Goal: Task Accomplishment & Management: Manage account settings

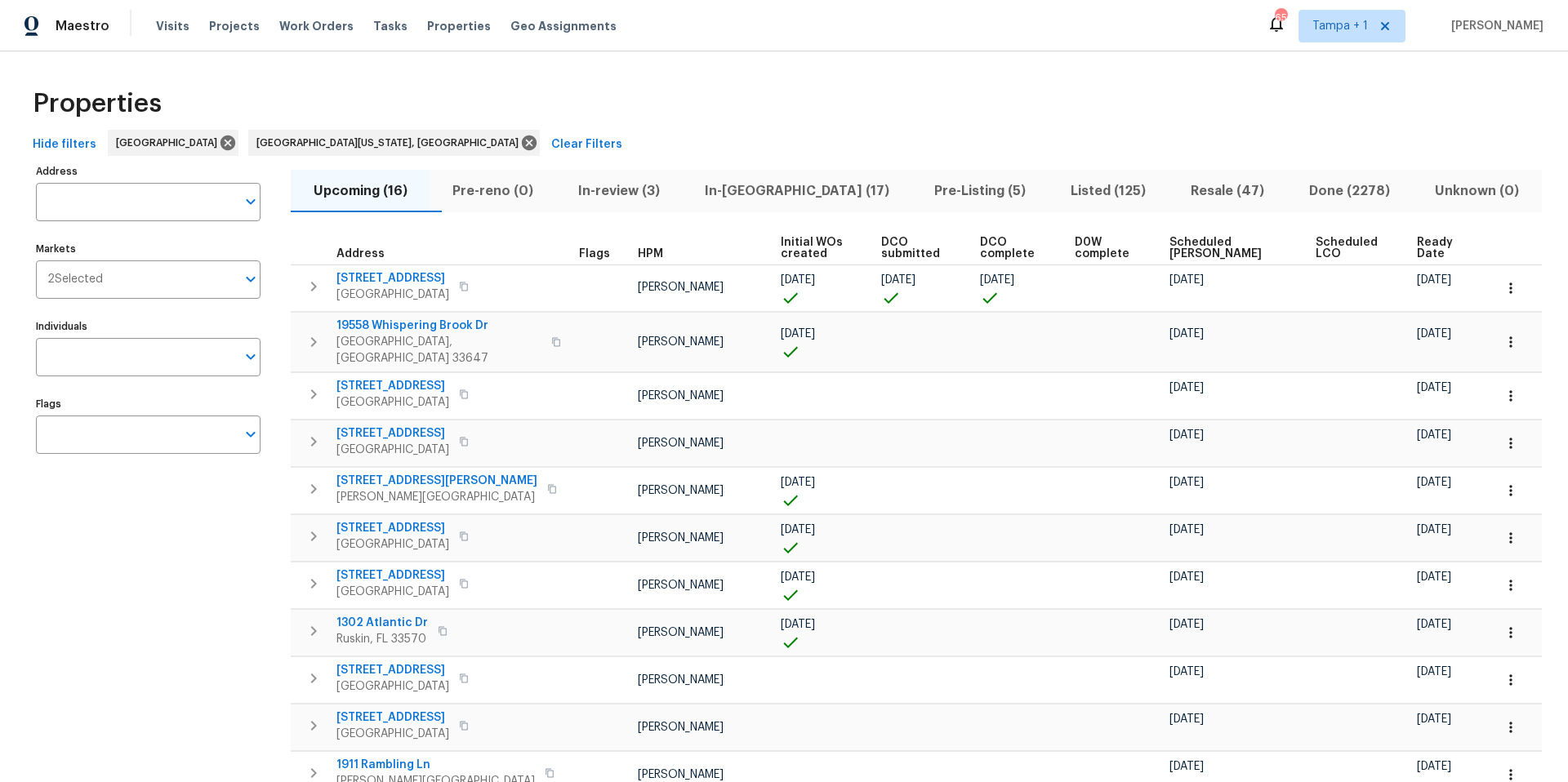
click at [413, 39] on div "Visits Projects Work Orders Tasks Properties Geo Assignments" at bounding box center [395, 25] width 480 height 32
click at [428, 33] on span "Properties" at bounding box center [458, 26] width 64 height 17
click at [74, 201] on input "Address" at bounding box center [136, 202] width 200 height 38
paste input "11550 Biddeford"
type input "11550 Biddeford"
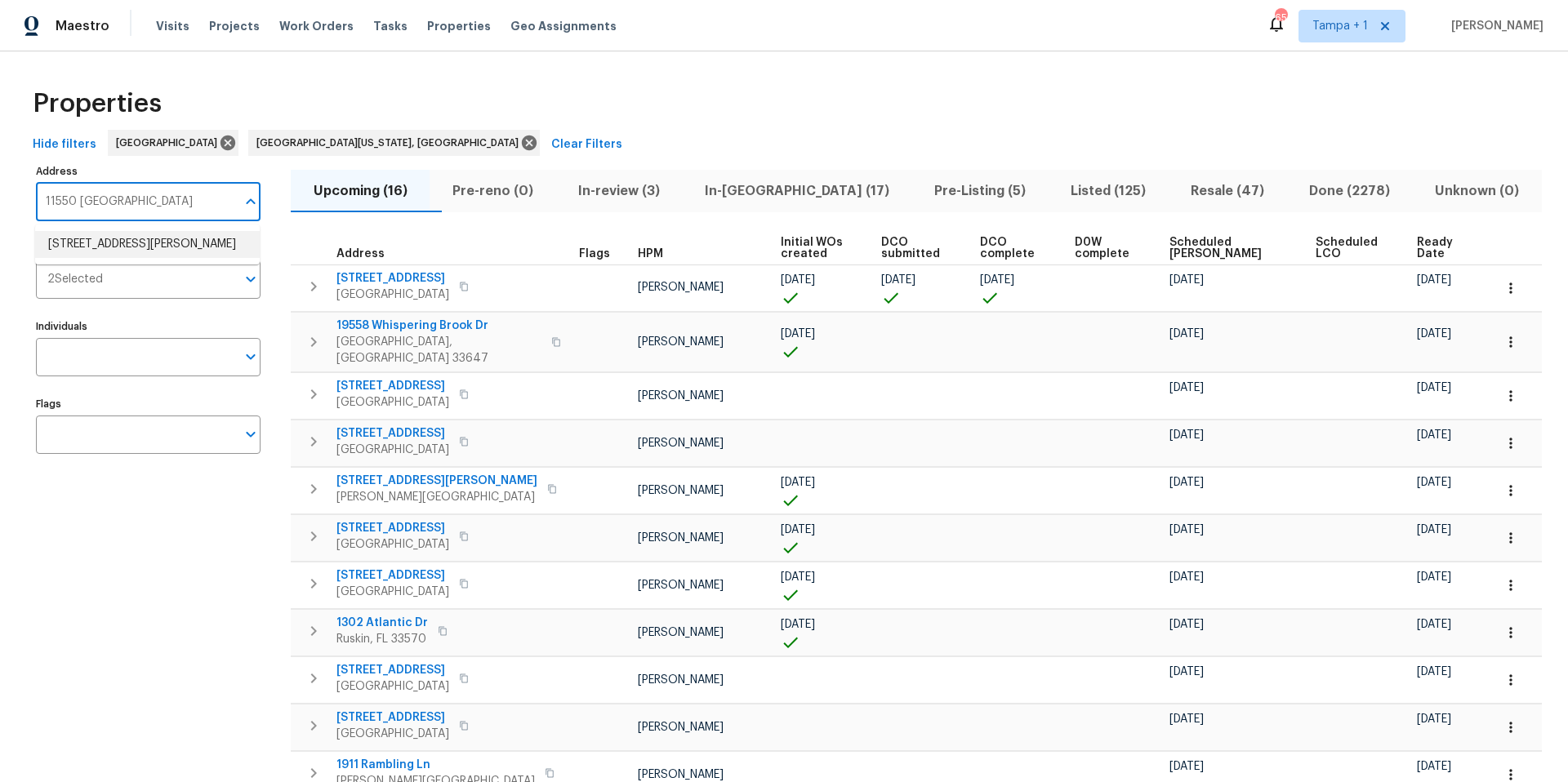
click at [117, 240] on li "11550 Biddeford Pl New Port Richey FL 34654" at bounding box center [147, 244] width 225 height 27
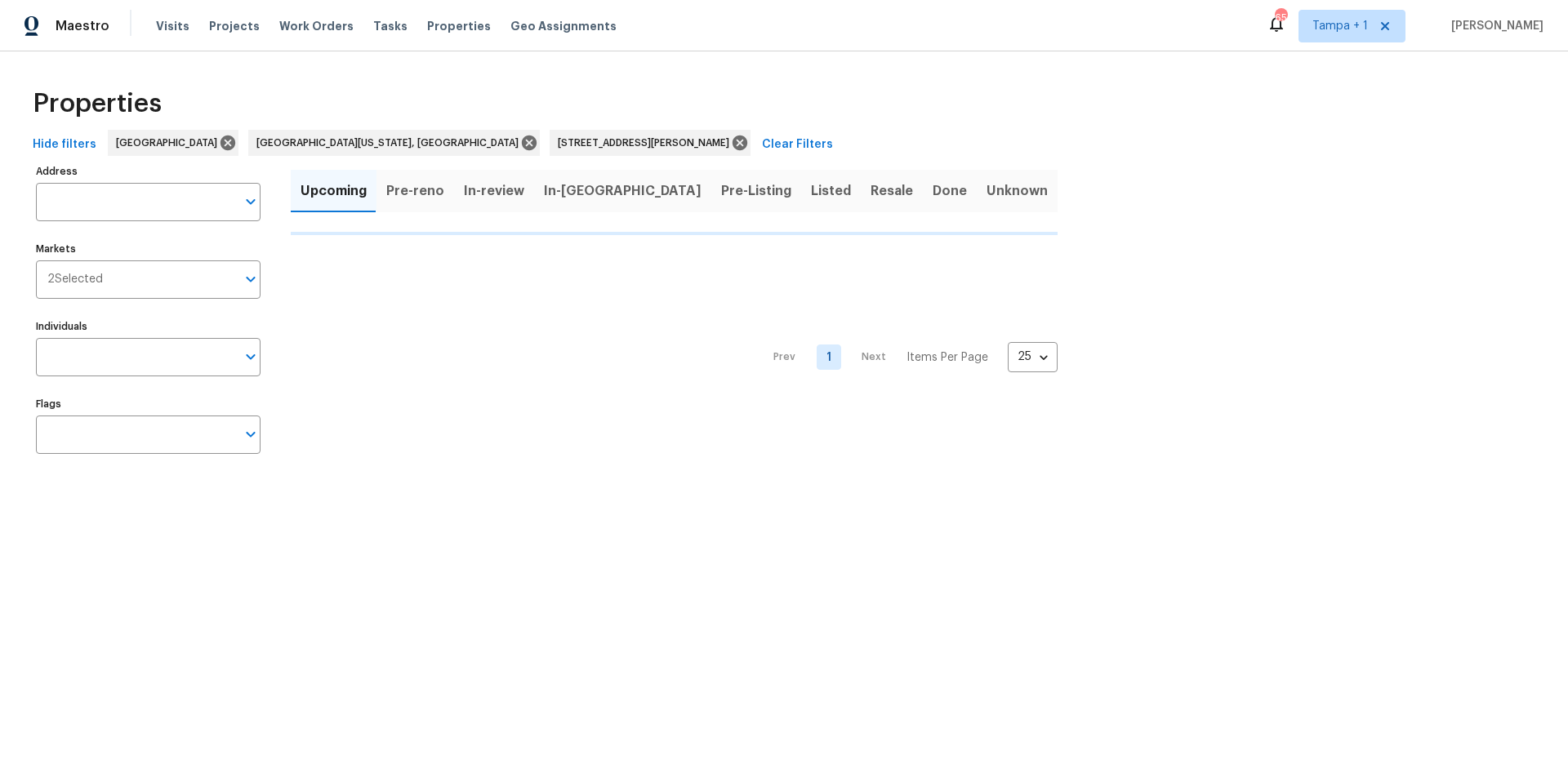
type input "11550 Biddeford Pl New Port Richey FL 34654"
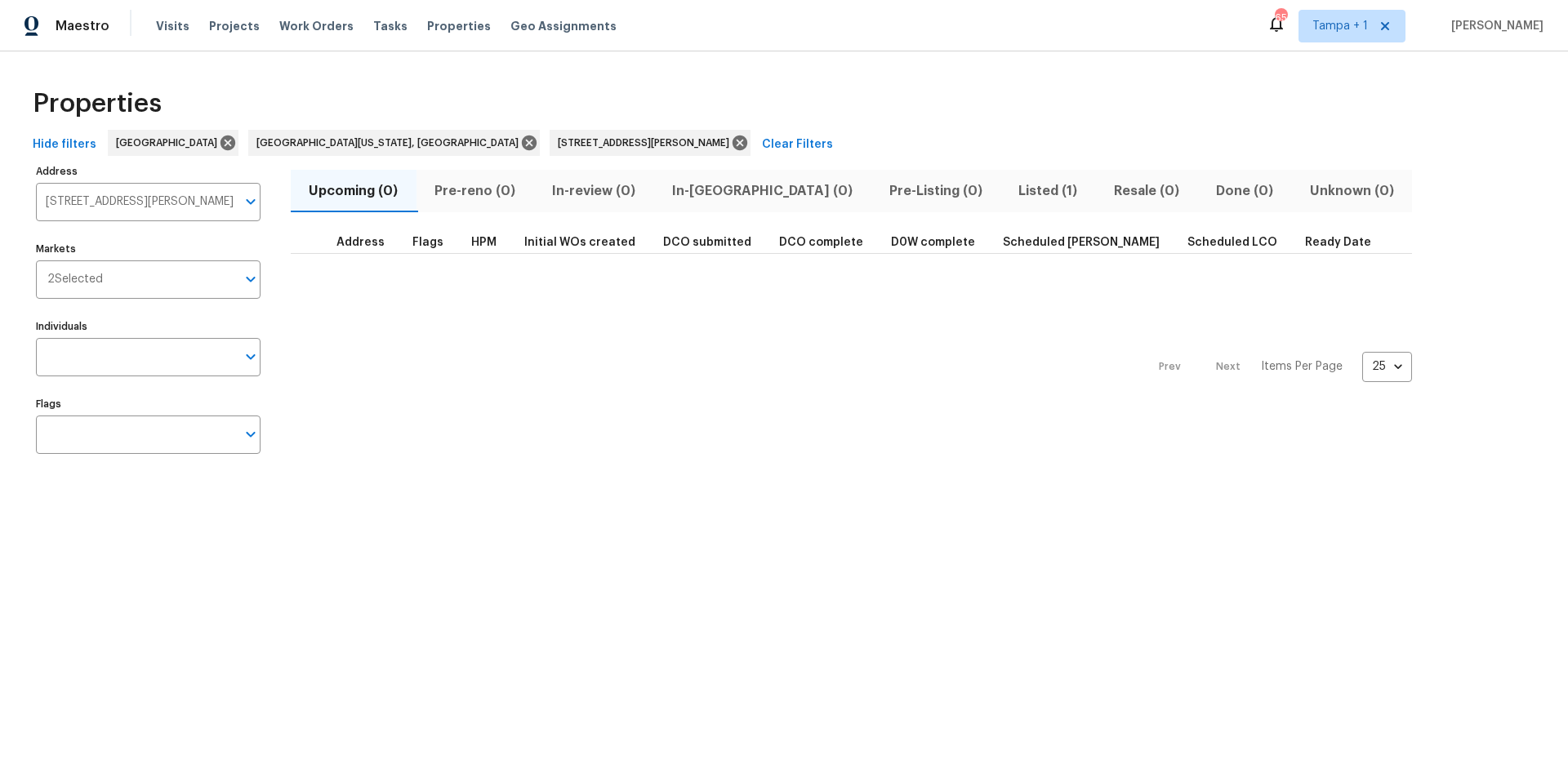
drag, startPoint x: 950, startPoint y: 190, endPoint x: 918, endPoint y: 191, distance: 32.0
click at [1010, 190] on span "Listed (1)" at bounding box center [1048, 191] width 76 height 23
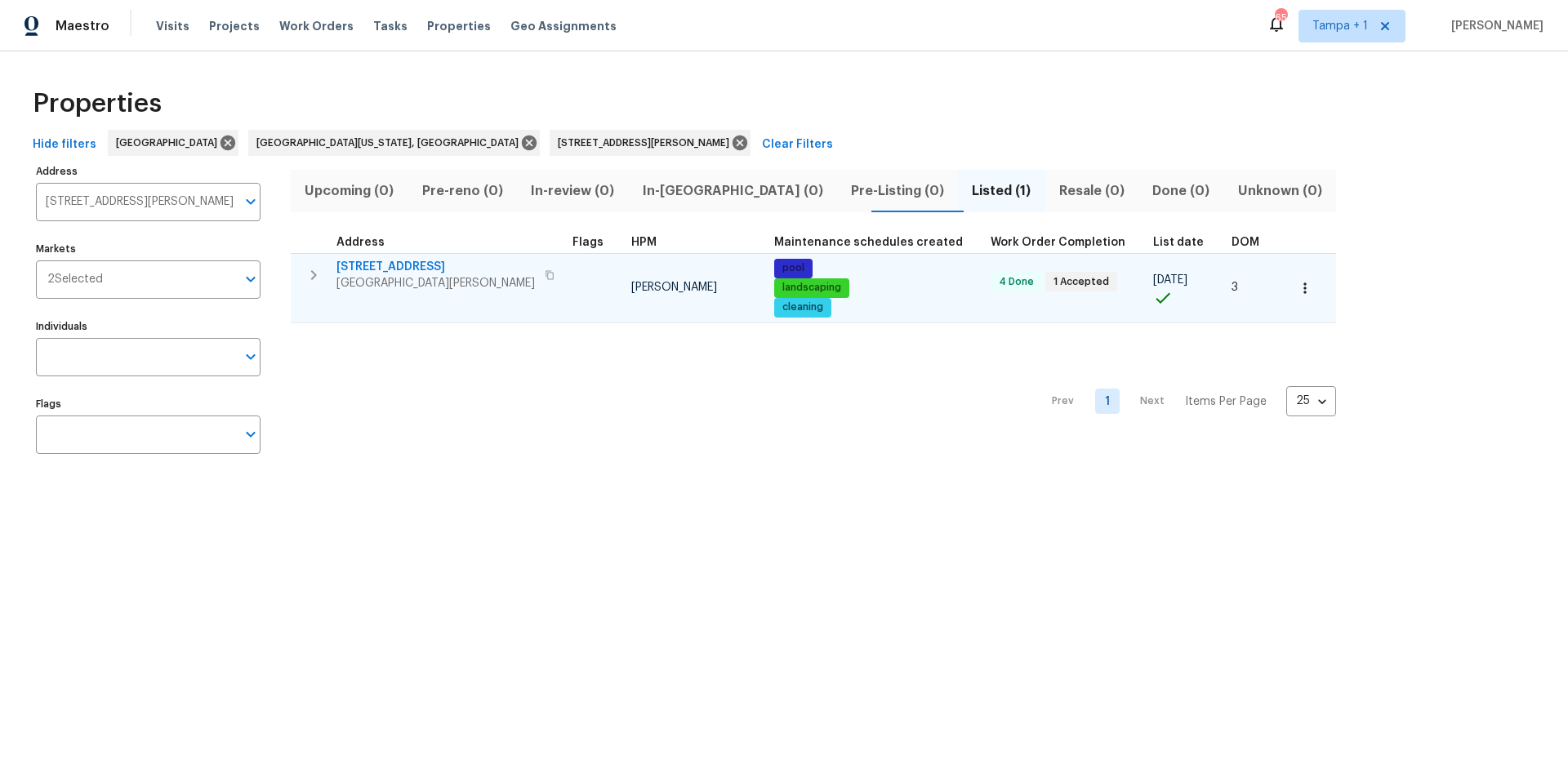
click at [1297, 292] on icon "button" at bounding box center [1305, 288] width 17 height 17
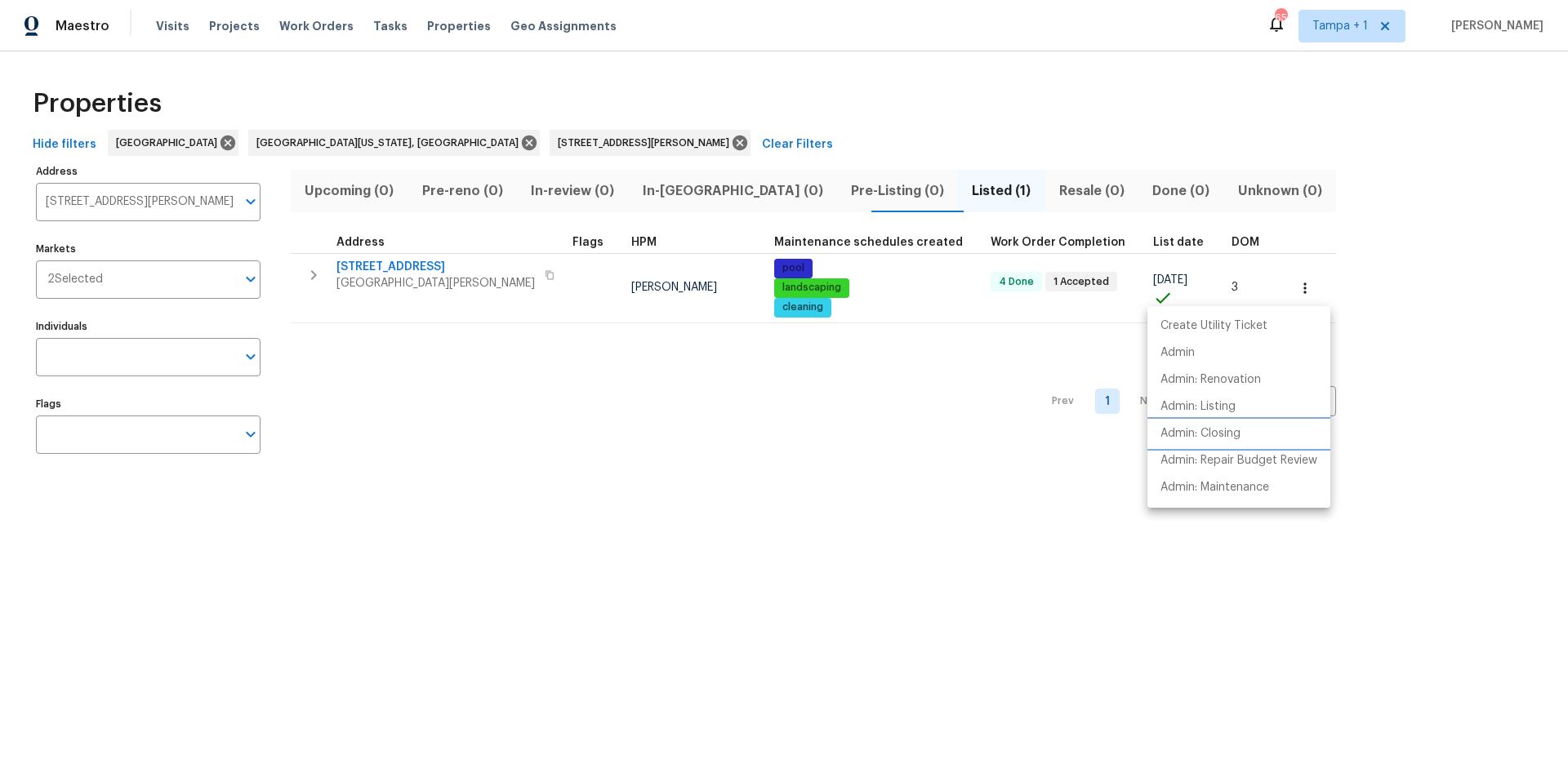
click at [1258, 441] on li "Admin: Closing" at bounding box center [1238, 434] width 183 height 27
click at [122, 210] on div at bounding box center [784, 391] width 1568 height 782
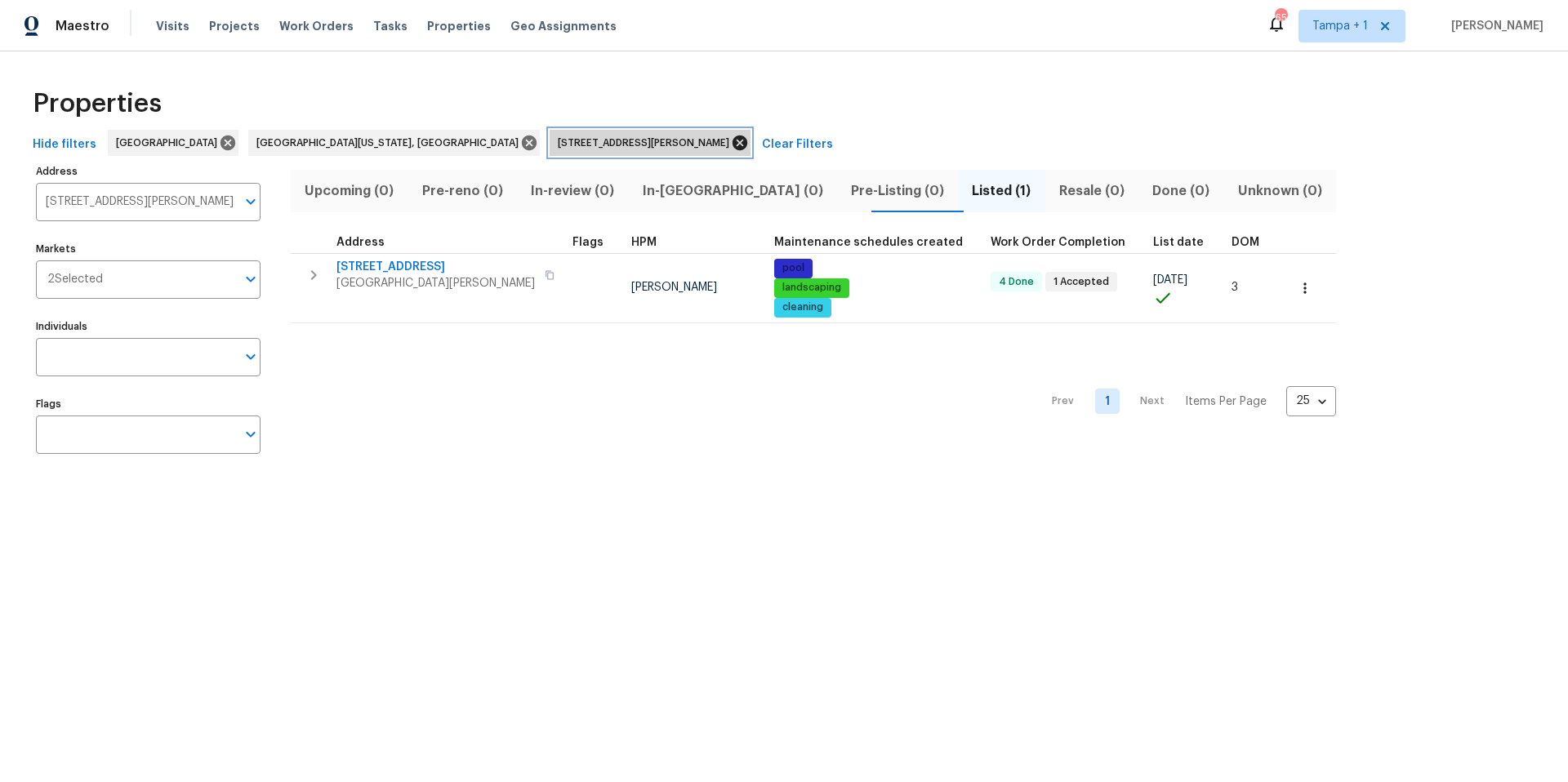
click at [731, 142] on icon at bounding box center [740, 143] width 18 height 18
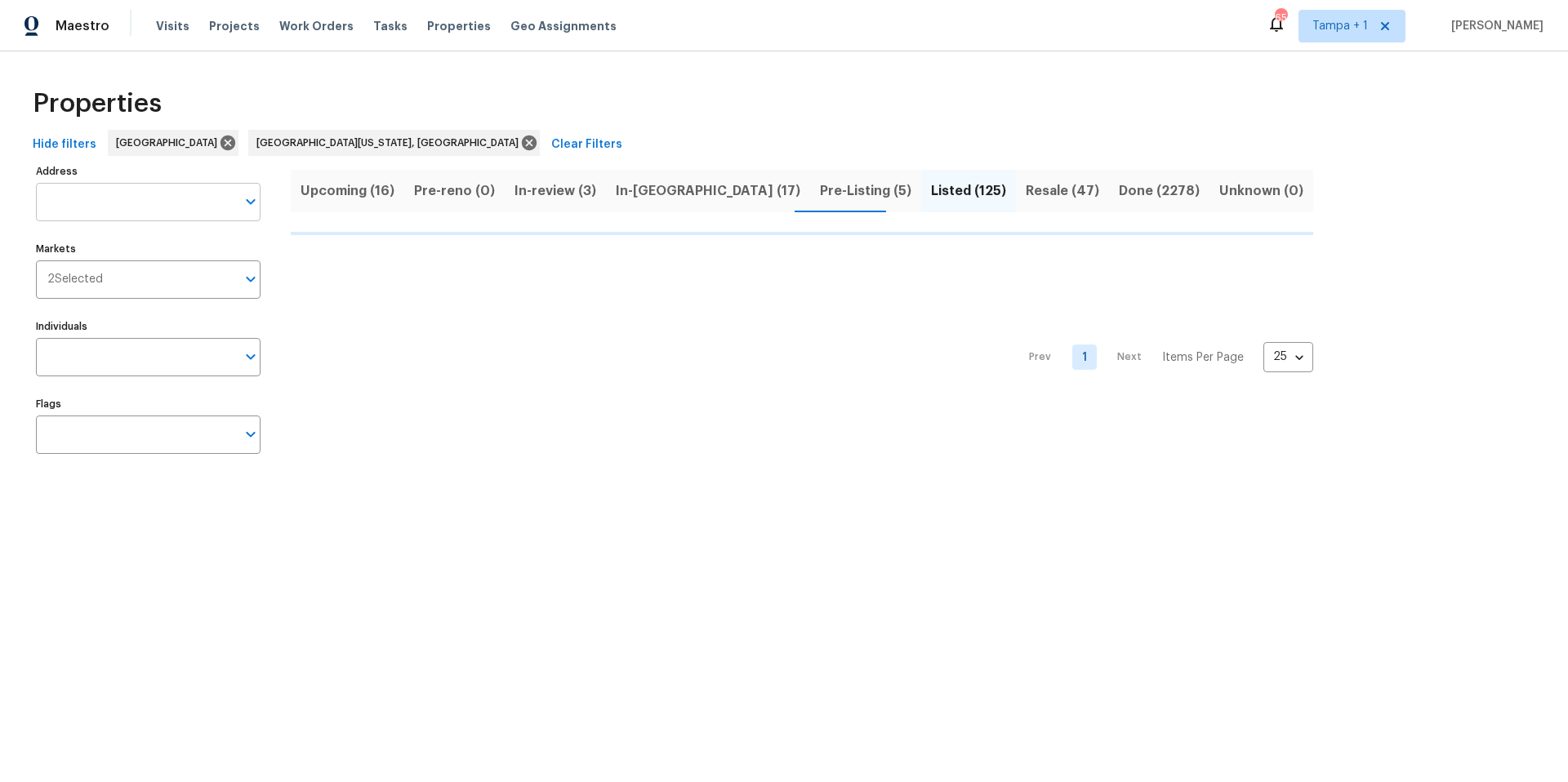
click at [66, 211] on input "Address" at bounding box center [136, 202] width 200 height 38
paste input "19331 Sandy Springs"
type input "19331 Sandy Springs"
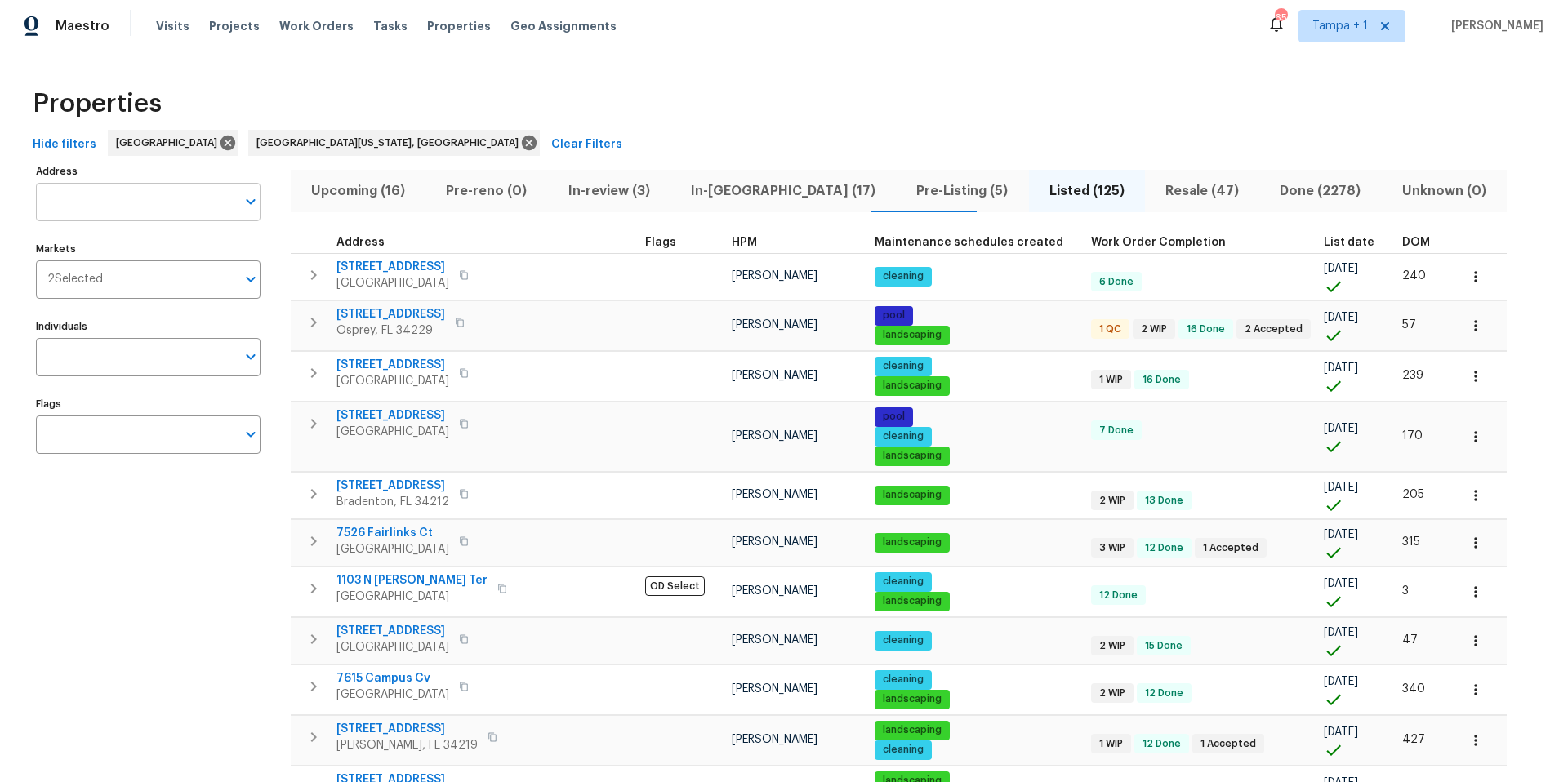
click at [79, 187] on input "Address" at bounding box center [136, 202] width 200 height 38
paste input "19331 Sandy Springs"
type input "19331 Sandy Springs"
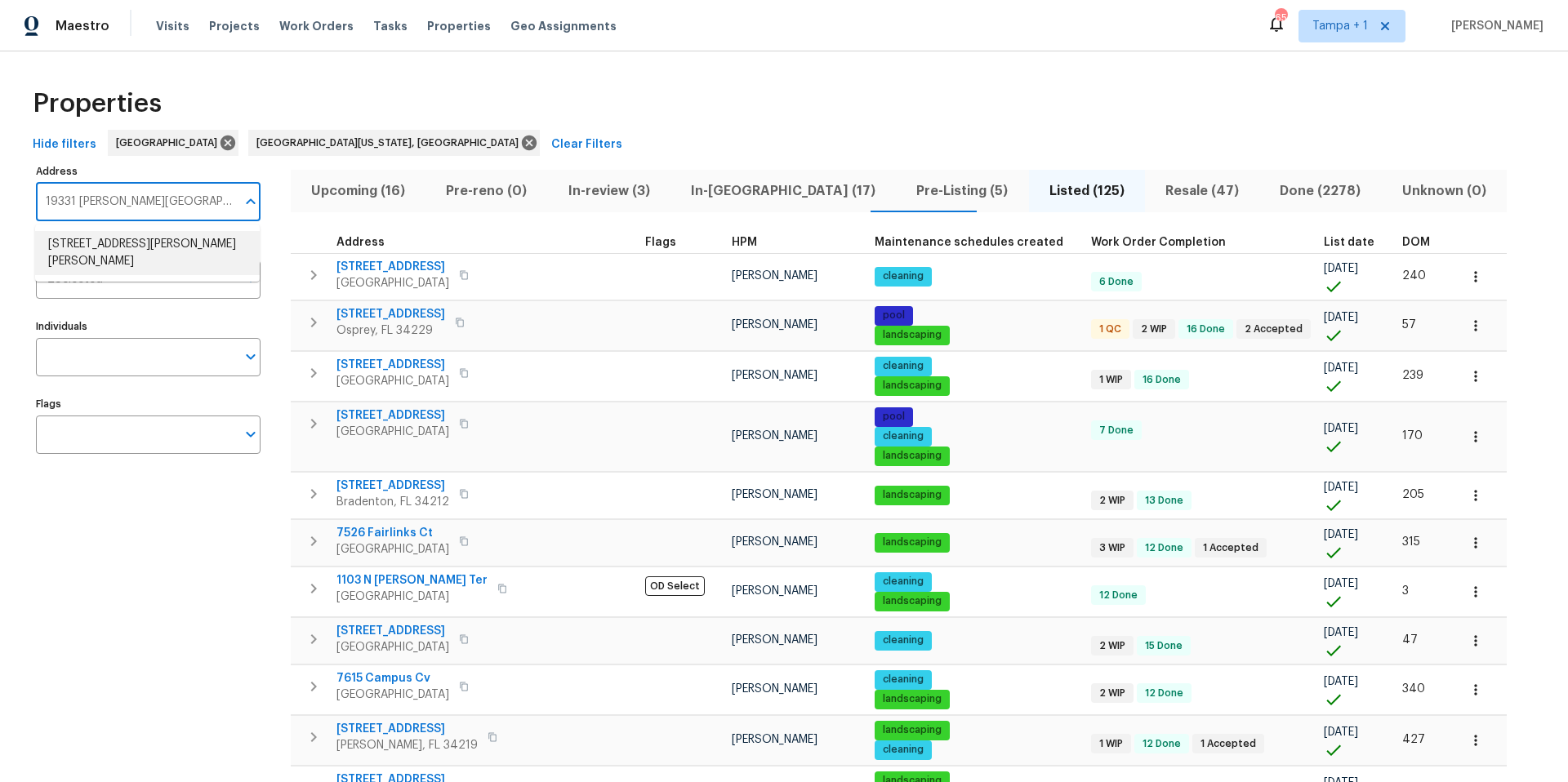
click at [115, 266] on li "19331 Sandy Springs Cir Lutz FL 33558" at bounding box center [147, 253] width 225 height 44
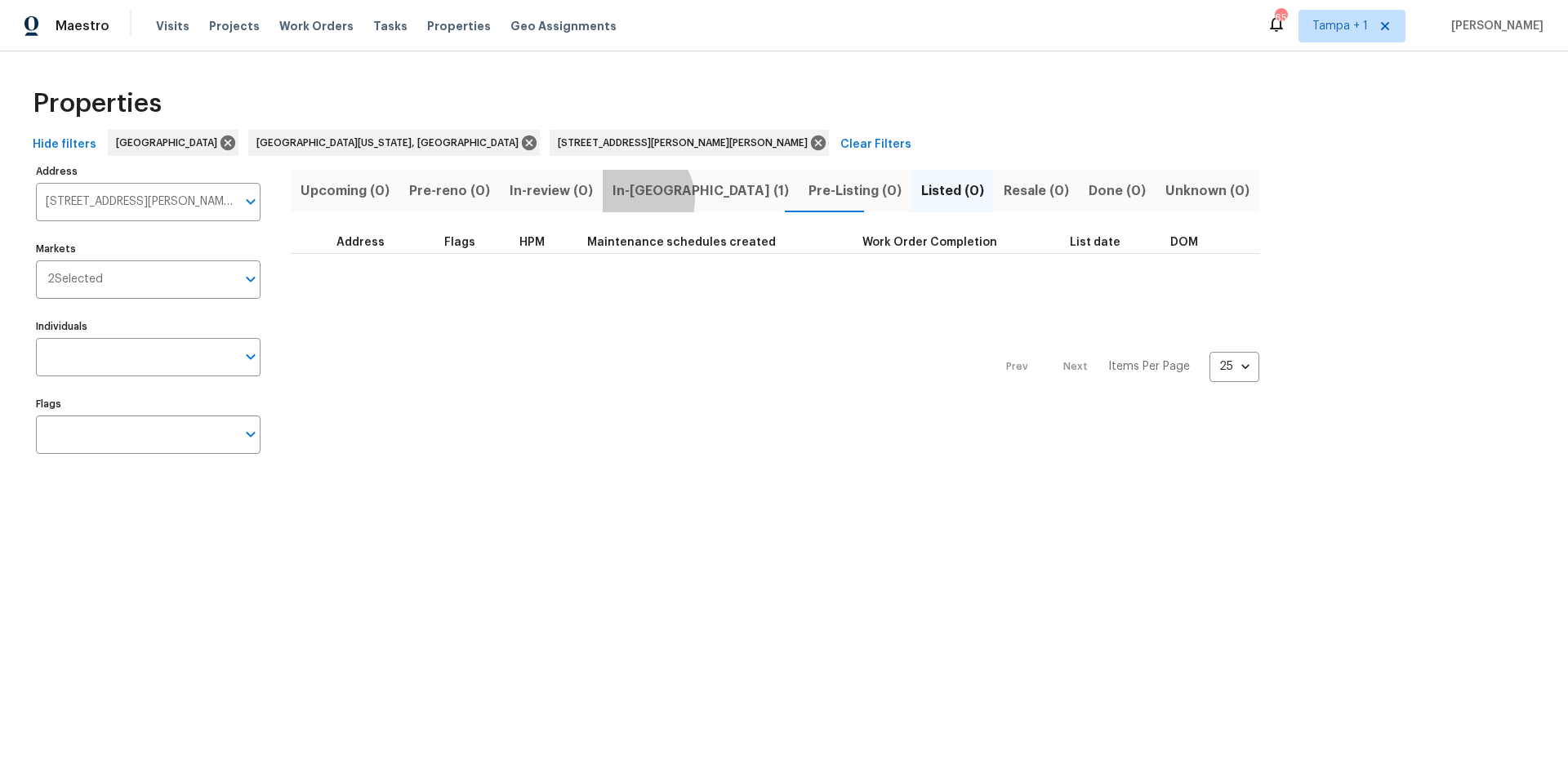
click at [625, 199] on span "In-reno (1)" at bounding box center [700, 191] width 177 height 23
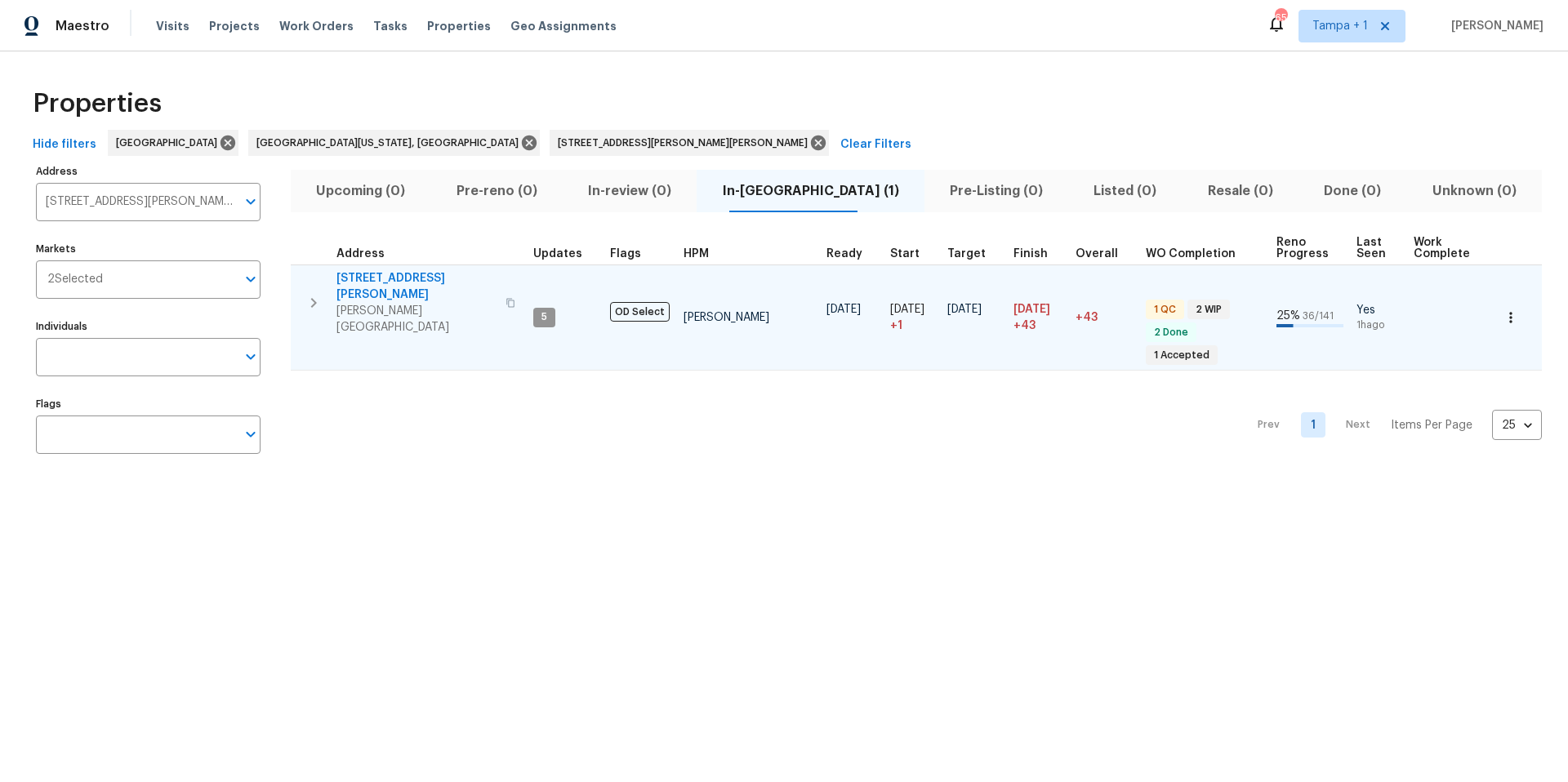
click at [1505, 310] on icon "button" at bounding box center [1510, 318] width 17 height 17
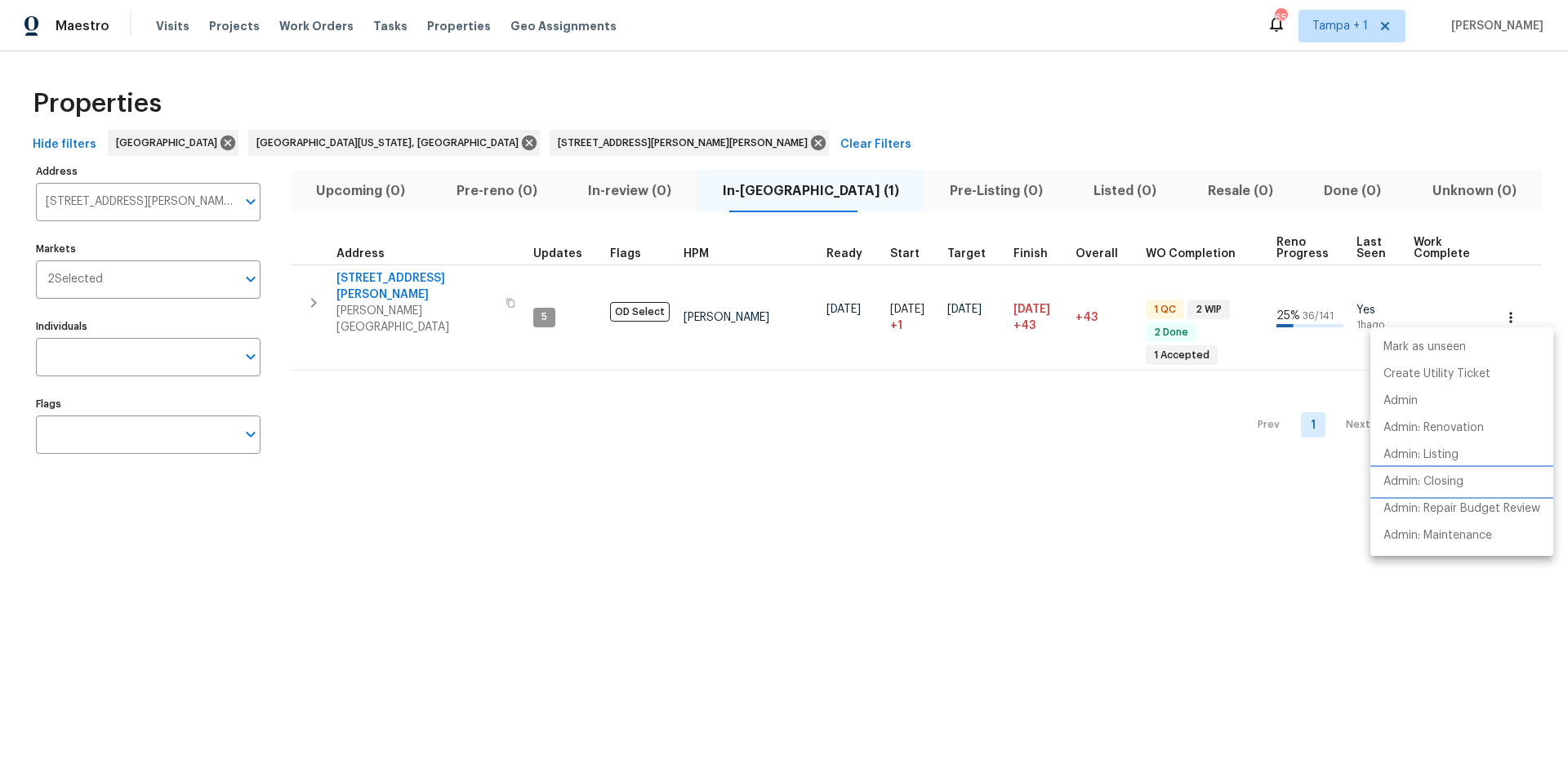
click at [1445, 474] on p "Admin: Closing" at bounding box center [1424, 483] width 80 height 17
click at [515, 138] on div at bounding box center [784, 391] width 1568 height 782
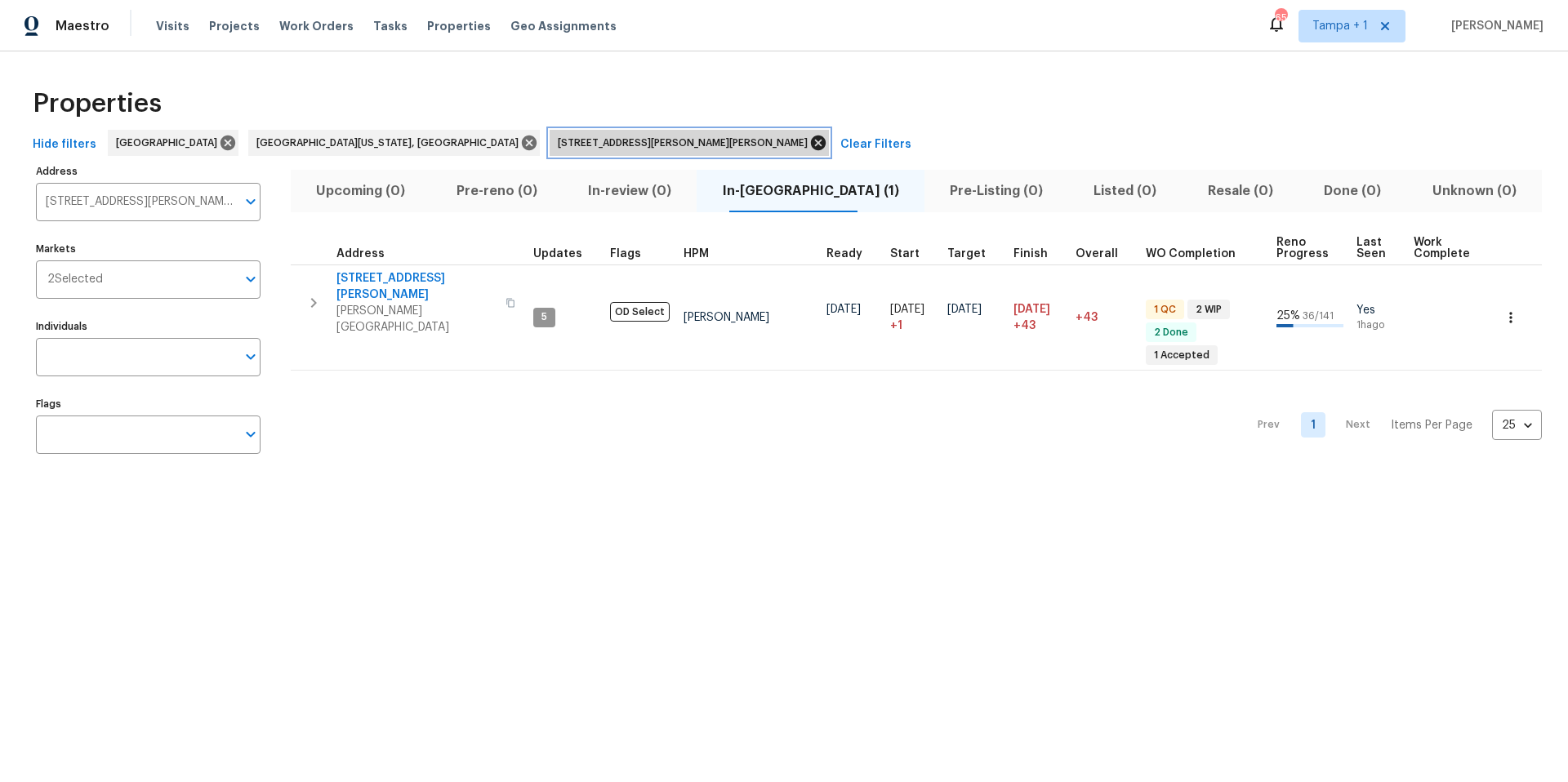
click at [809, 139] on icon at bounding box center [818, 143] width 18 height 18
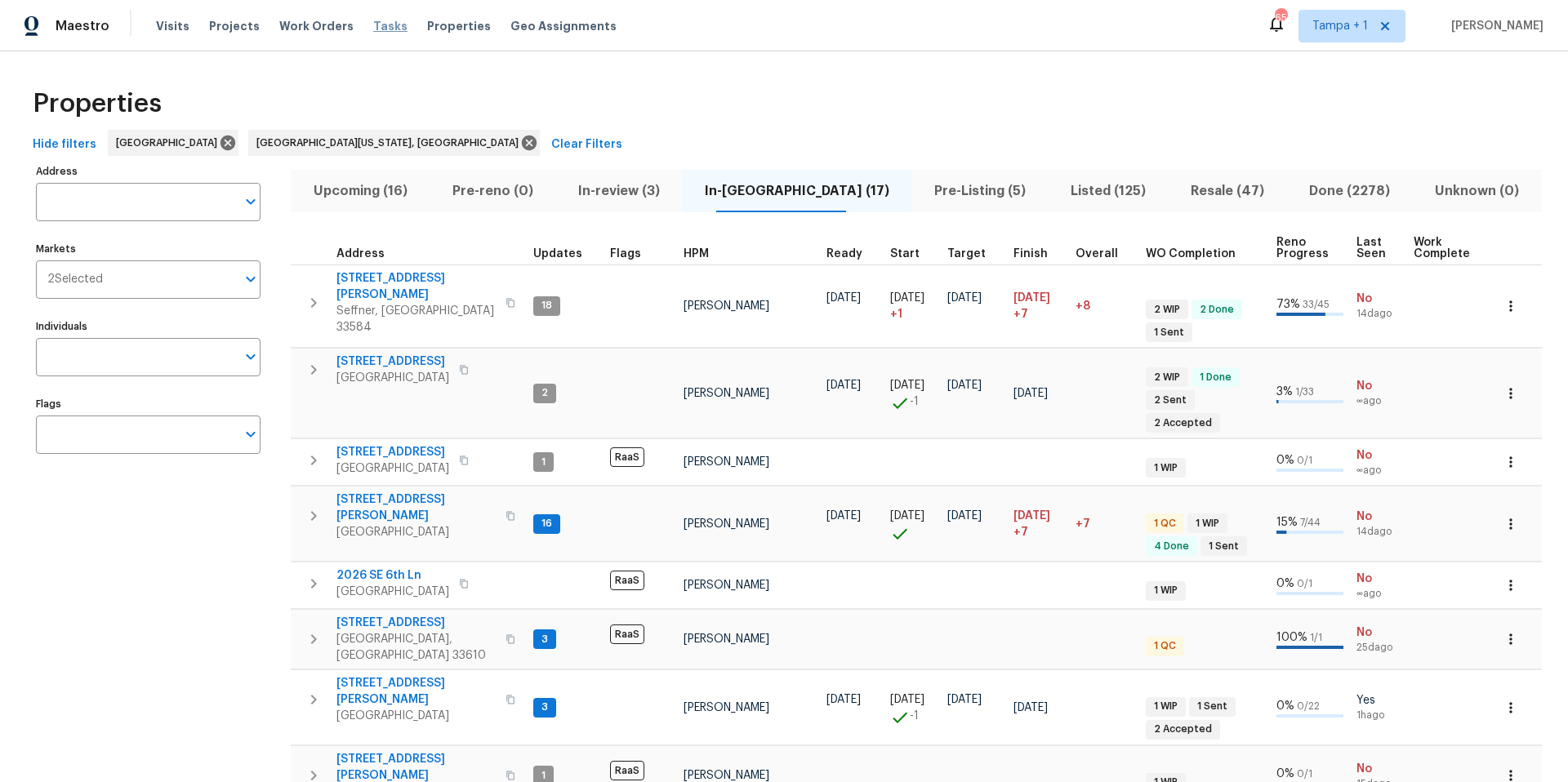
click at [378, 31] on span "Tasks" at bounding box center [390, 25] width 34 height 11
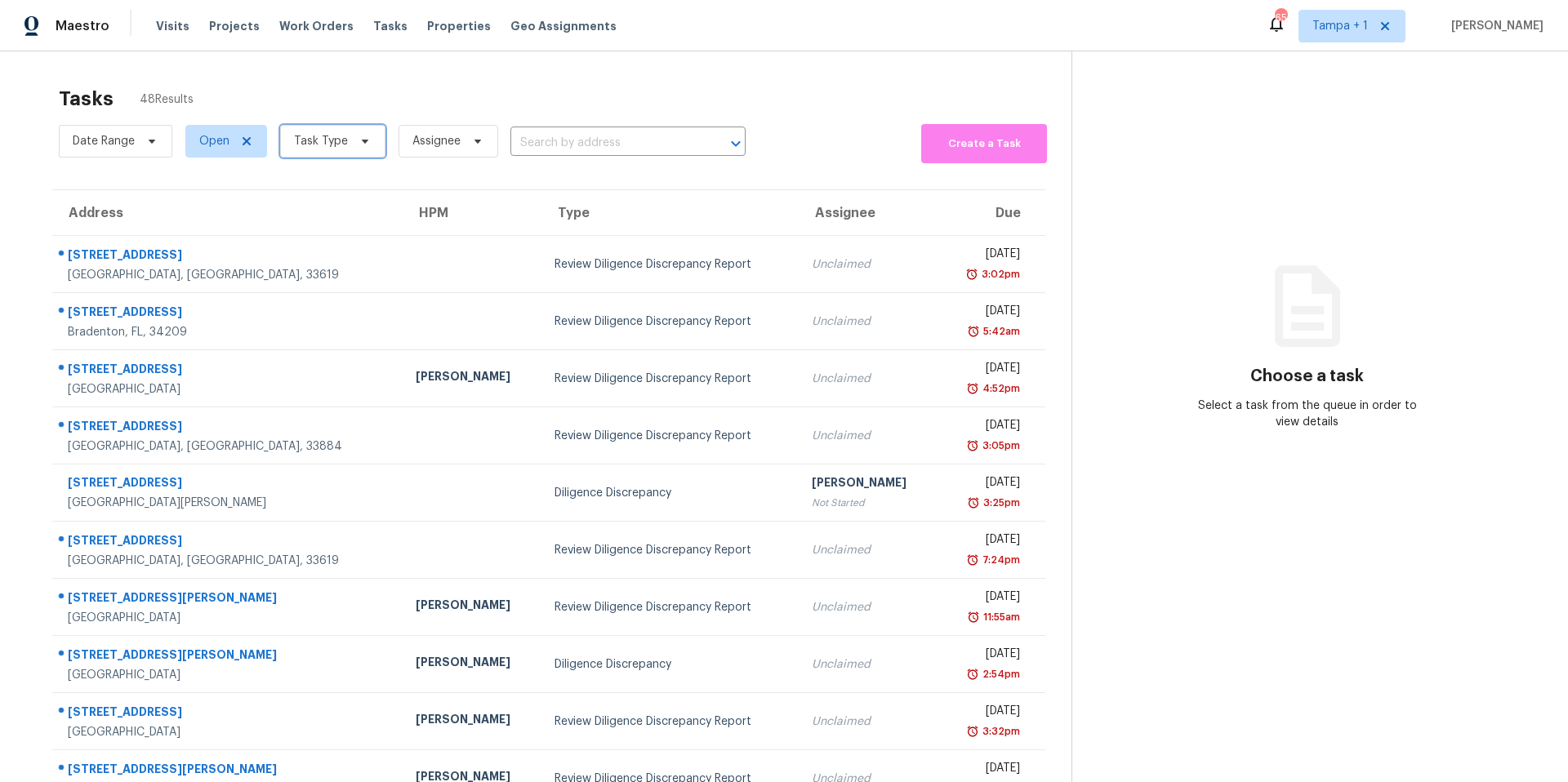
click at [347, 145] on span "Task Type" at bounding box center [332, 141] width 105 height 32
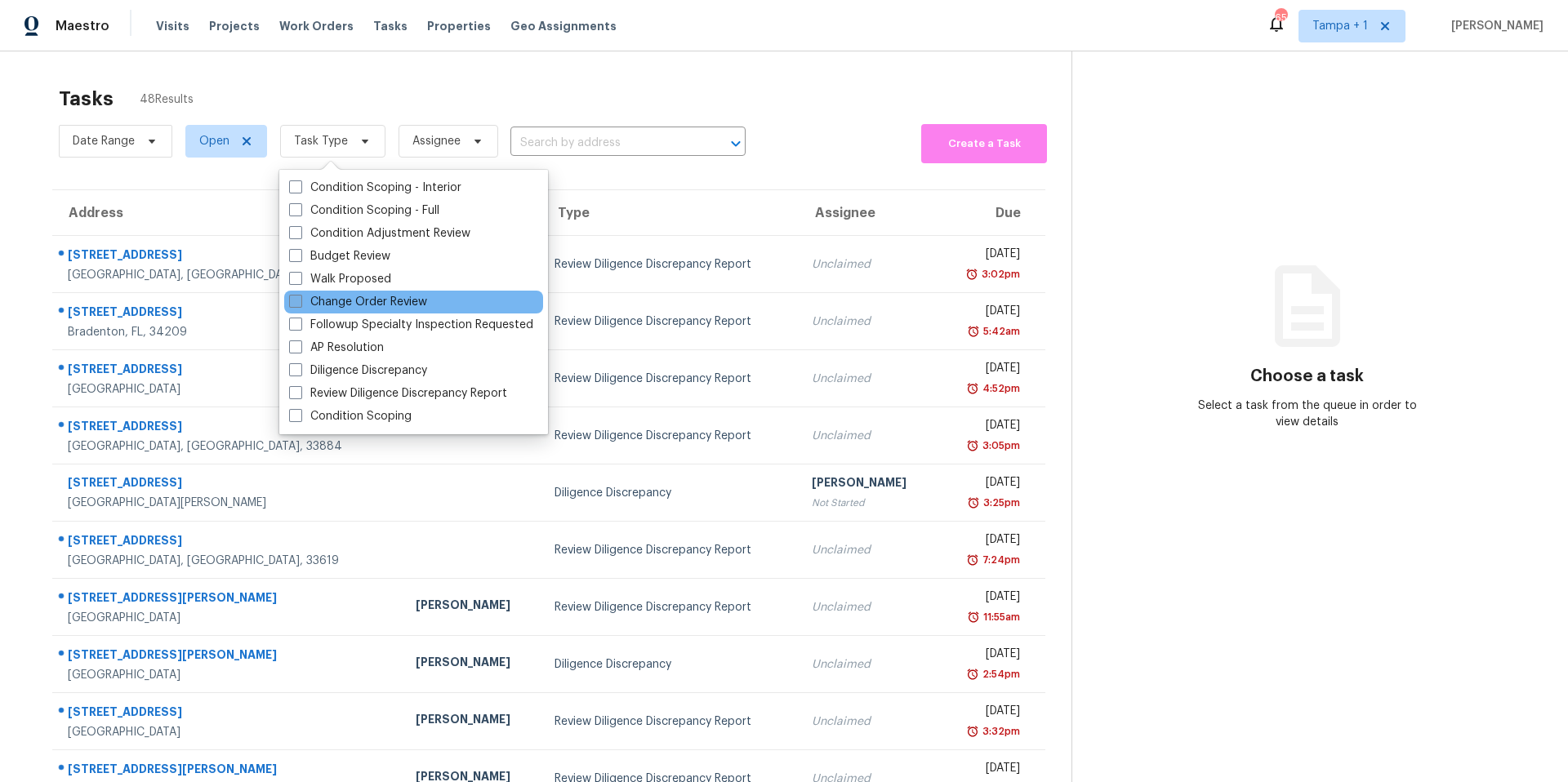
click at [331, 297] on label "Change Order Review" at bounding box center [359, 302] width 138 height 17
click at [300, 297] on input "Change Order Review" at bounding box center [295, 299] width 10 height 10
checkbox input "true"
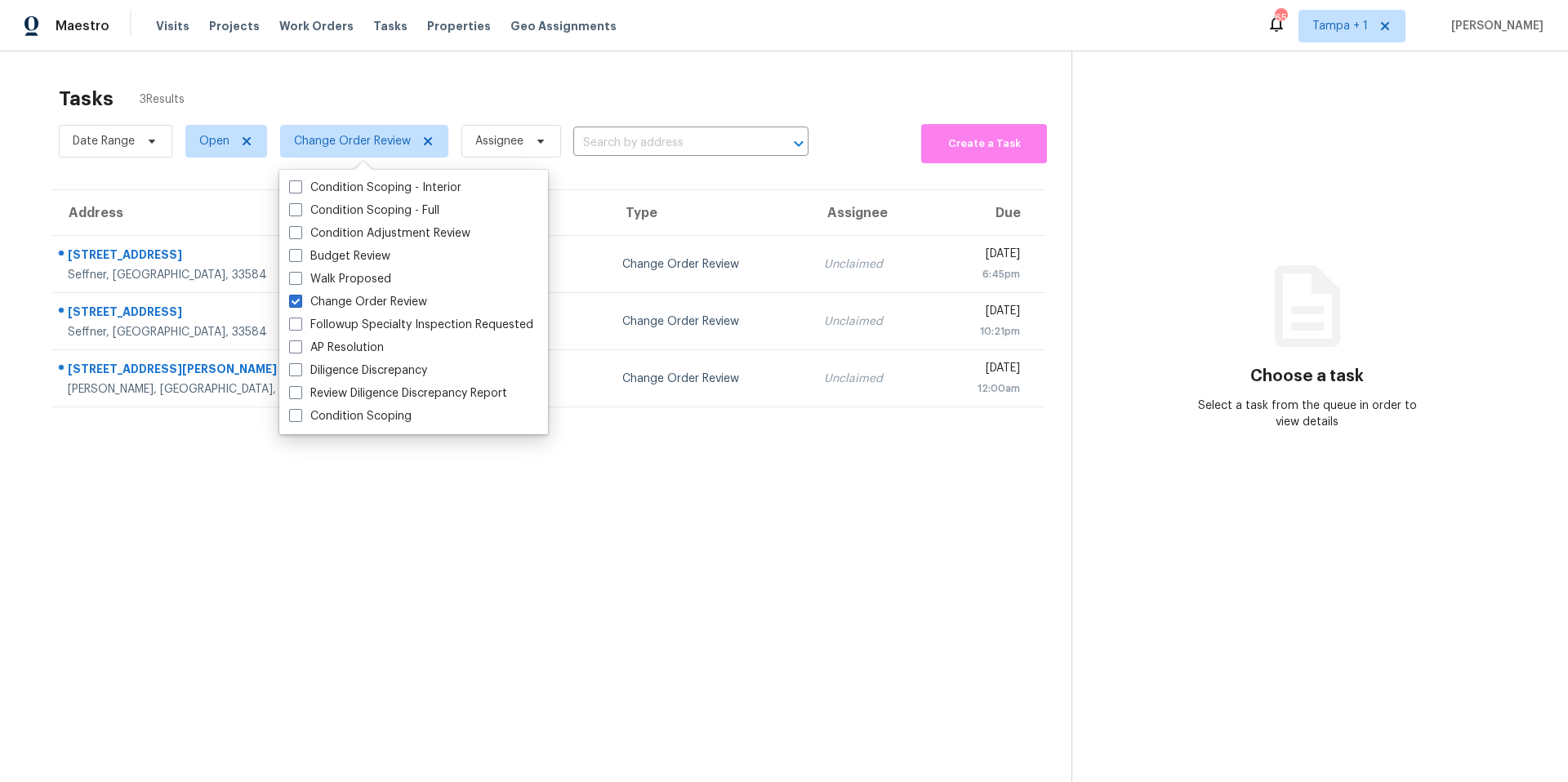
click at [247, 494] on section "Tasks 3 Results Date Range Open Change Order Review Assignee ​ Create a Task Ad…" at bounding box center [548, 456] width 1045 height 757
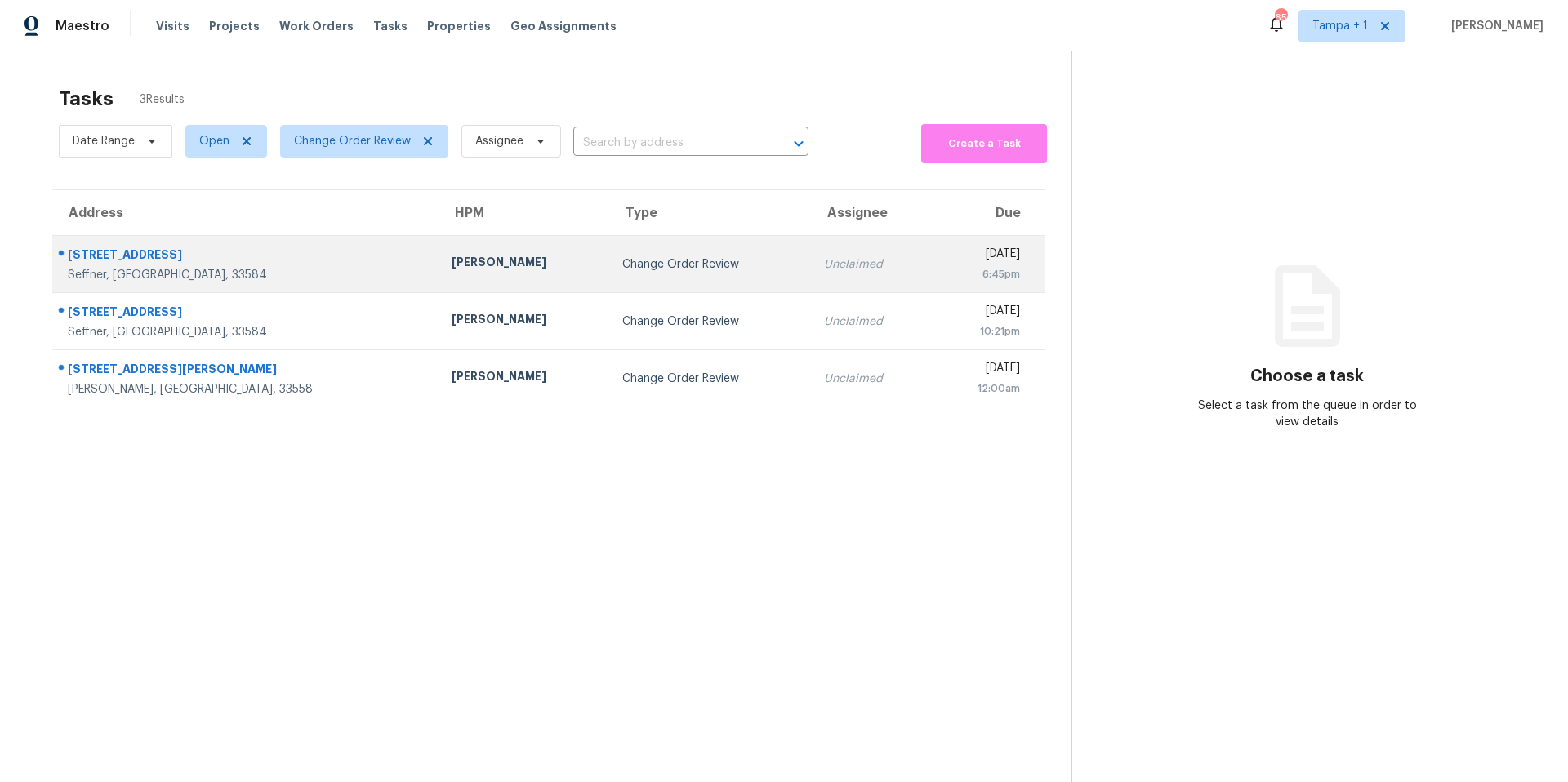
click at [438, 290] on td "[PERSON_NAME]" at bounding box center [523, 264] width 171 height 57
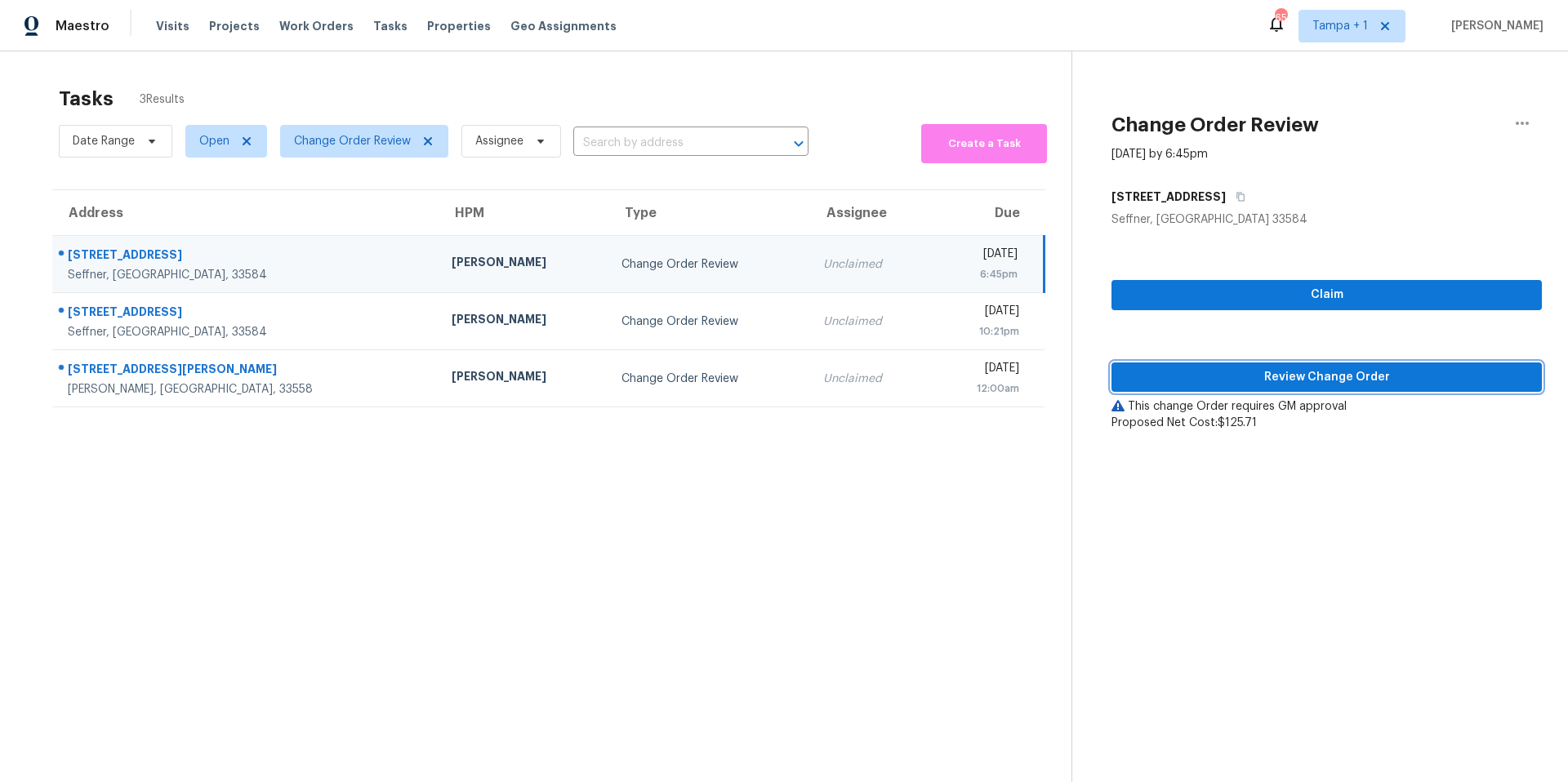
click at [1251, 377] on span "Review Change Order" at bounding box center [1327, 377] width 404 height 20
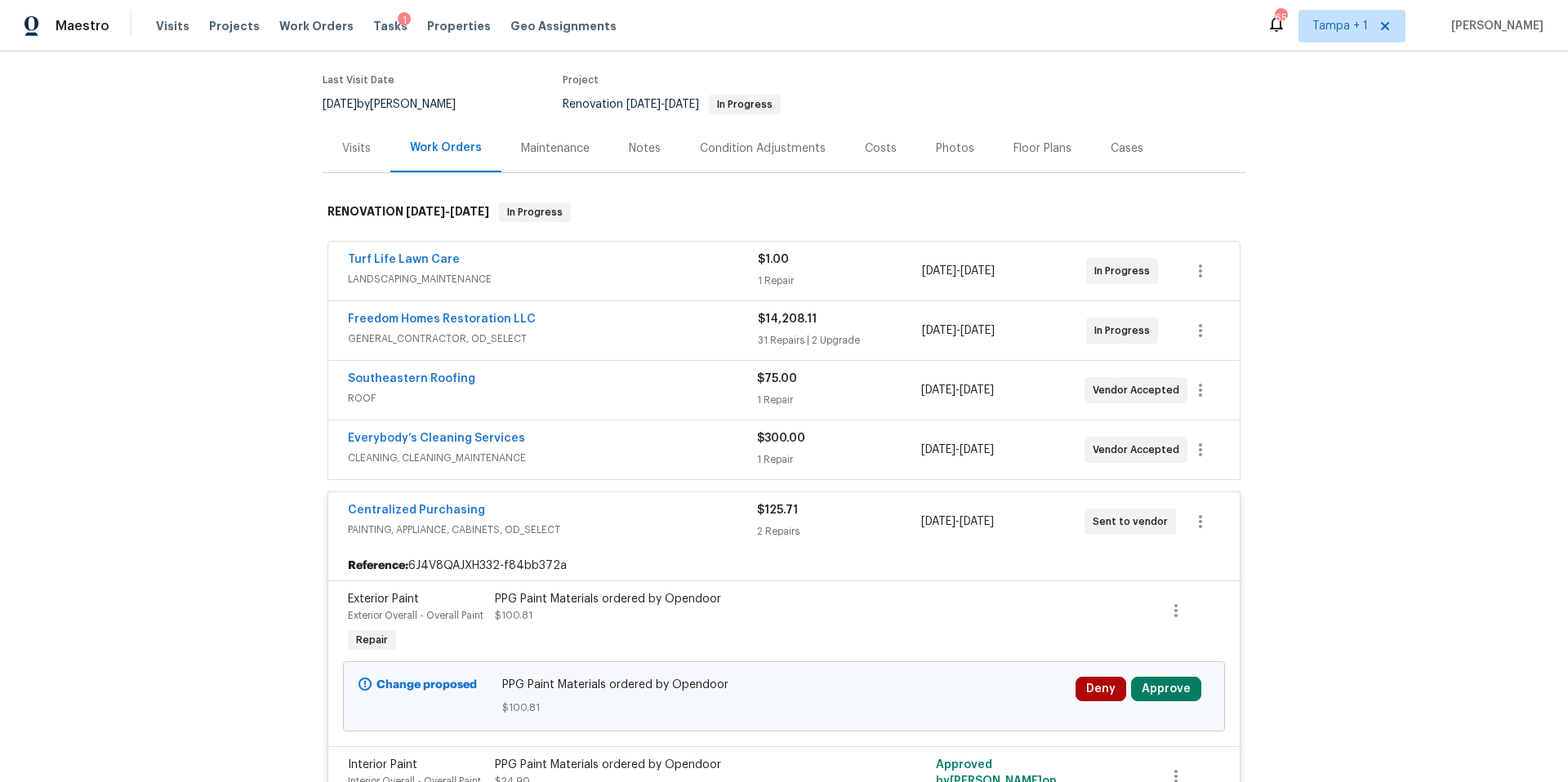
scroll to position [314, 0]
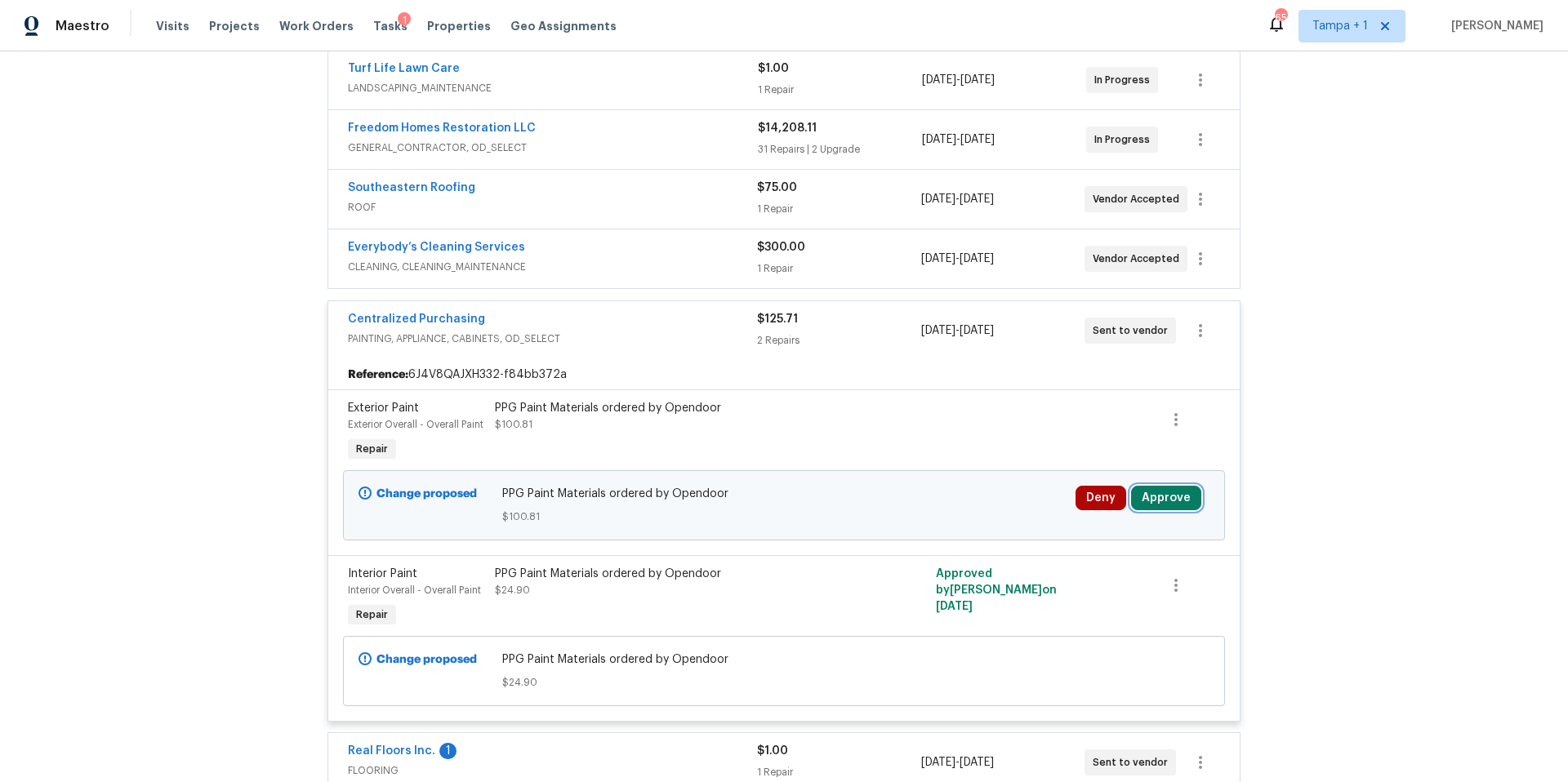
click at [1176, 492] on button "Approve" at bounding box center [1166, 499] width 70 height 24
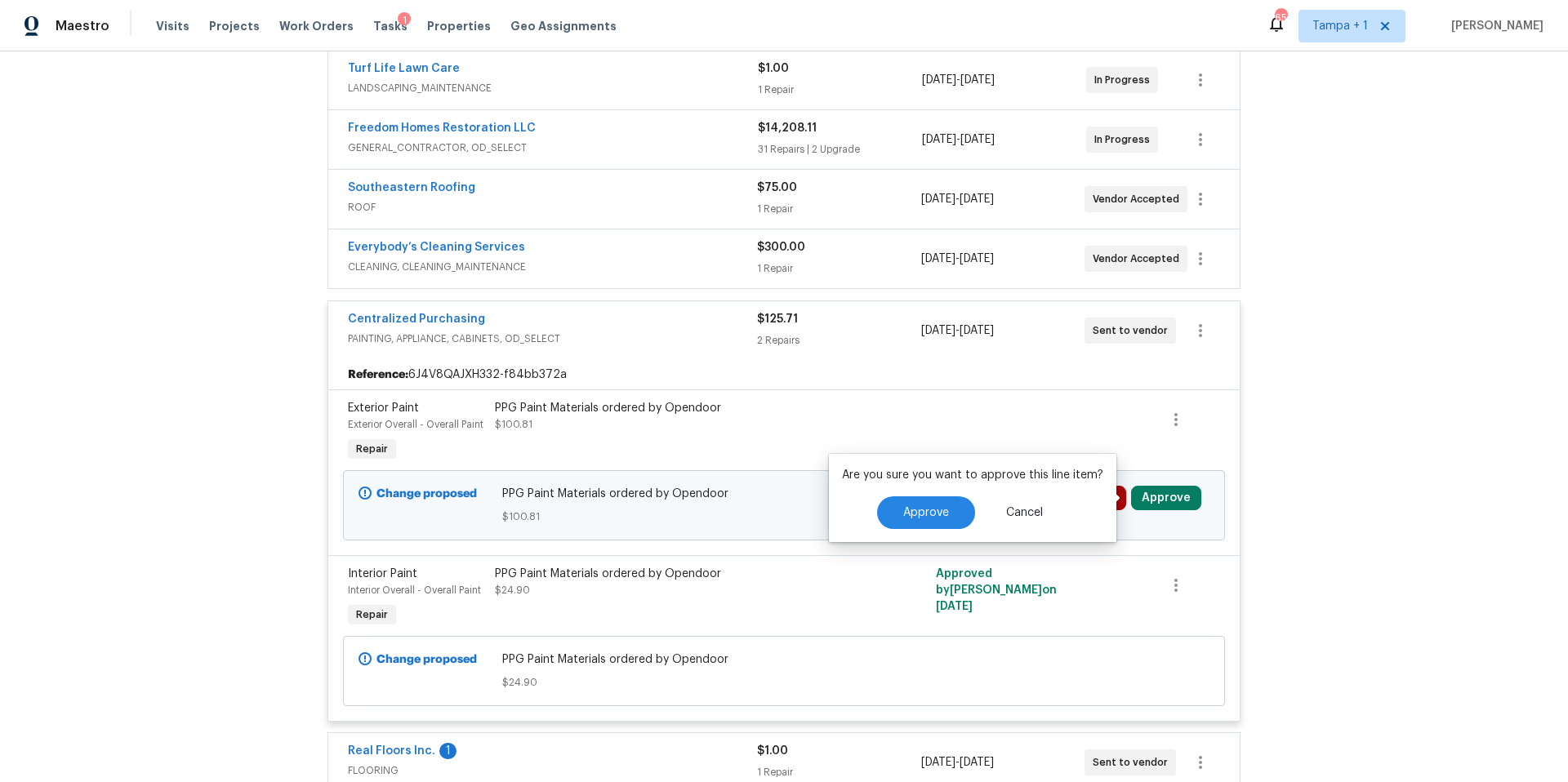
click at [845, 500] on div "Approve Cancel" at bounding box center [972, 513] width 261 height 32
click at [893, 510] on button "Approve" at bounding box center [926, 513] width 98 height 32
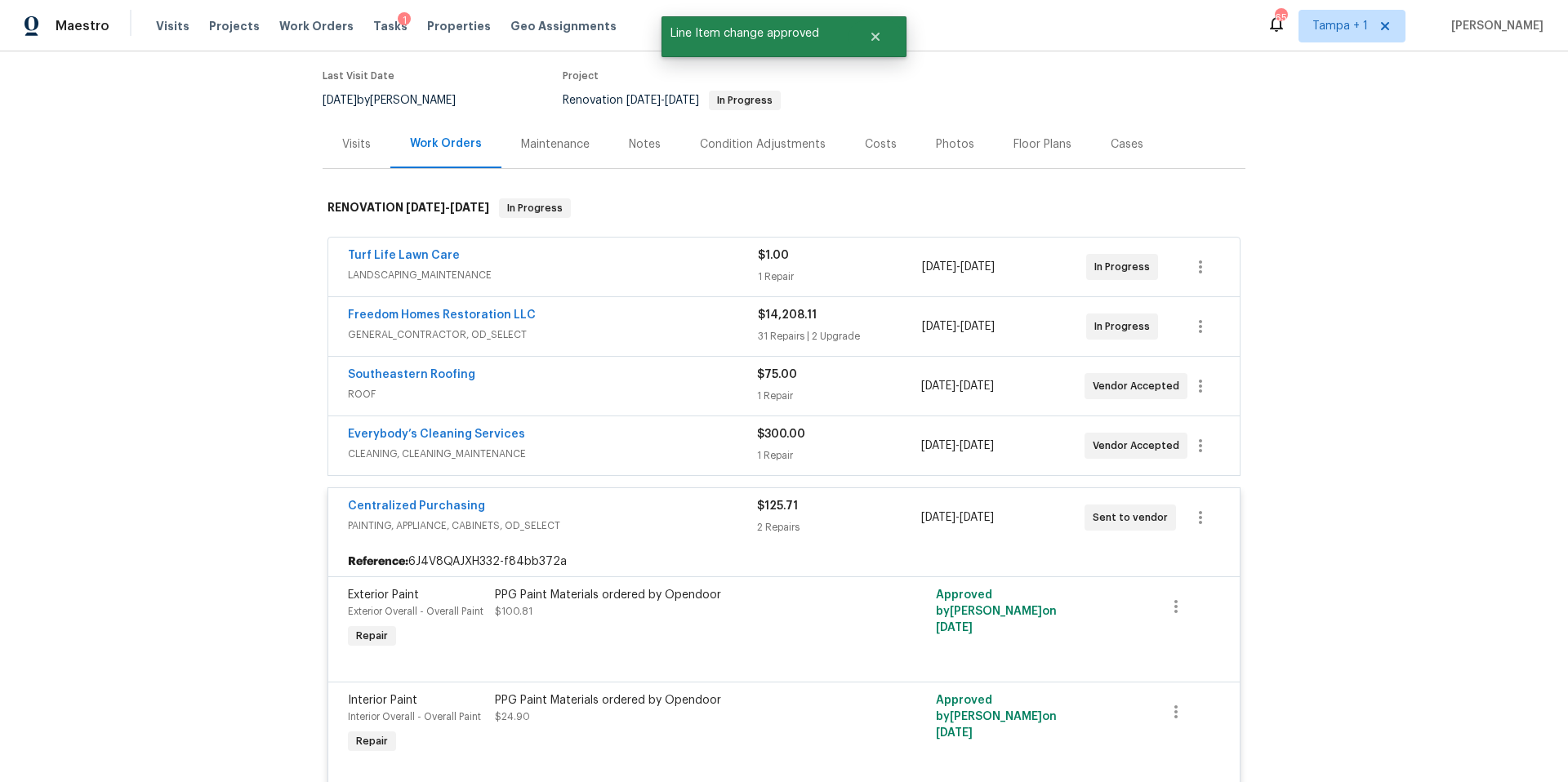
scroll to position [0, 0]
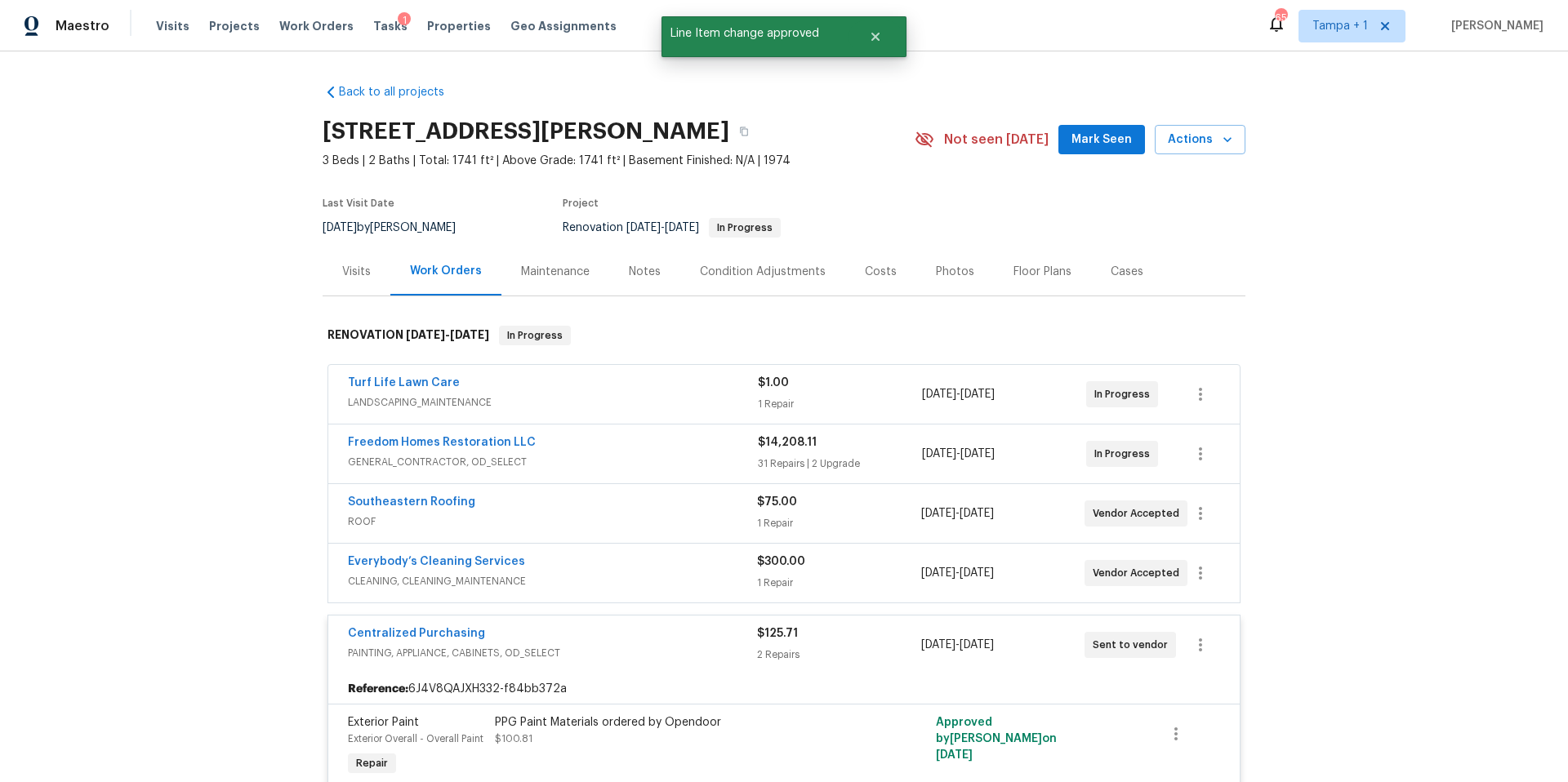
click at [863, 262] on div "Costs" at bounding box center [880, 271] width 71 height 48
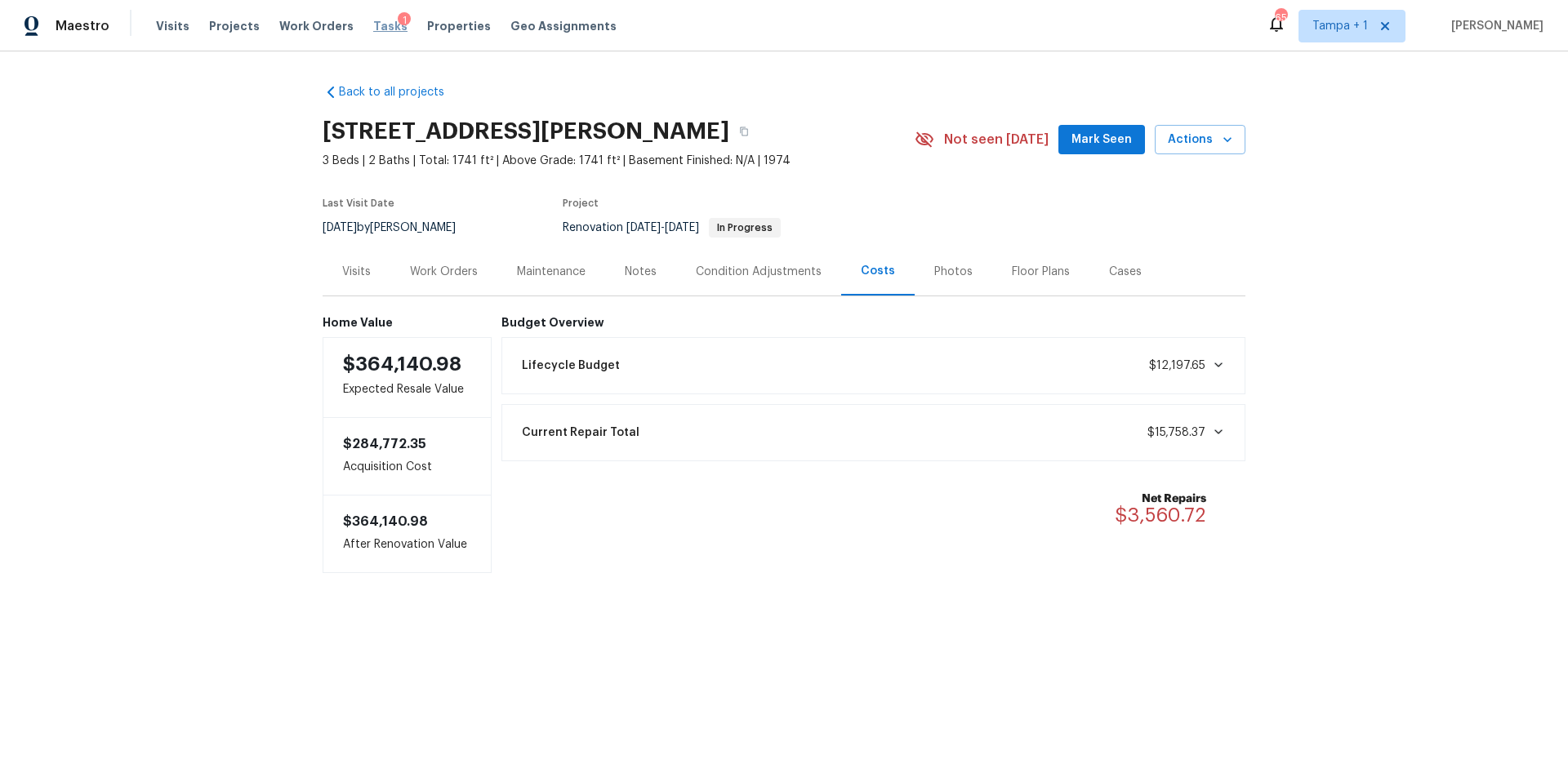
click at [373, 29] on span "Tasks" at bounding box center [390, 25] width 34 height 11
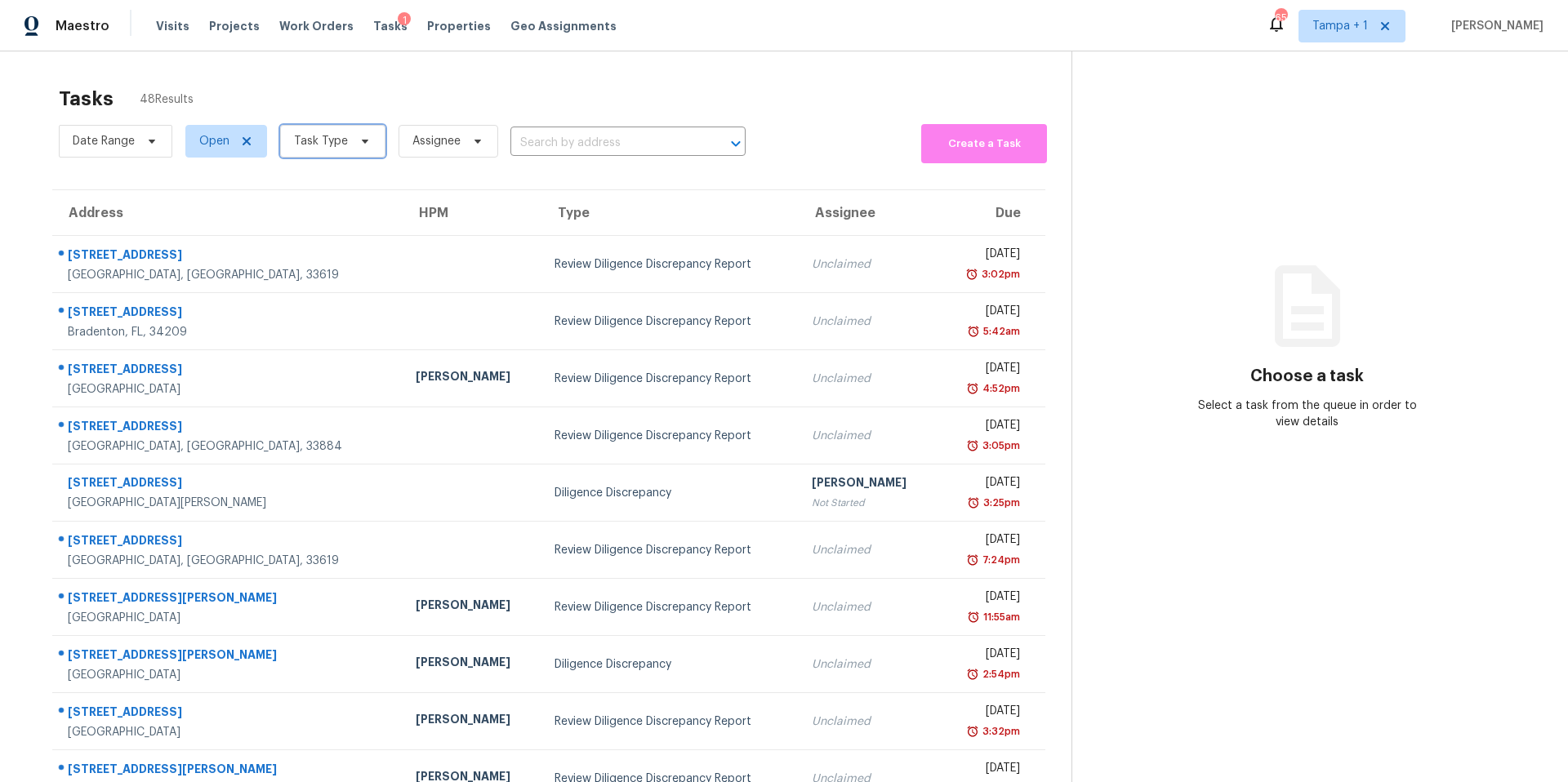
click at [315, 145] on span "Task Type" at bounding box center [321, 141] width 54 height 17
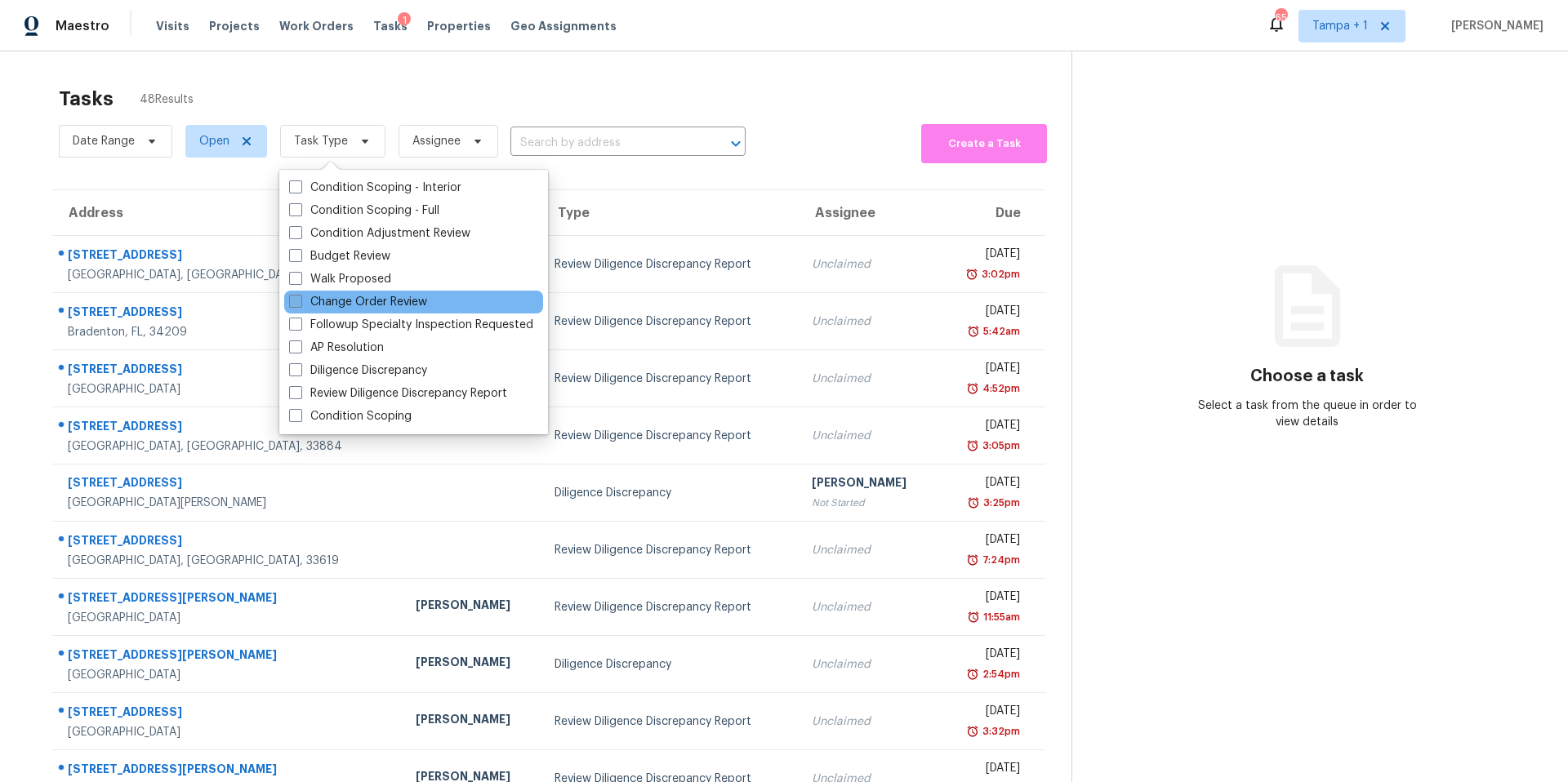
click at [380, 299] on label "Change Order Review" at bounding box center [359, 302] width 138 height 17
click at [300, 299] on input "Change Order Review" at bounding box center [295, 299] width 10 height 10
checkbox input "true"
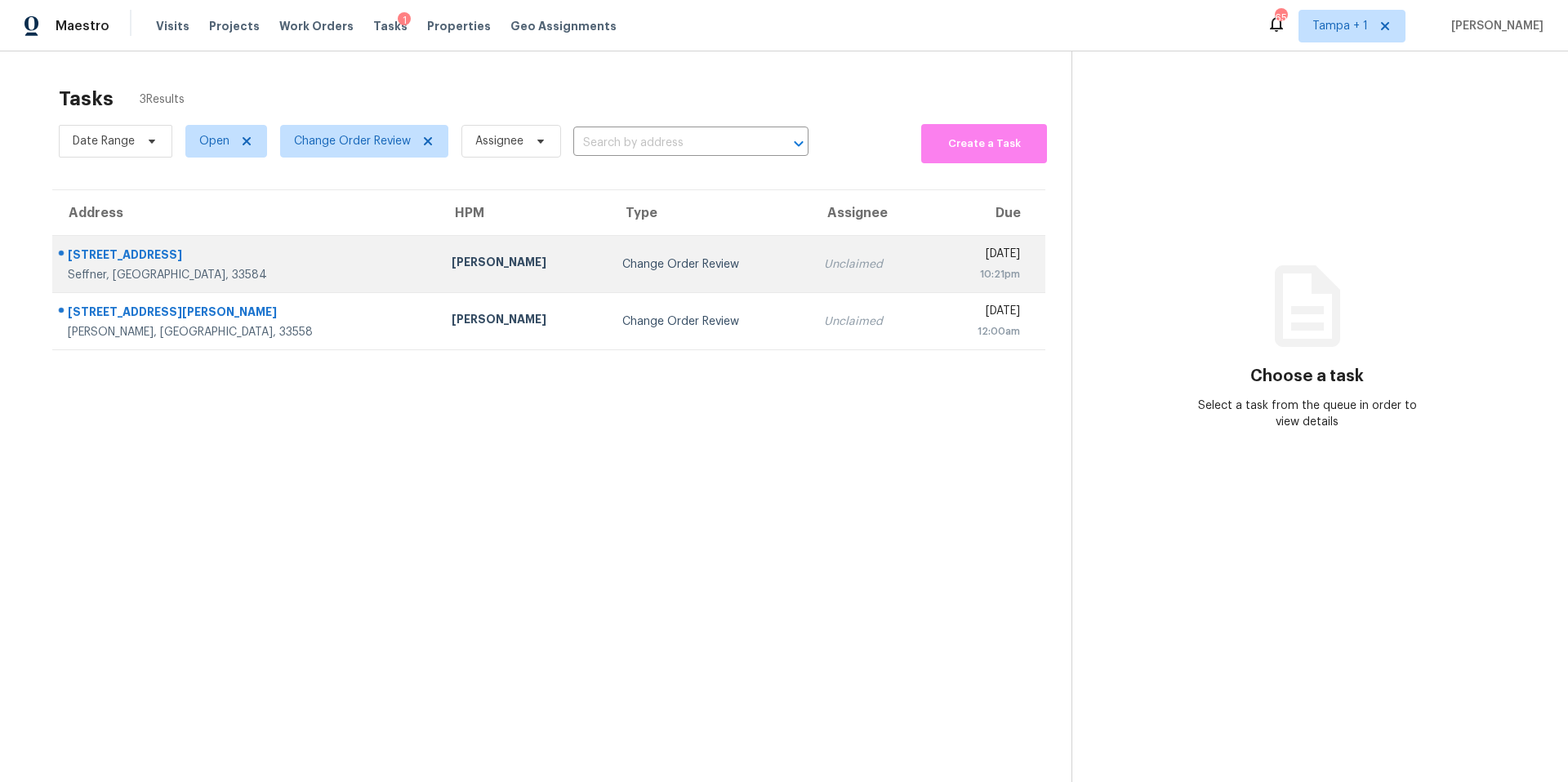
click at [144, 271] on div "Seffner, FL, 33584" at bounding box center [246, 275] width 358 height 17
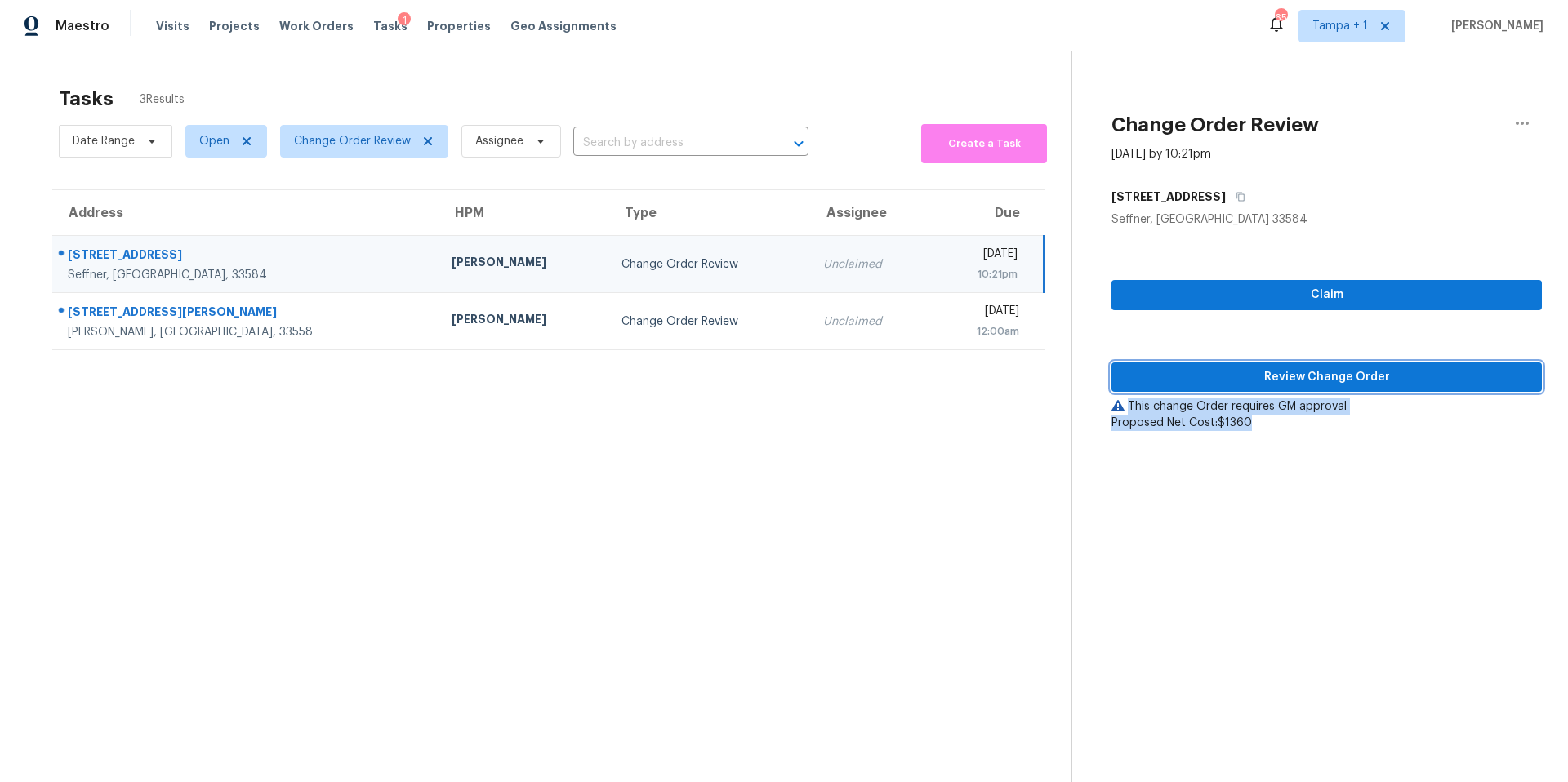
click at [1146, 374] on span "Review Change Order" at bounding box center [1327, 377] width 404 height 20
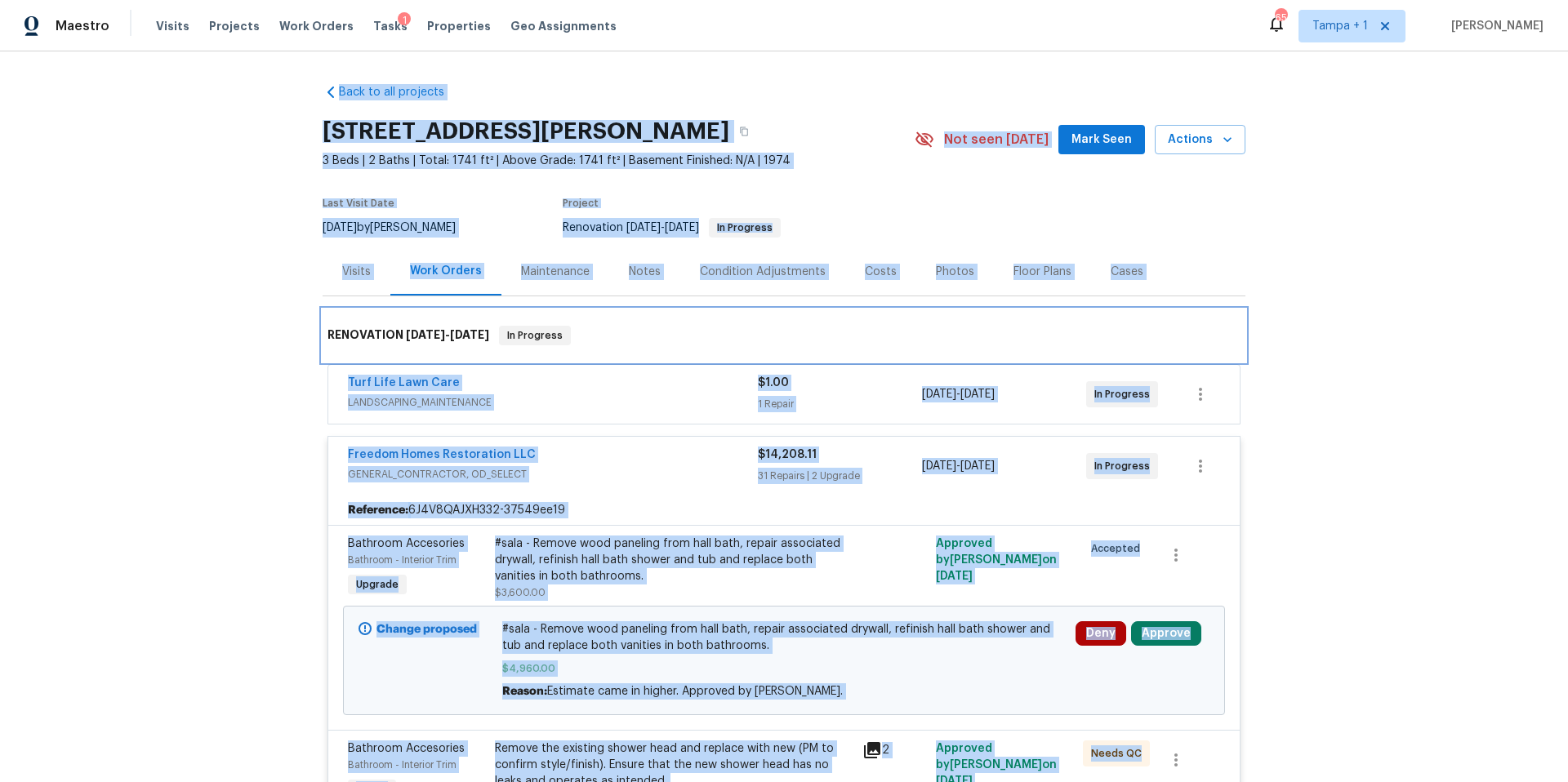
click at [632, 337] on div "RENOVATION 8/27/25 - 9/12/25 In Progress" at bounding box center [784, 336] width 913 height 19
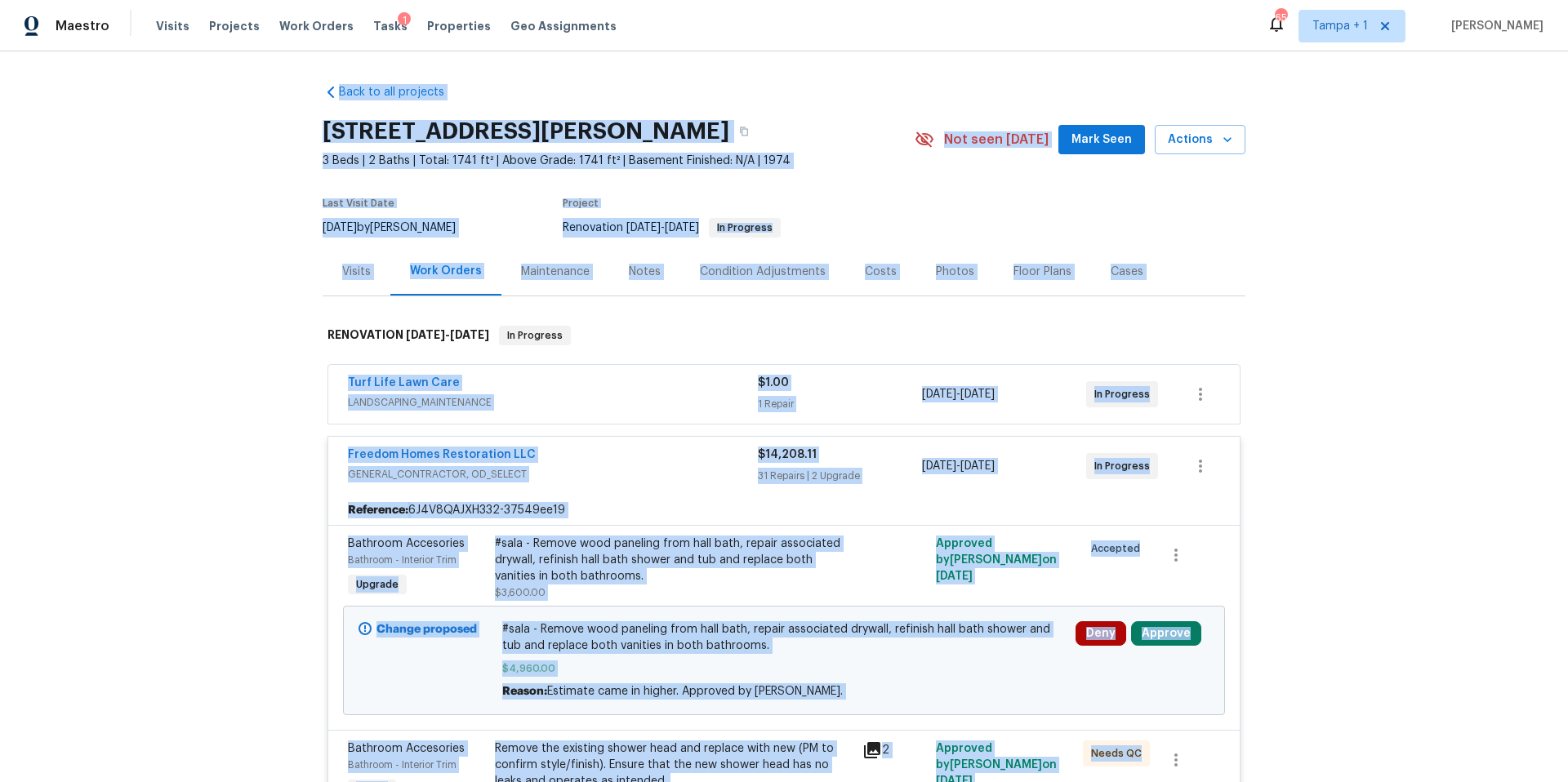
click at [1240, 555] on div "Back to all projects 2905 Forestwood Dr, Seffner, FL 33584 3 Beds | 2 Baths | T…" at bounding box center [784, 417] width 1568 height 731
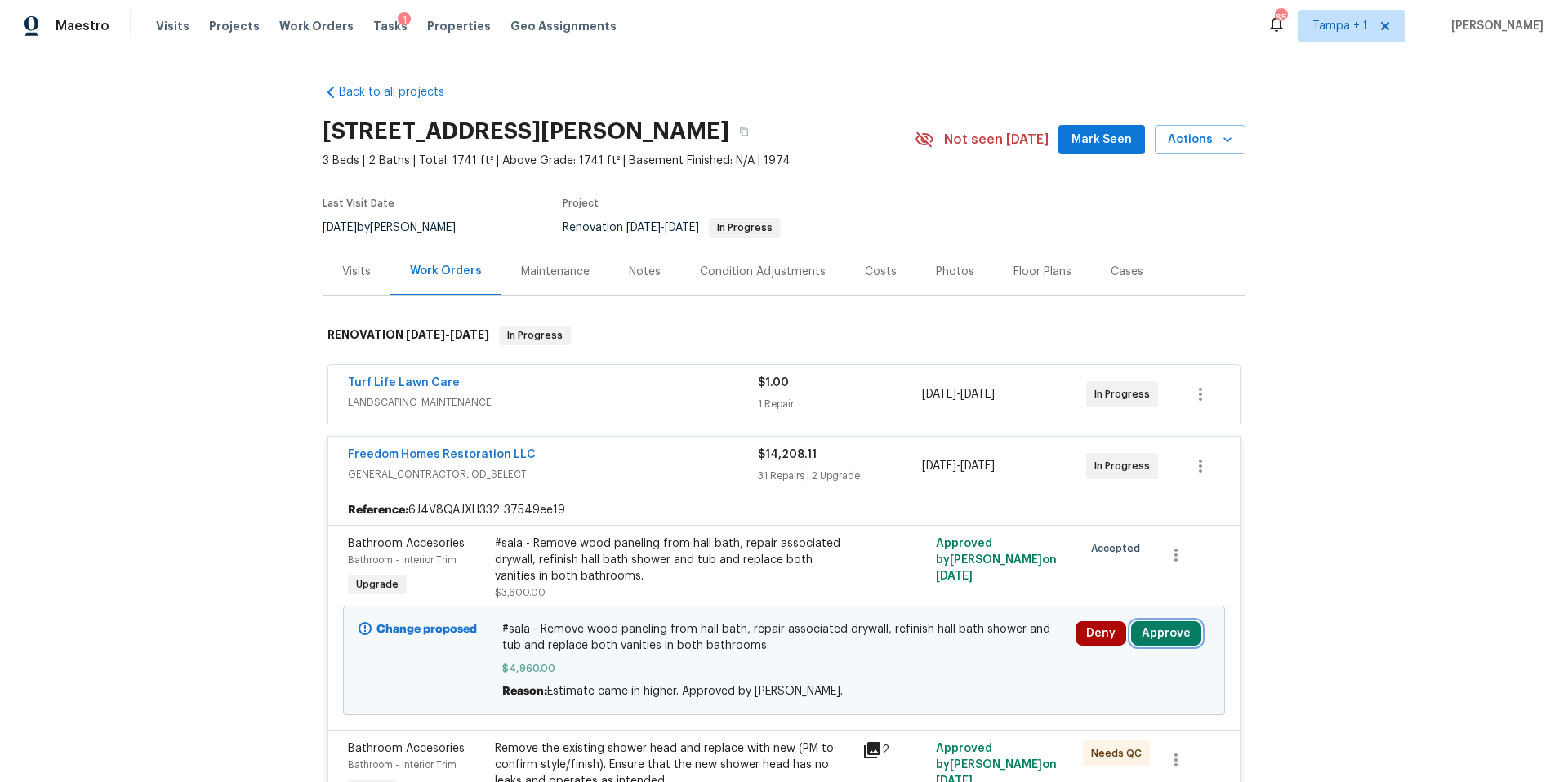
click at [1165, 627] on button "Approve" at bounding box center [1166, 634] width 70 height 24
click at [1108, 585] on span "Approve" at bounding box center [1112, 580] width 45 height 12
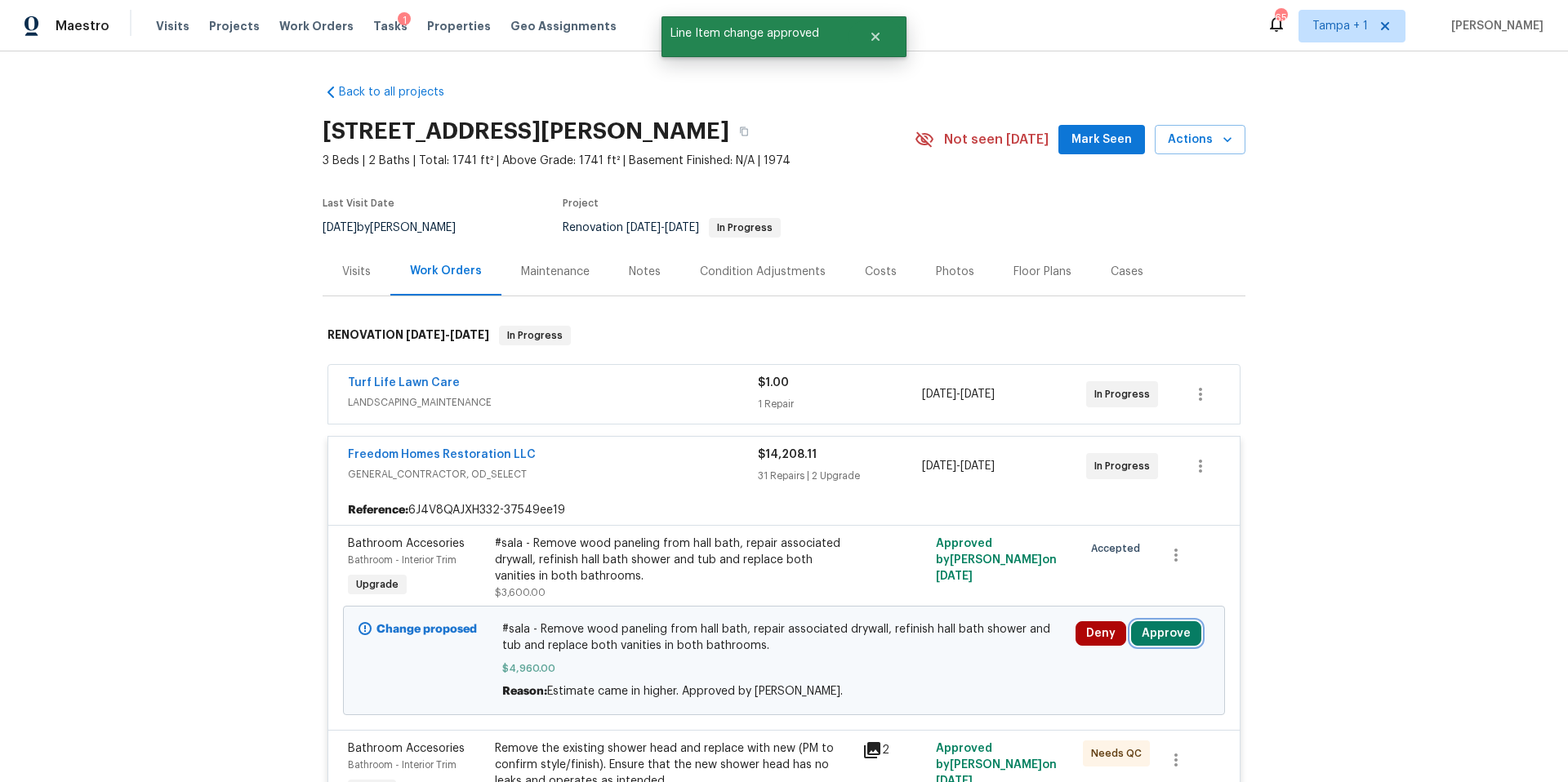
click at [1143, 625] on button "Approve" at bounding box center [1166, 634] width 70 height 24
click at [1115, 576] on span "Approve" at bounding box center [1112, 580] width 45 height 12
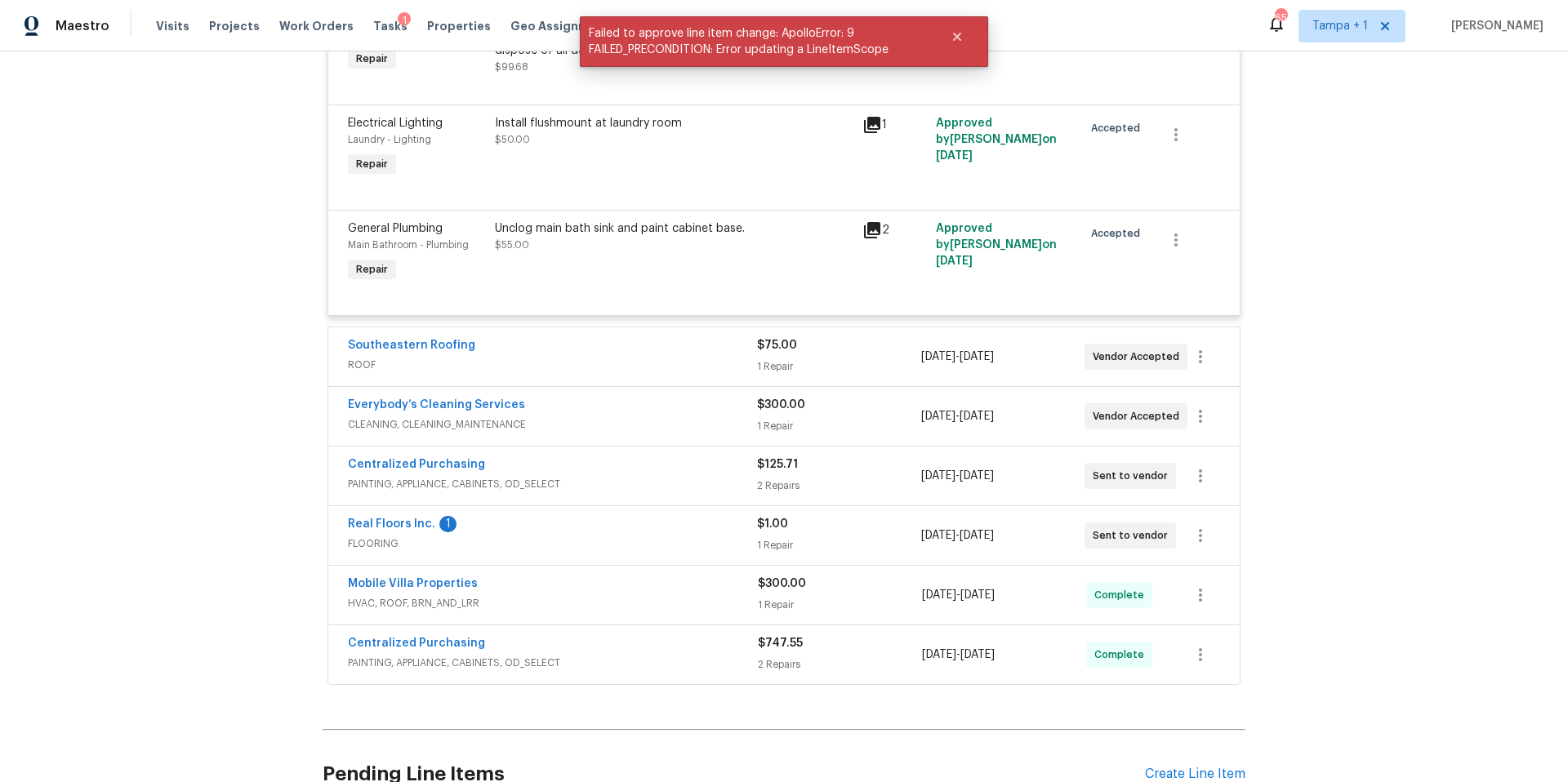
scroll to position [4580, 0]
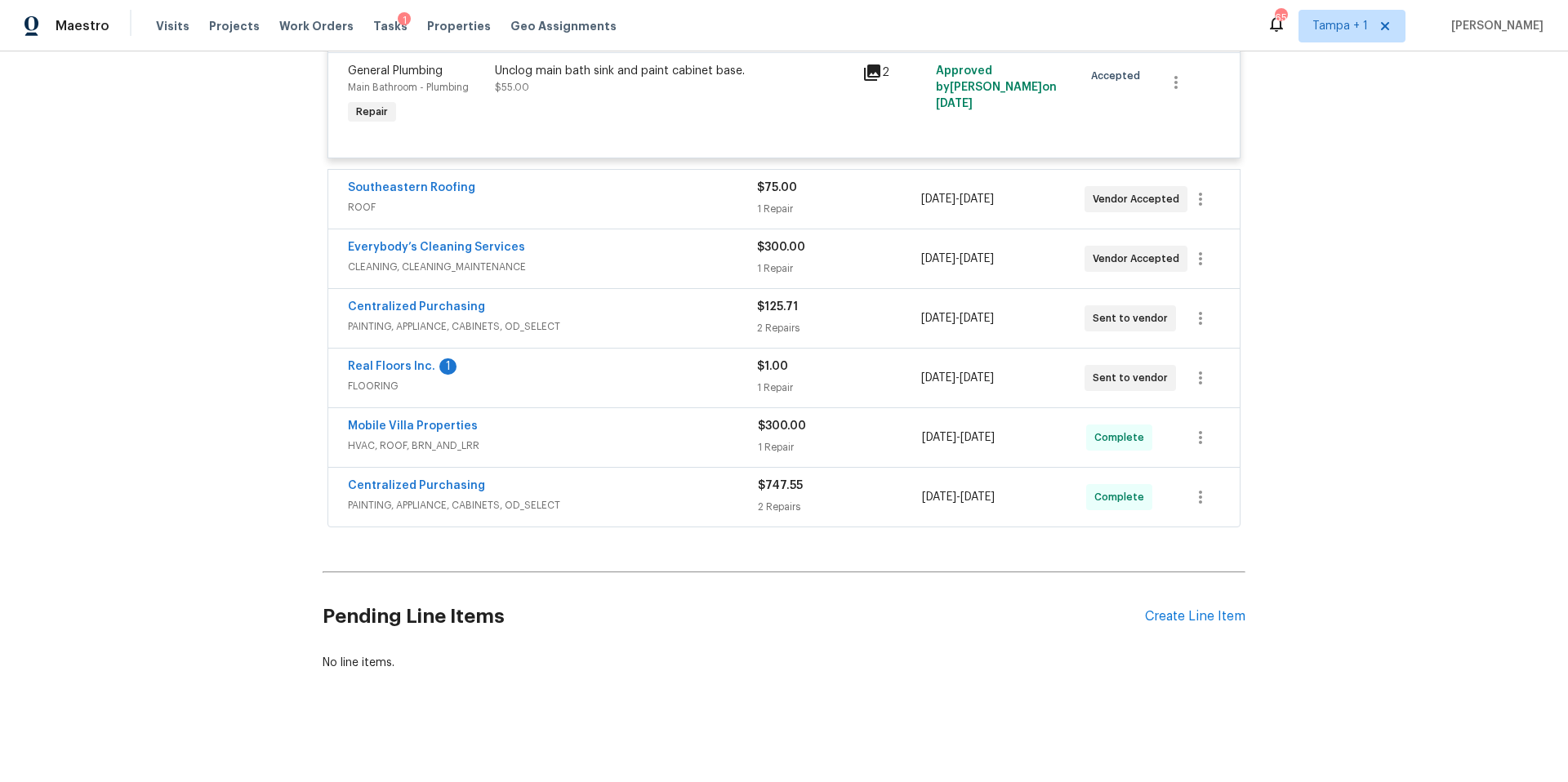
click at [590, 378] on span "FLOORING" at bounding box center [553, 386] width 409 height 17
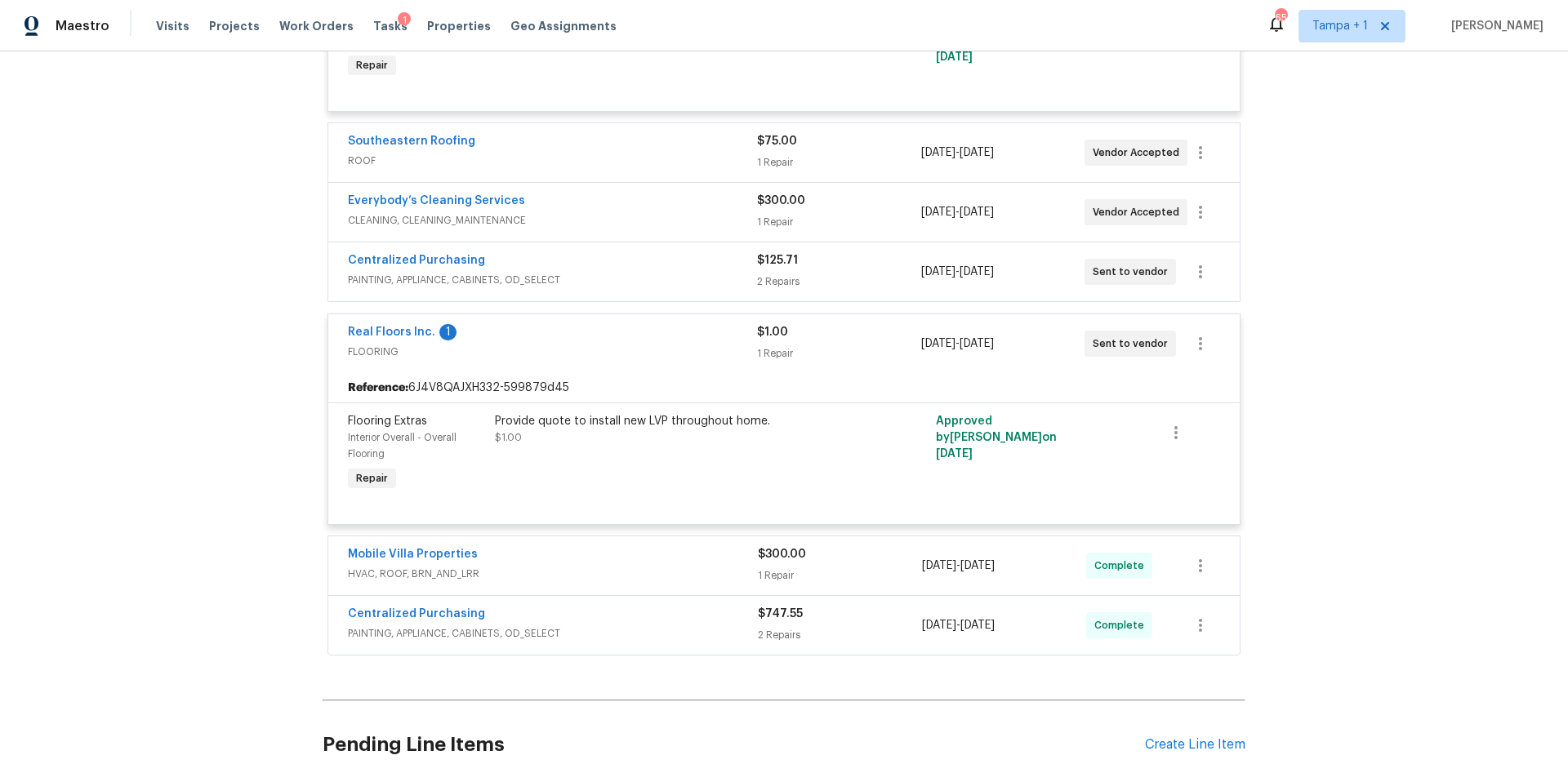
click at [591, 344] on div "Real Floors Inc. 1" at bounding box center [553, 334] width 409 height 19
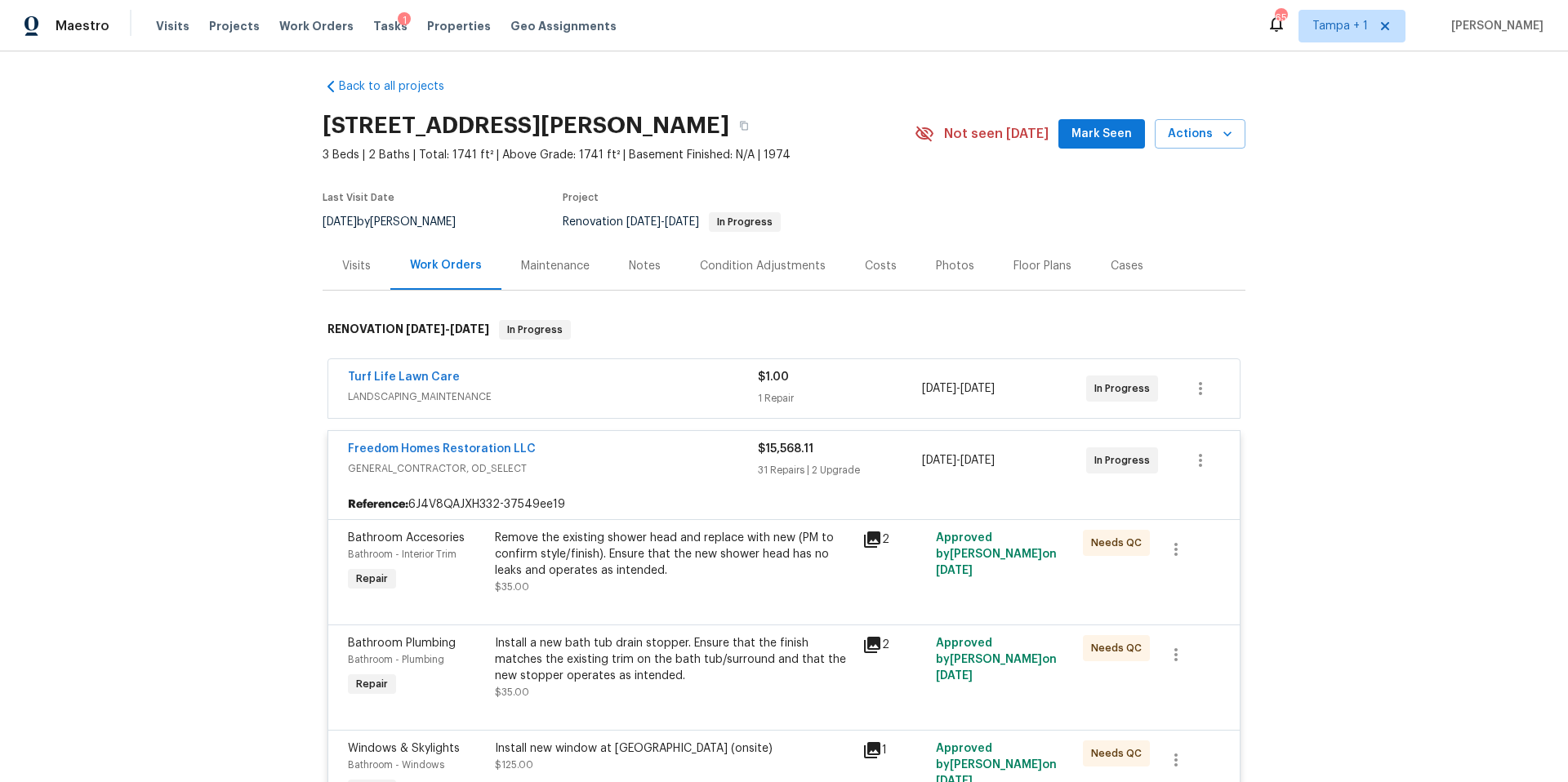
scroll to position [0, 0]
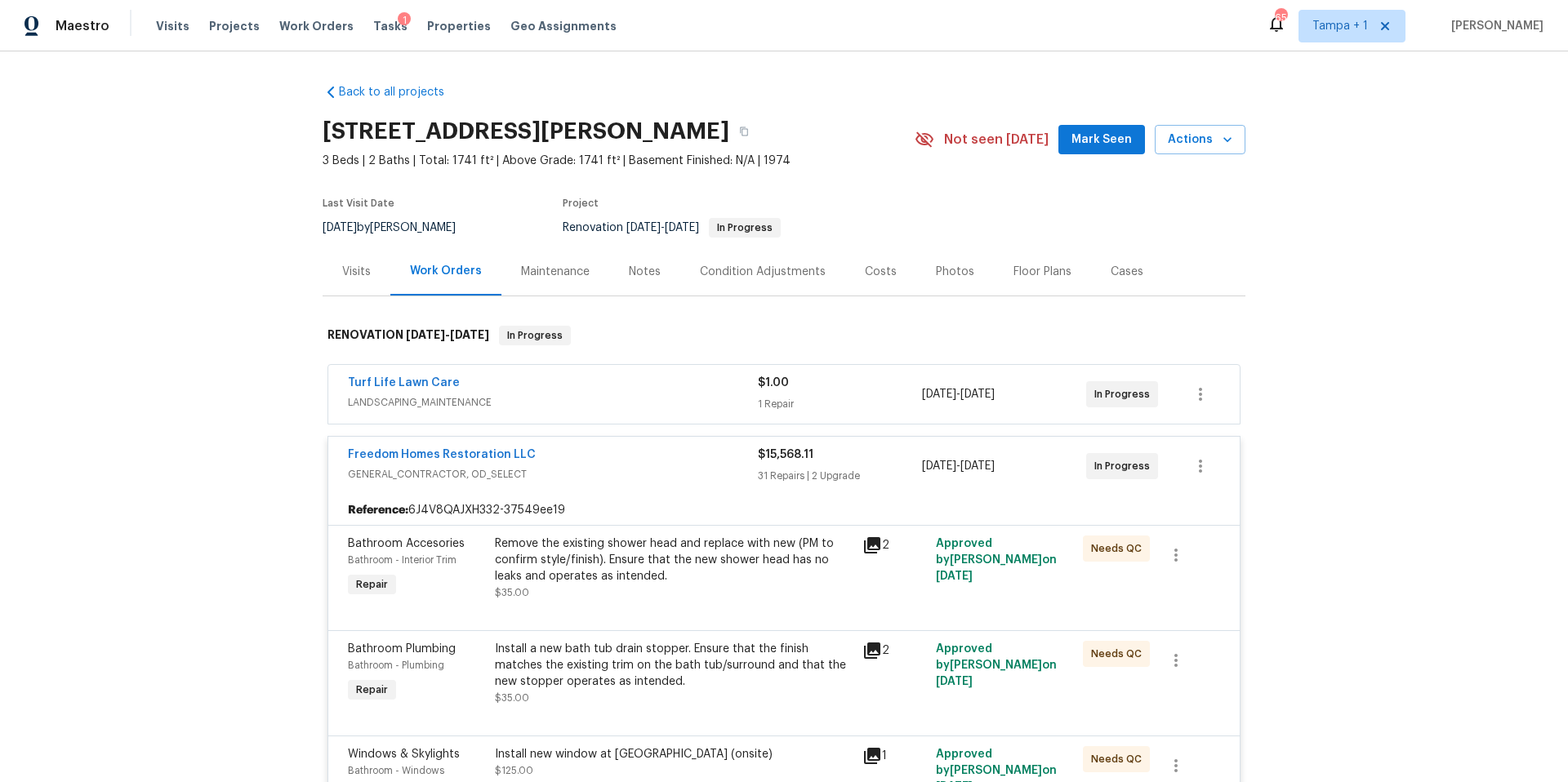
click at [865, 264] on div "Costs" at bounding box center [881, 272] width 31 height 17
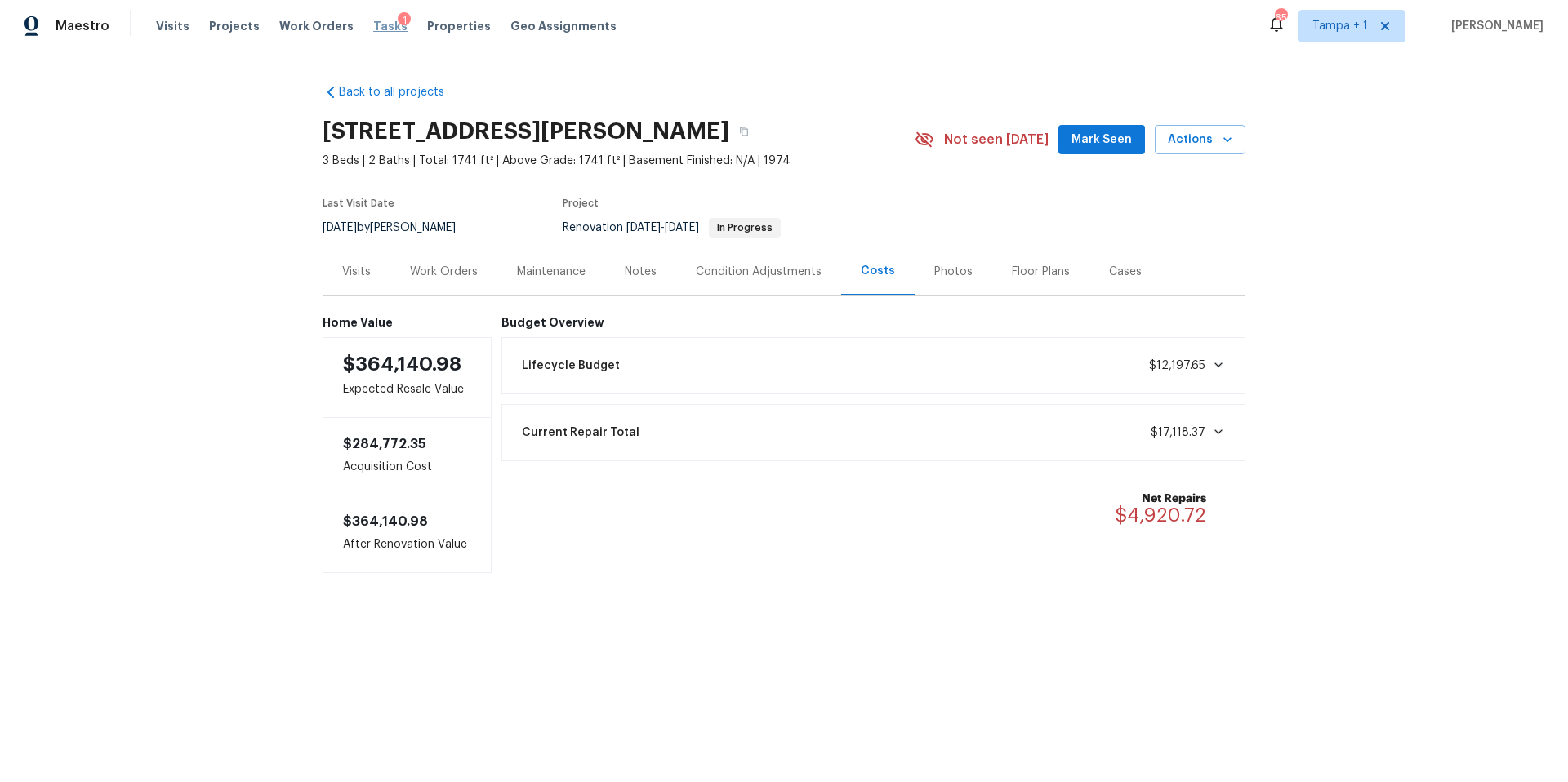
click at [373, 20] on span "Tasks" at bounding box center [390, 25] width 34 height 11
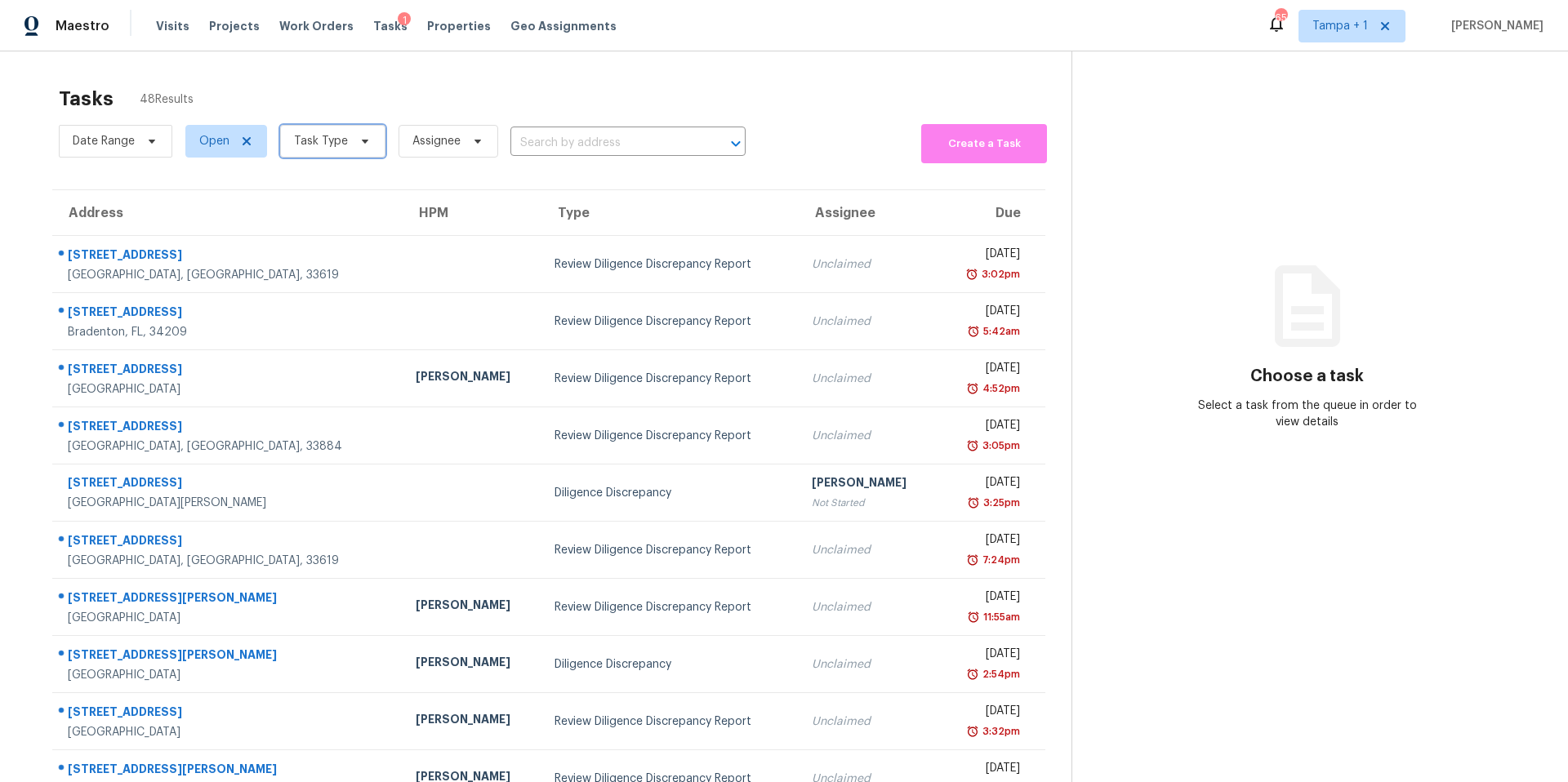
click at [330, 149] on span "Task Type" at bounding box center [321, 141] width 54 height 17
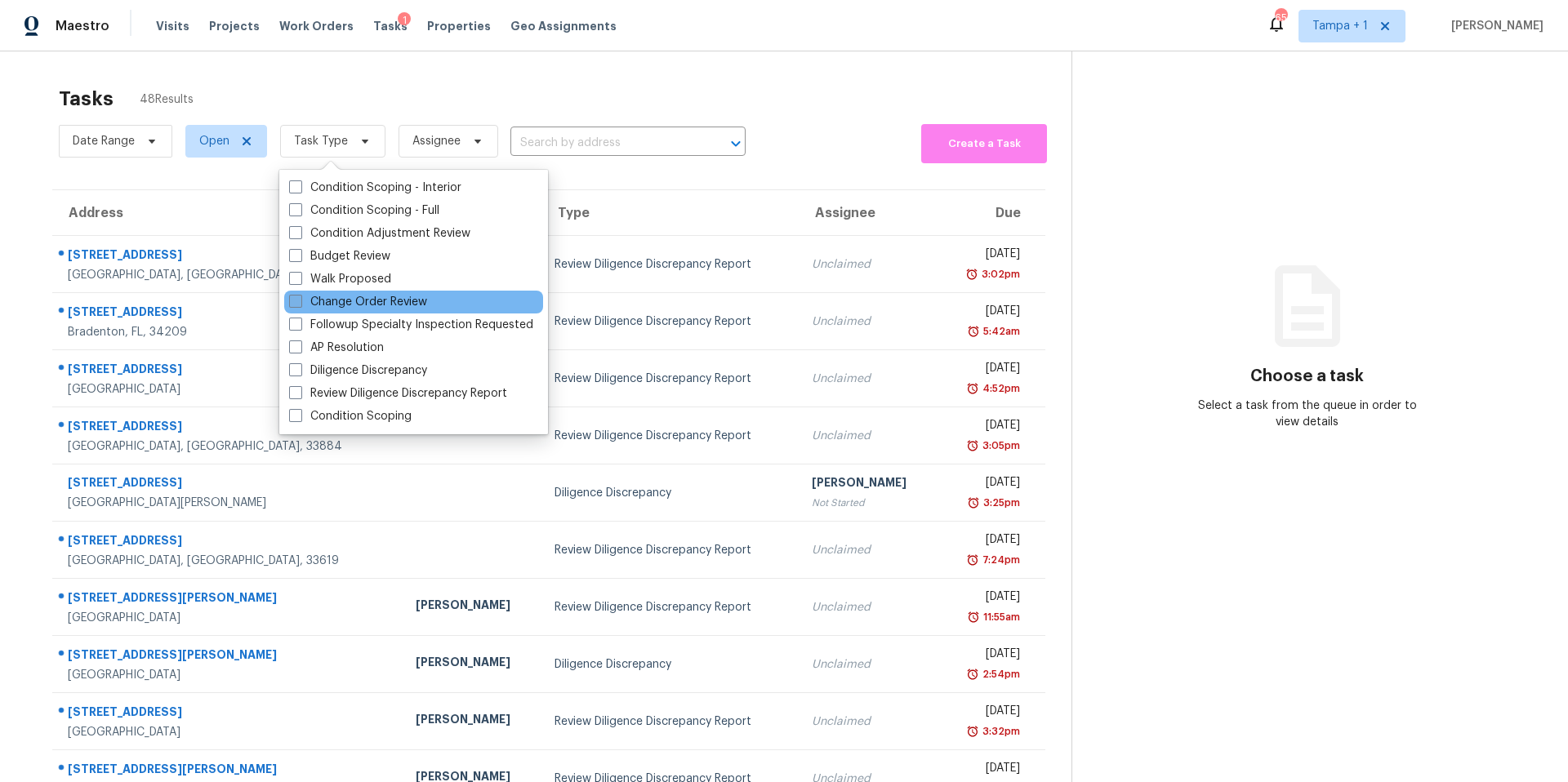
click at [347, 297] on label "Change Order Review" at bounding box center [359, 302] width 138 height 17
click at [300, 297] on input "Change Order Review" at bounding box center [295, 299] width 10 height 10
checkbox input "true"
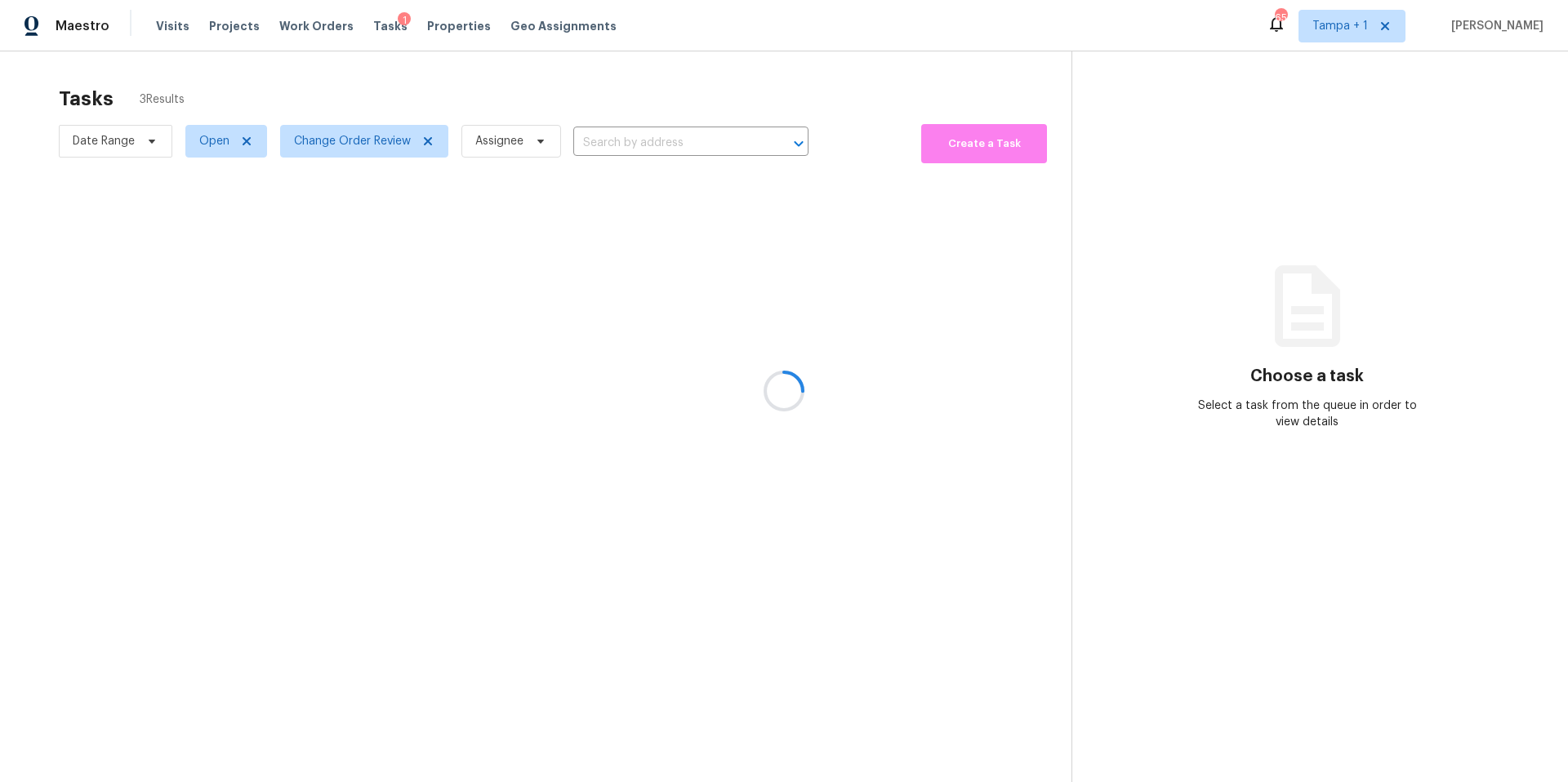
click at [560, 84] on div at bounding box center [784, 391] width 1568 height 782
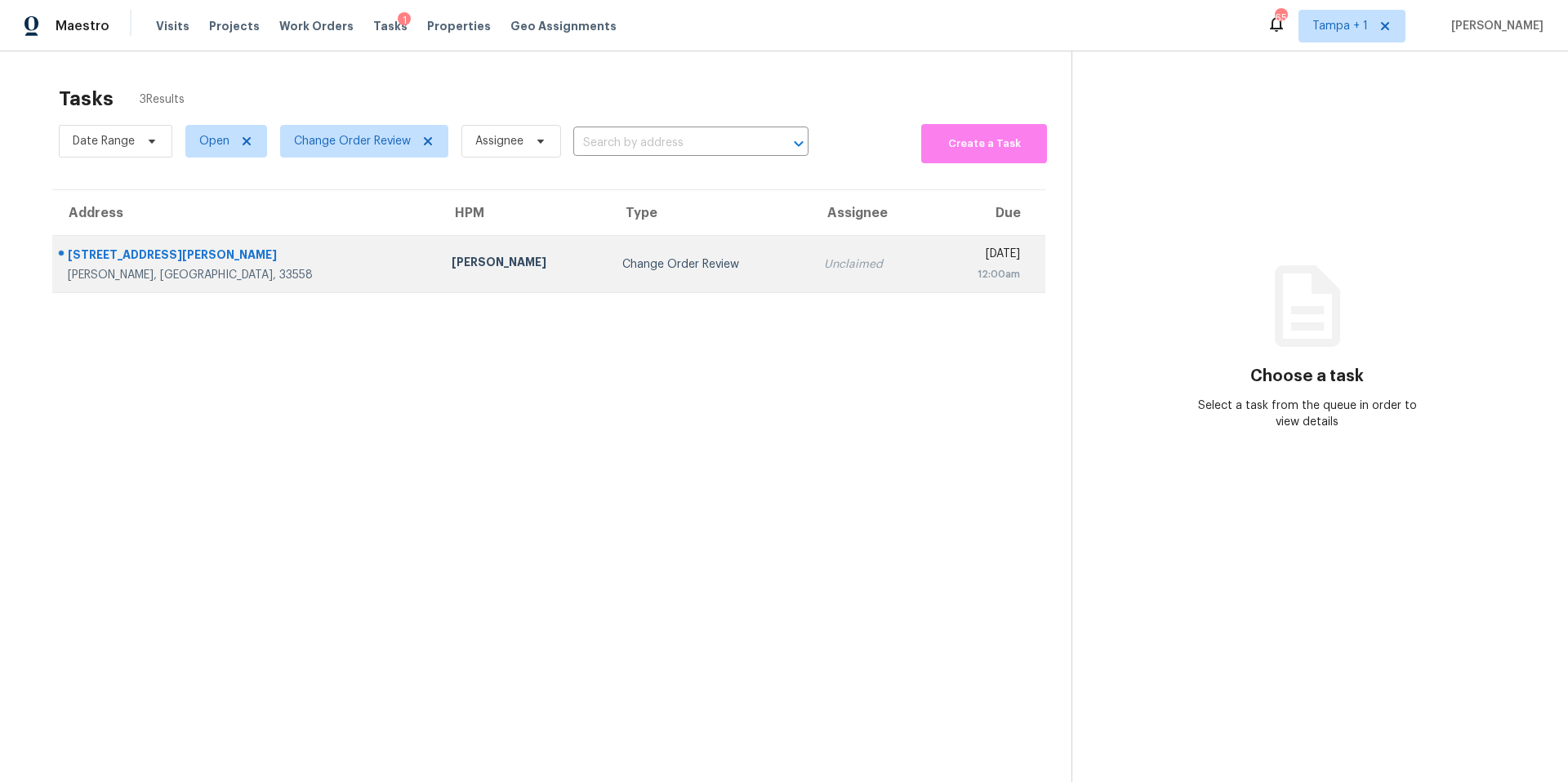
click at [438, 290] on td "Mat Smith" at bounding box center [523, 264] width 171 height 57
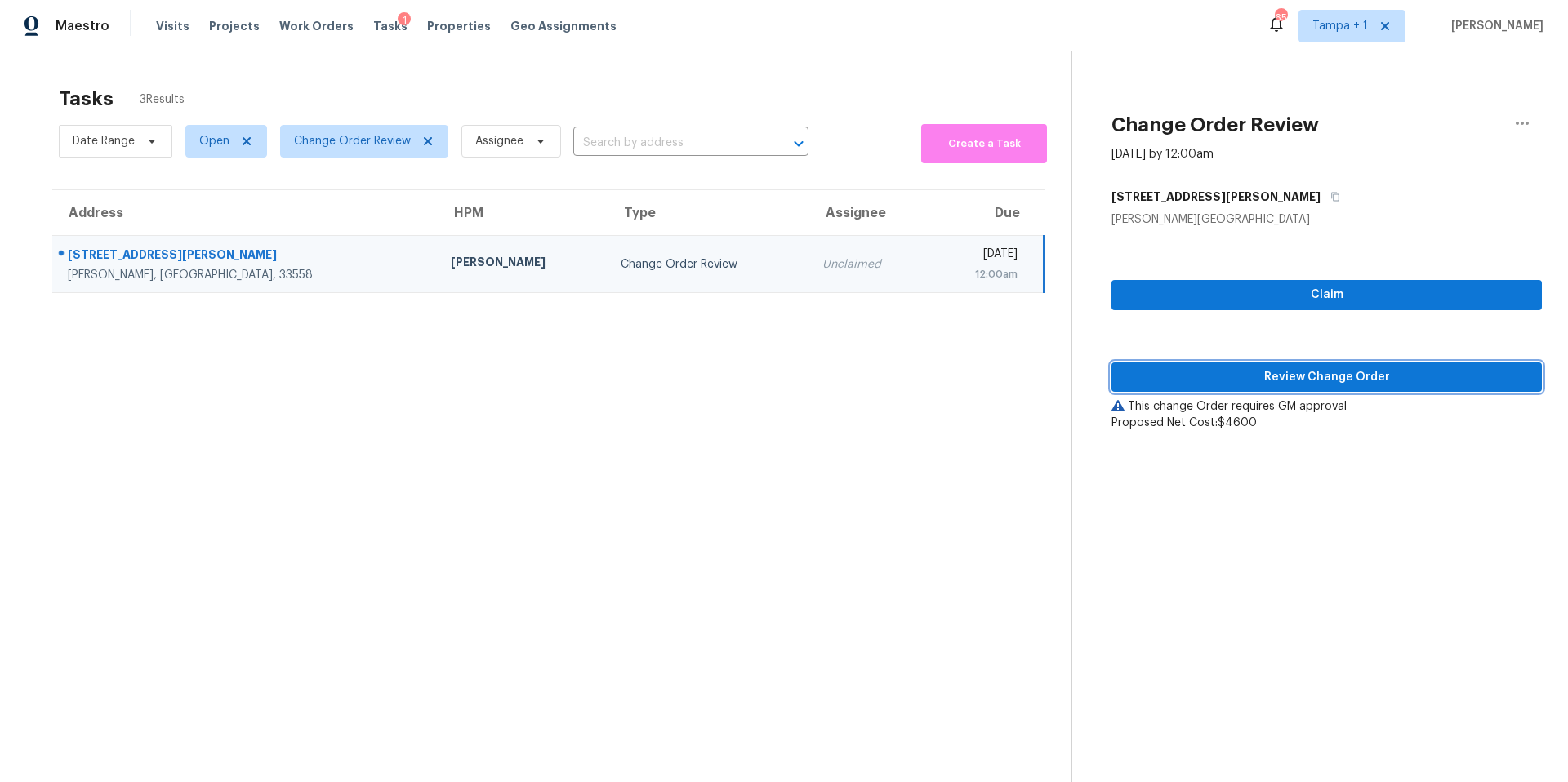
click at [1148, 387] on span "Review Change Order" at bounding box center [1327, 377] width 404 height 20
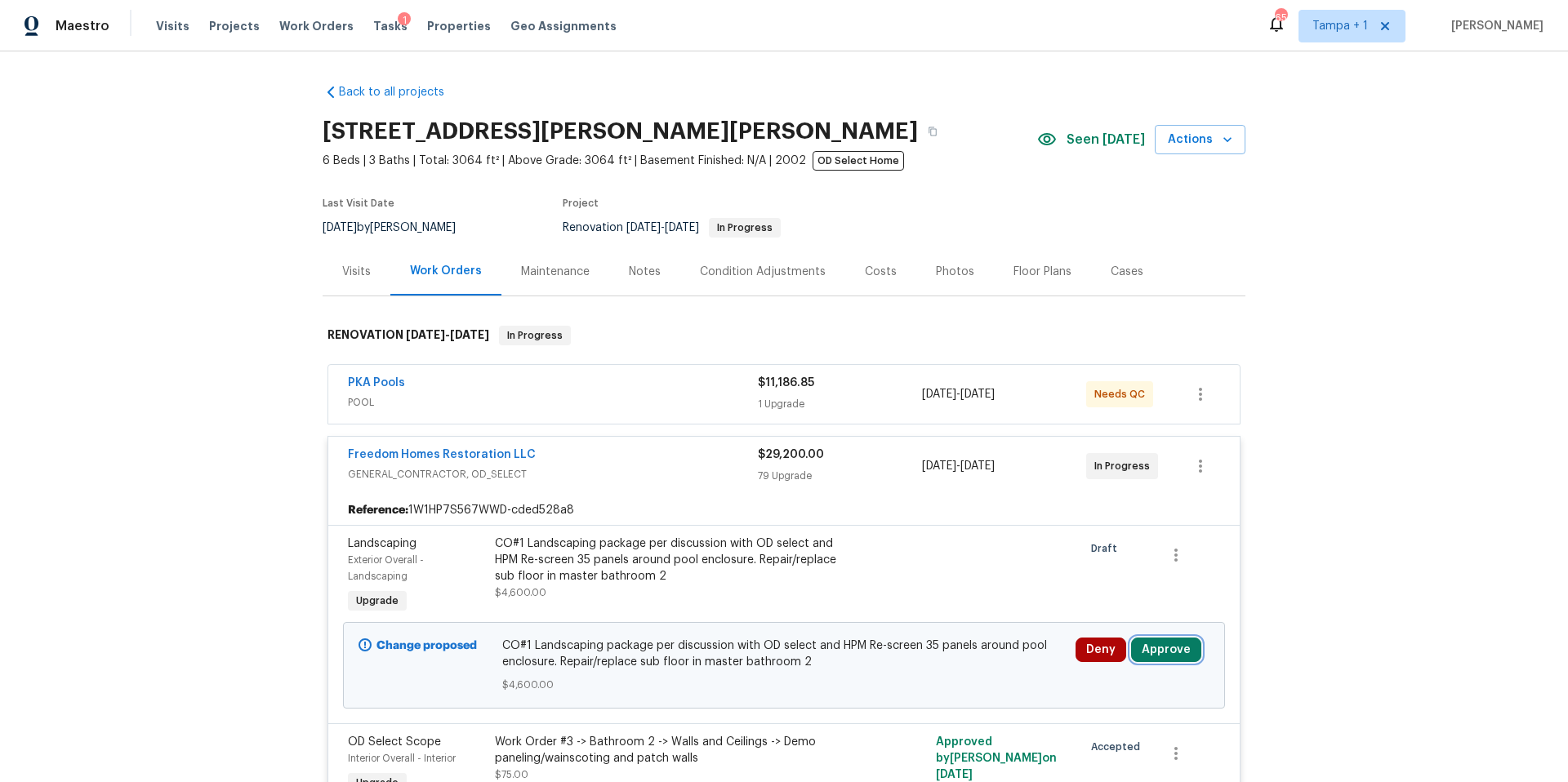
click at [1166, 656] on button "Approve" at bounding box center [1166, 650] width 70 height 24
click at [1132, 598] on button "Approve" at bounding box center [1113, 596] width 98 height 32
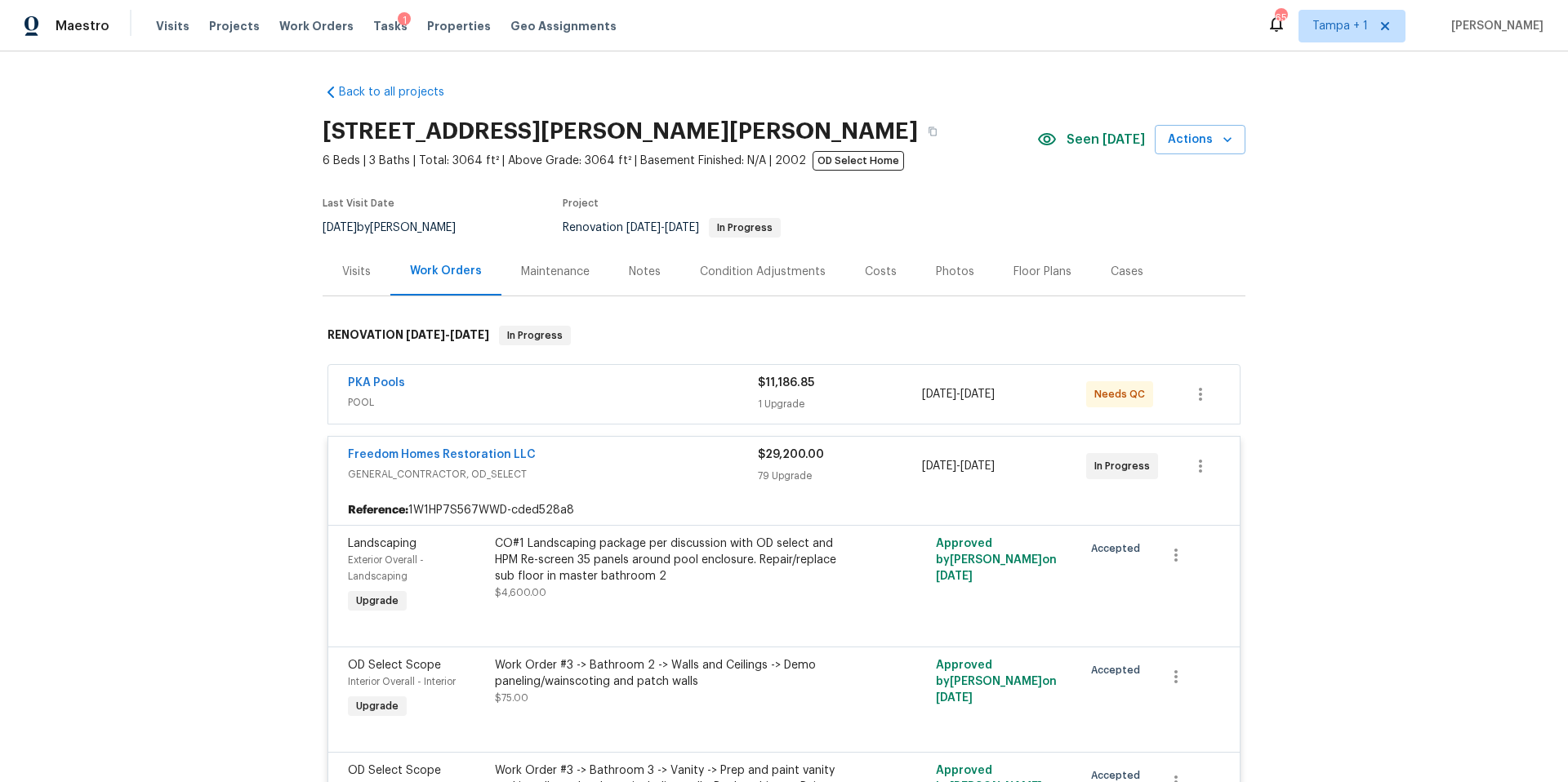
click at [668, 455] on div "Freedom Homes Restoration LLC" at bounding box center [553, 457] width 410 height 19
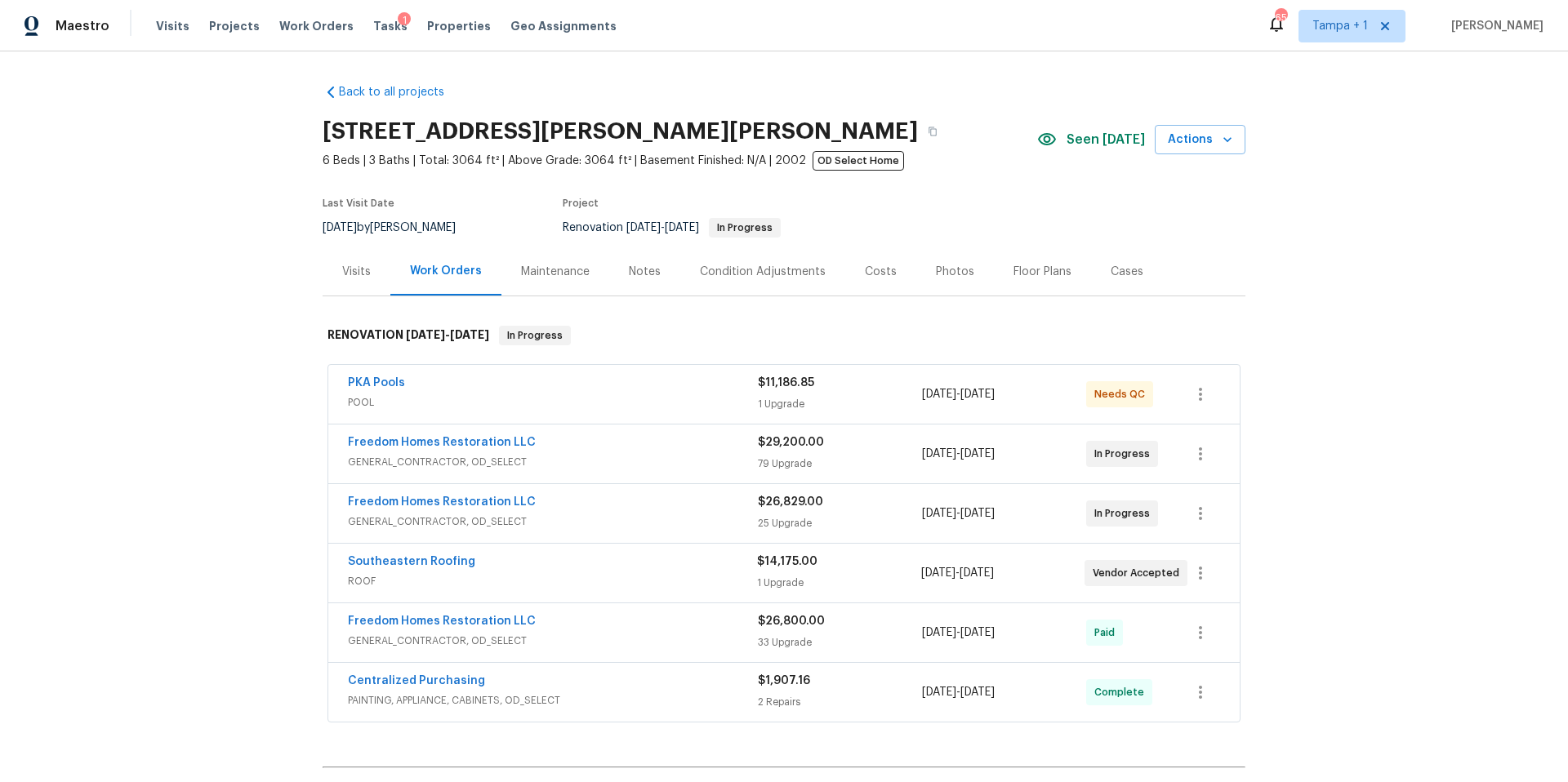
click at [865, 268] on div "Costs" at bounding box center [881, 272] width 31 height 17
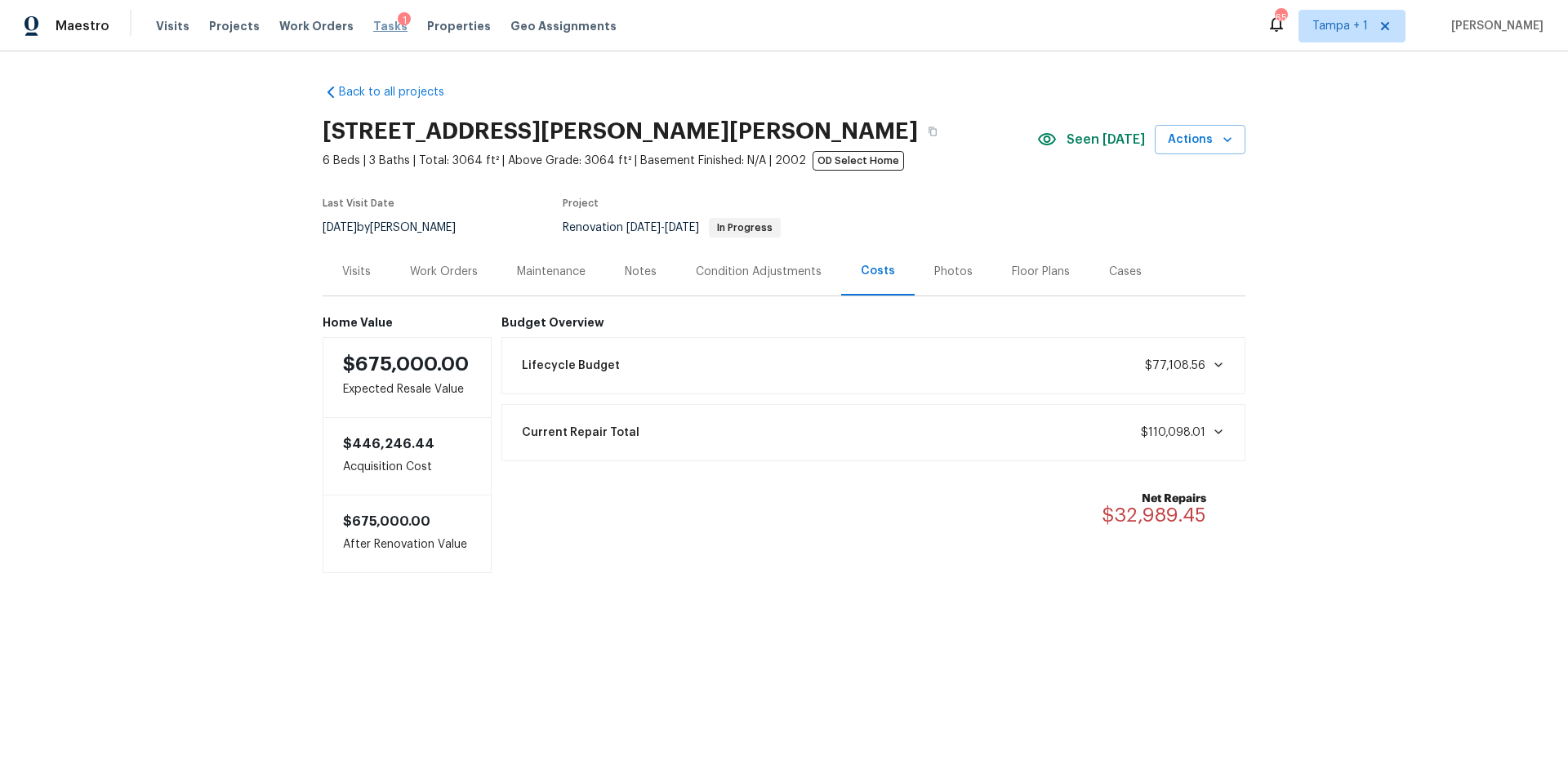
click at [373, 22] on span "Tasks" at bounding box center [390, 25] width 34 height 11
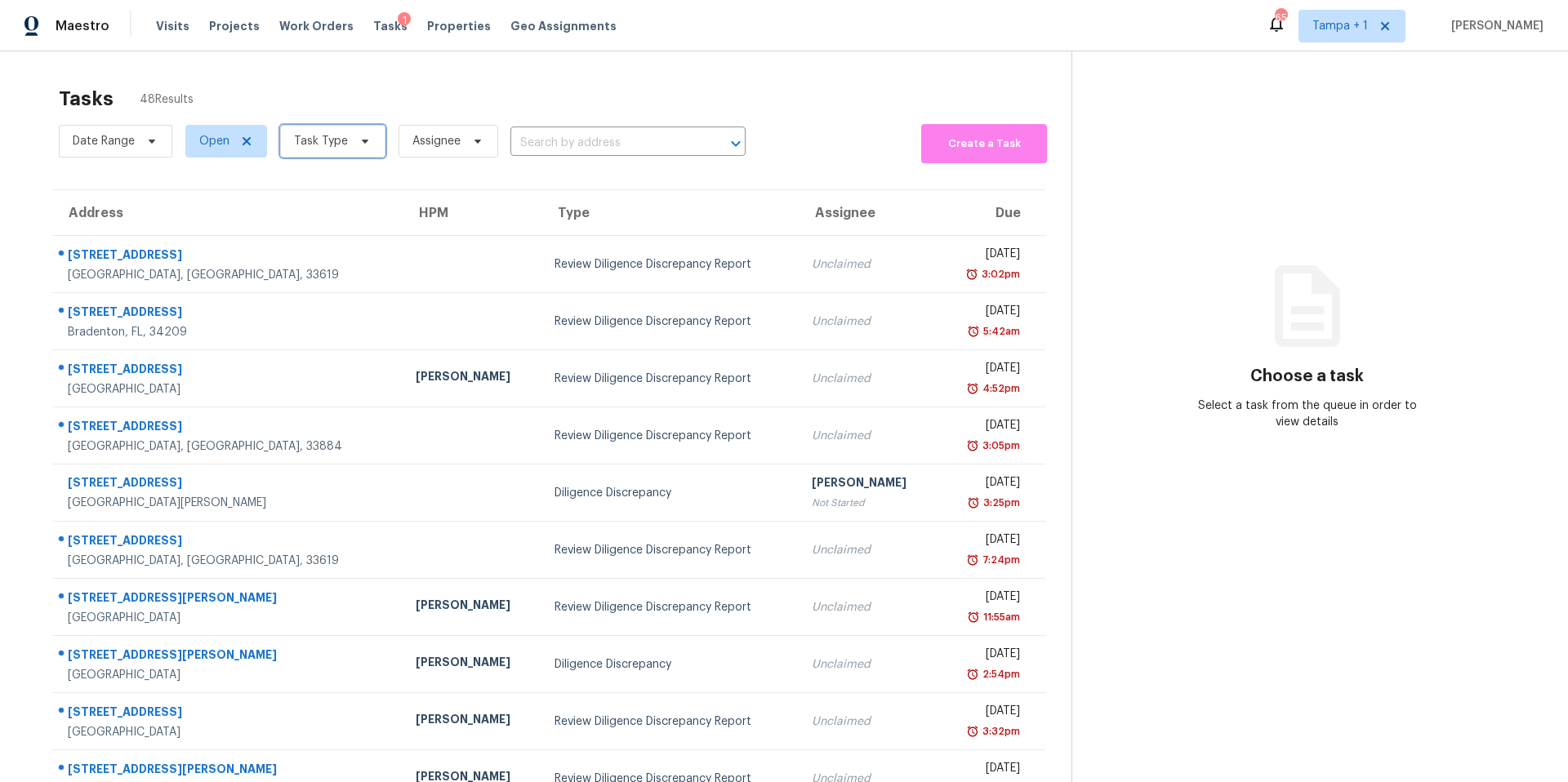
click at [330, 150] on span "Task Type" at bounding box center [332, 141] width 105 height 32
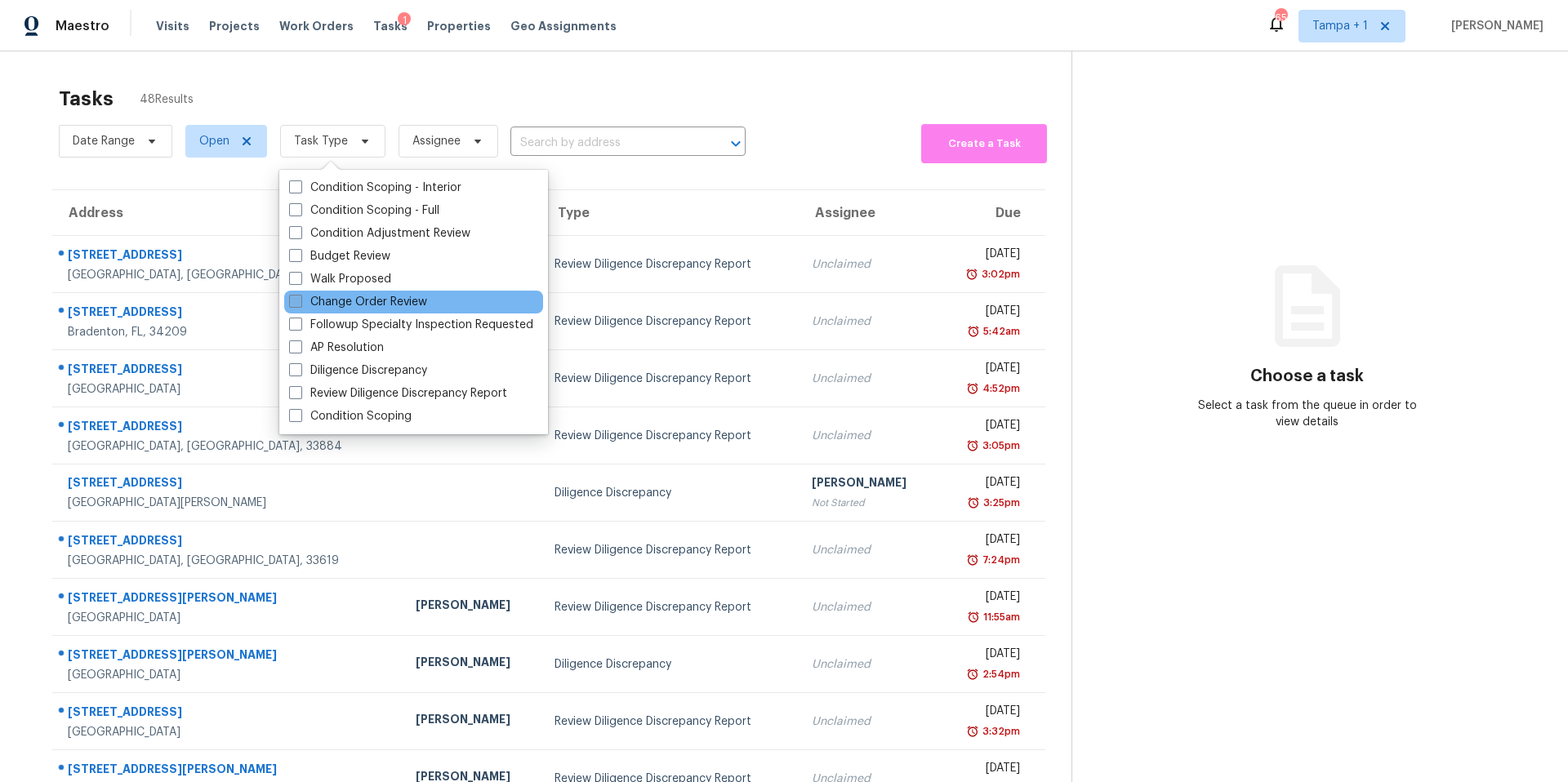
click at [325, 307] on label "Change Order Review" at bounding box center [359, 302] width 138 height 17
click at [300, 304] on input "Change Order Review" at bounding box center [295, 299] width 10 height 10
checkbox input "true"
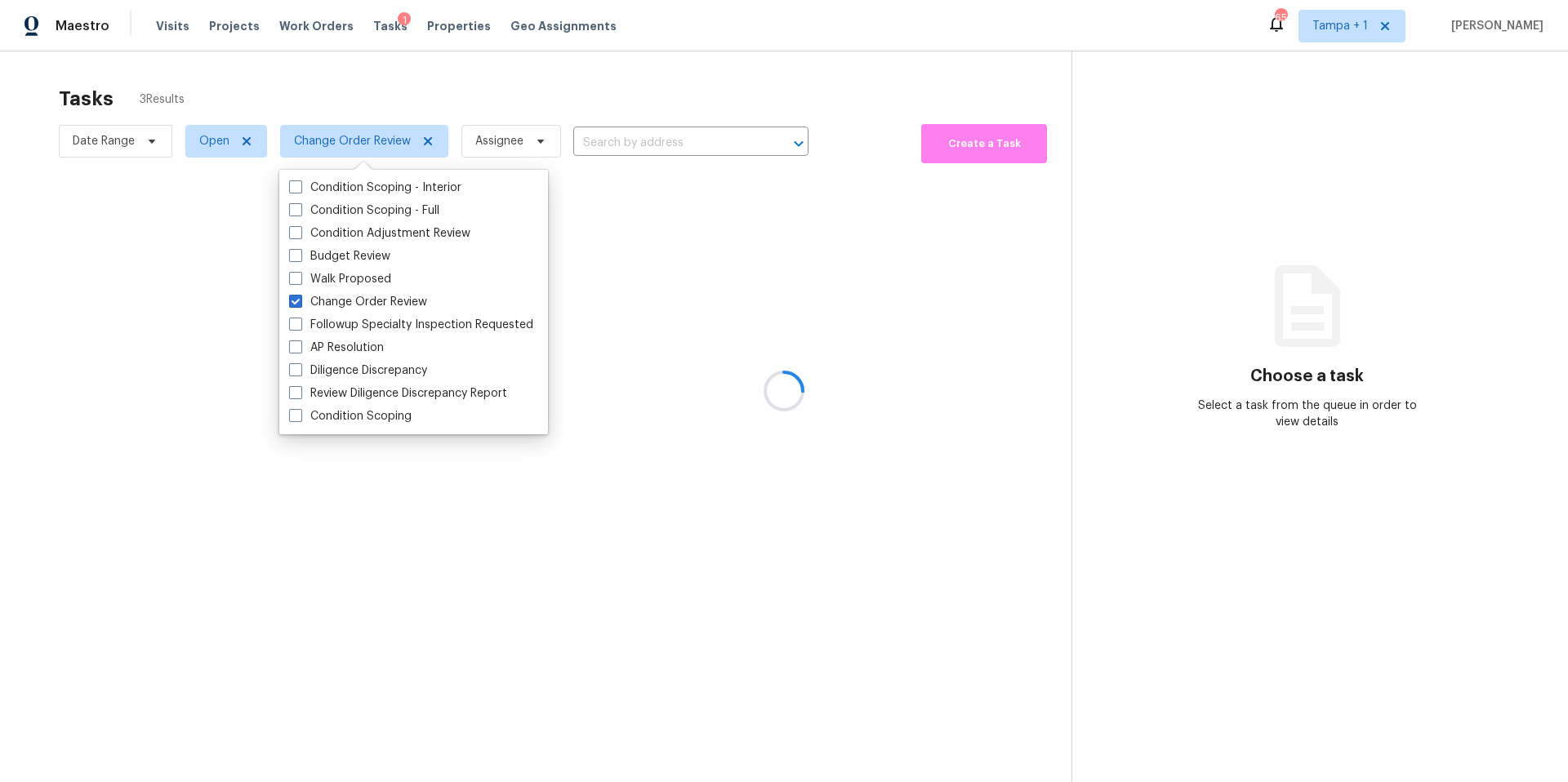
click at [557, 117] on div at bounding box center [784, 391] width 1568 height 782
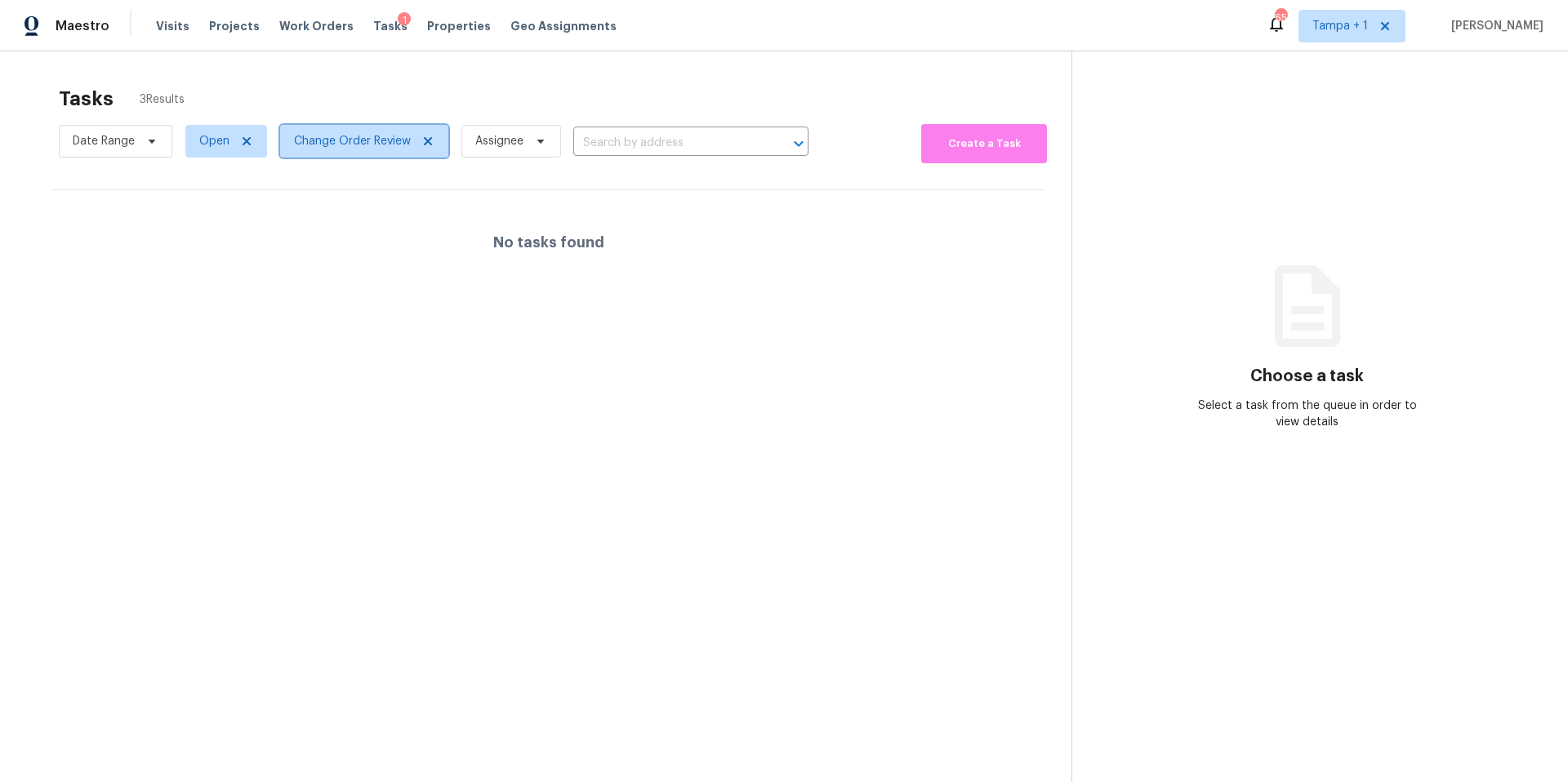
click at [357, 141] on span "Change Order Review" at bounding box center [352, 141] width 117 height 17
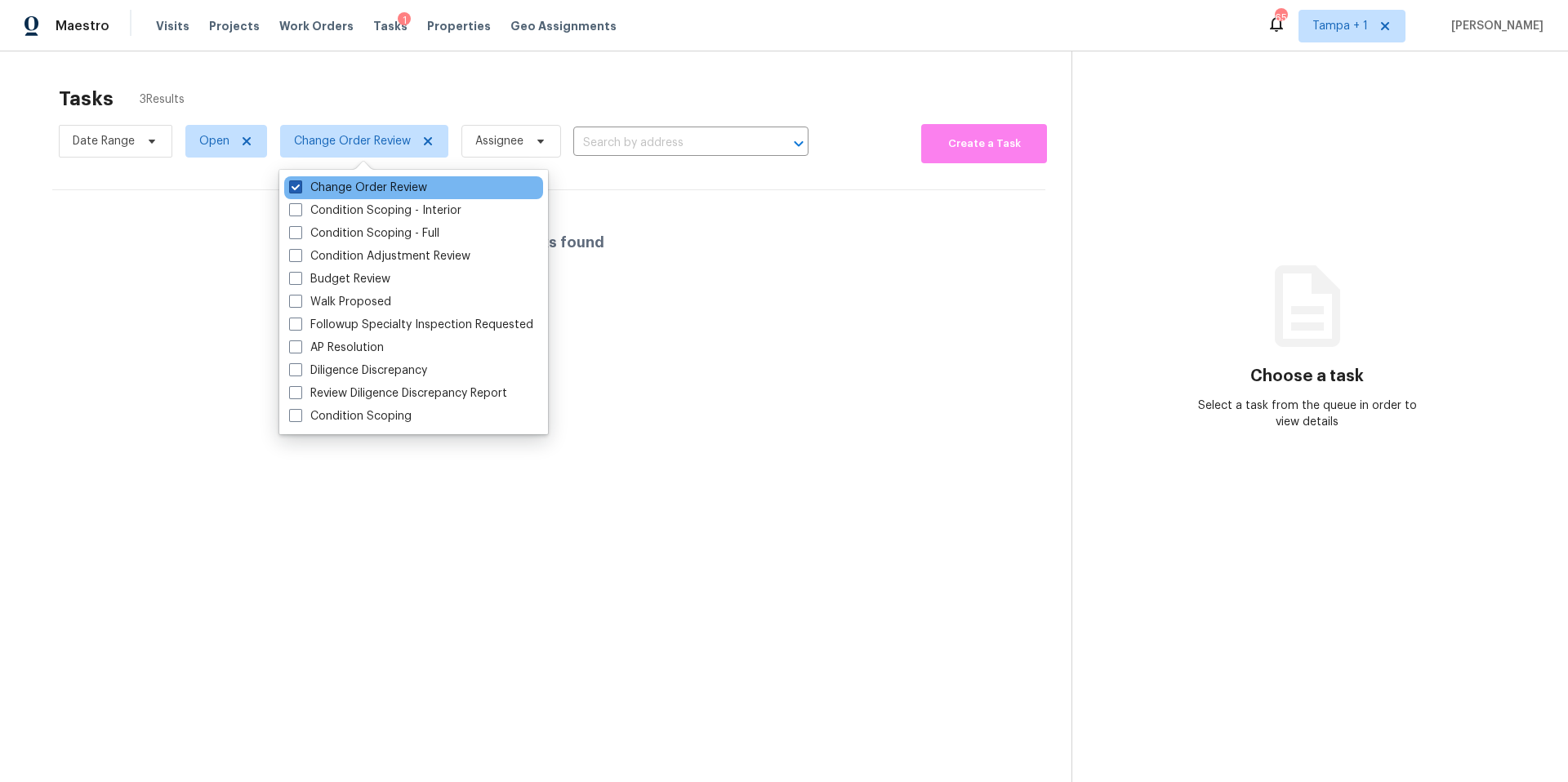
click at [329, 191] on label "Change Order Review" at bounding box center [359, 187] width 138 height 17
click at [300, 191] on input "Change Order Review" at bounding box center [295, 185] width 10 height 10
checkbox input "false"
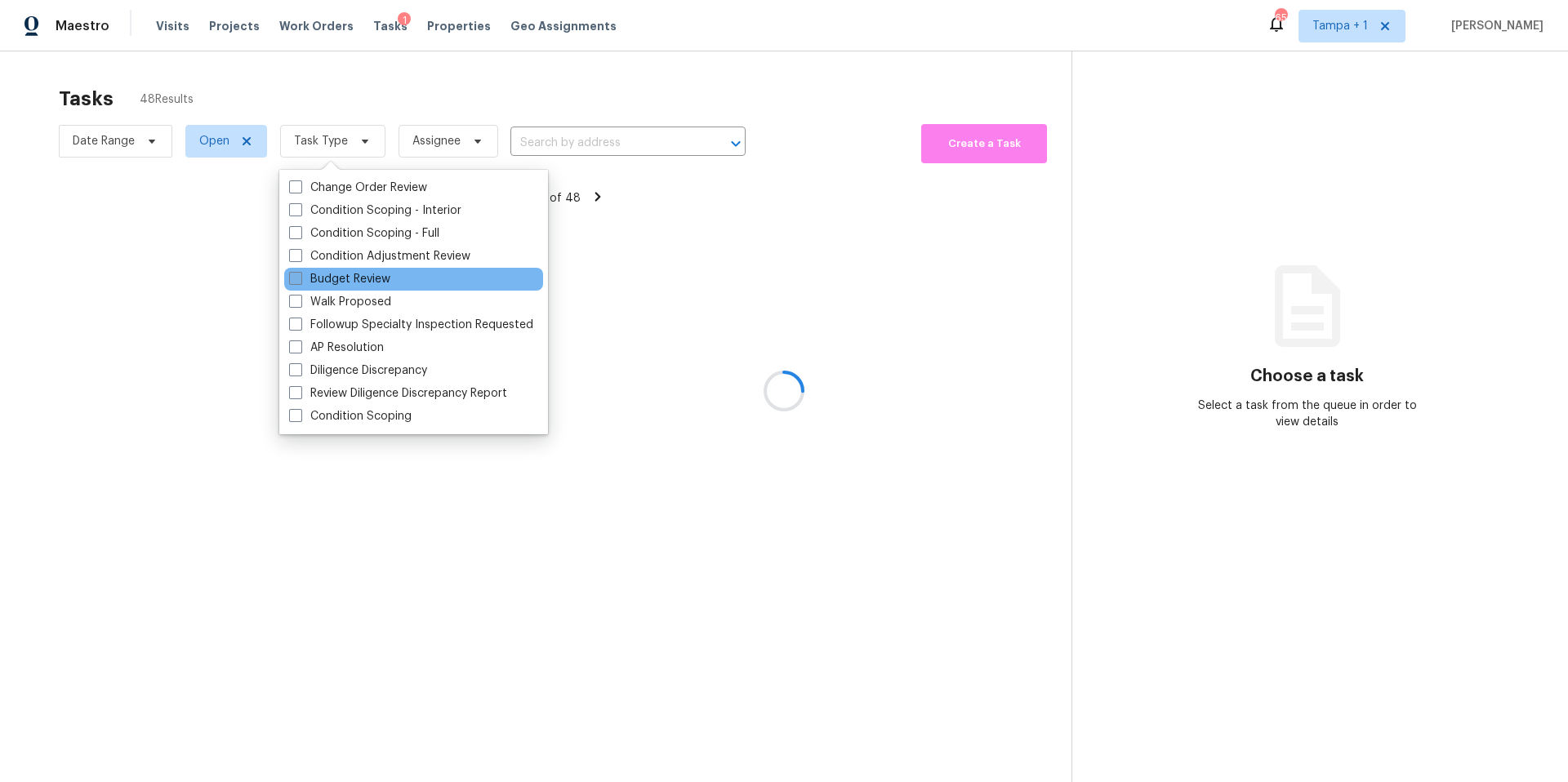
click at [331, 283] on label "Budget Review" at bounding box center [340, 279] width 101 height 17
click at [300, 282] on input "Budget Review" at bounding box center [295, 276] width 10 height 10
checkbox input "true"
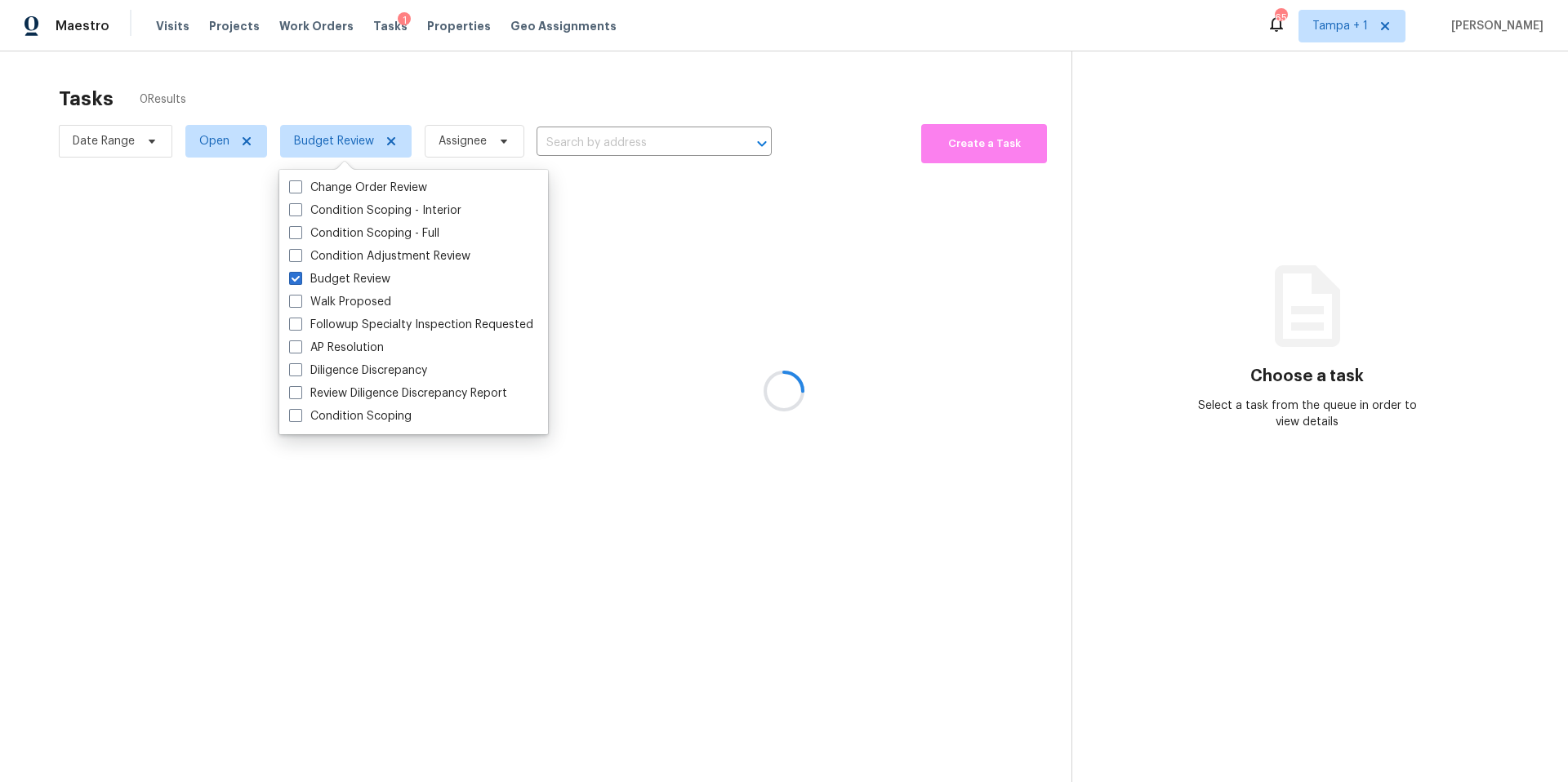
click at [638, 78] on div at bounding box center [784, 391] width 1568 height 782
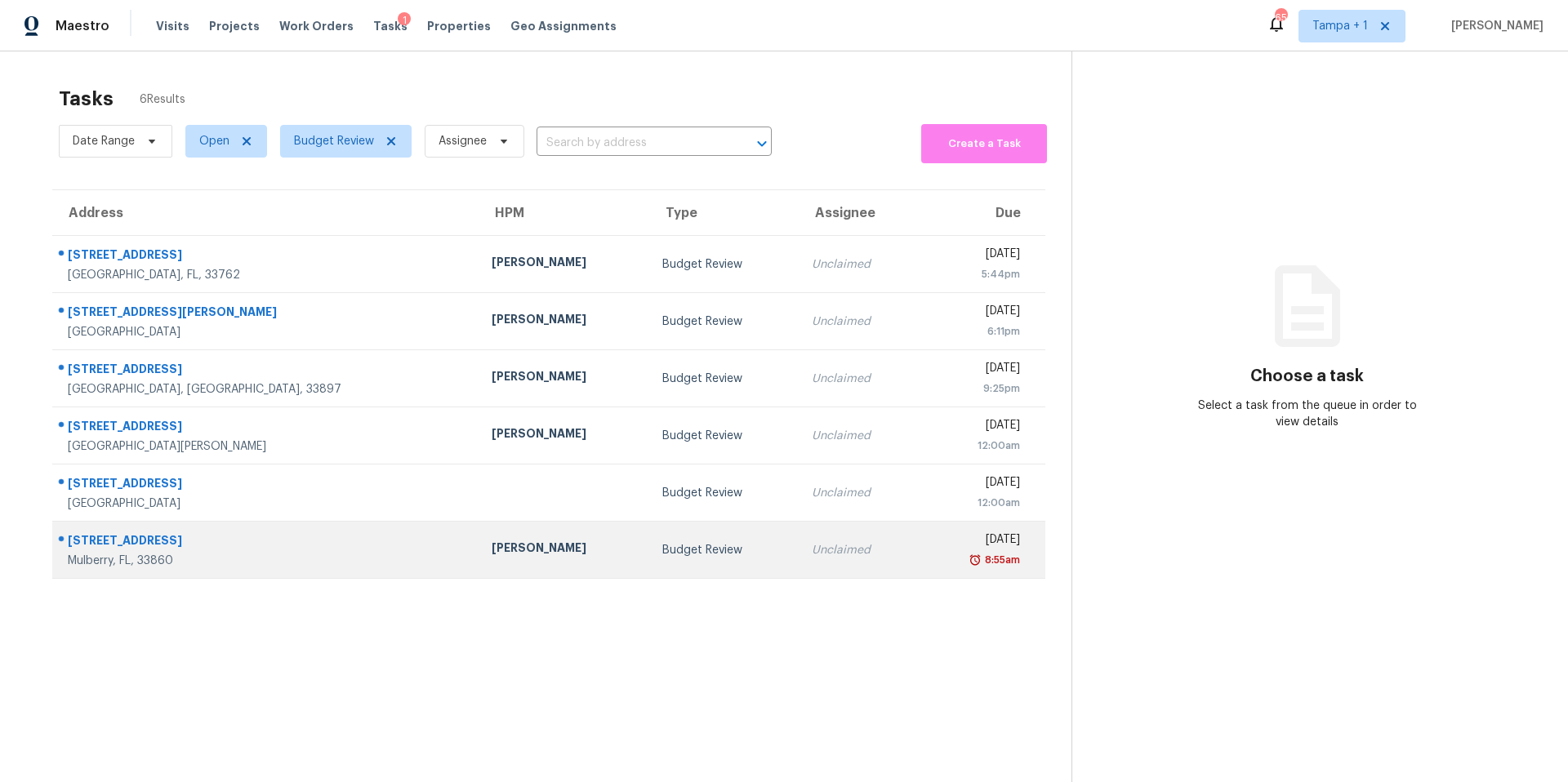
click at [280, 557] on div "Mulberry, FL, 33860" at bounding box center [266, 561] width 398 height 17
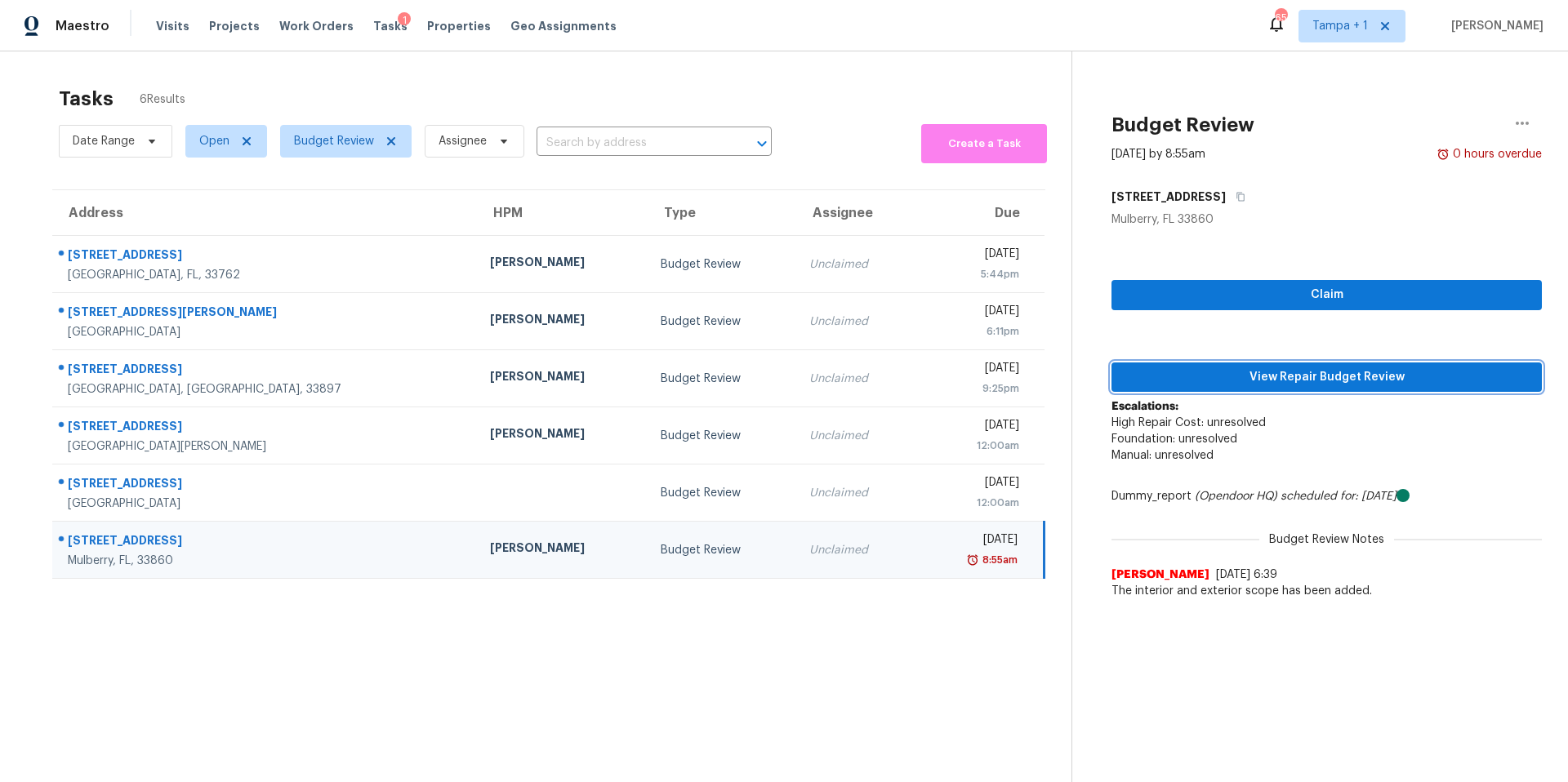
click at [1275, 375] on span "View Repair Budget Review" at bounding box center [1327, 377] width 404 height 20
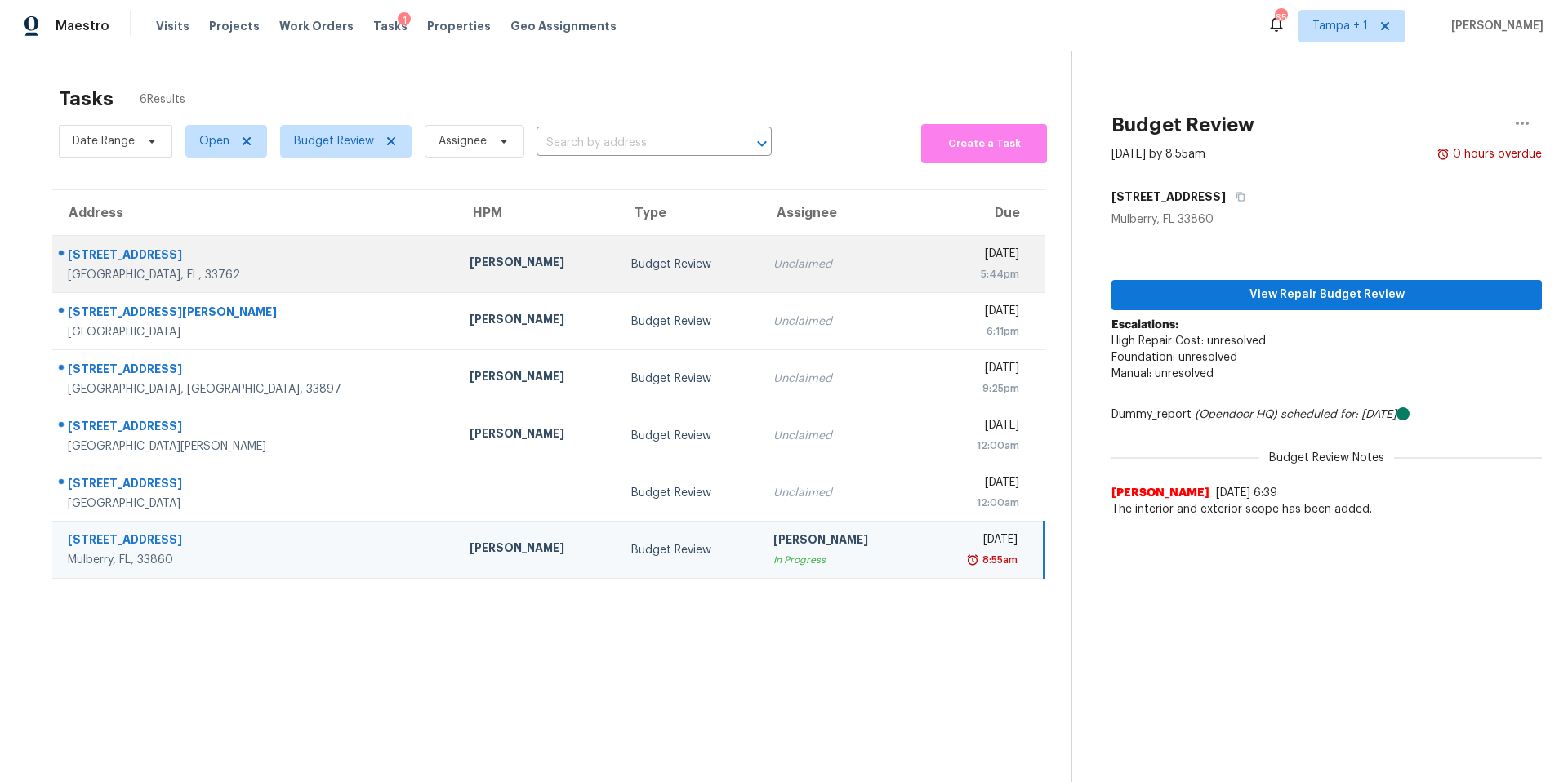
click at [470, 272] on div "Mat Smith" at bounding box center [537, 263] width 136 height 20
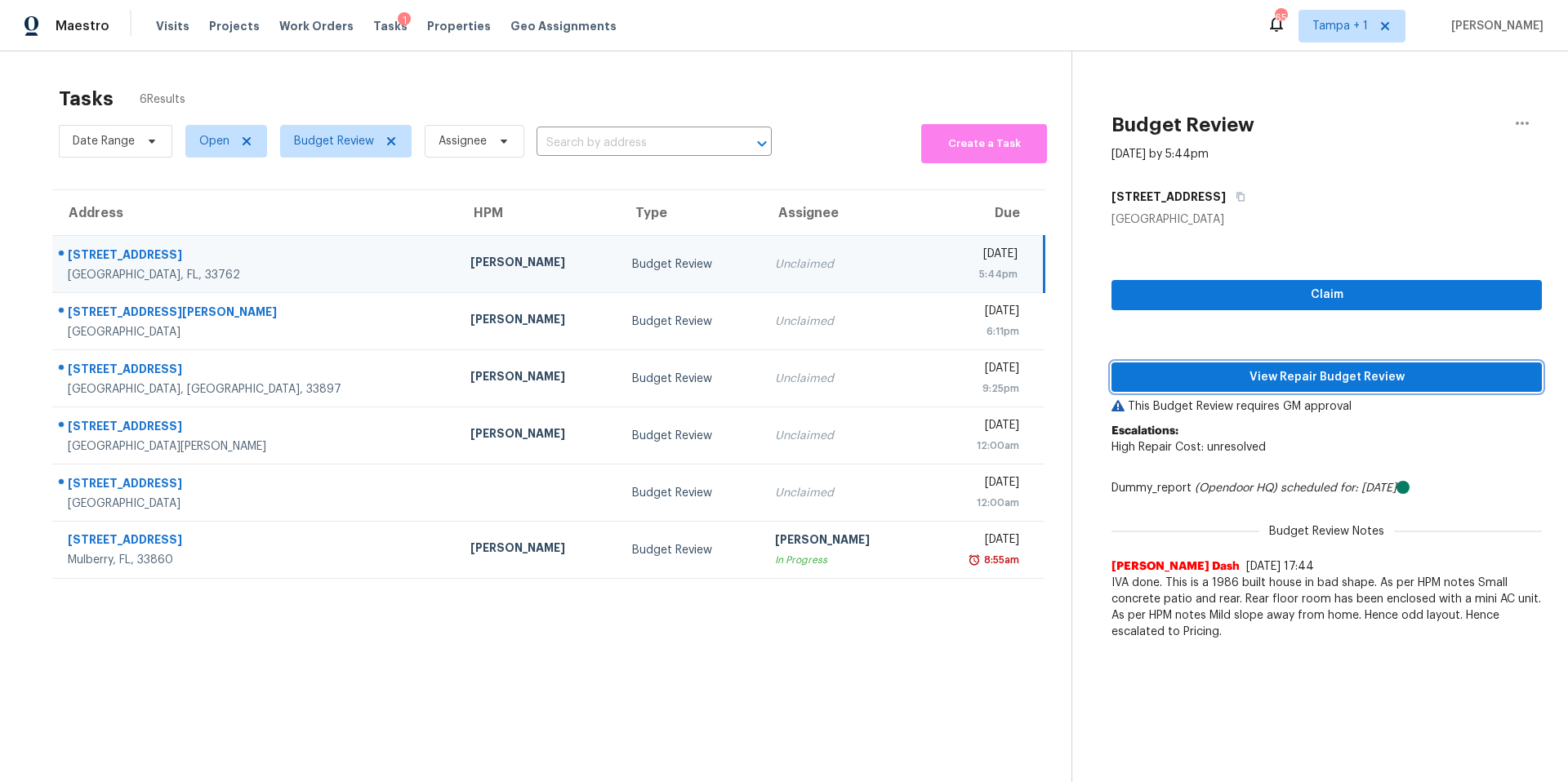
click at [1301, 371] on span "View Repair Budget Review" at bounding box center [1327, 377] width 404 height 20
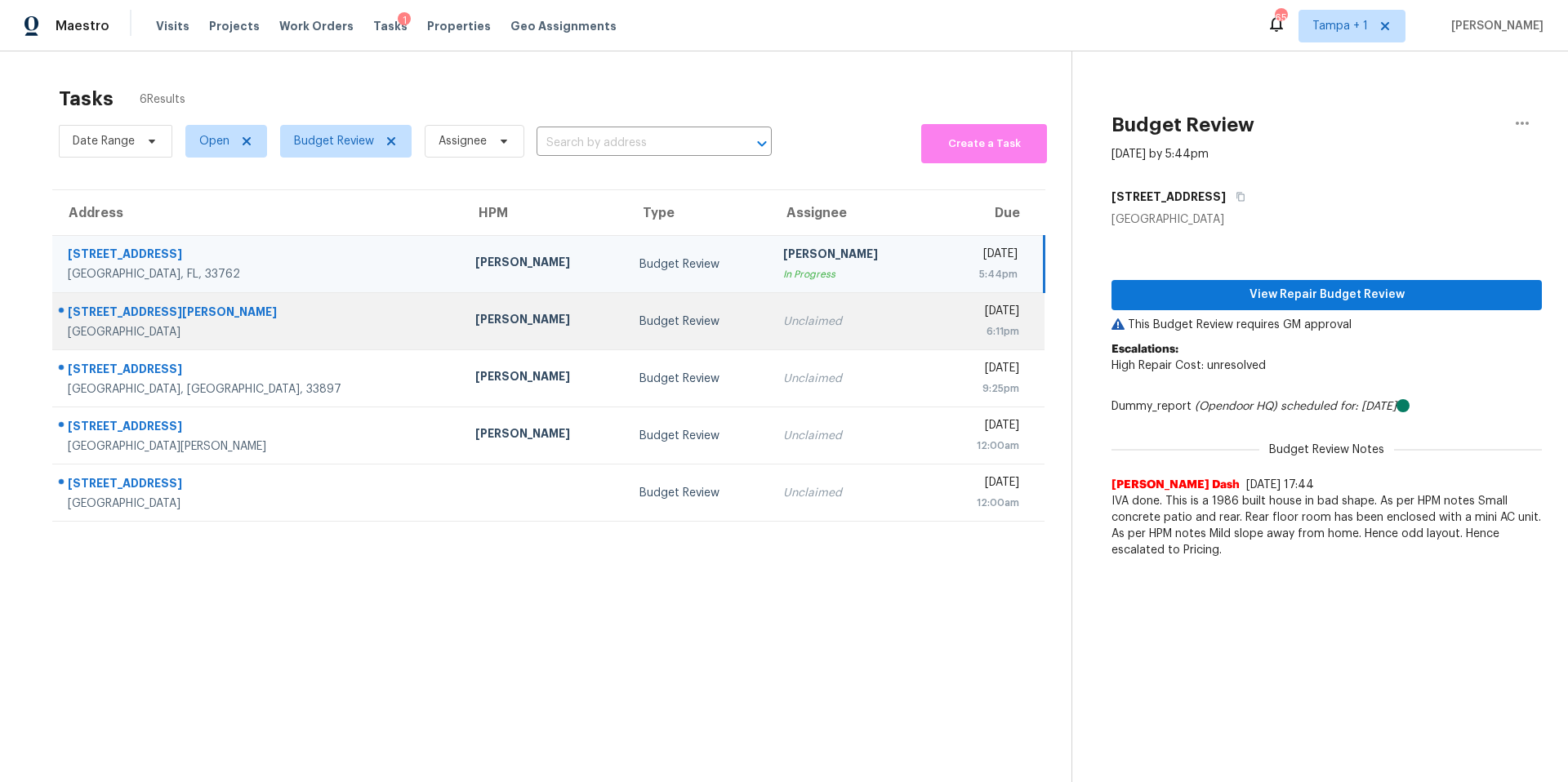
click at [462, 320] on td "Mat Smith" at bounding box center [544, 321] width 164 height 57
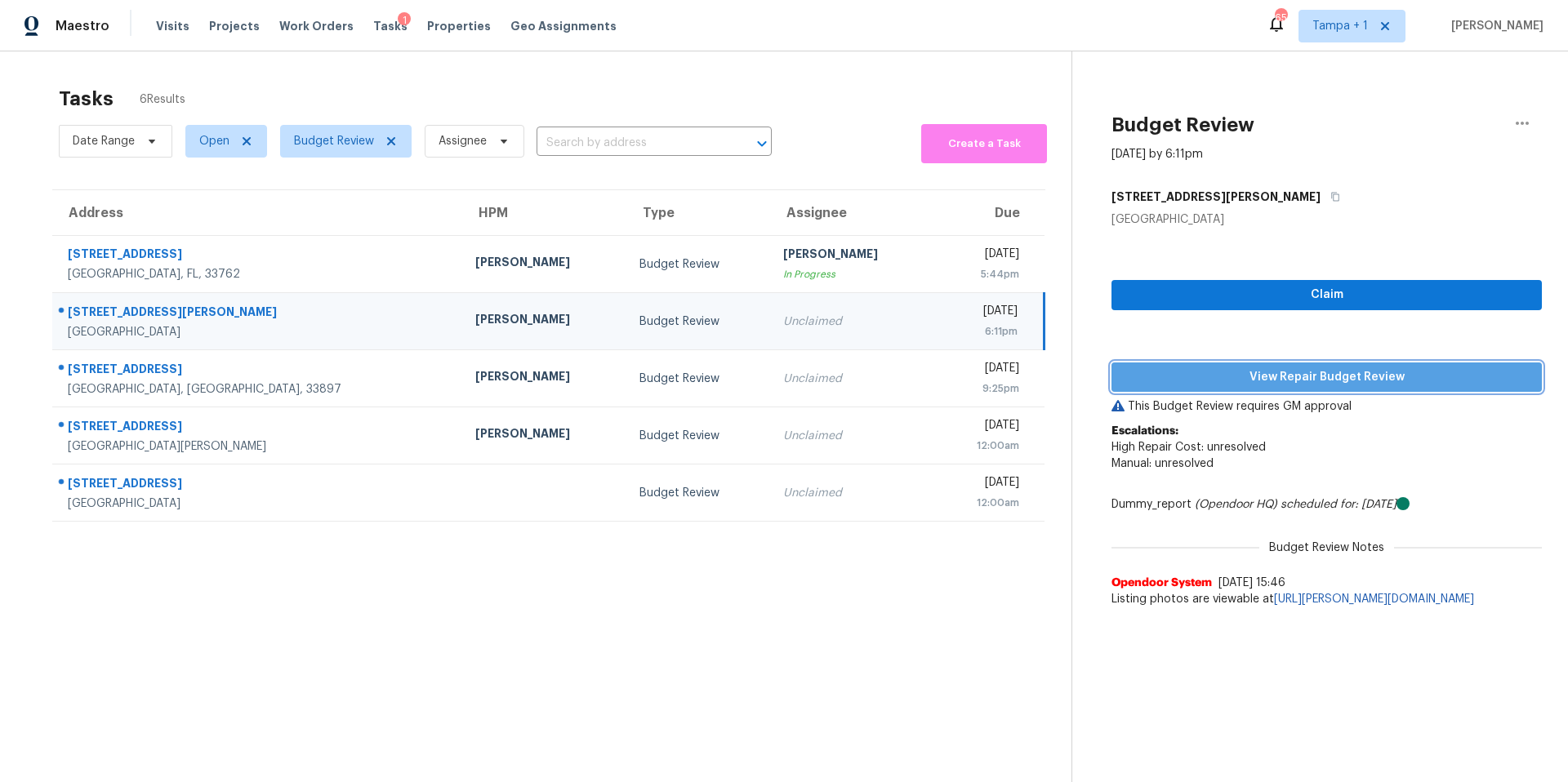
click at [1274, 374] on span "View Repair Budget Review" at bounding box center [1327, 377] width 404 height 20
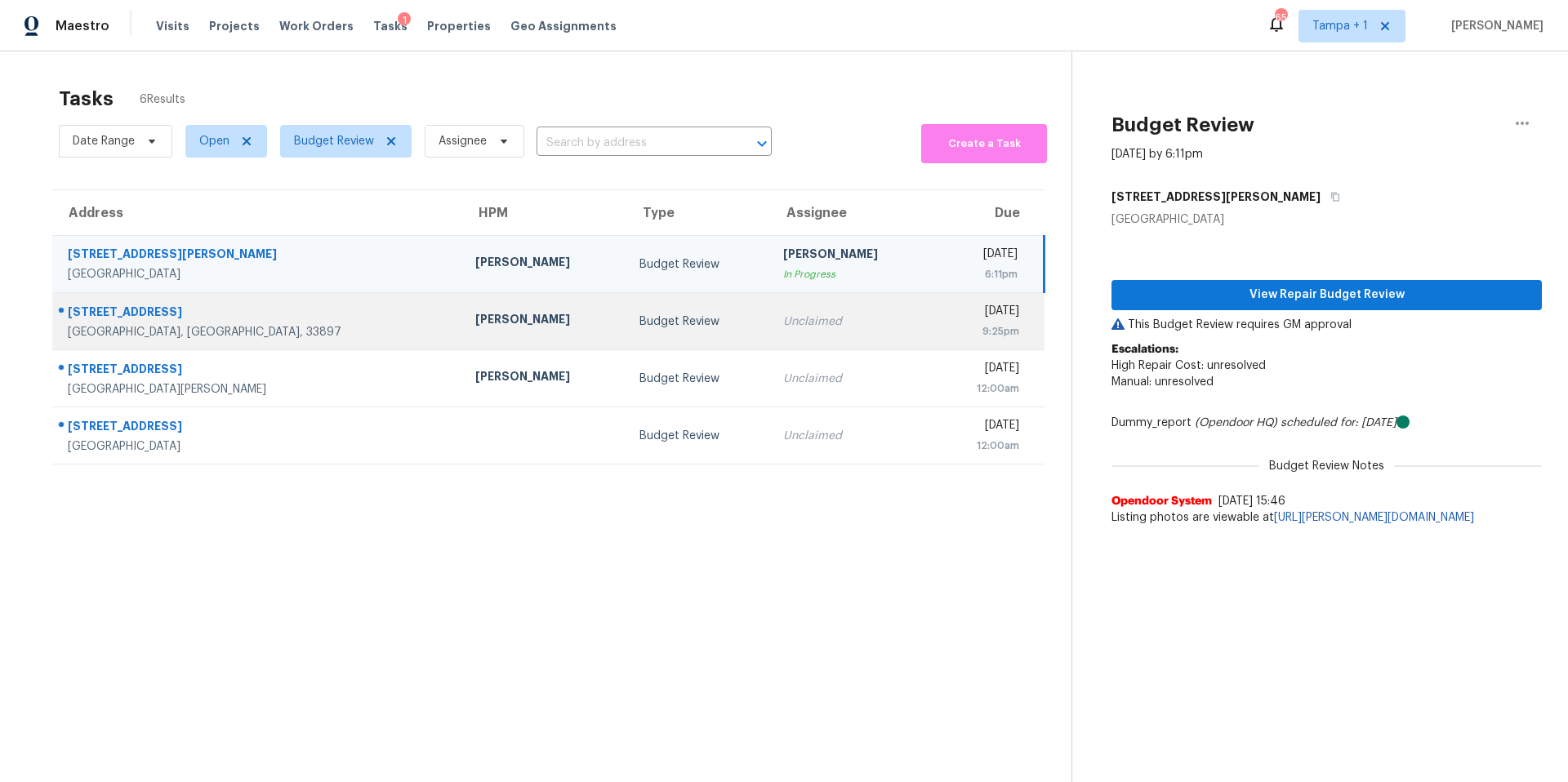
click at [475, 317] on div "Nick Christian" at bounding box center [544, 321] width 138 height 20
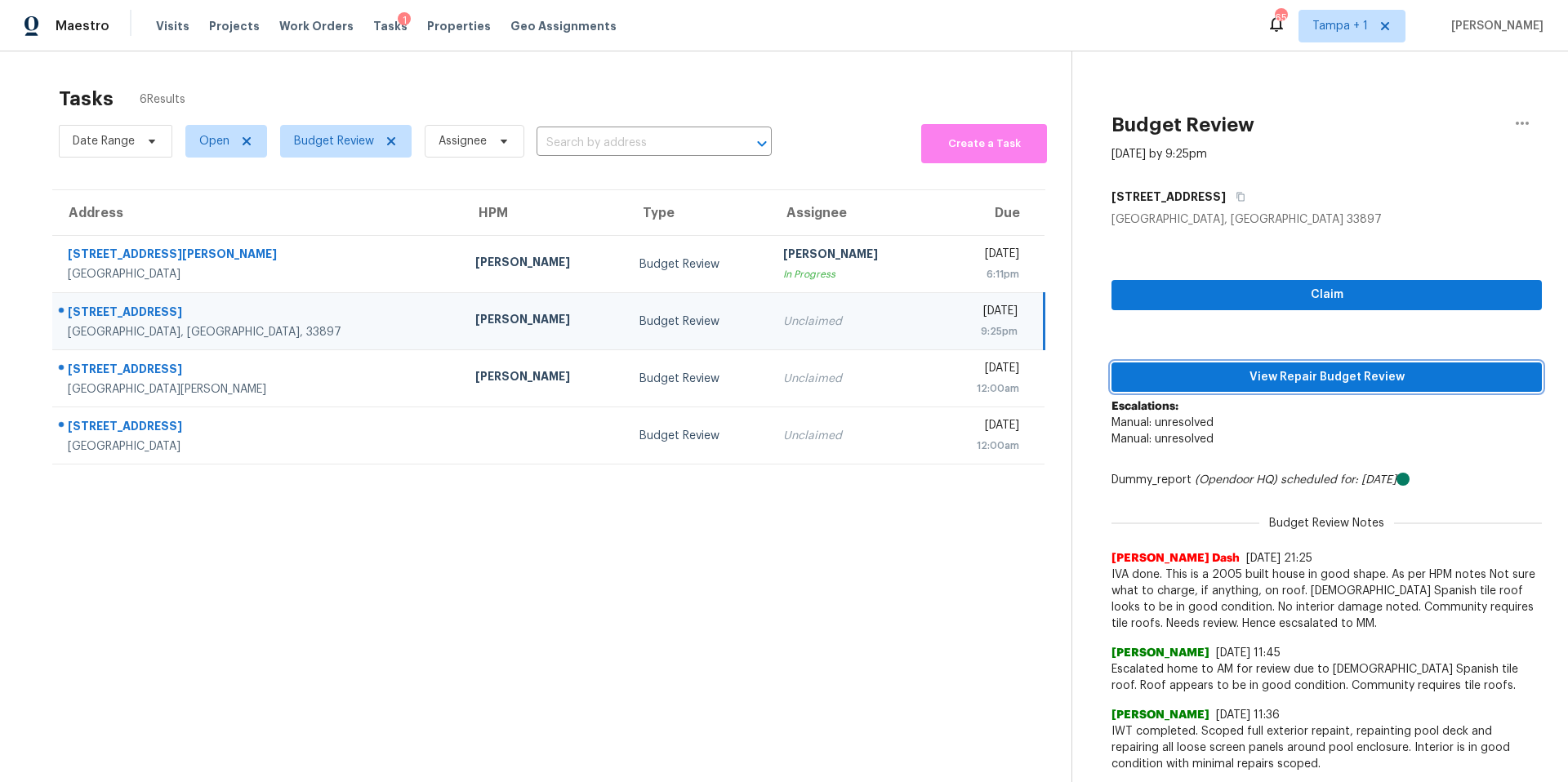
click at [1304, 376] on span "View Repair Budget Review" at bounding box center [1327, 377] width 404 height 20
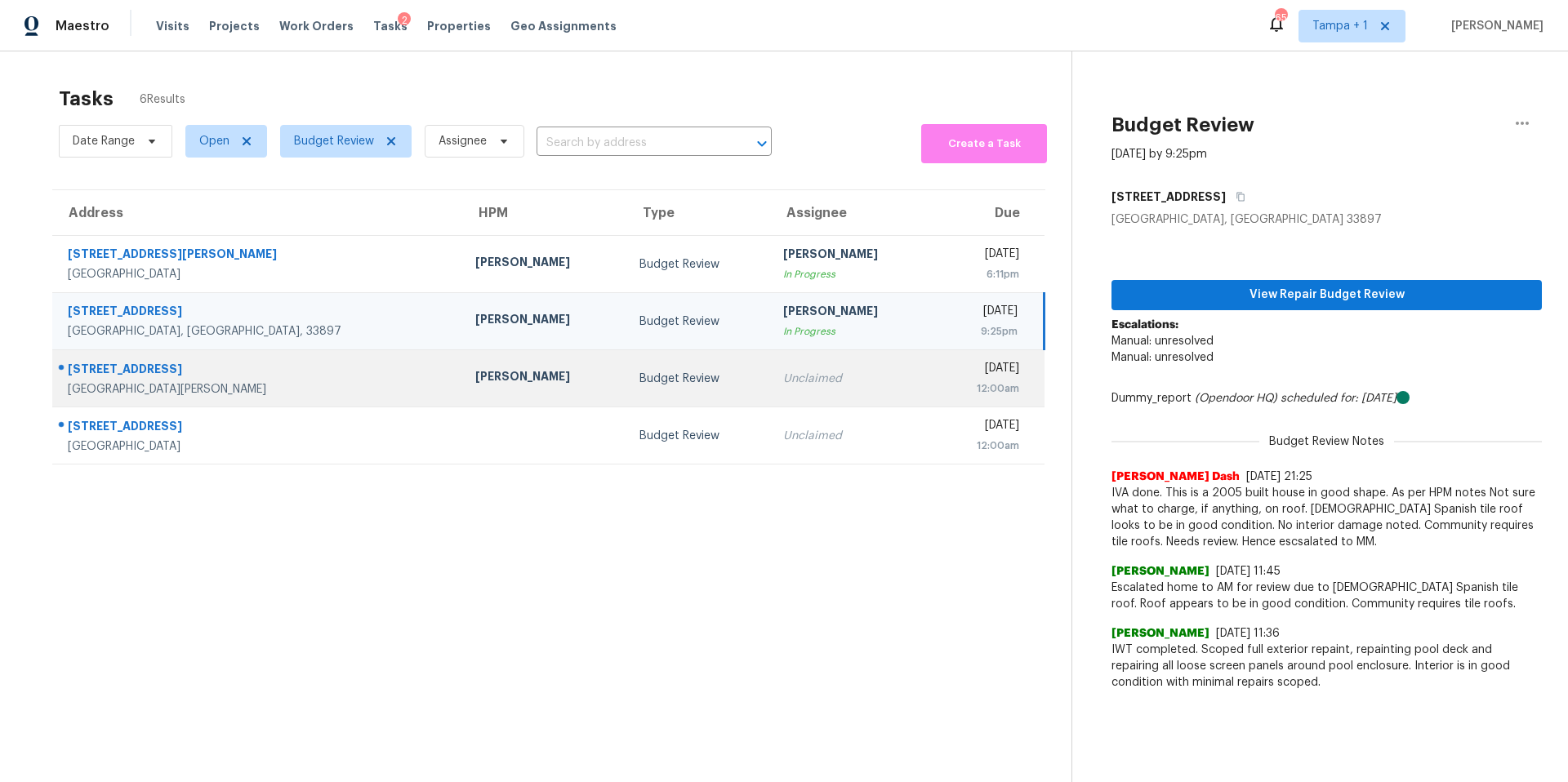
click at [475, 380] on div "Mat Smith" at bounding box center [544, 378] width 138 height 20
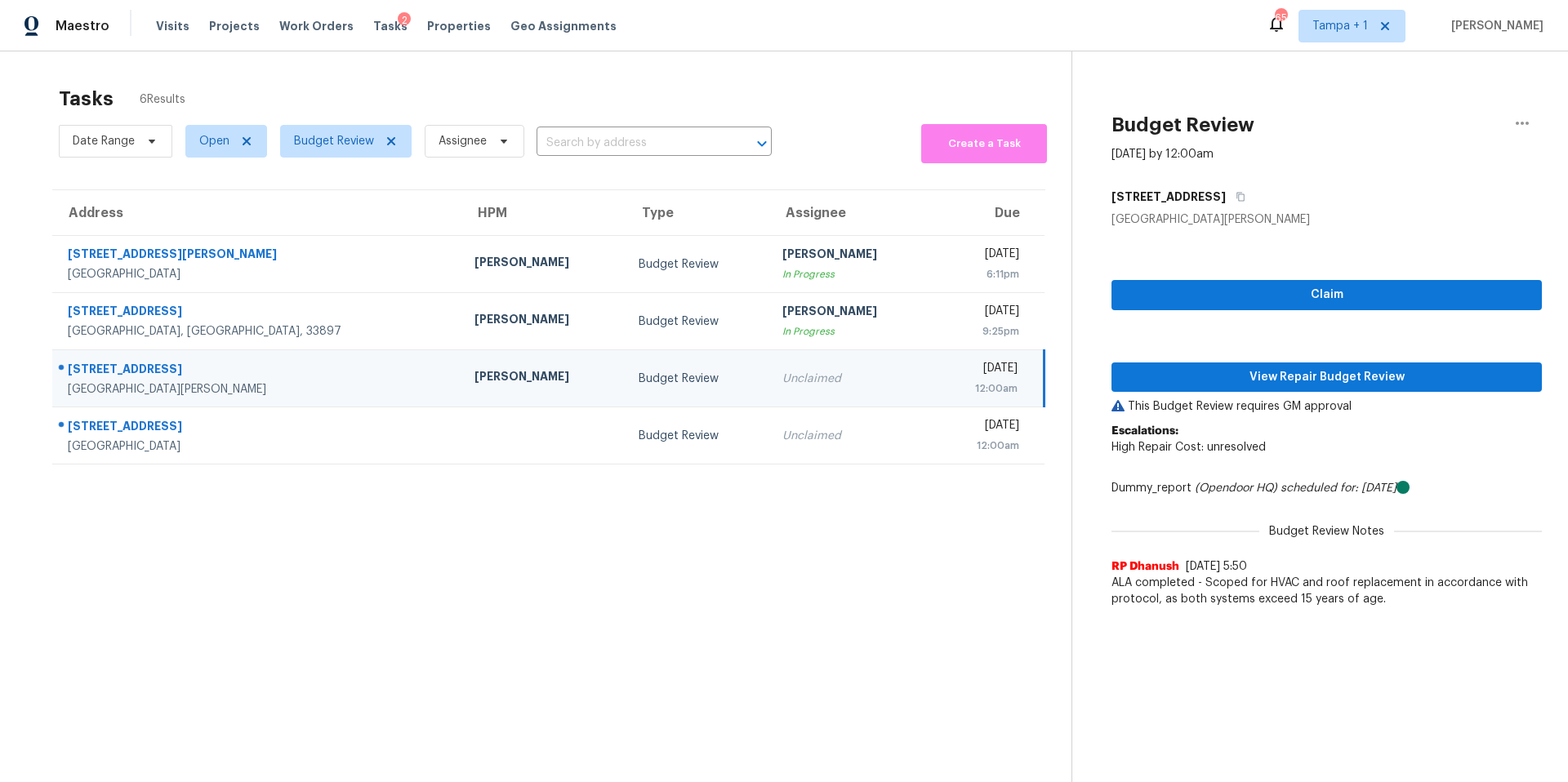
click at [1270, 394] on div "Claim View Repair Budget Review This Budget Review requires GM approval Escalat…" at bounding box center [1327, 422] width 430 height 388
click at [1275, 386] on span "View Repair Budget Review" at bounding box center [1327, 377] width 404 height 20
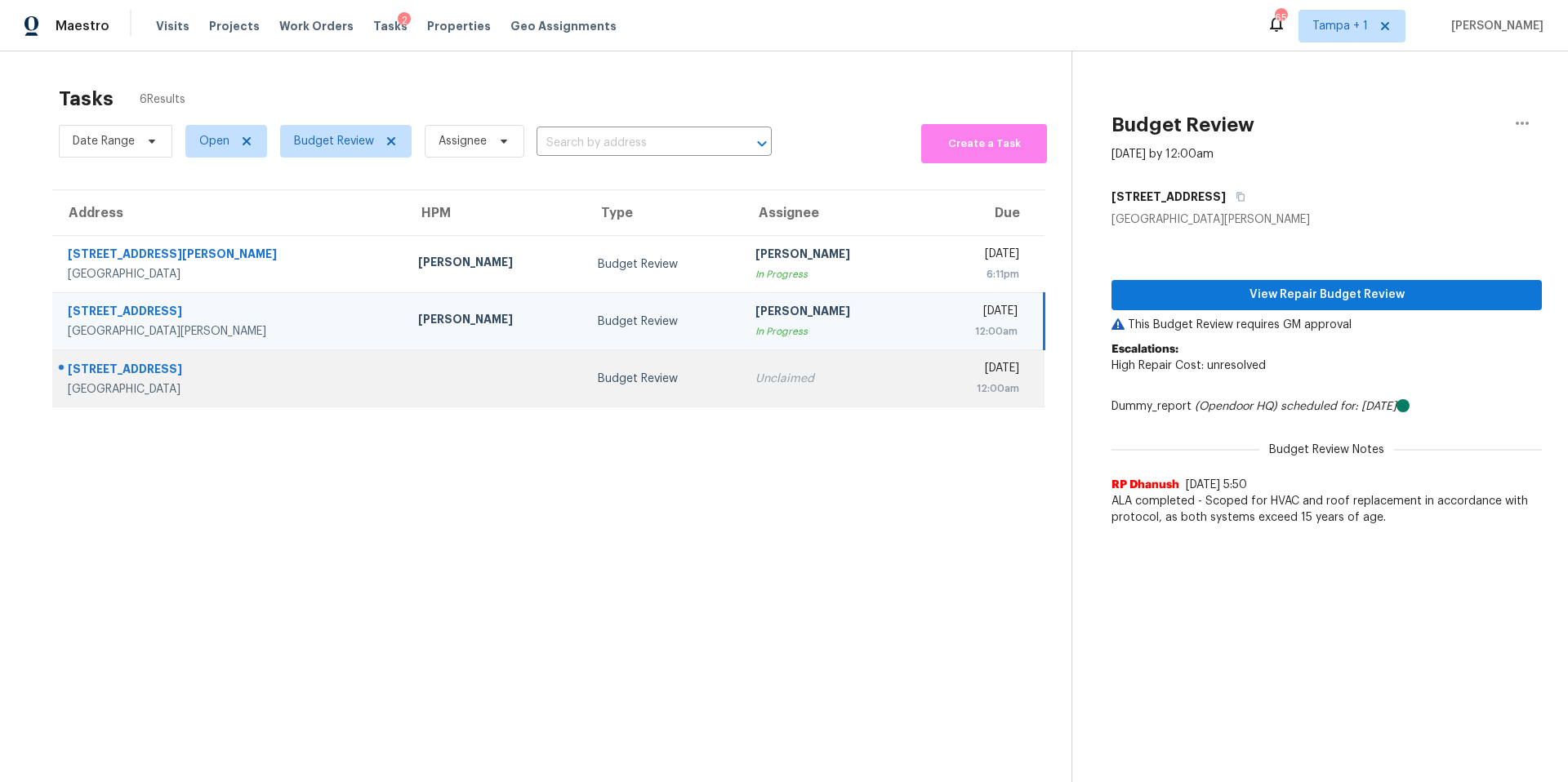
click at [412, 398] on td at bounding box center [494, 379] width 179 height 57
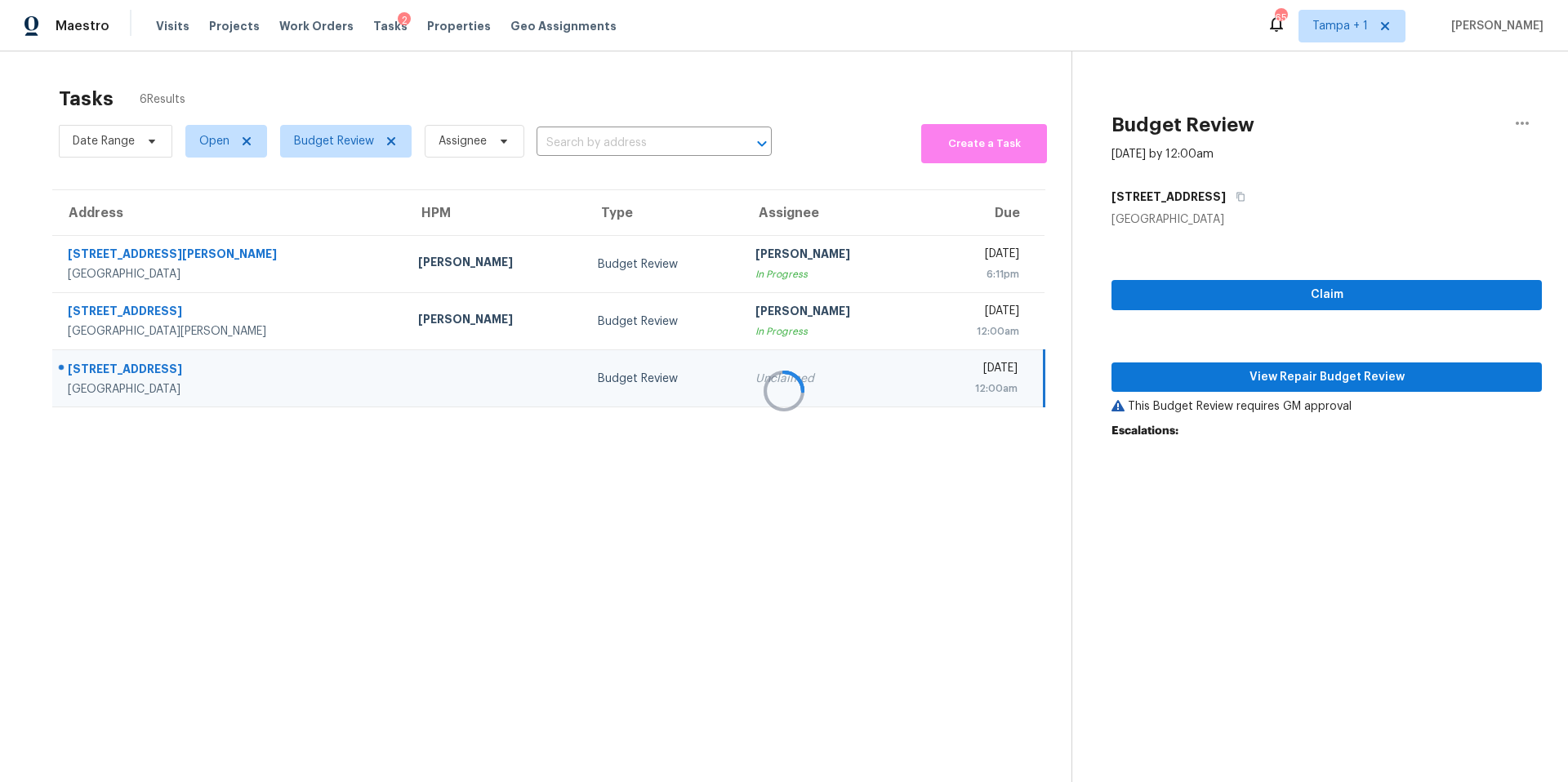
click at [412, 398] on div at bounding box center [784, 391] width 1568 height 782
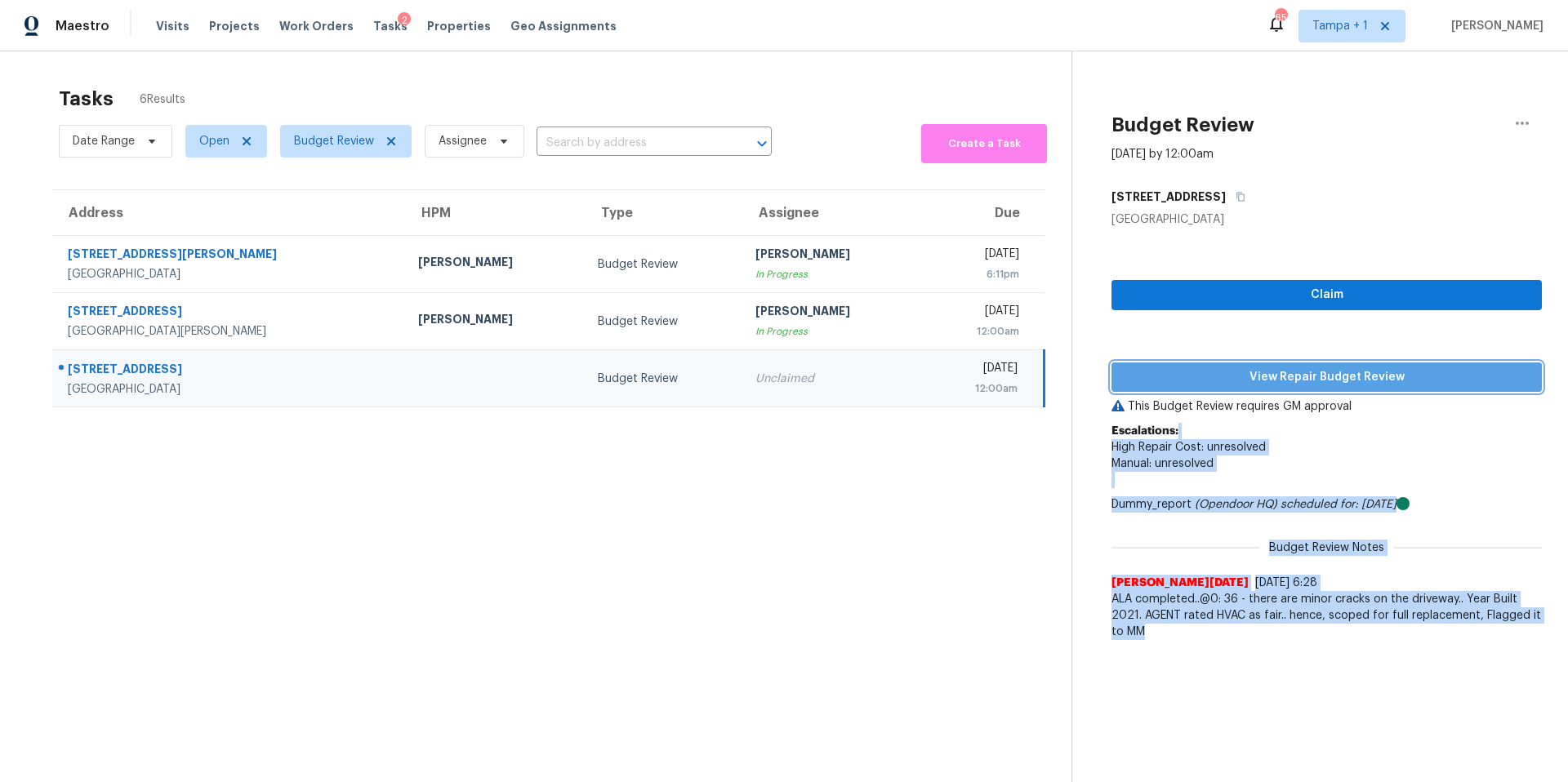
click at [1216, 388] on button "View Repair Budget Review" at bounding box center [1327, 378] width 430 height 31
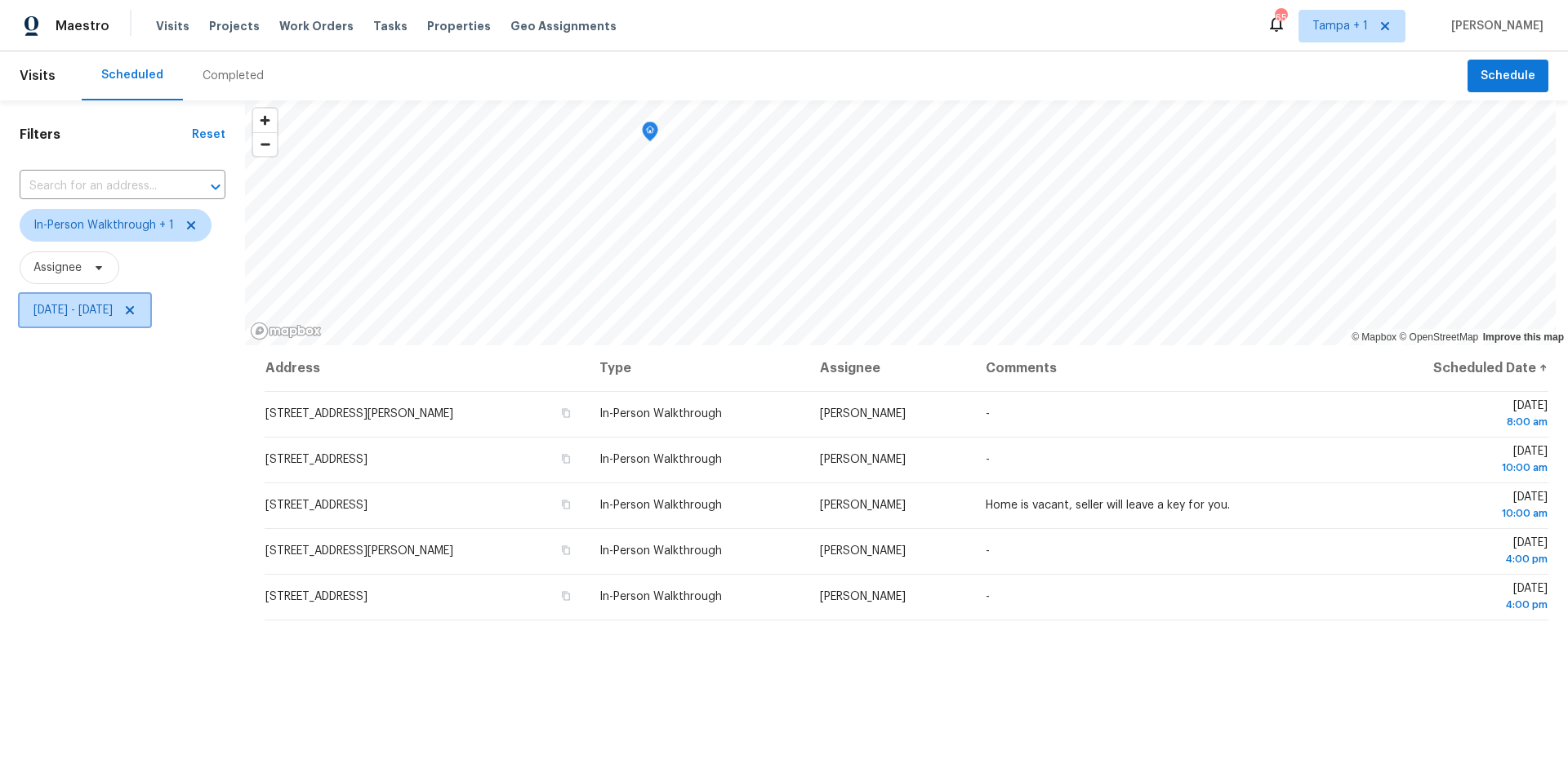
click at [108, 324] on span "[DATE] - [DATE]" at bounding box center [84, 310] width 130 height 32
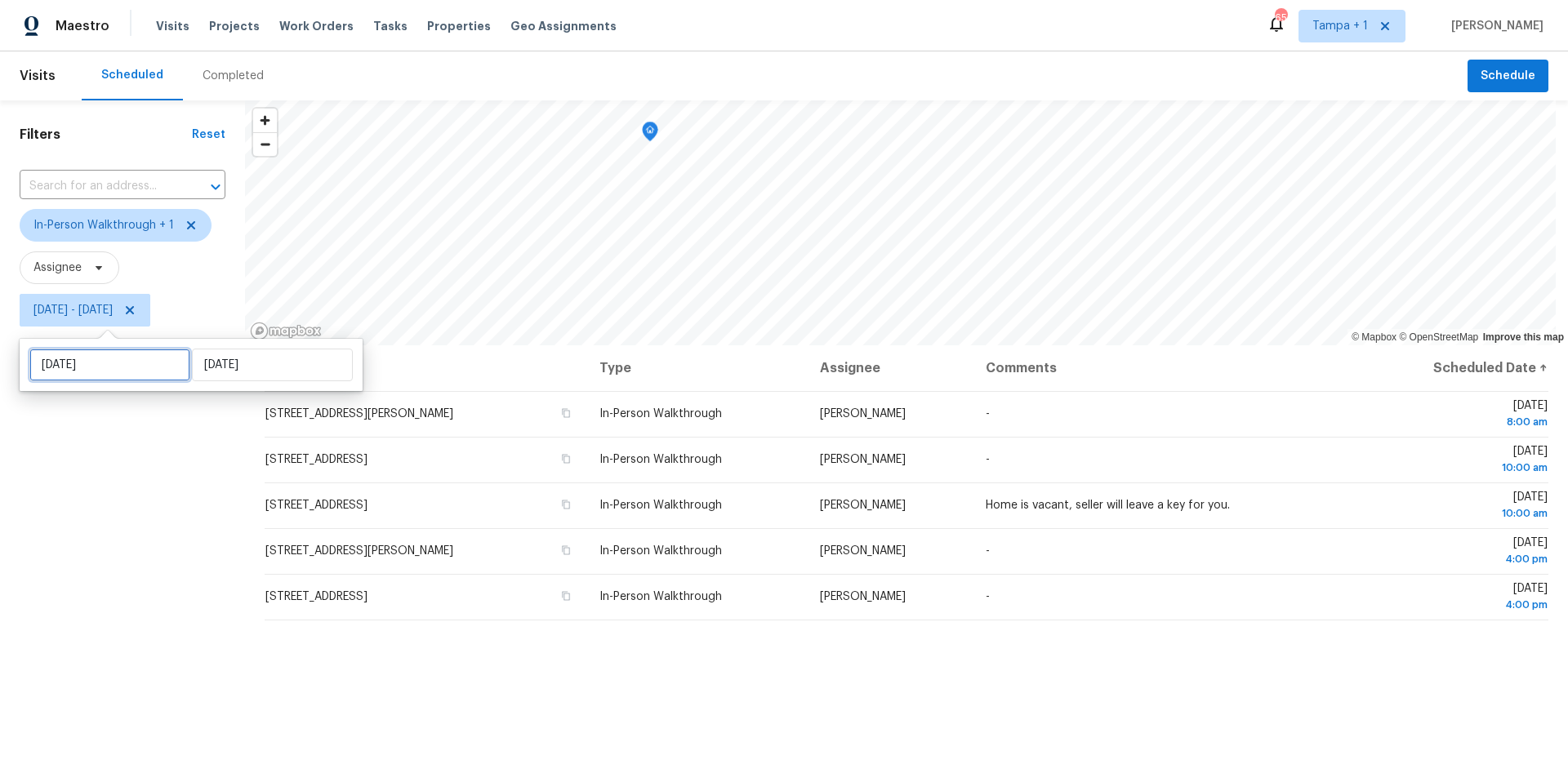
click at [124, 374] on input "Fri, Sep 05" at bounding box center [110, 365] width 161 height 32
select select "8"
select select "2025"
select select "9"
select select "2025"
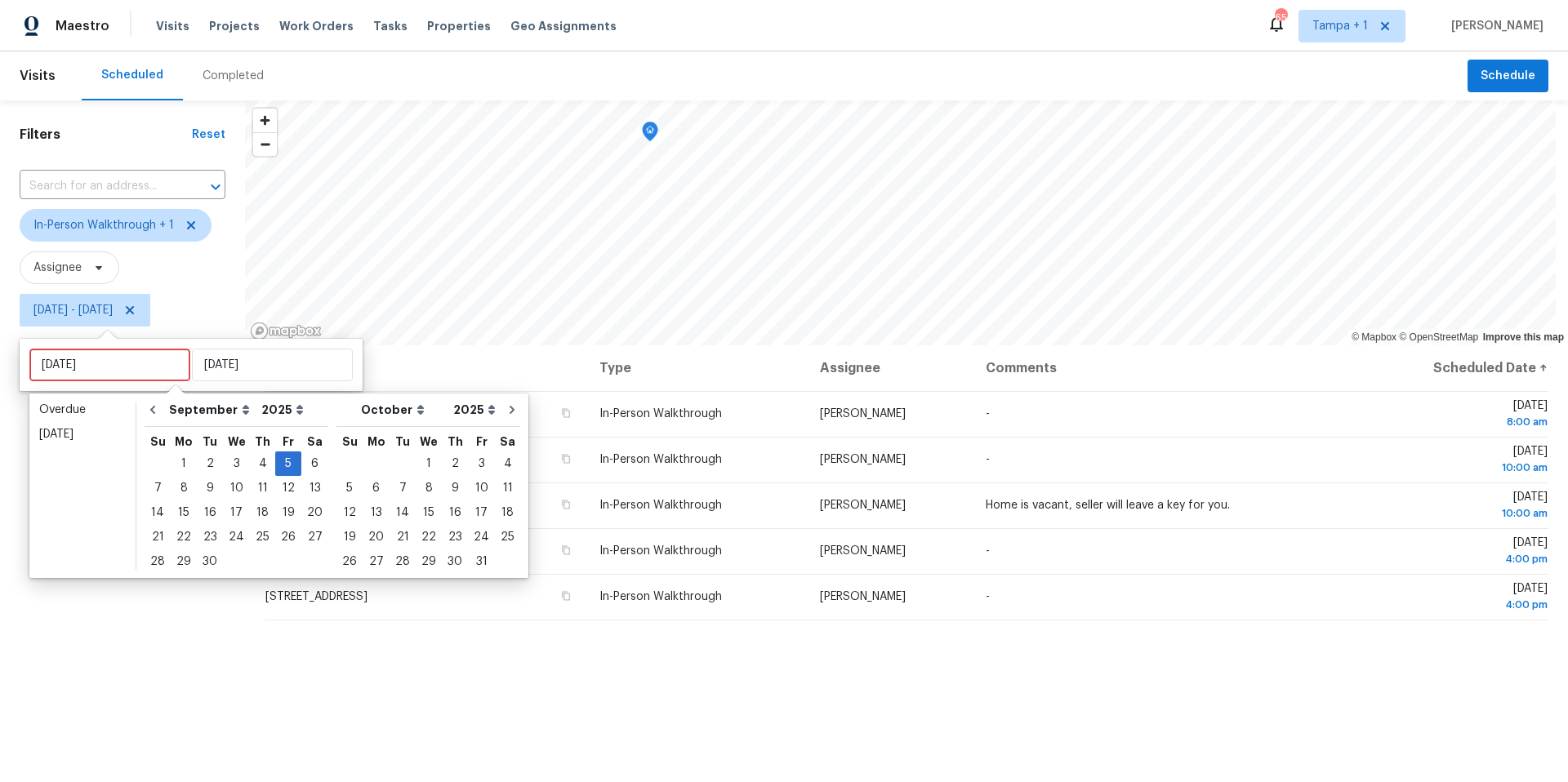
click at [120, 626] on div "Filters Reset ​ In-Person Walkthrough + 1 Assignee Fri, Sep 05 - Fri, Sep 05" at bounding box center [122, 535] width 245 height 870
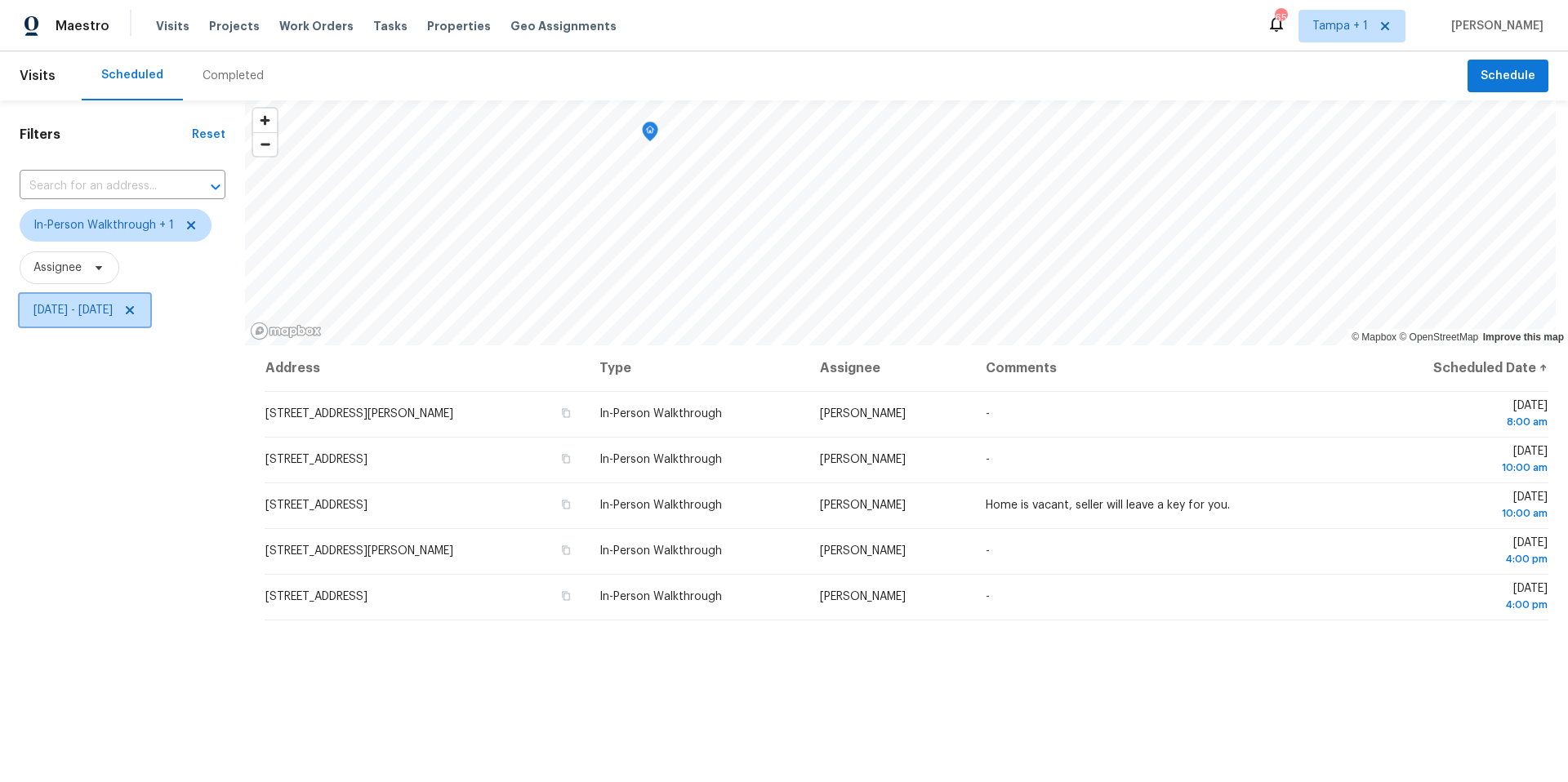
click at [101, 305] on span "Fri, Sep 05 - Fri, Sep 05" at bounding box center [73, 310] width 80 height 17
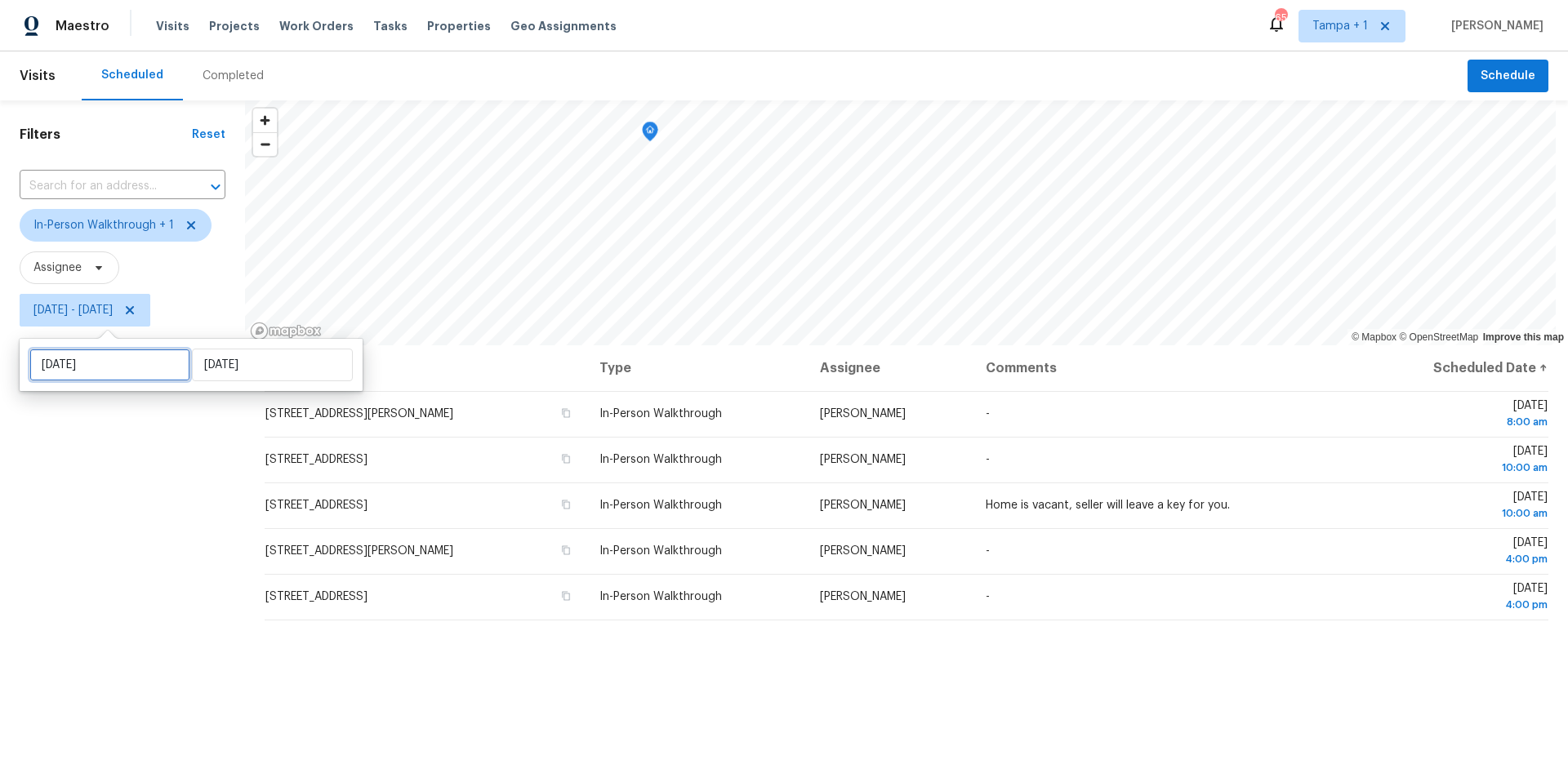
click at [104, 361] on input "Fri, Sep 05" at bounding box center [110, 365] width 161 height 32
select select "8"
select select "2025"
select select "9"
select select "2025"
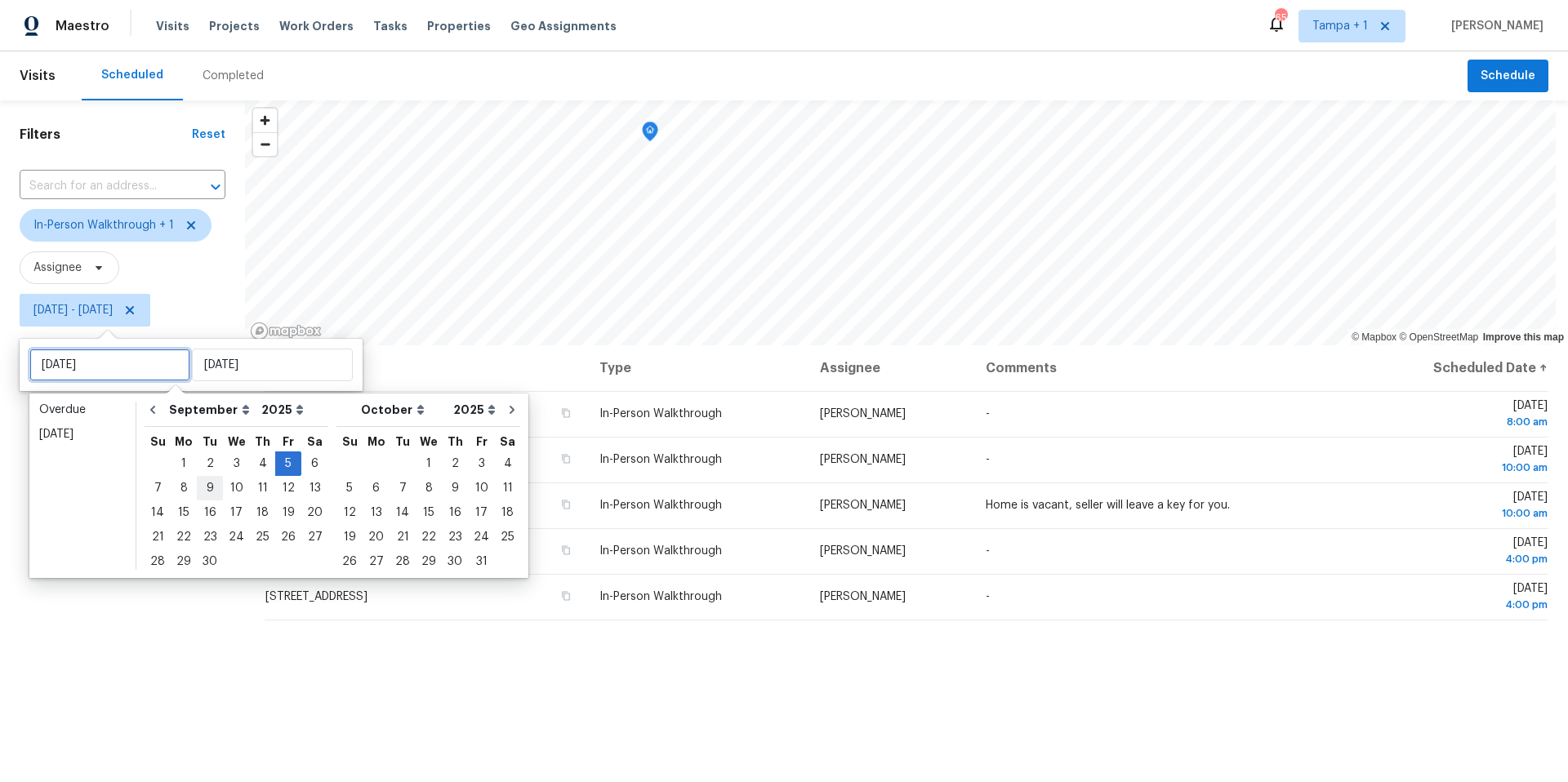
type input "Tue, Sep 09"
click at [191, 486] on div "8" at bounding box center [184, 488] width 26 height 23
type input "Mon, Sep 08"
type input "Fri, Sep 05"
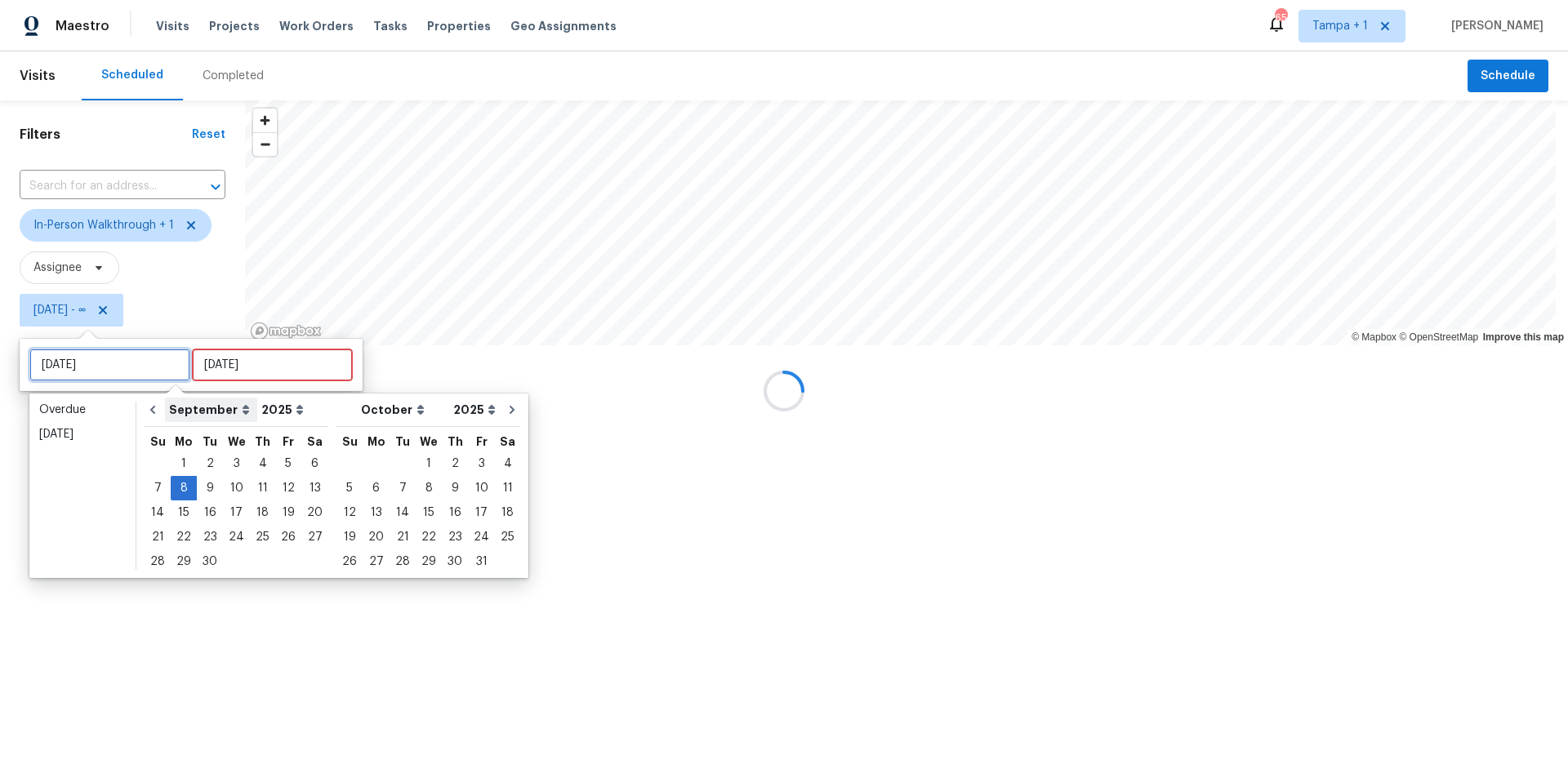
type input "Tue, Sep 02"
type input "Mon, Sep 08"
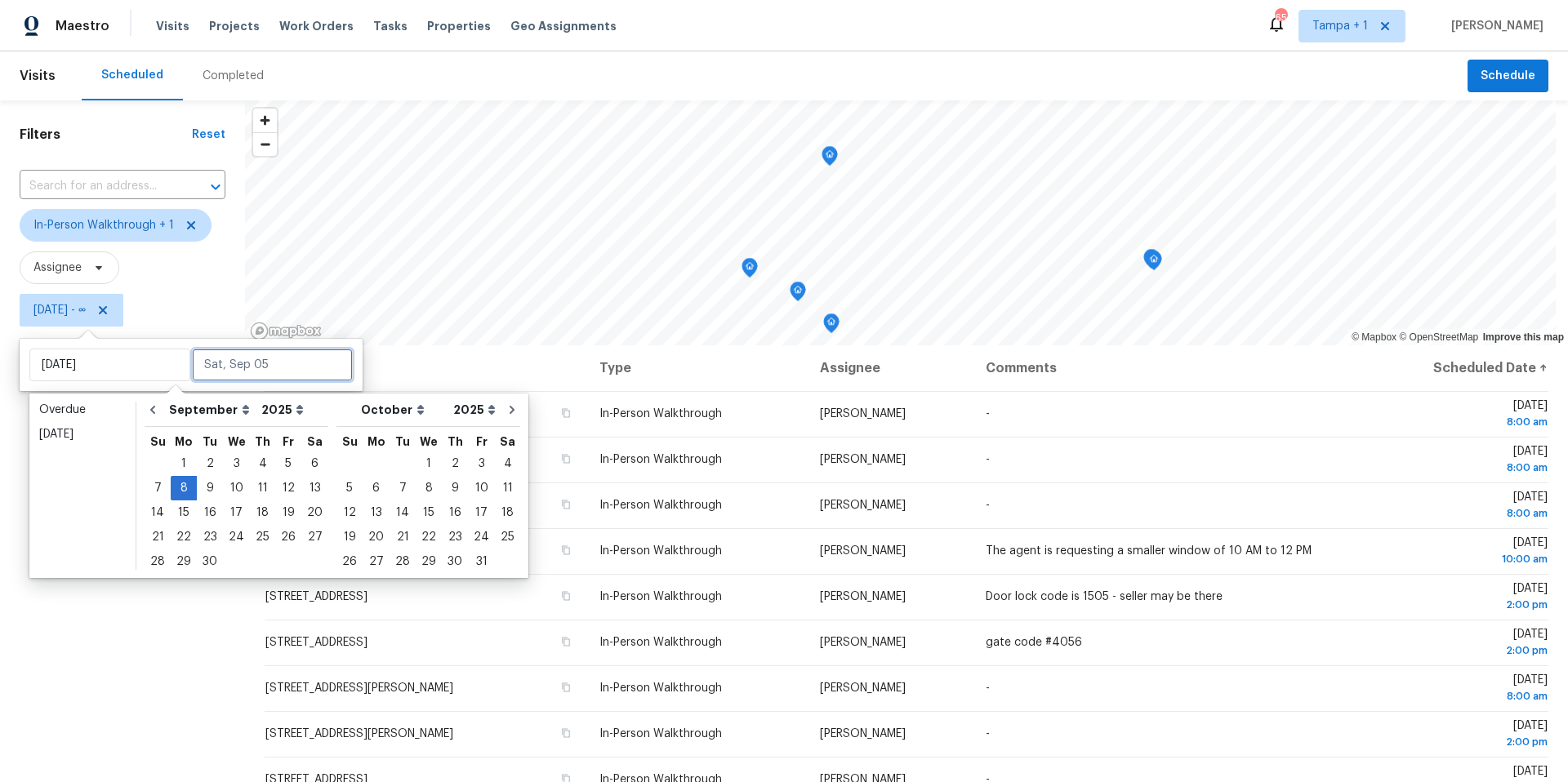
click at [244, 367] on input "text" at bounding box center [272, 365] width 161 height 32
type input "Mon, Sep 01"
type input "Mon, Sep 08"
type input "Sun, Sep 14"
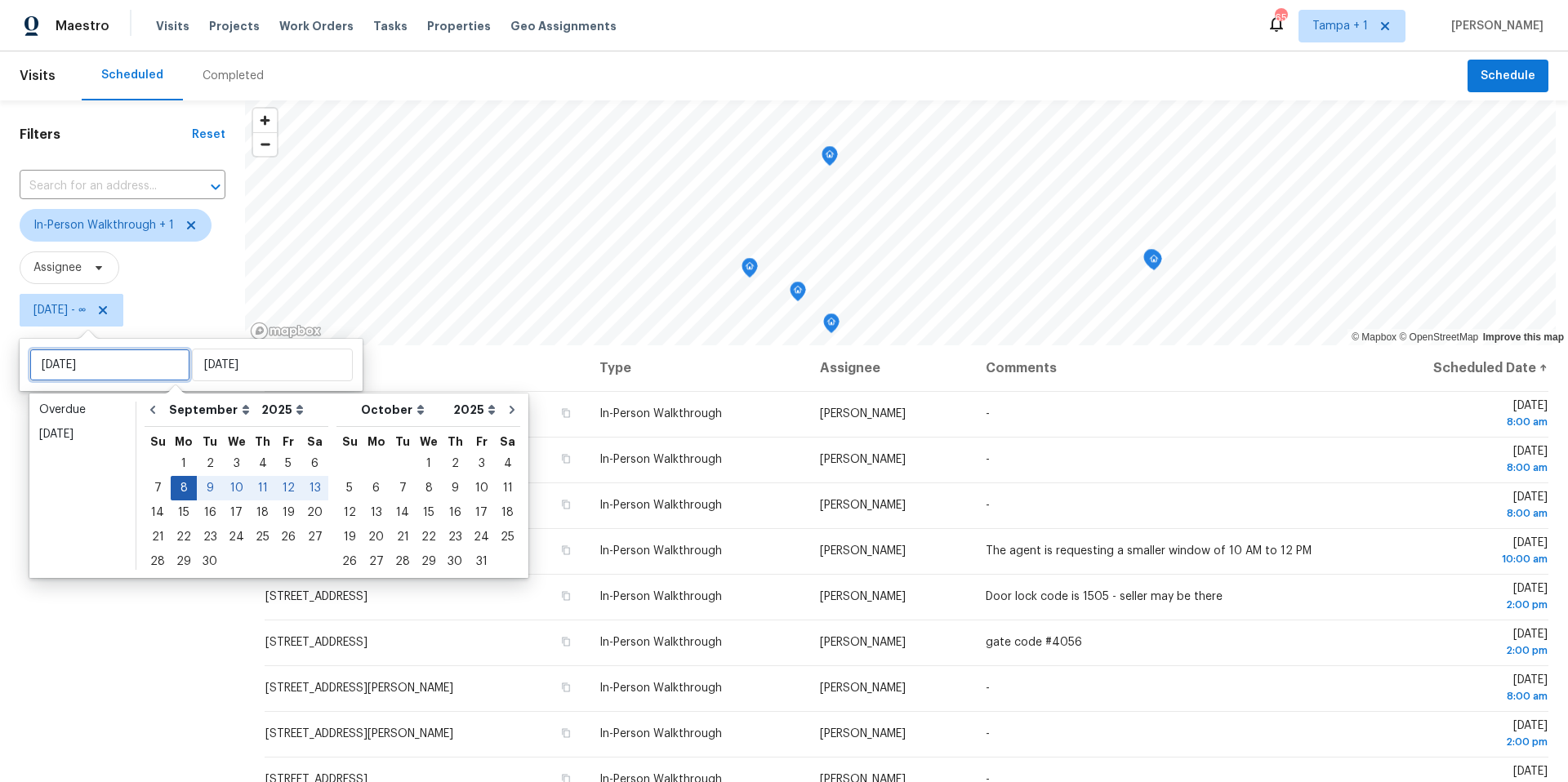
type input "Sun, Sep 07"
type input "Mon, Sep 08"
click at [178, 485] on div "8" at bounding box center [184, 488] width 26 height 23
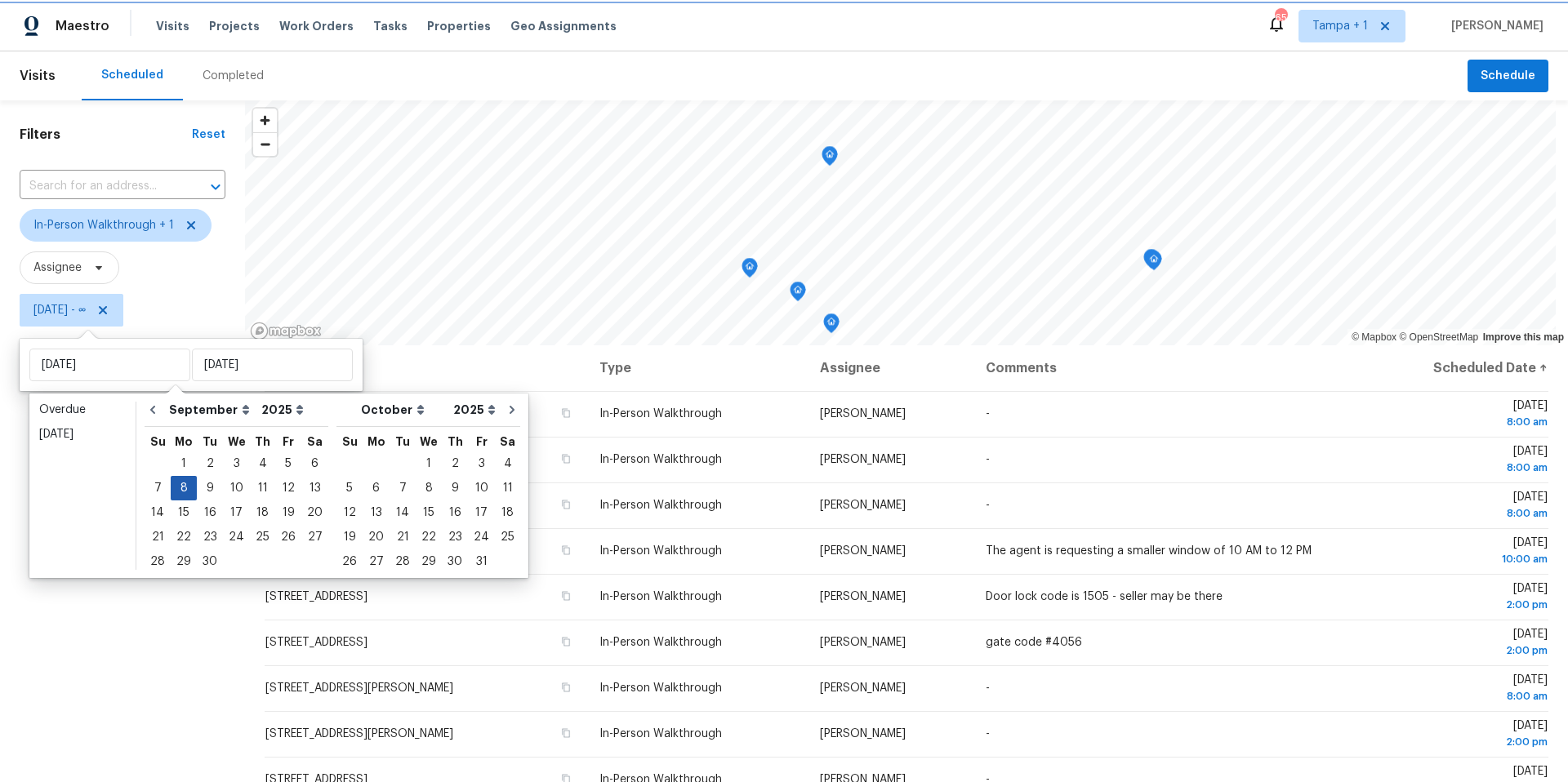
type input "Mon, Sep 08"
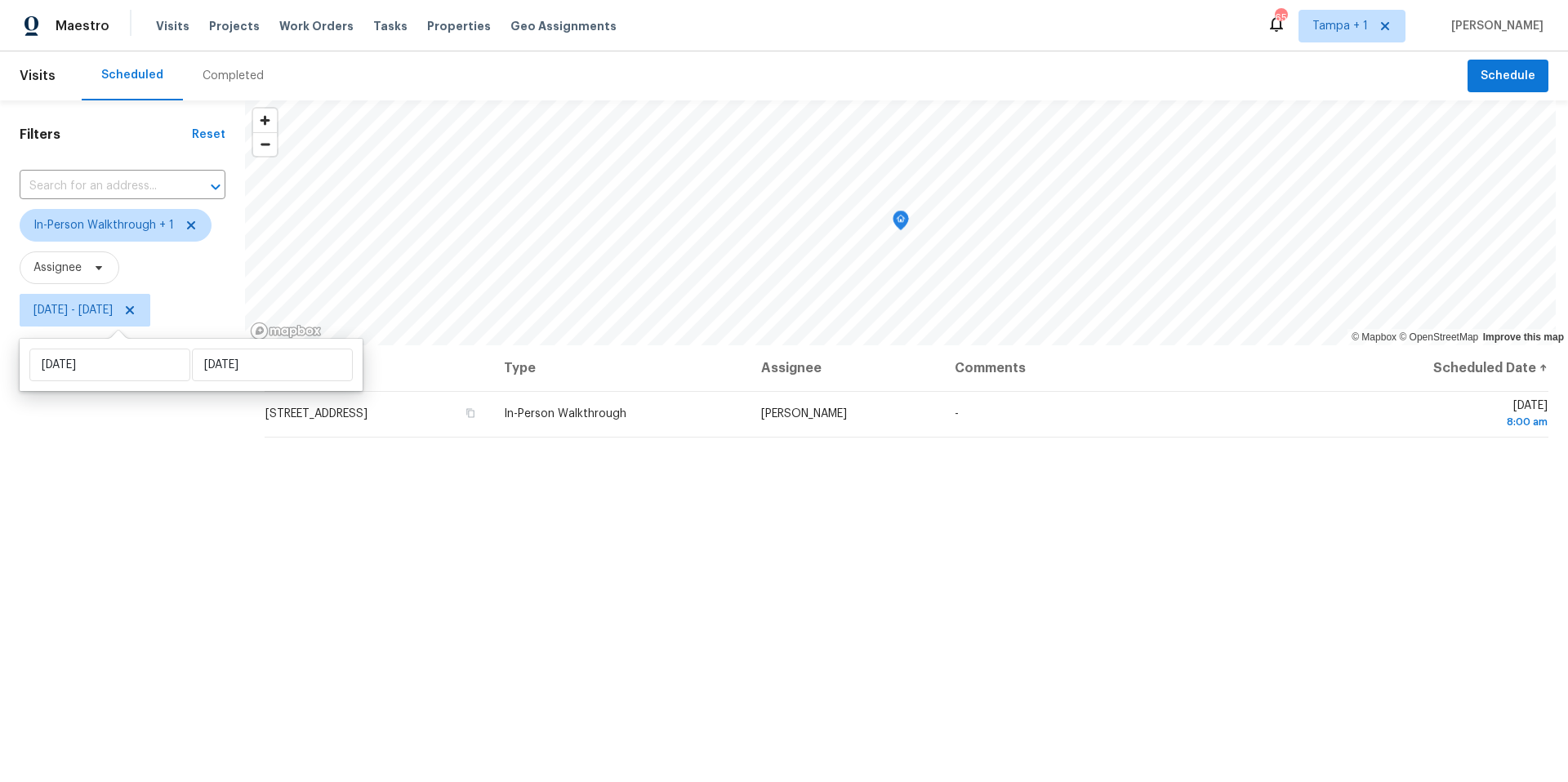
click at [136, 530] on div "Filters Reset ​ In-Person Walkthrough + 1 Assignee Mon, Sep 08 - Mon, Sep 08" at bounding box center [122, 535] width 245 height 870
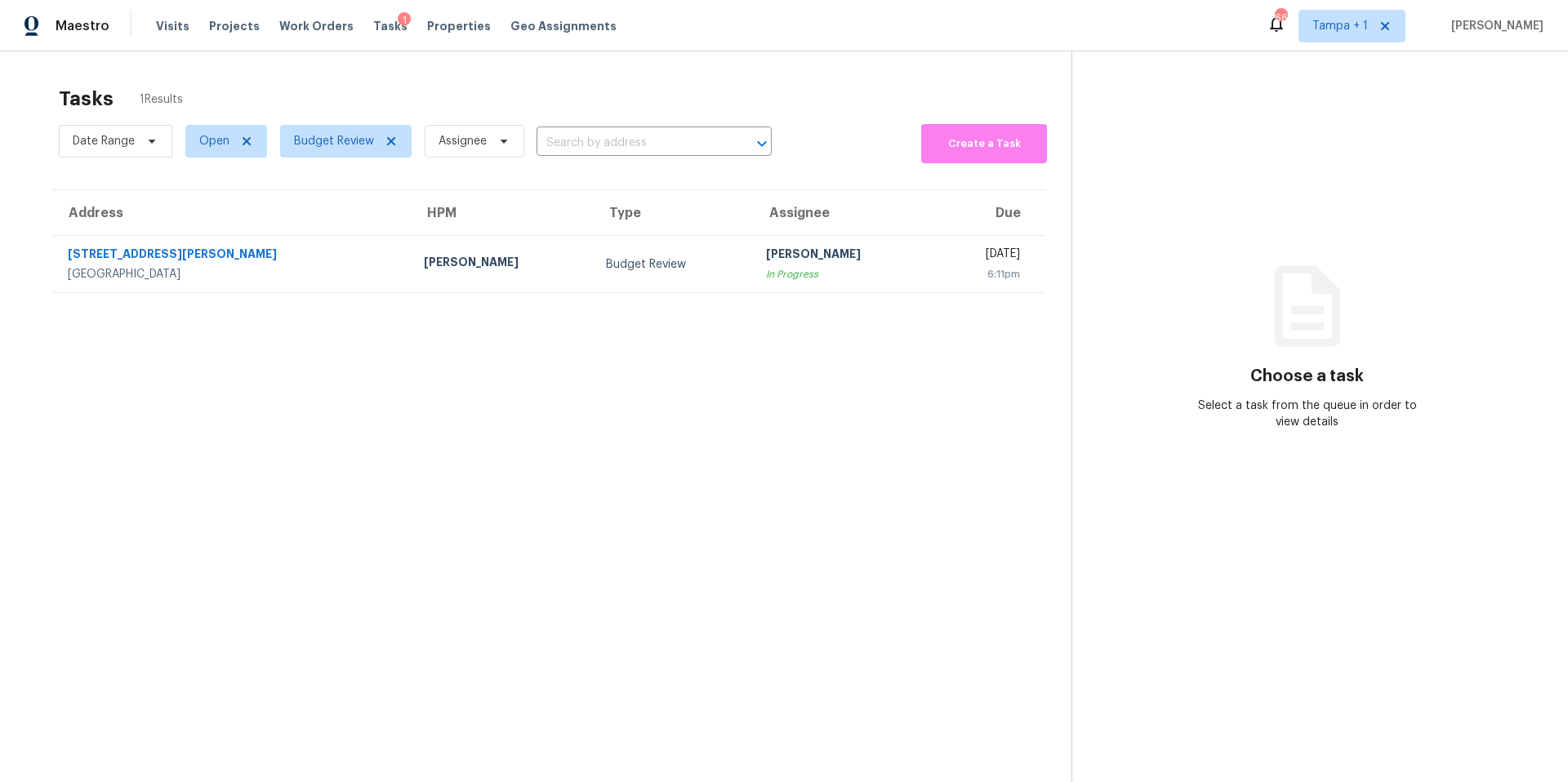
click at [442, 10] on div "Visits Projects Work Orders Tasks 1 Properties Geo Assignments" at bounding box center [395, 25] width 480 height 32
click at [437, 35] on div "Visits Projects Work Orders Tasks 1 Properties Geo Assignments" at bounding box center [395, 25] width 480 height 32
click at [447, 11] on div "Visits Projects Work Orders Tasks 1 Properties Geo Assignments" at bounding box center [395, 25] width 480 height 32
click at [443, 26] on span "Properties" at bounding box center [458, 26] width 64 height 17
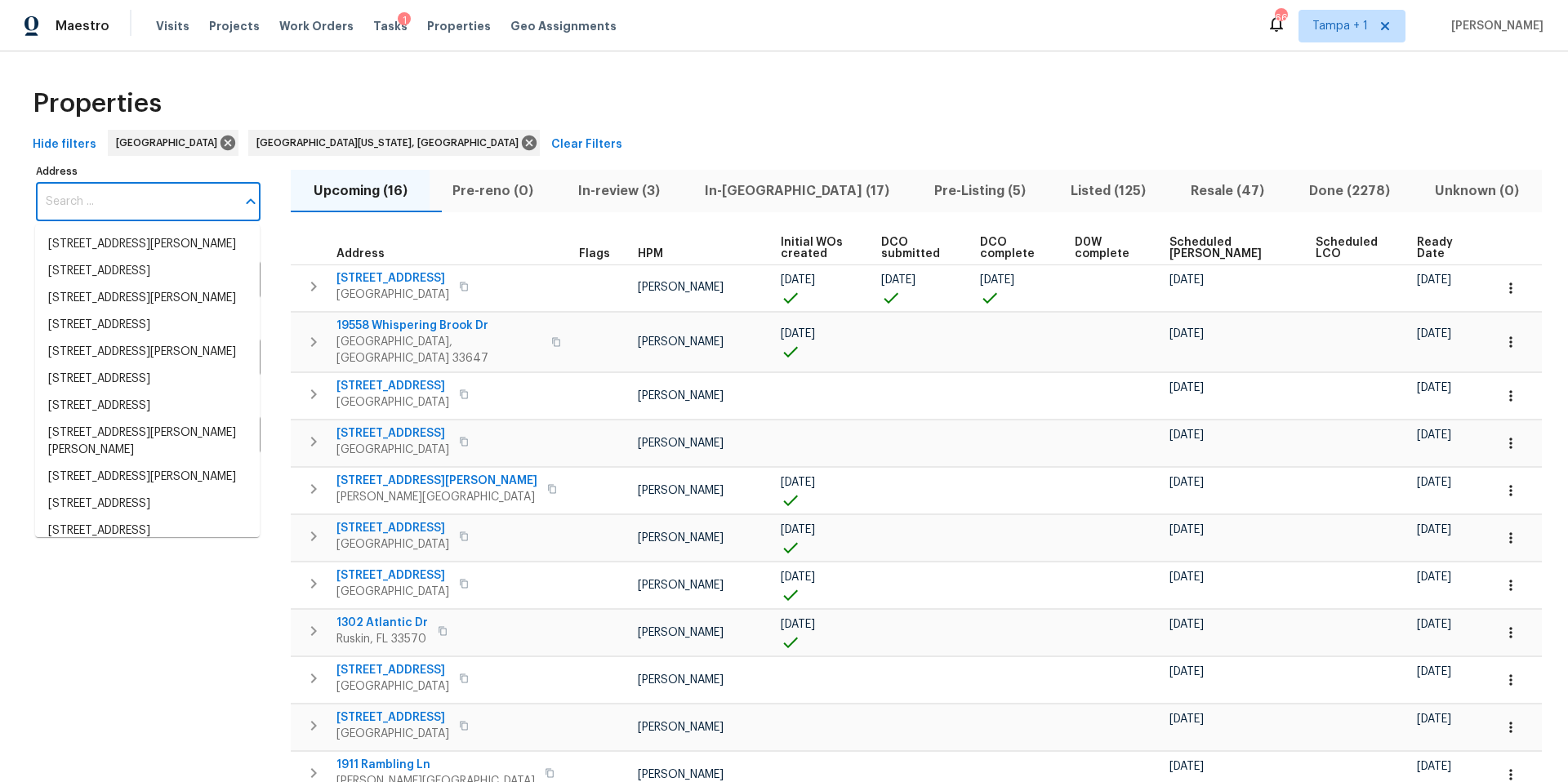
click at [87, 206] on input "Address" at bounding box center [136, 202] width 200 height 38
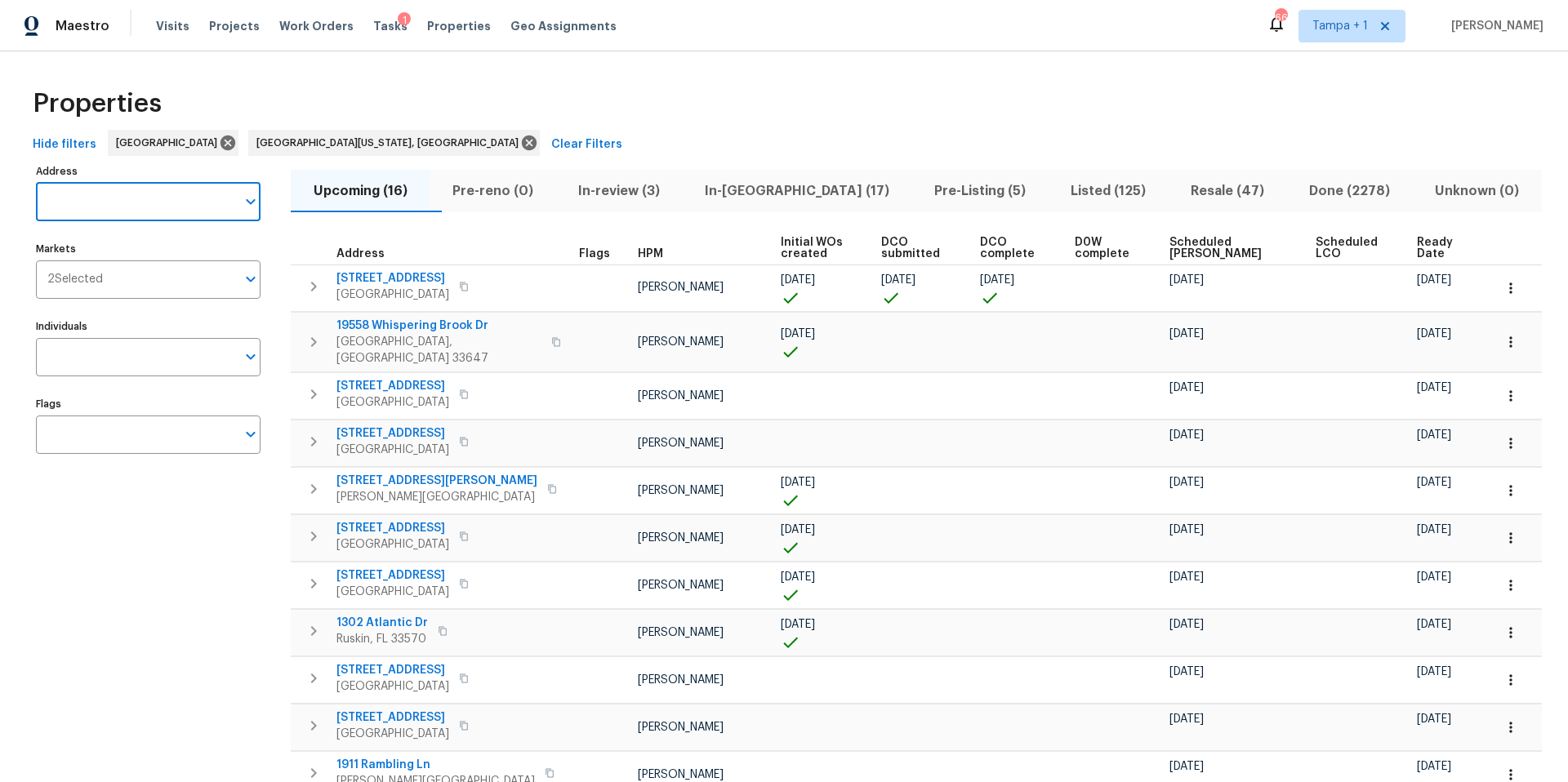
paste input "3330 Peacock Ln, Mulberry, FL 33860"
click at [164, 204] on input "3330 Peacock Ln, Mulberry, FL 33860" at bounding box center [136, 202] width 200 height 38
paste input "[STREET_ADDRESS]"
type input "[STREET_ADDRESS]"
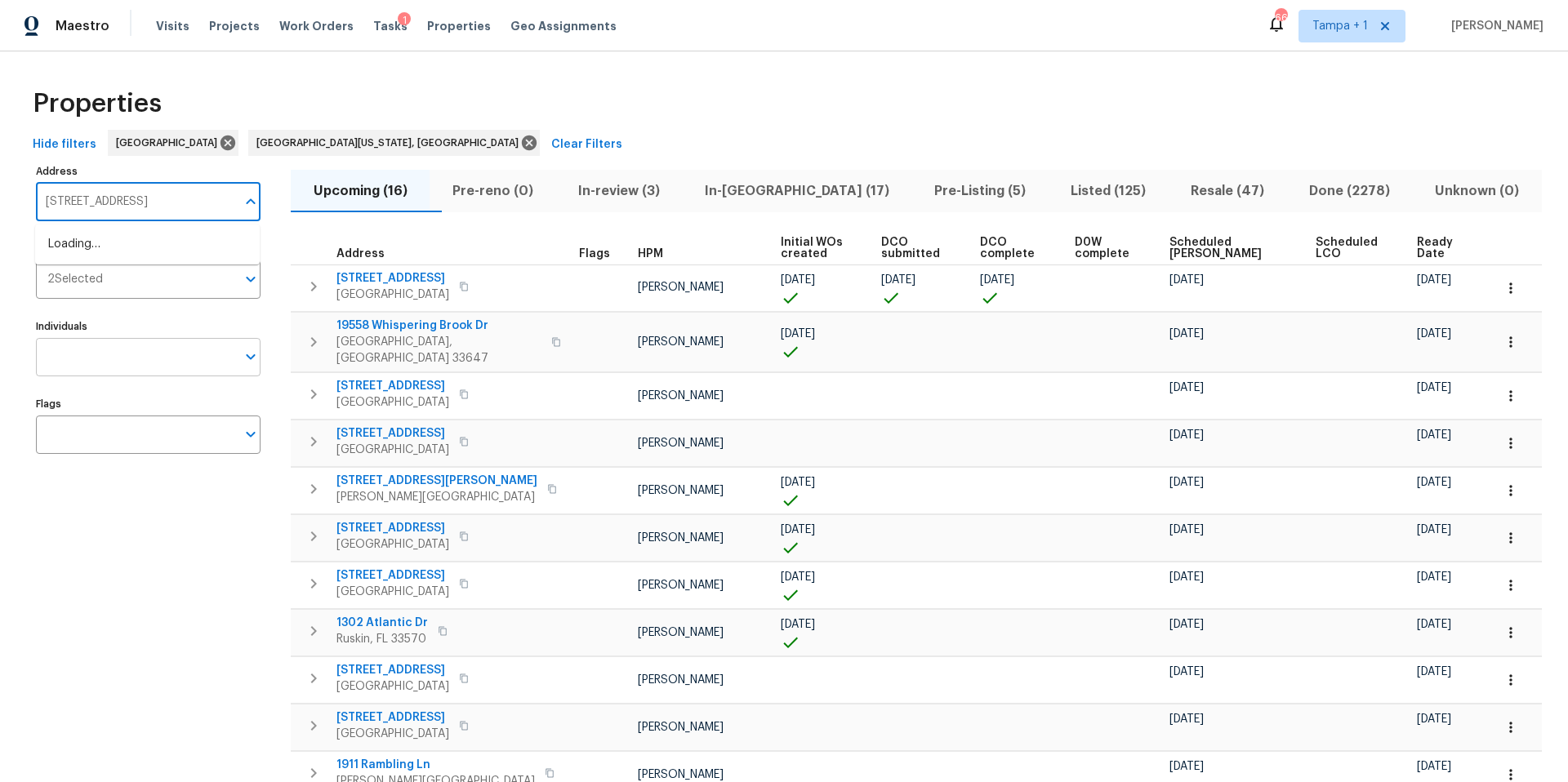
scroll to position [0, 24]
click at [108, 258] on li "18122 Sugar Brooke Dr Tampa FL 33647" at bounding box center [147, 244] width 225 height 27
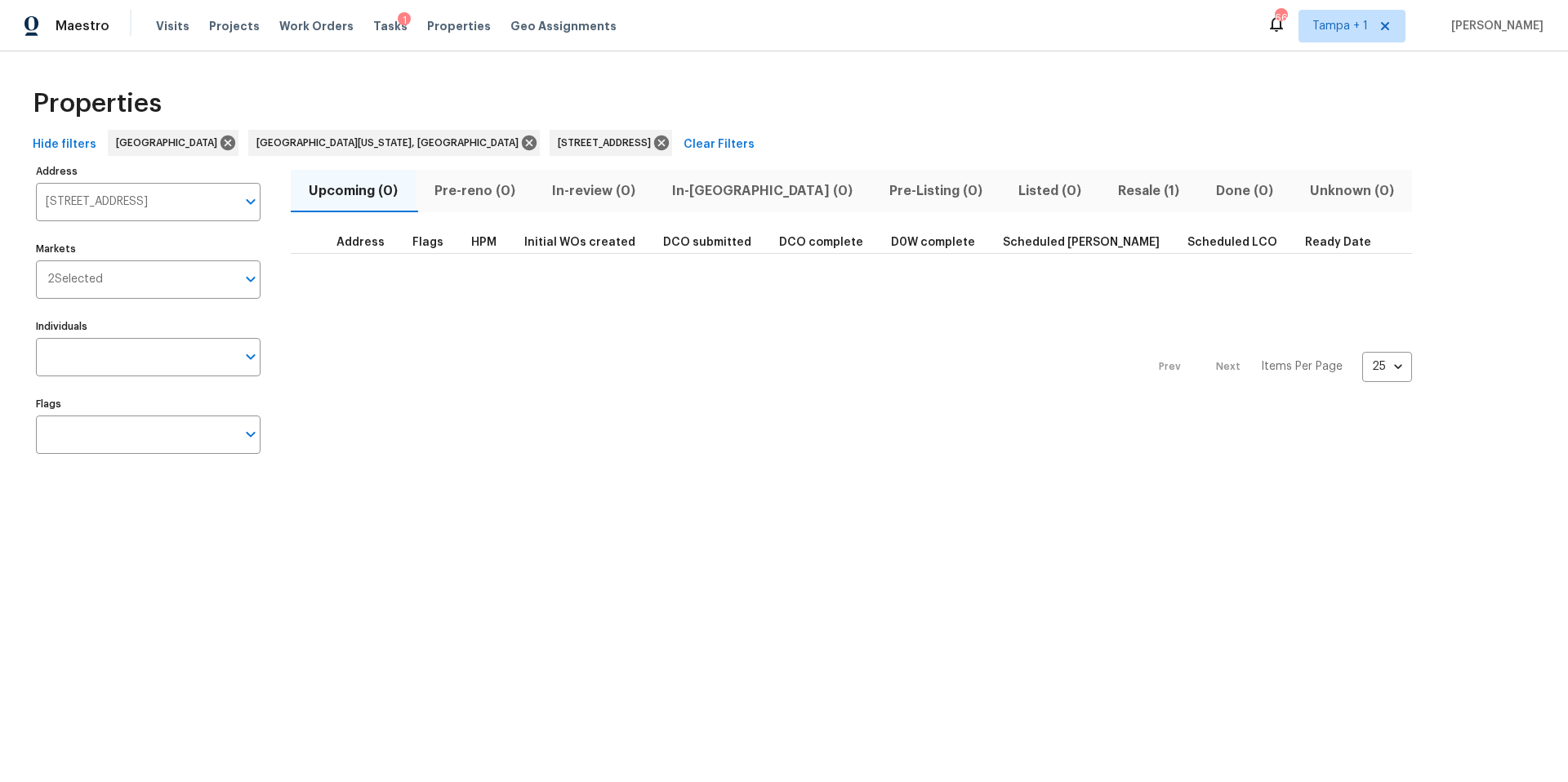
click at [1100, 203] on button "Resale (1)" at bounding box center [1149, 191] width 98 height 43
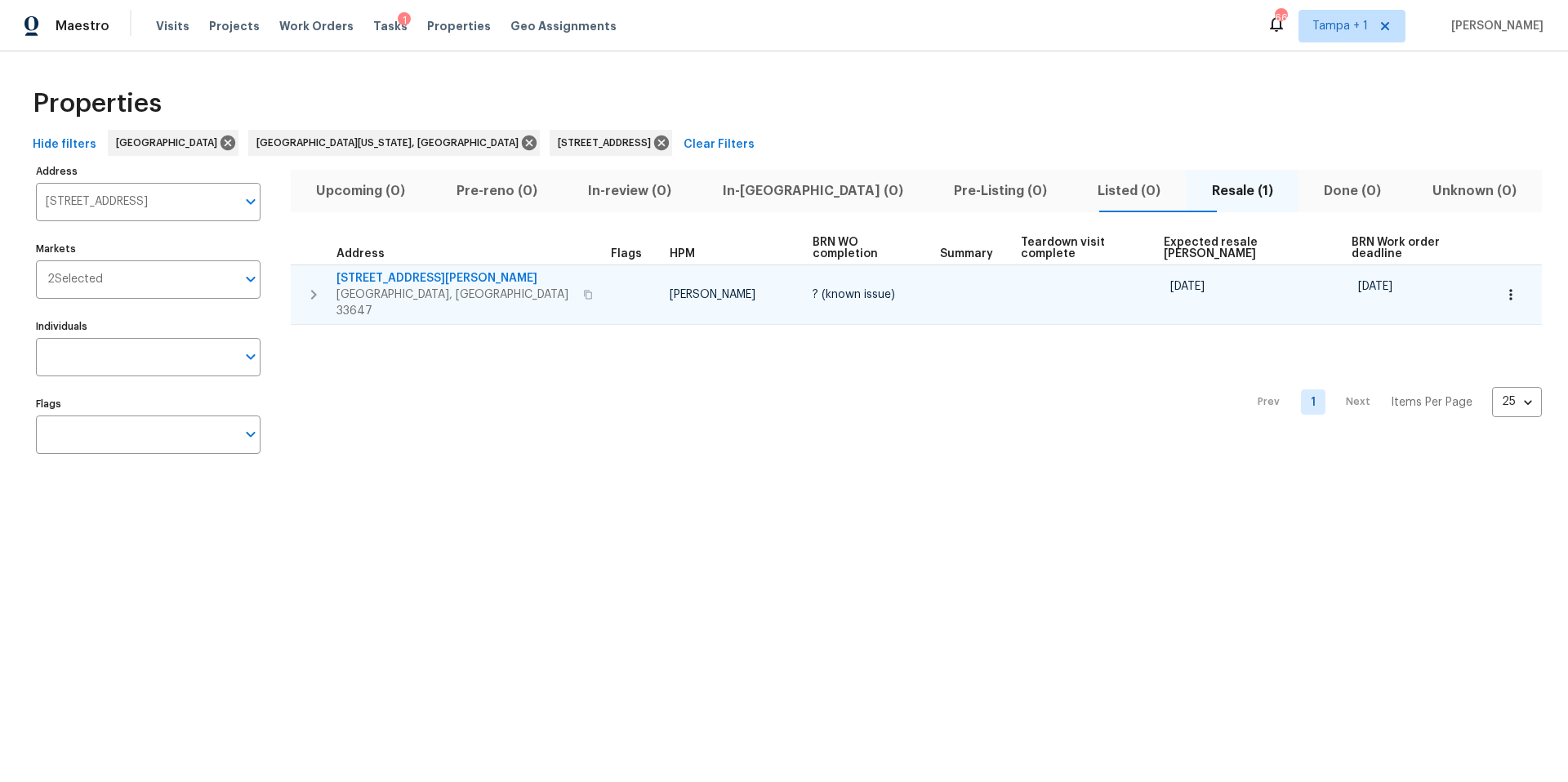
click at [415, 270] on span "18122 Sugar Brooke Dr" at bounding box center [455, 278] width 237 height 17
click at [1502, 287] on icon "button" at bounding box center [1510, 295] width 17 height 17
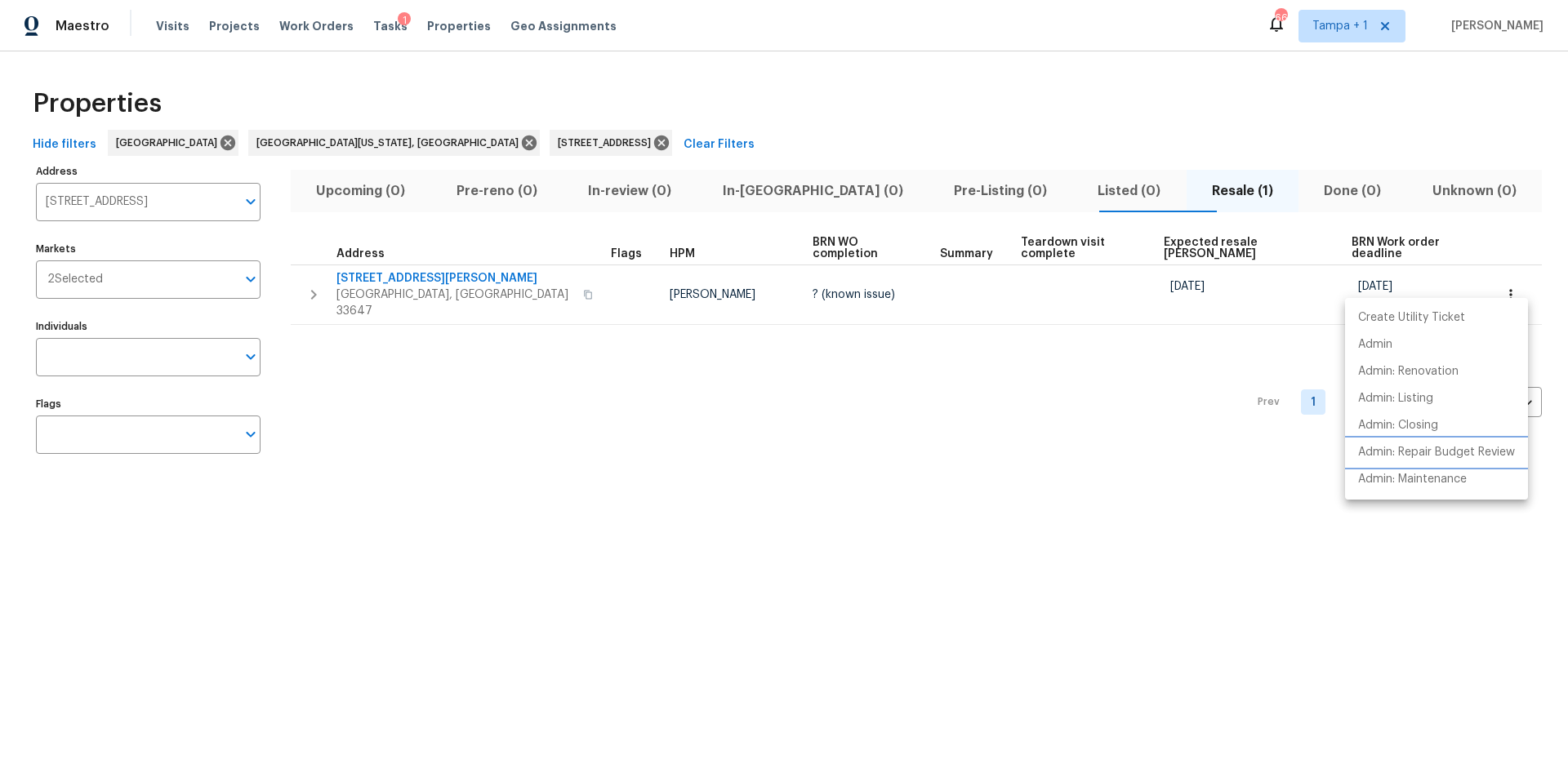
click at [1412, 445] on p "Admin: Repair Budget Review" at bounding box center [1436, 453] width 157 height 17
click at [517, 141] on div at bounding box center [784, 391] width 1568 height 782
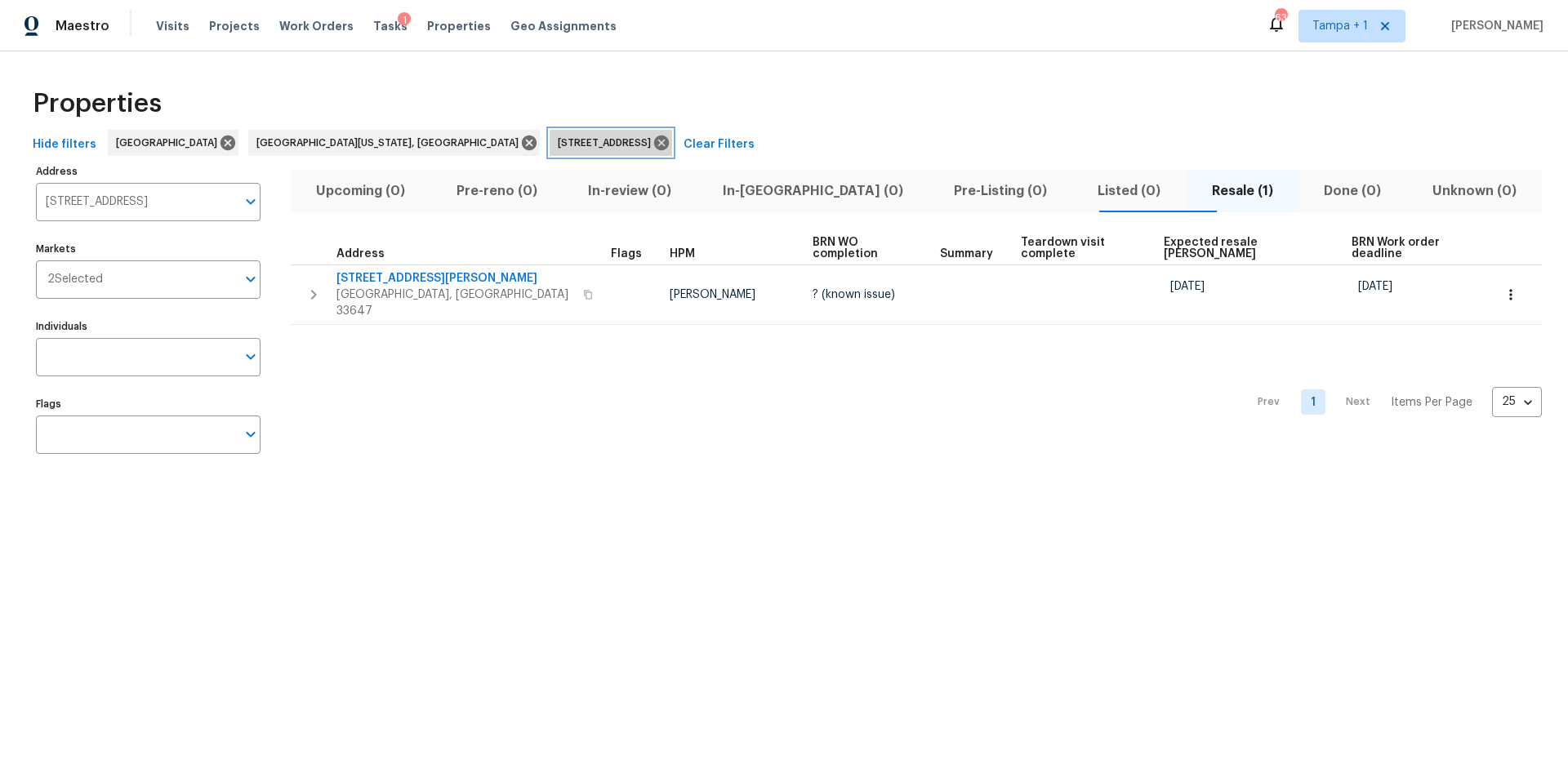
click at [652, 141] on icon at bounding box center [661, 143] width 18 height 18
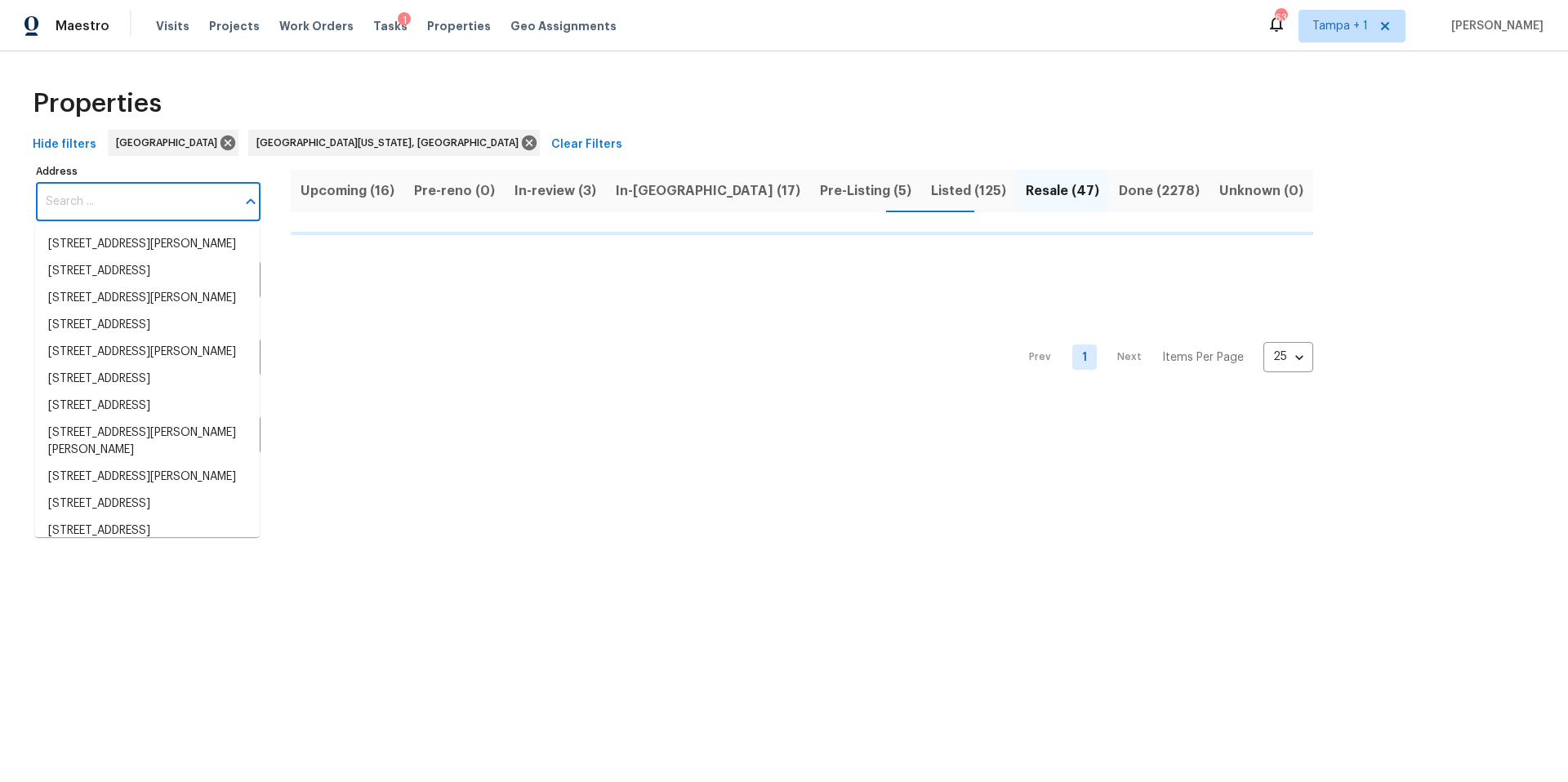
click at [136, 206] on input "Address" at bounding box center [136, 202] width 200 height 38
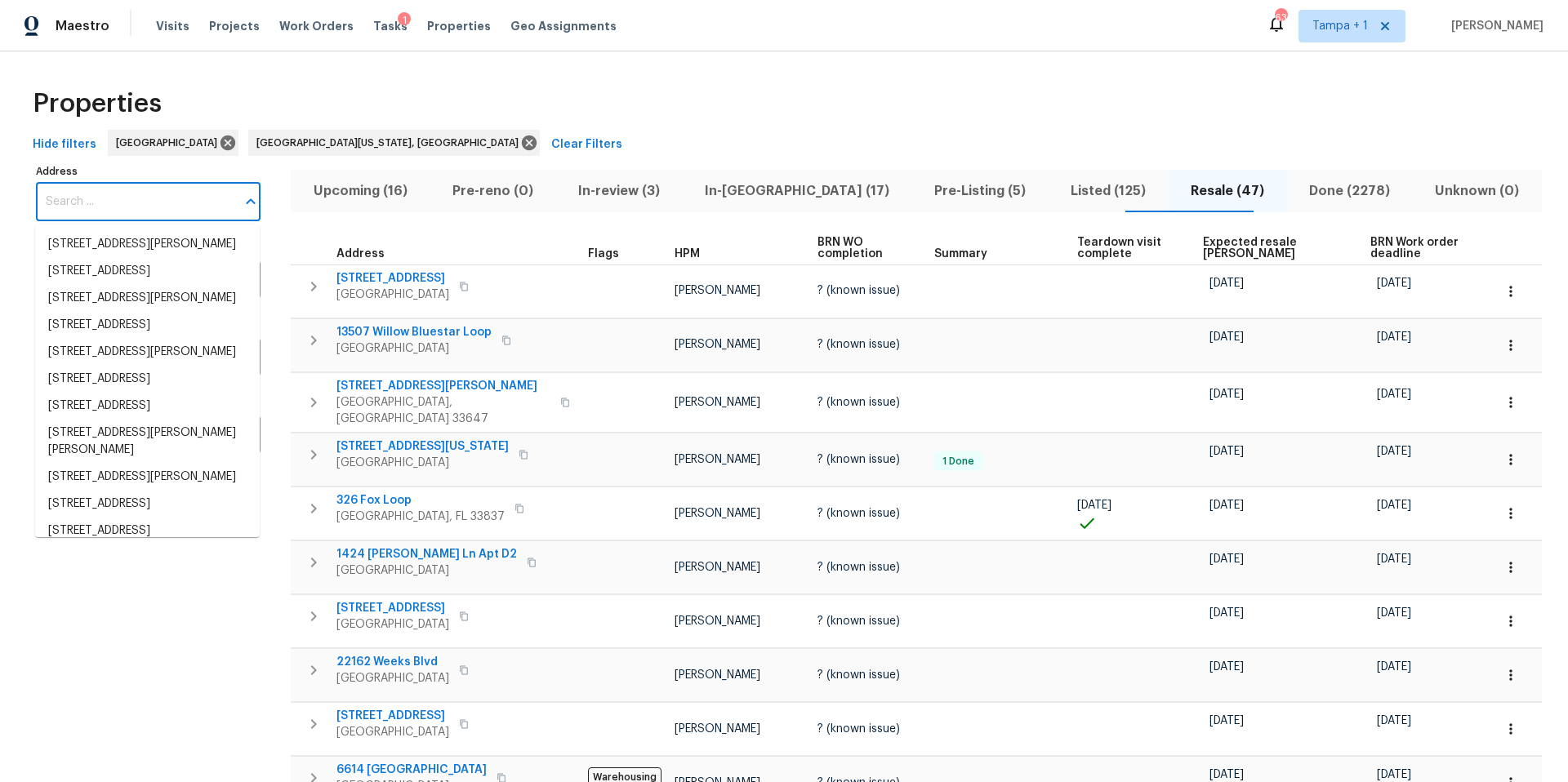
click at [87, 199] on input "Address" at bounding box center [136, 202] width 200 height 38
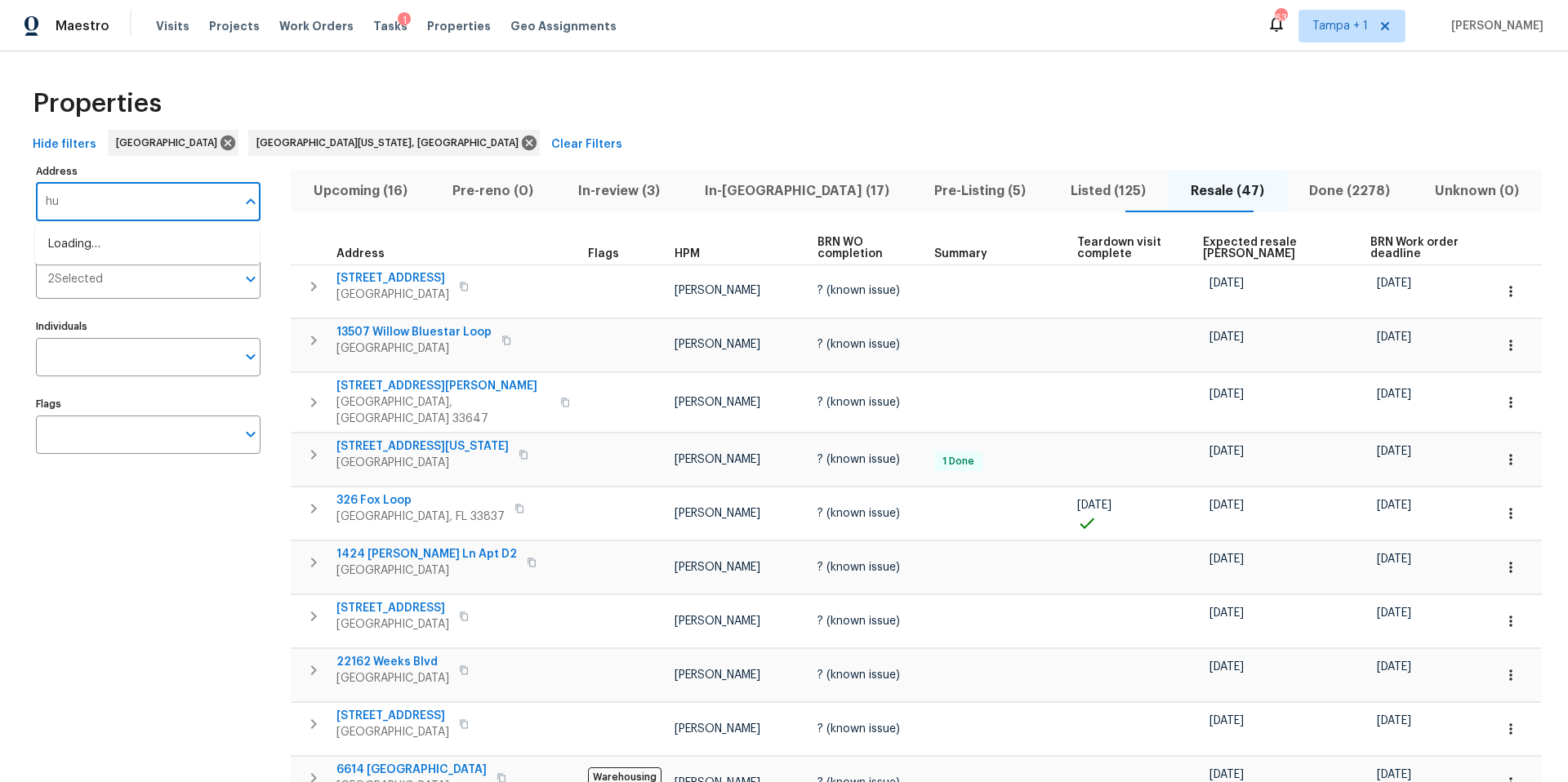
type input "h"
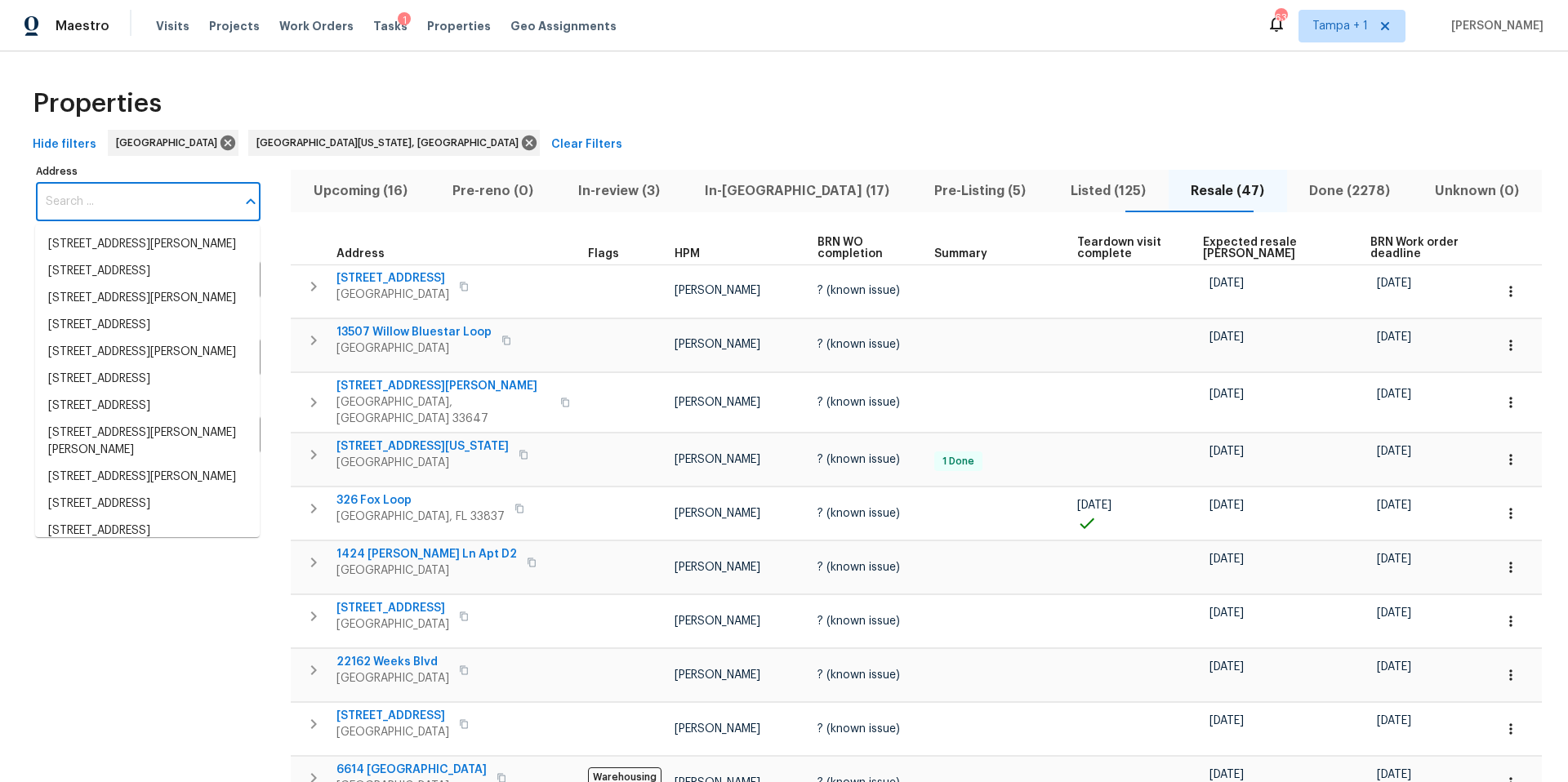
click at [1207, 191] on span "Resale (47)" at bounding box center [1227, 191] width 99 height 23
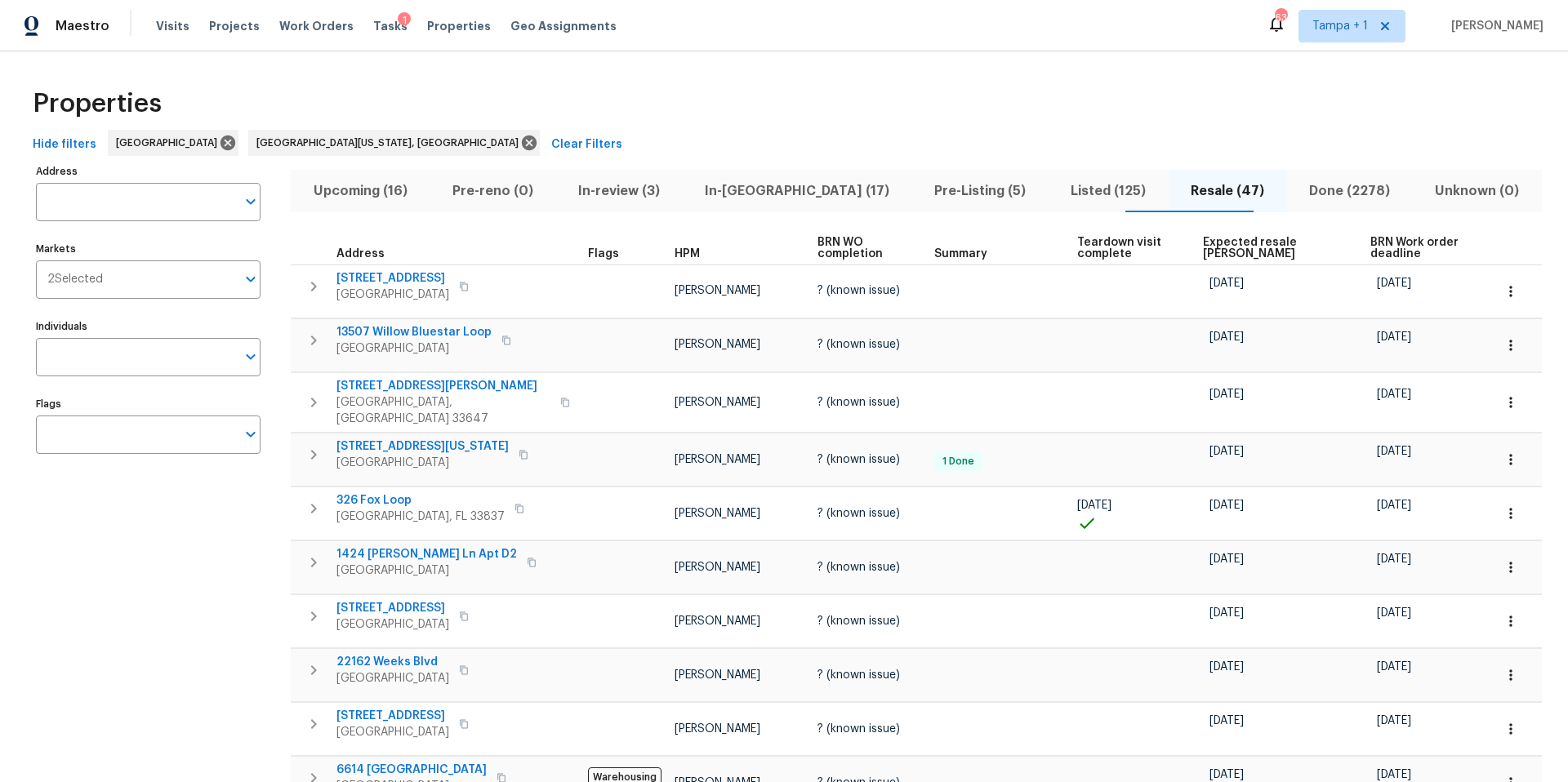
click at [1226, 257] on span "Expected resale COE" at bounding box center [1272, 248] width 140 height 23
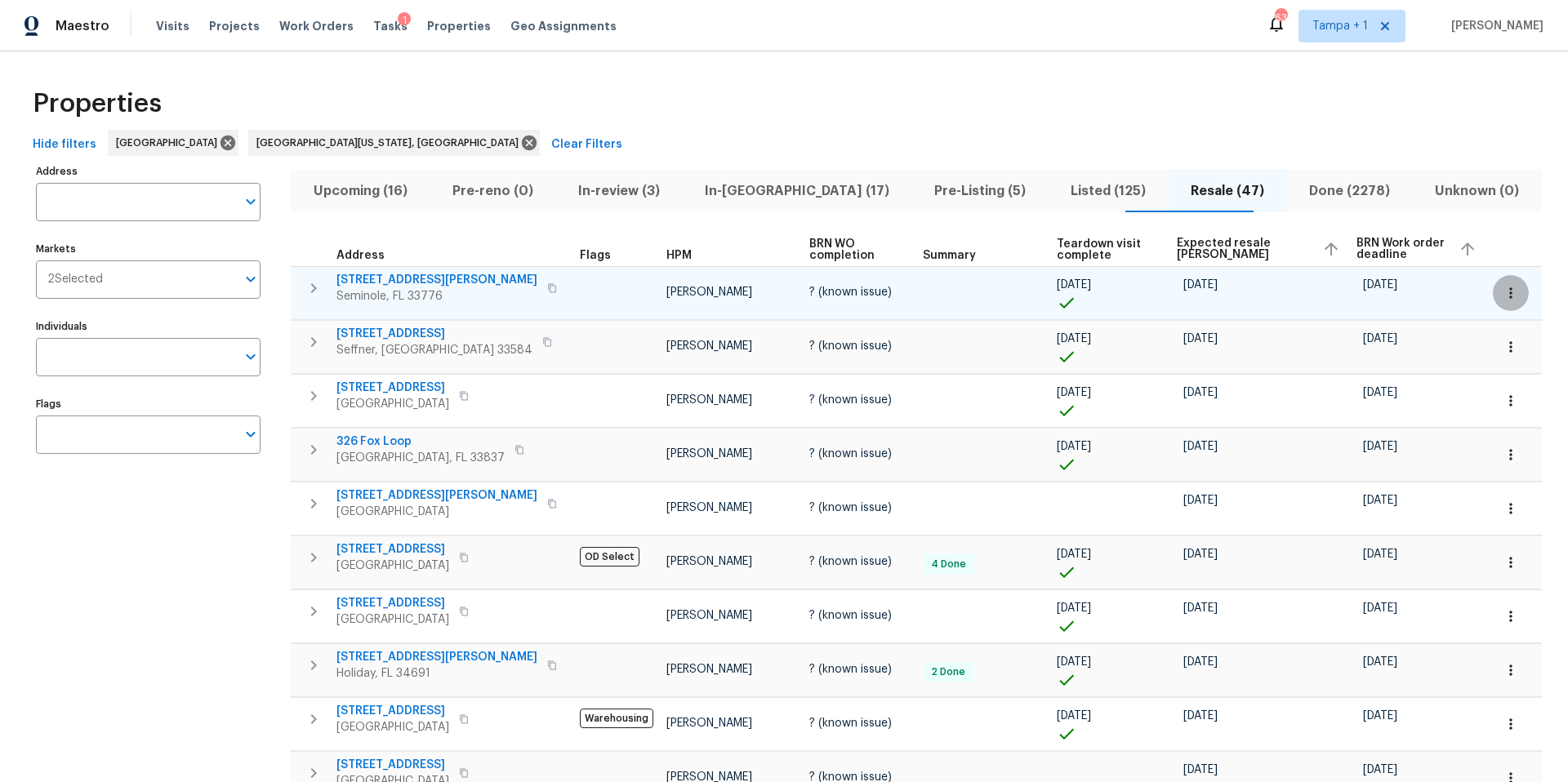
click at [1509, 293] on icon "button" at bounding box center [1509, 293] width 3 height 10
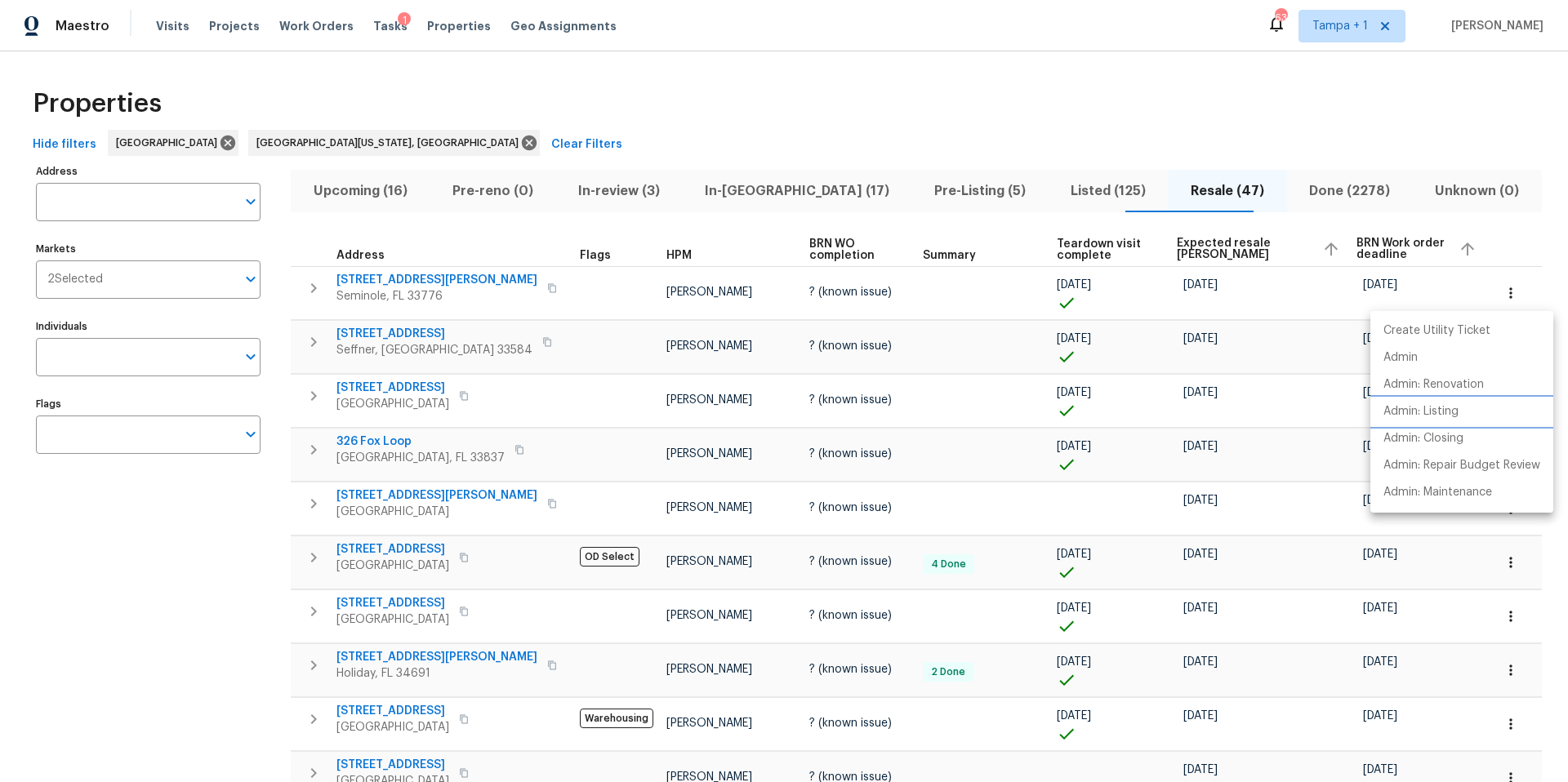
click at [1468, 408] on li "Admin: Listing" at bounding box center [1461, 412] width 183 height 27
click at [73, 565] on div at bounding box center [784, 391] width 1568 height 782
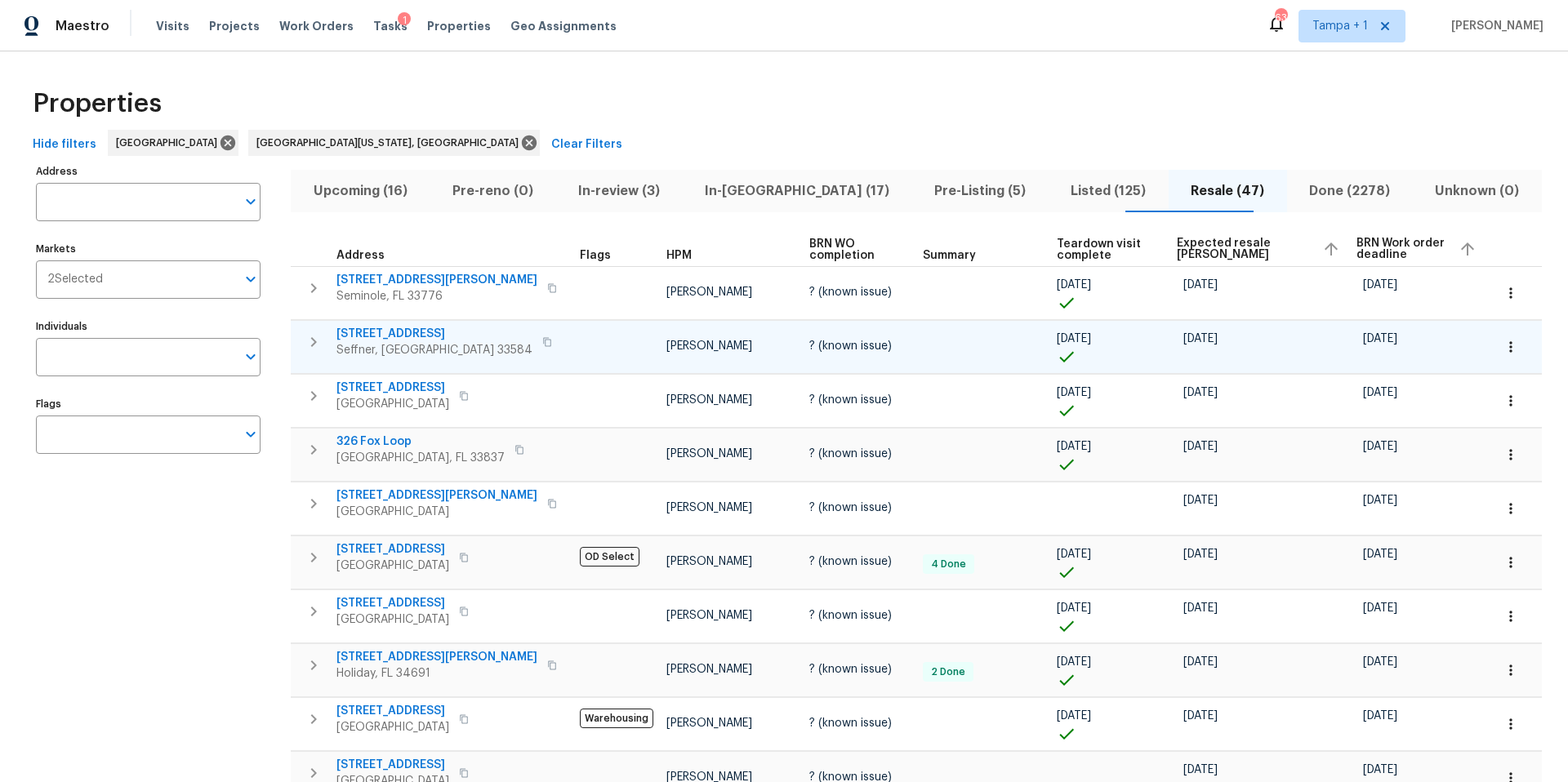
click at [1501, 354] on button "button" at bounding box center [1510, 346] width 36 height 36
click at [1433, 471] on p "Admin: Listing" at bounding box center [1421, 466] width 75 height 17
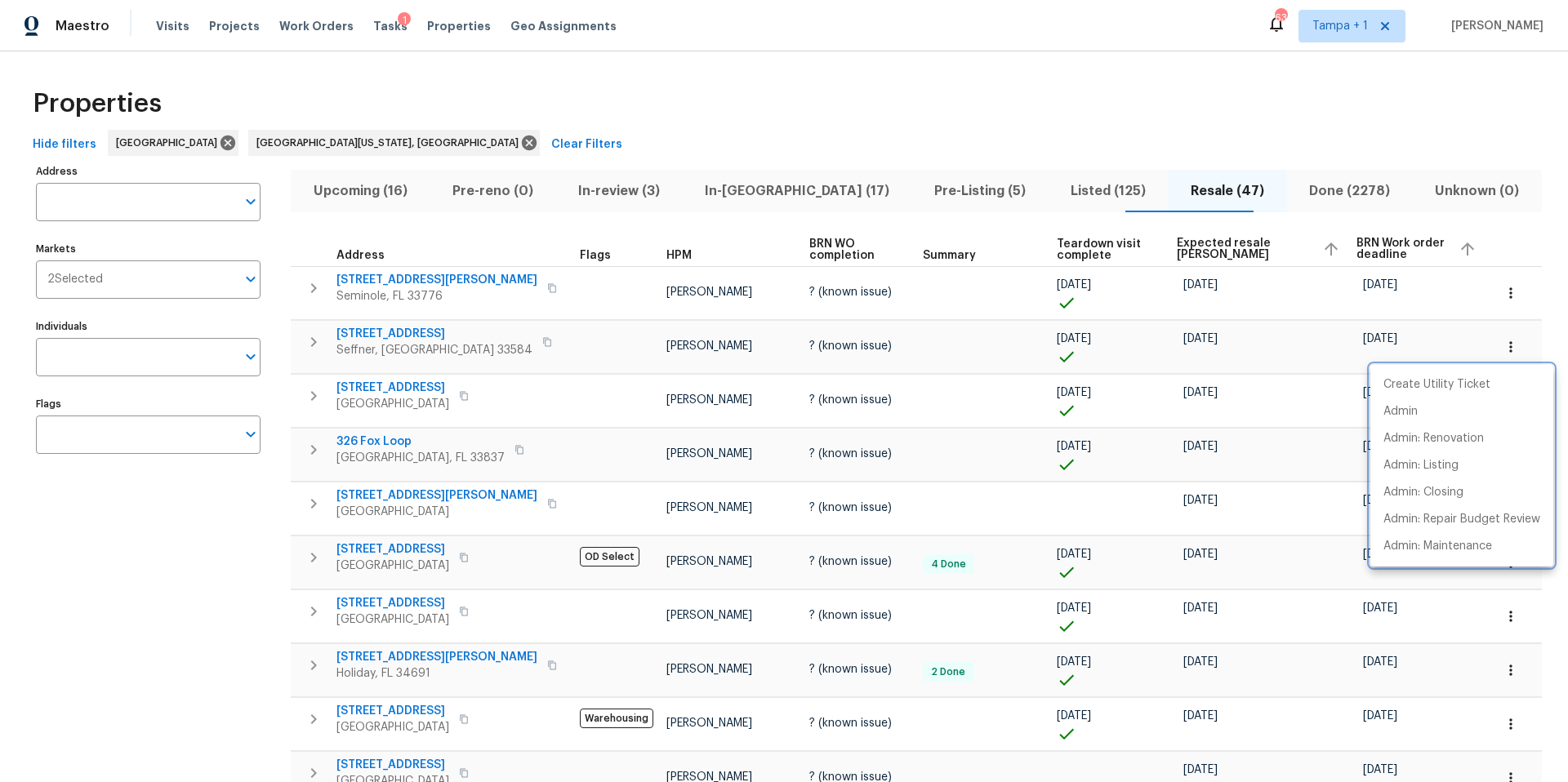
click at [547, 417] on div at bounding box center [784, 391] width 1568 height 782
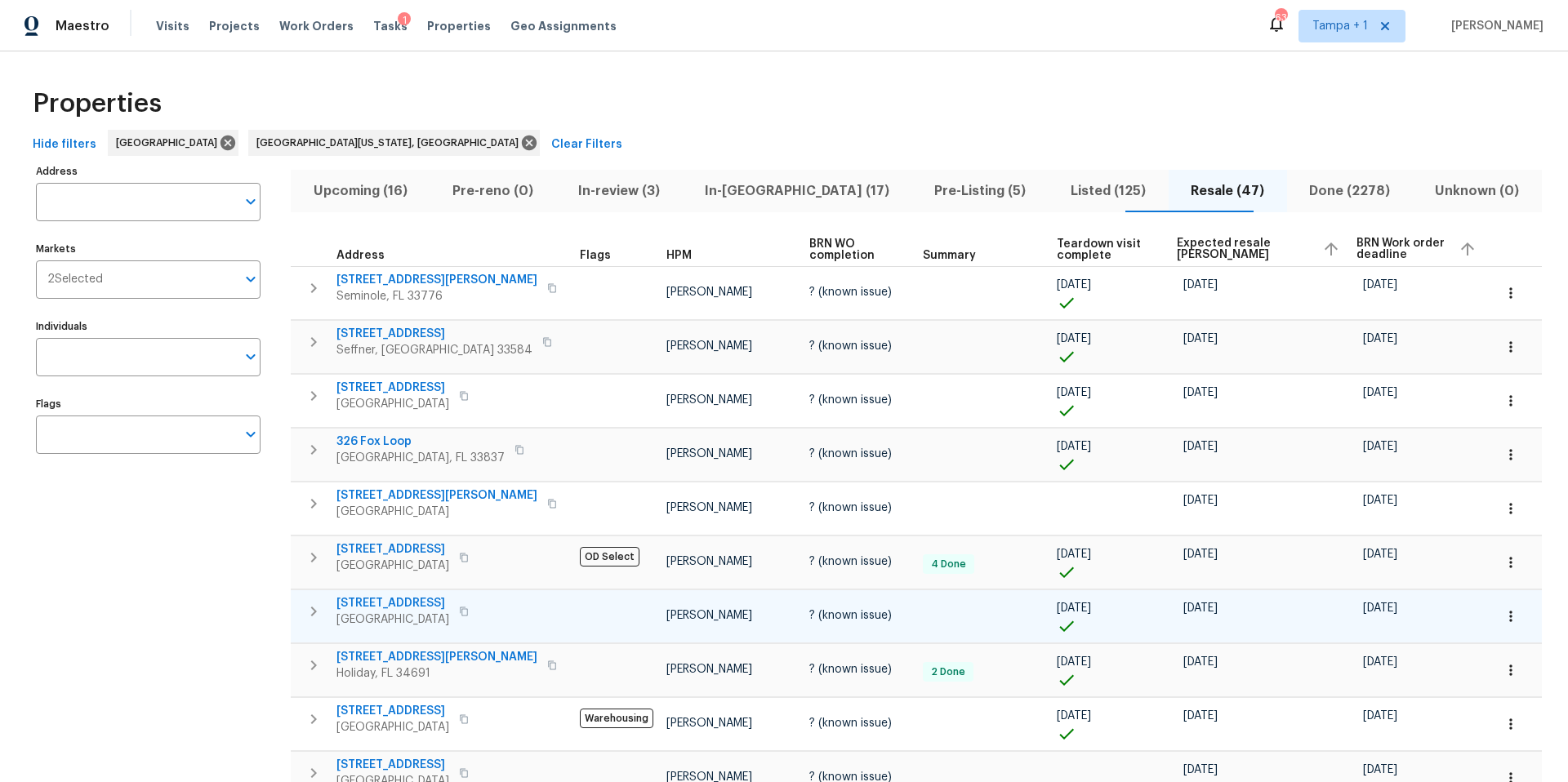
click at [1502, 623] on icon "button" at bounding box center [1510, 617] width 17 height 17
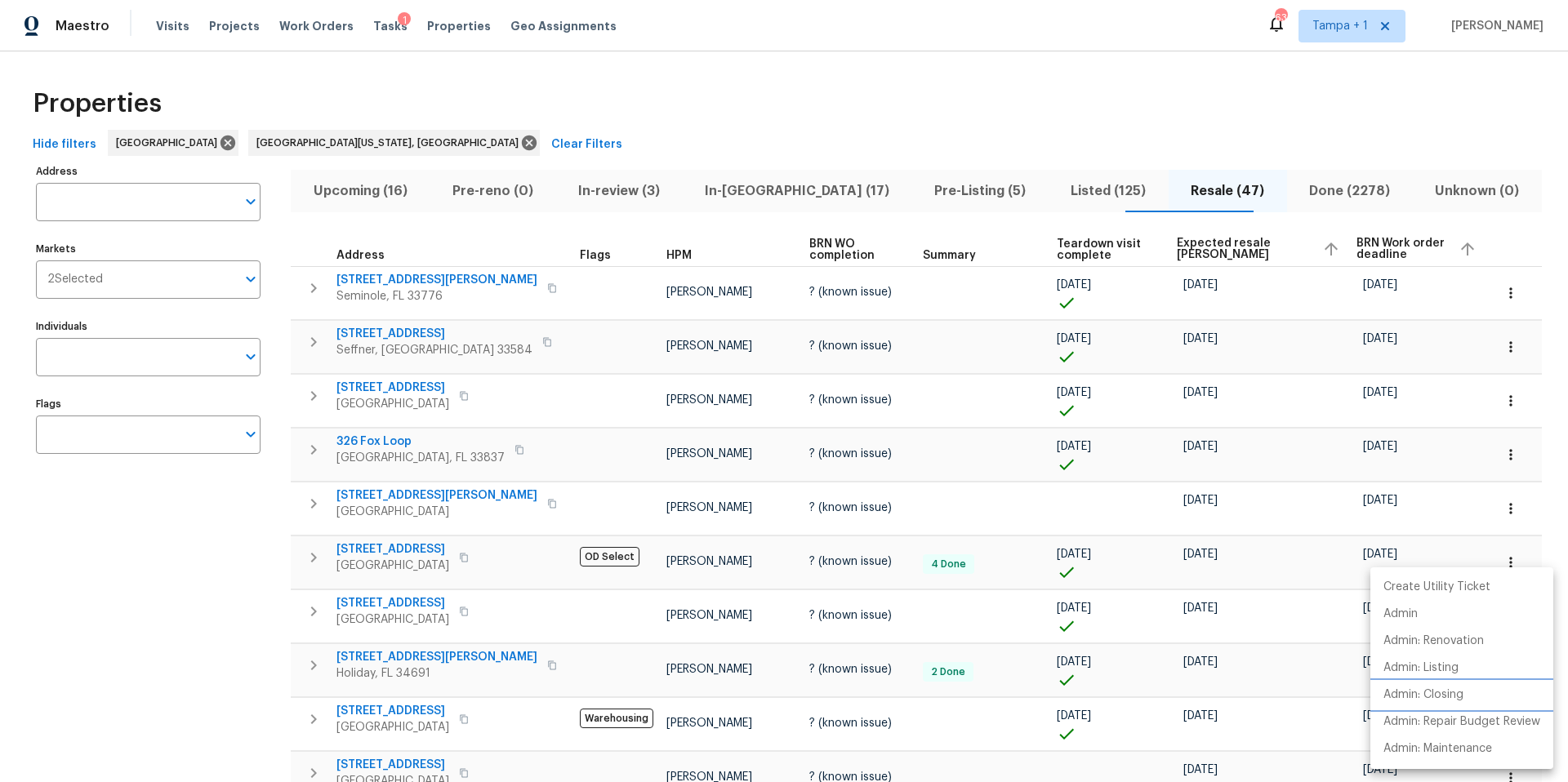
click at [1421, 691] on p "Admin: Closing" at bounding box center [1424, 695] width 80 height 17
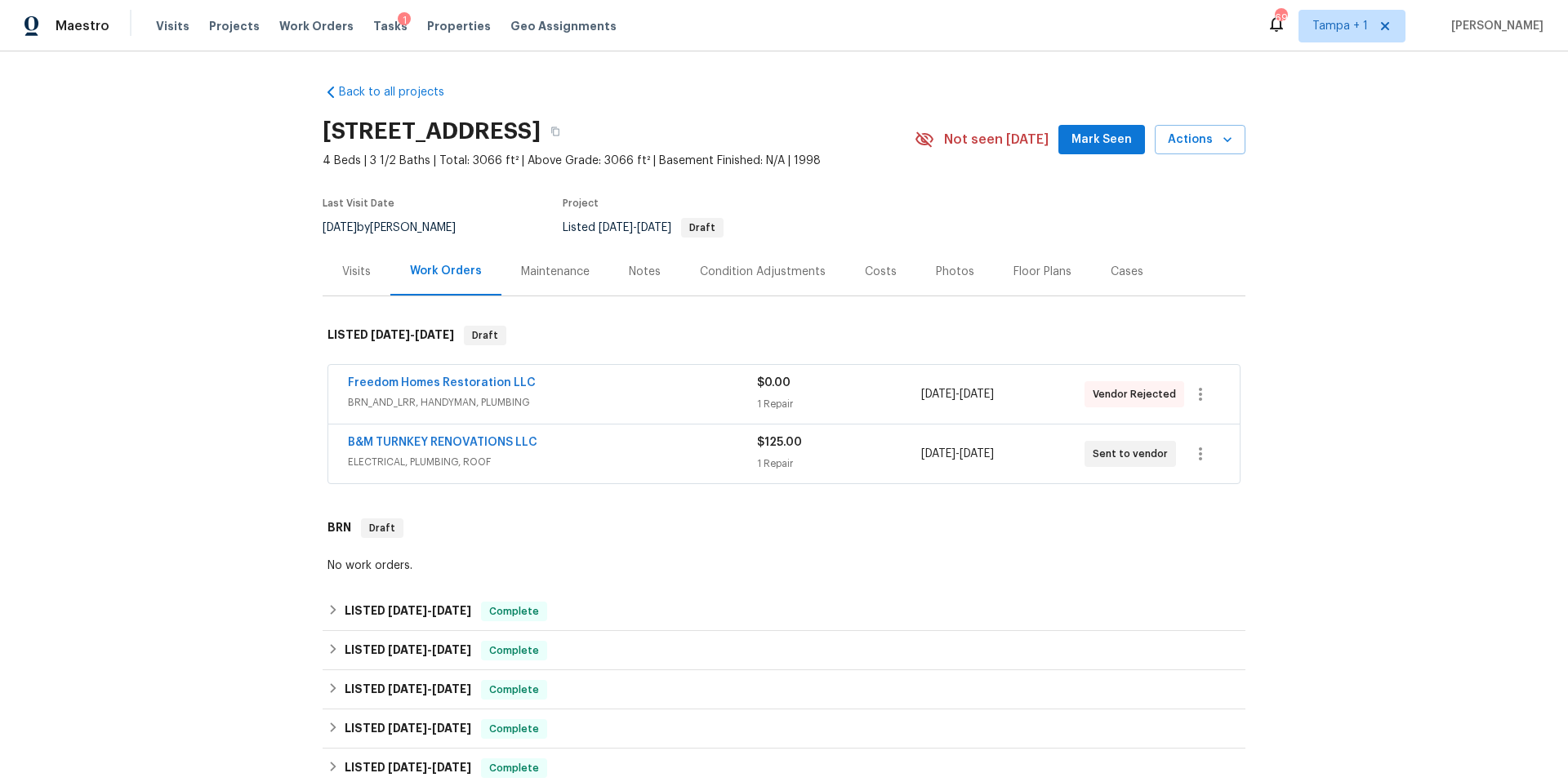
click at [354, 272] on div "Visits" at bounding box center [356, 272] width 29 height 17
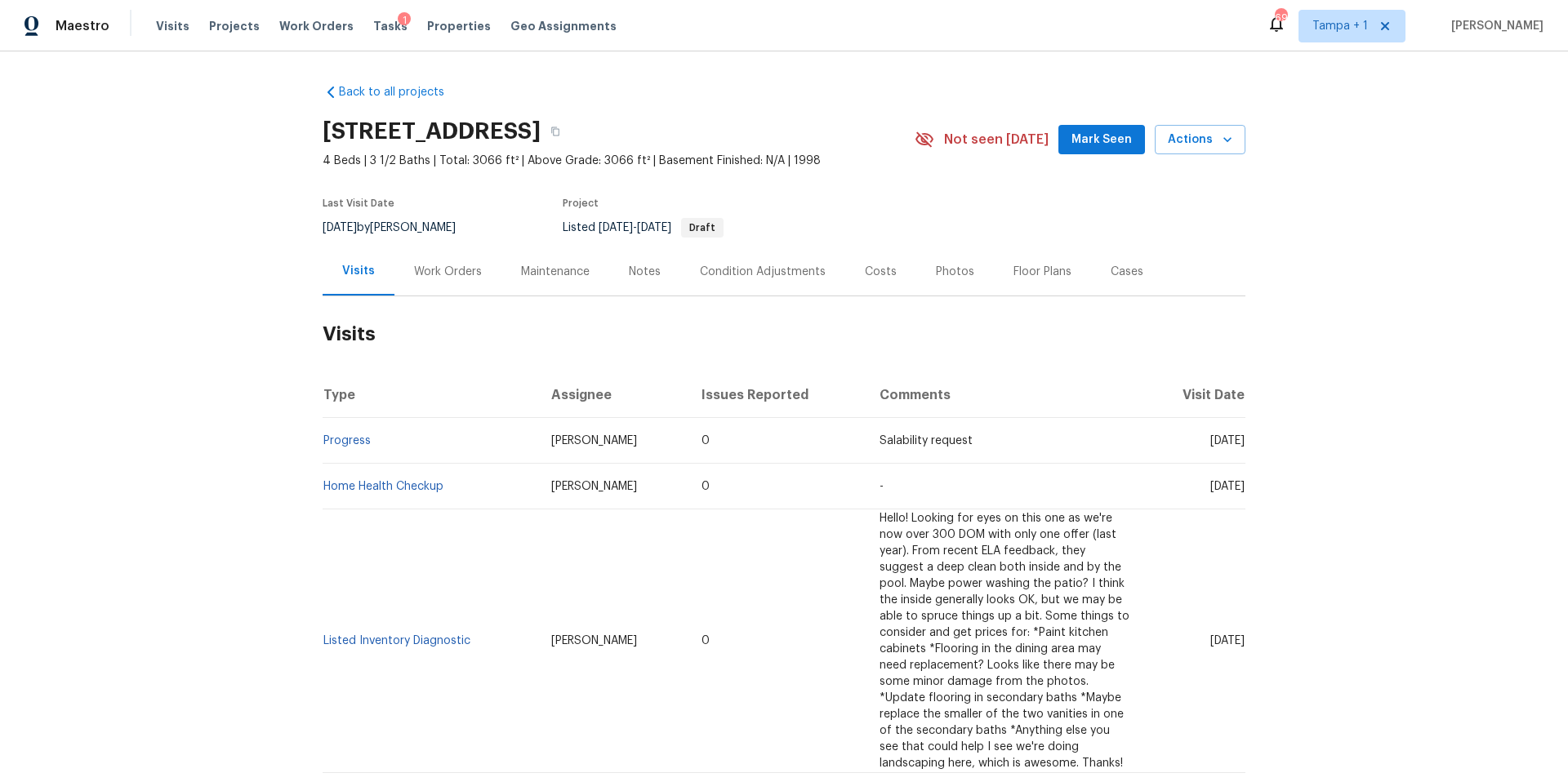
click at [486, 278] on div "Work Orders" at bounding box center [448, 271] width 107 height 48
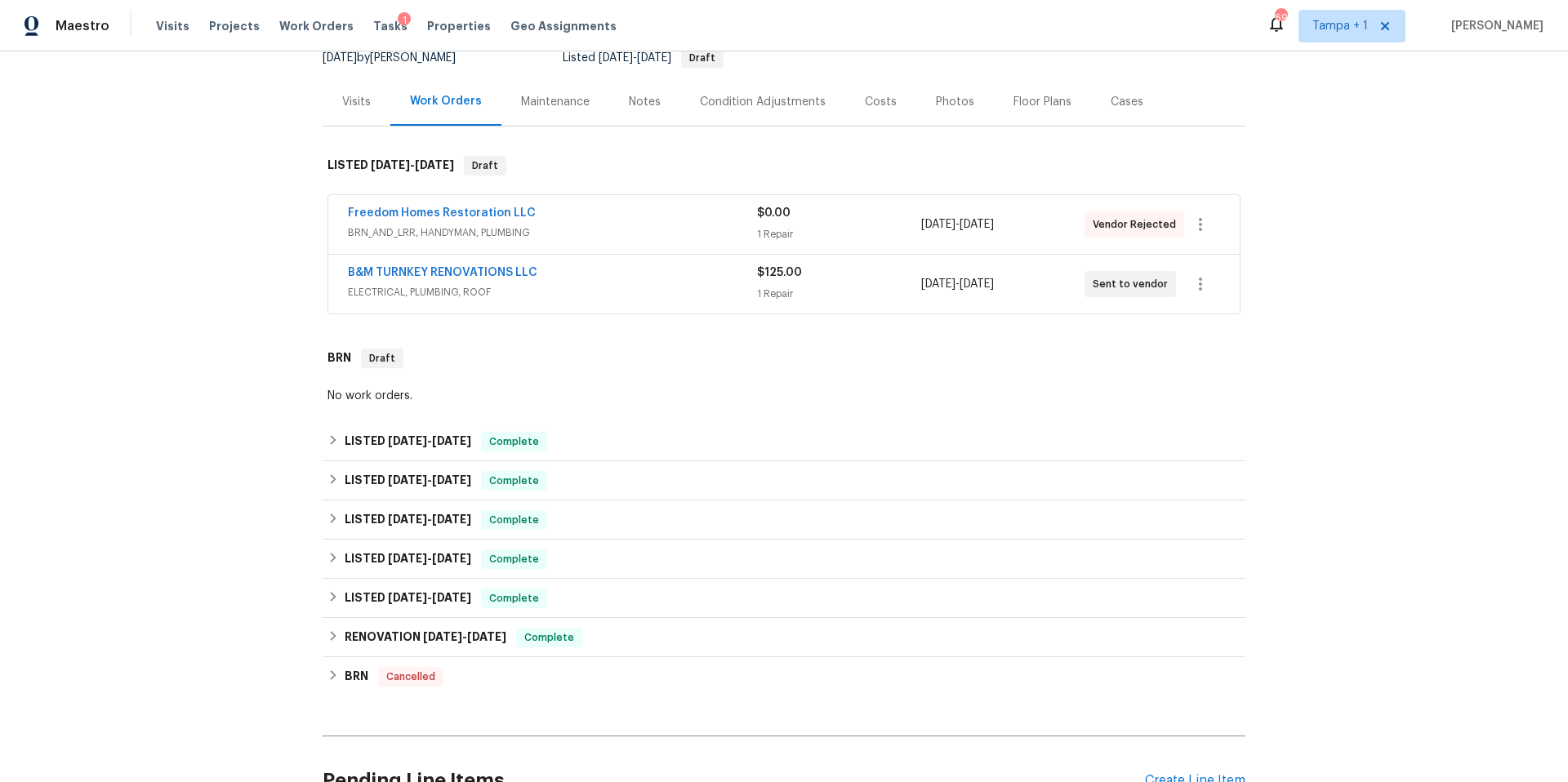
scroll to position [326, 0]
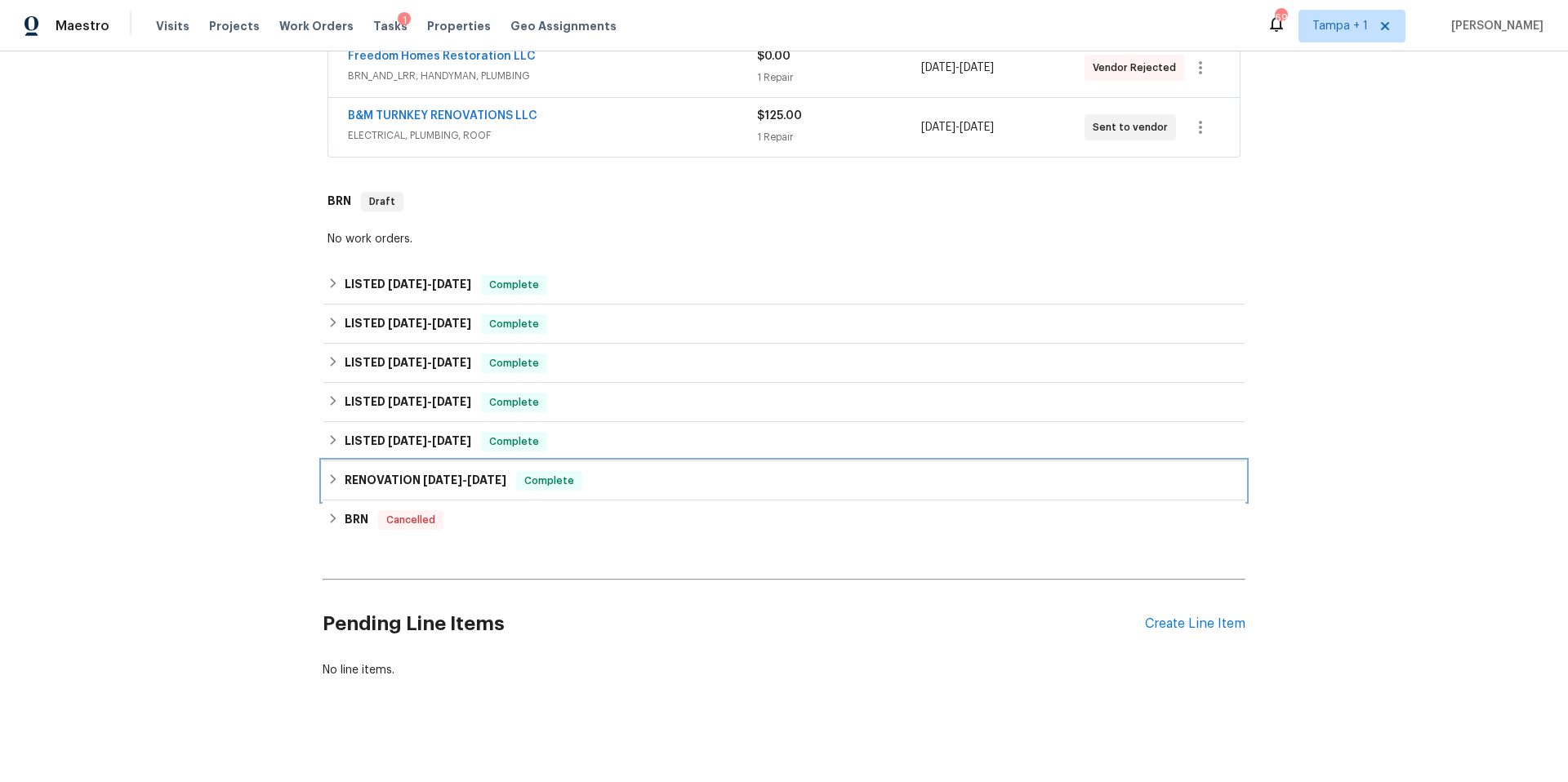
click at [465, 464] on div "RENOVATION [DATE] - [DATE] Complete" at bounding box center [784, 481] width 923 height 39
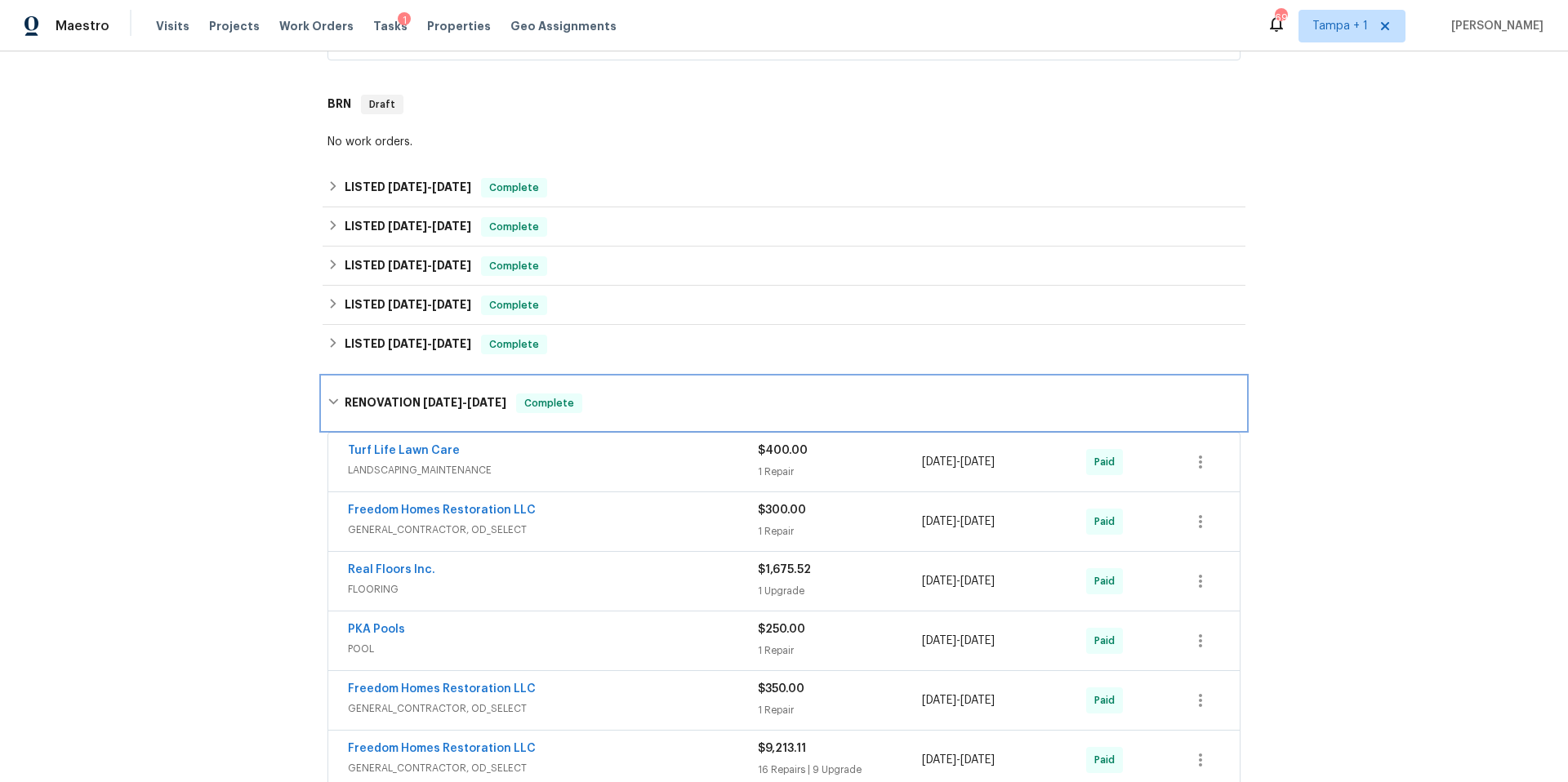
scroll to position [248, 0]
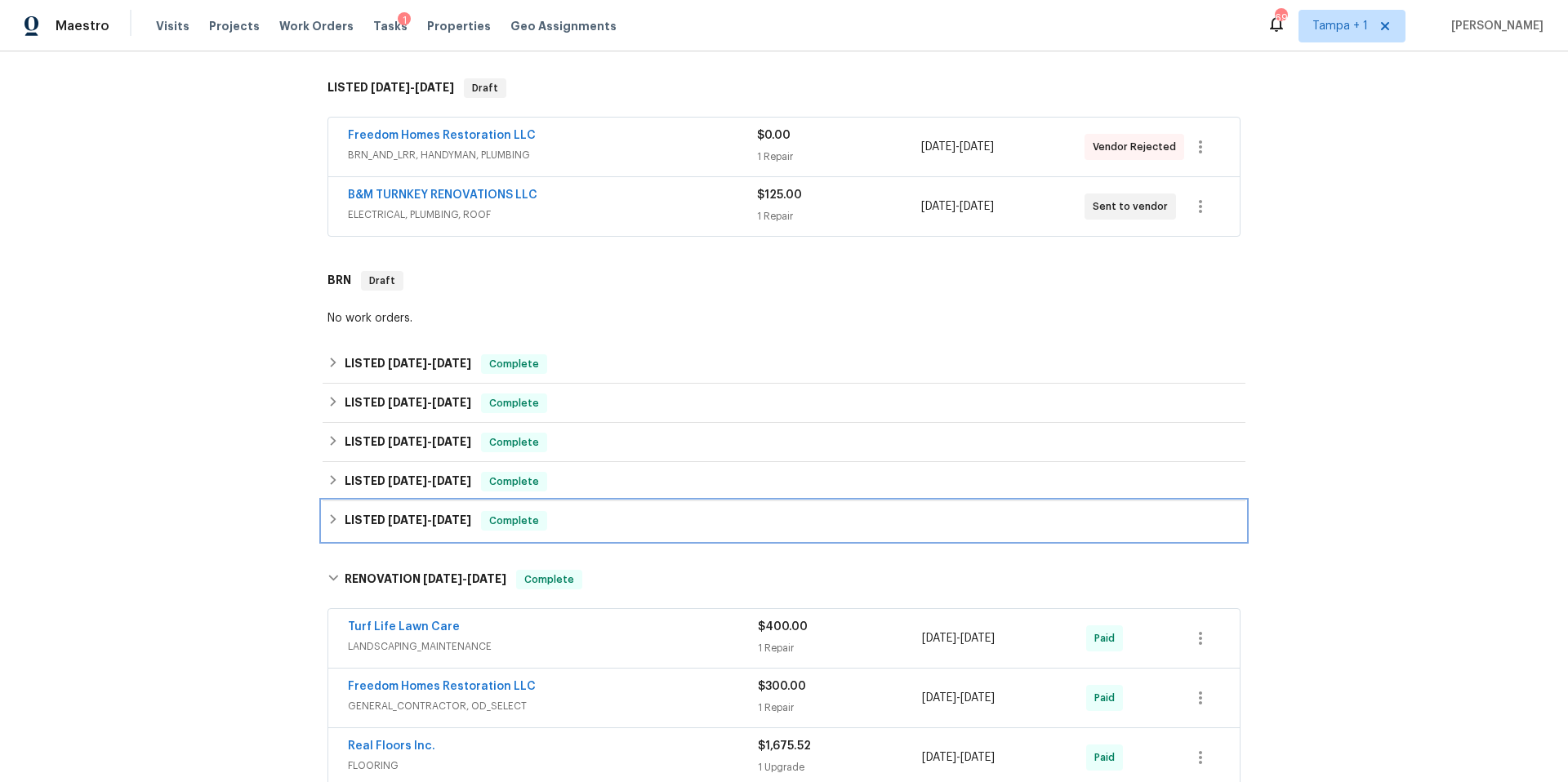
click at [582, 520] on div "LISTED [DATE] - [DATE] Complete" at bounding box center [784, 520] width 913 height 19
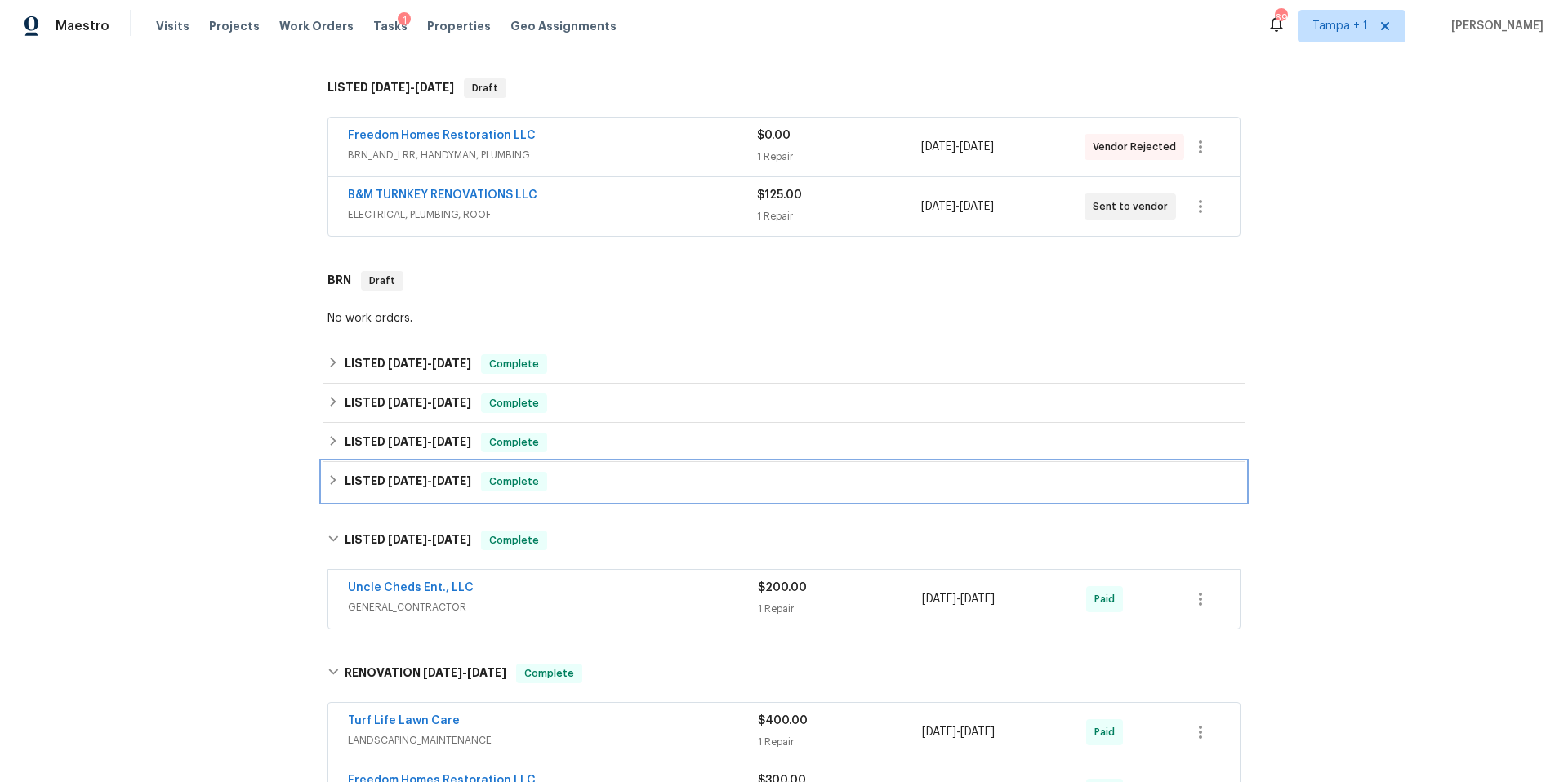
click at [603, 478] on div "LISTED [DATE] - [DATE] Complete" at bounding box center [784, 482] width 913 height 19
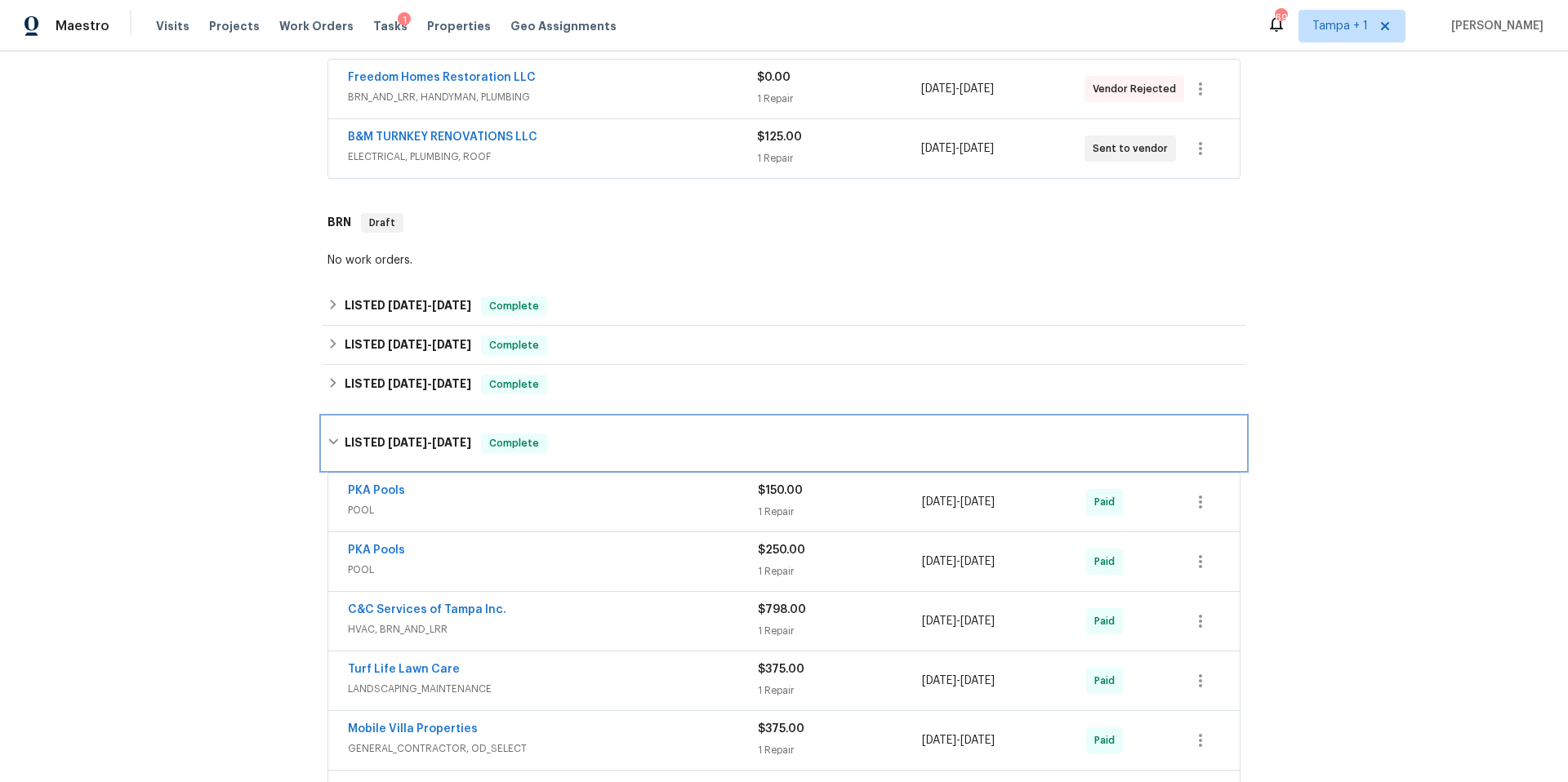
scroll to position [114, 0]
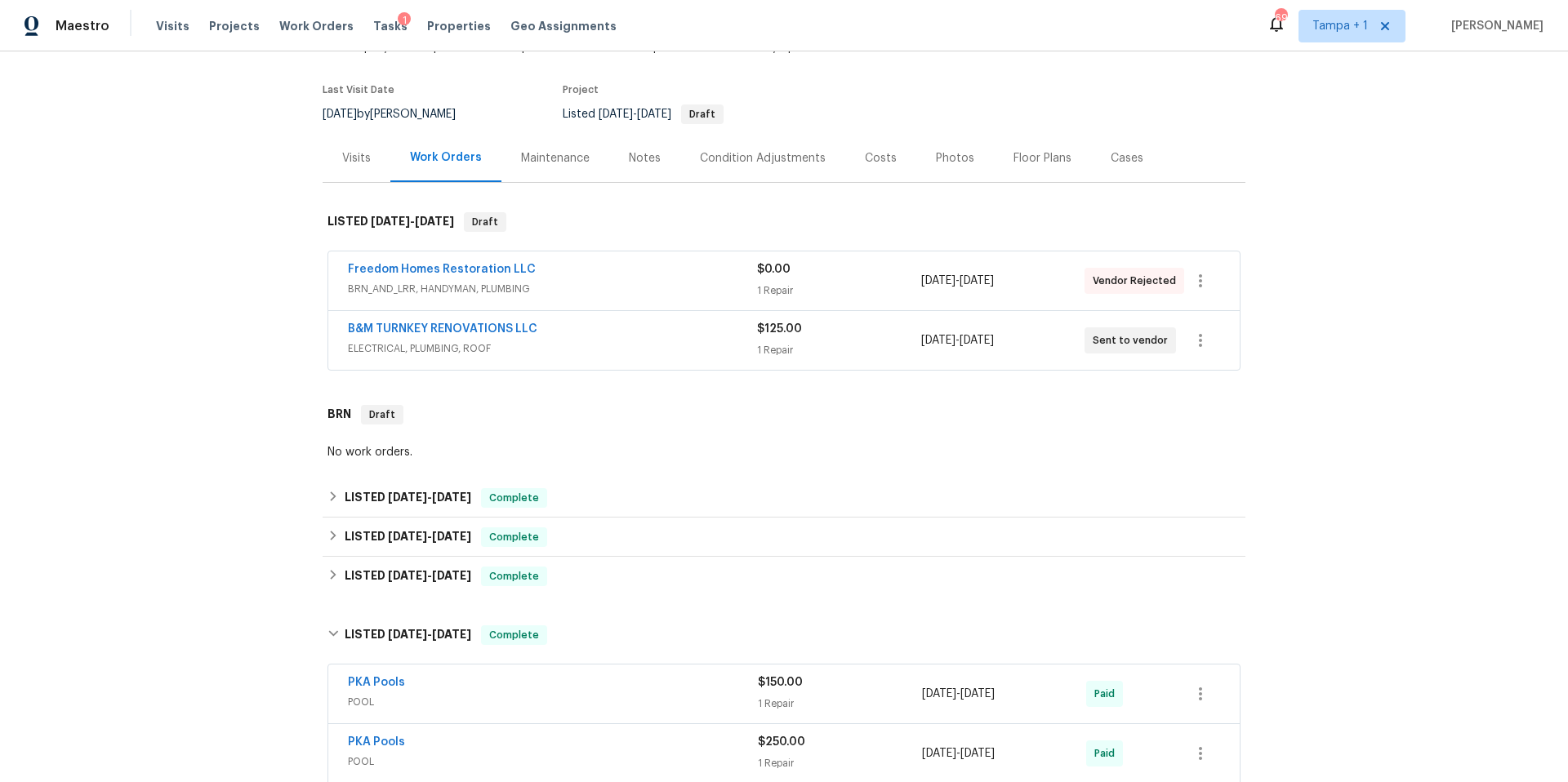
click at [916, 143] on div "Photos" at bounding box center [955, 157] width 78 height 48
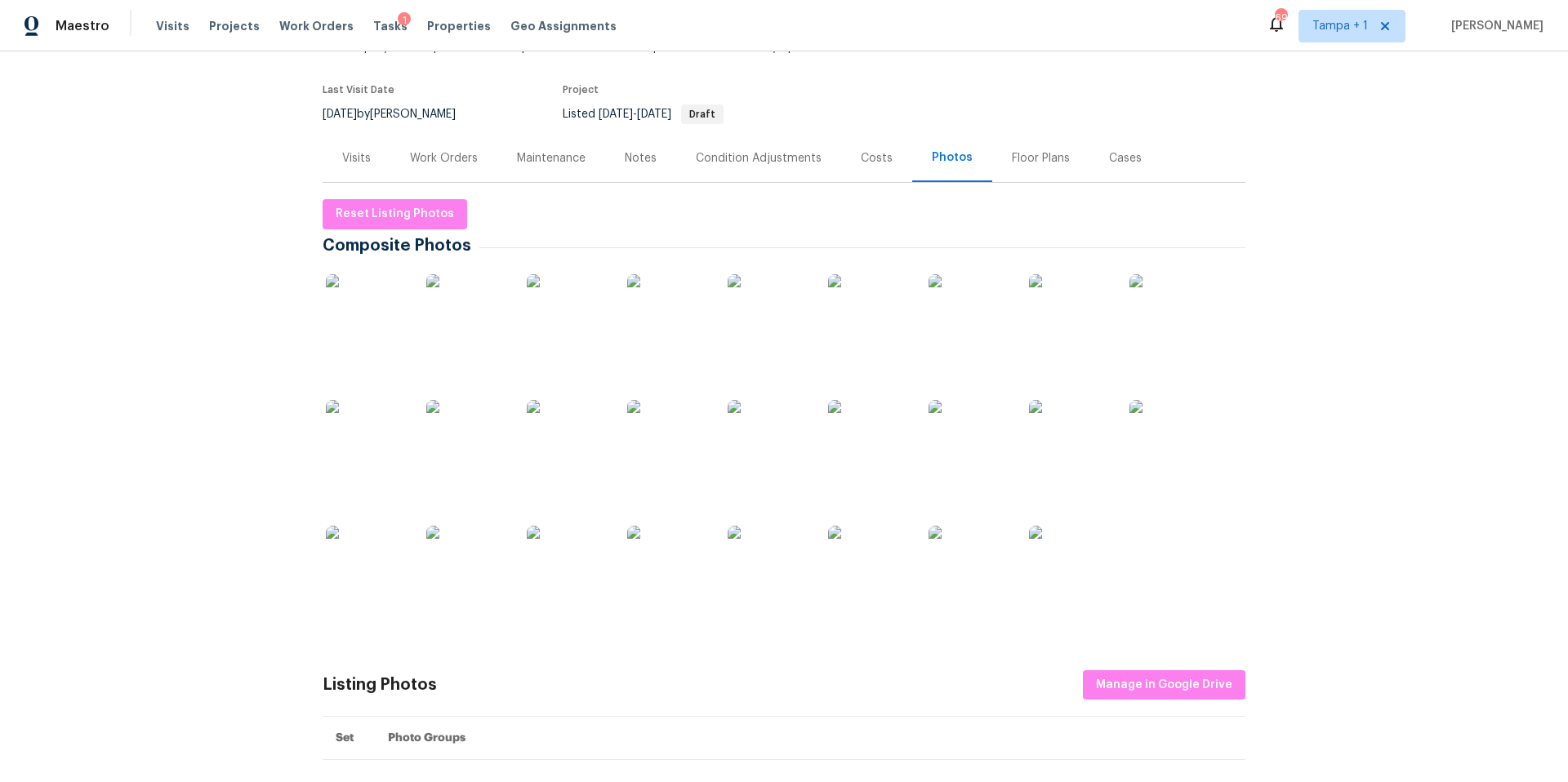
click at [372, 324] on img at bounding box center [366, 315] width 81 height 81
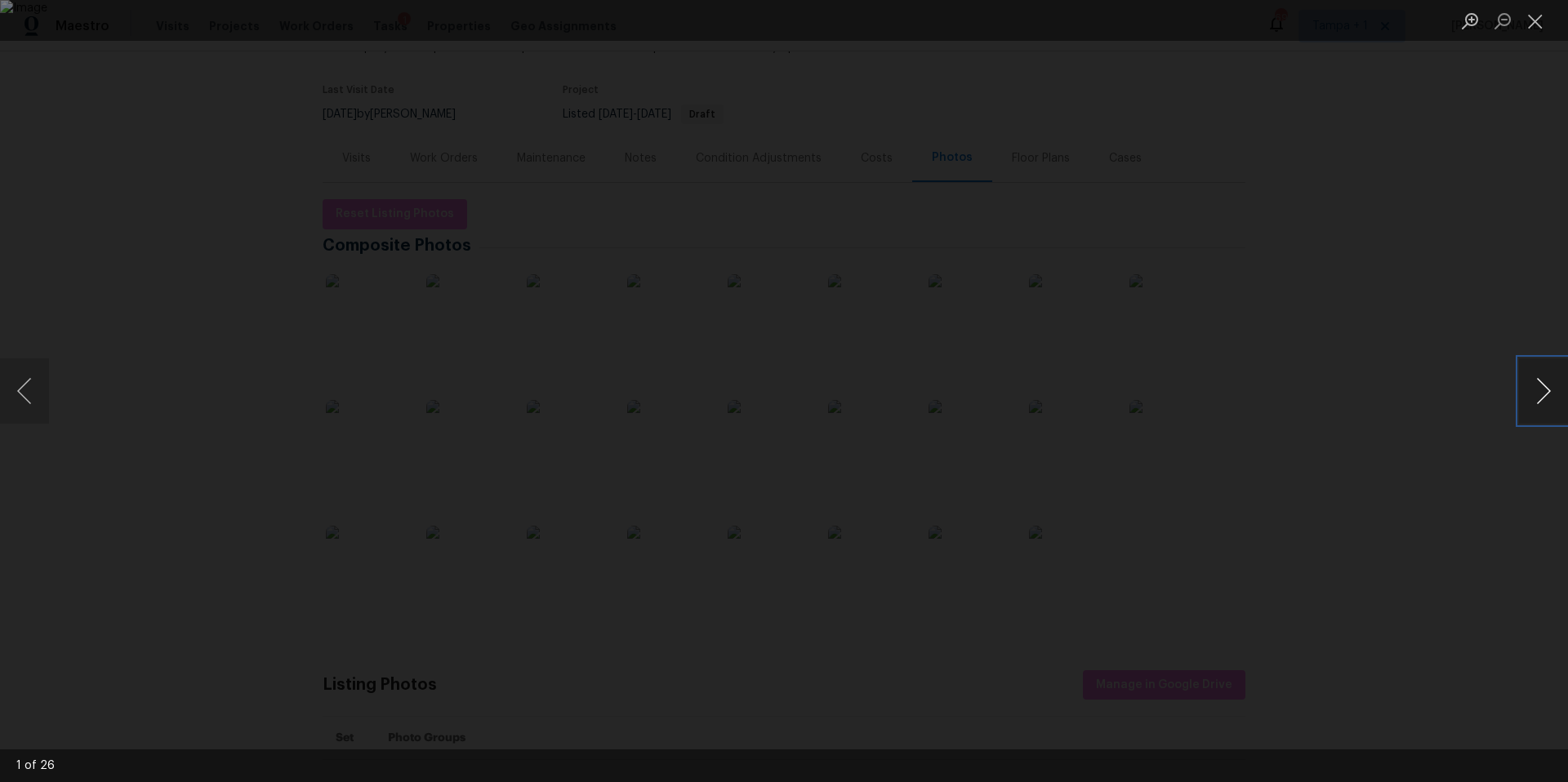
click at [1551, 388] on button "Next image" at bounding box center [1544, 391] width 49 height 66
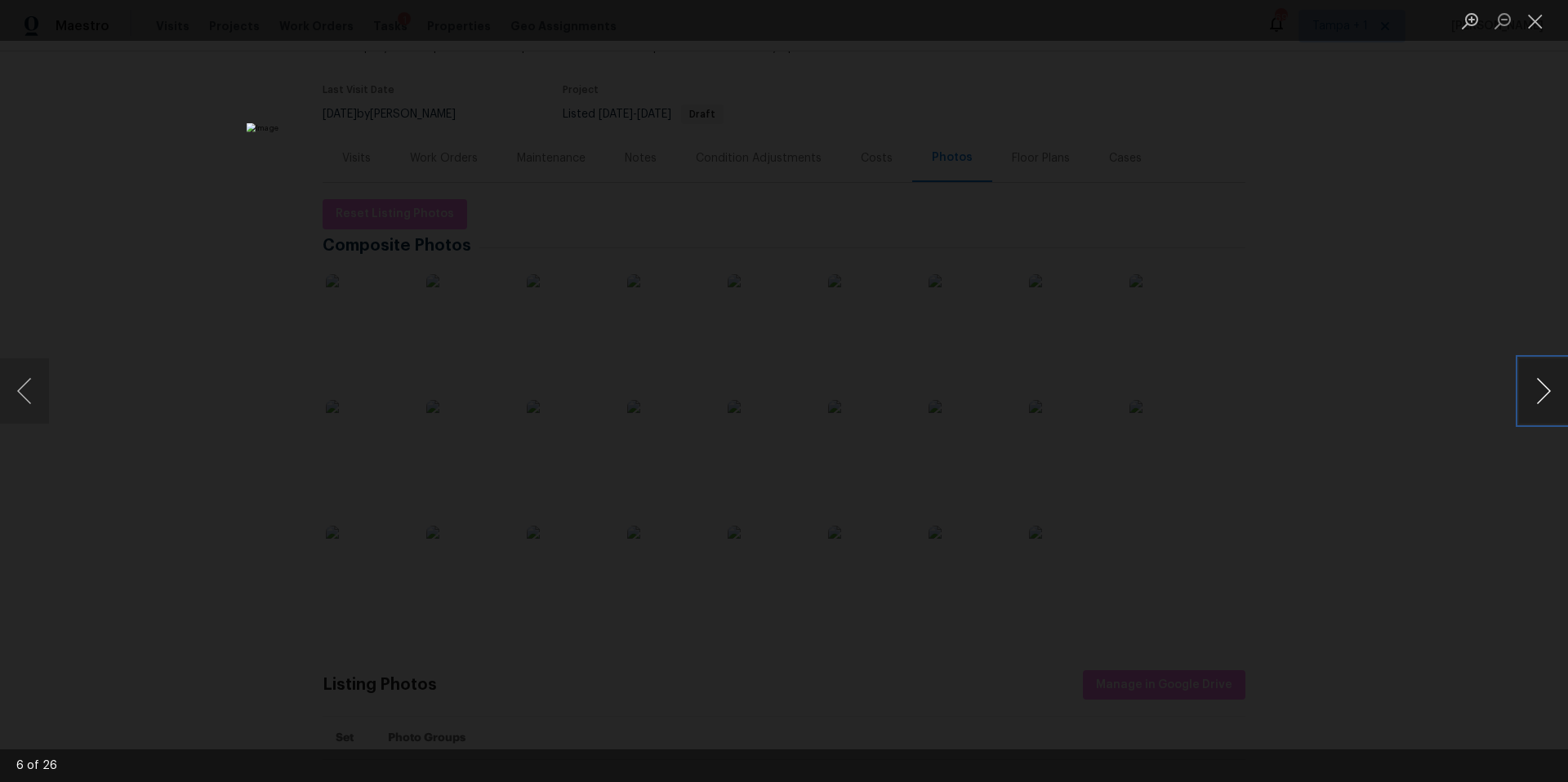
click at [1551, 388] on button "Next image" at bounding box center [1544, 391] width 49 height 66
click at [1537, 17] on button "Close lightbox" at bounding box center [1535, 20] width 32 height 29
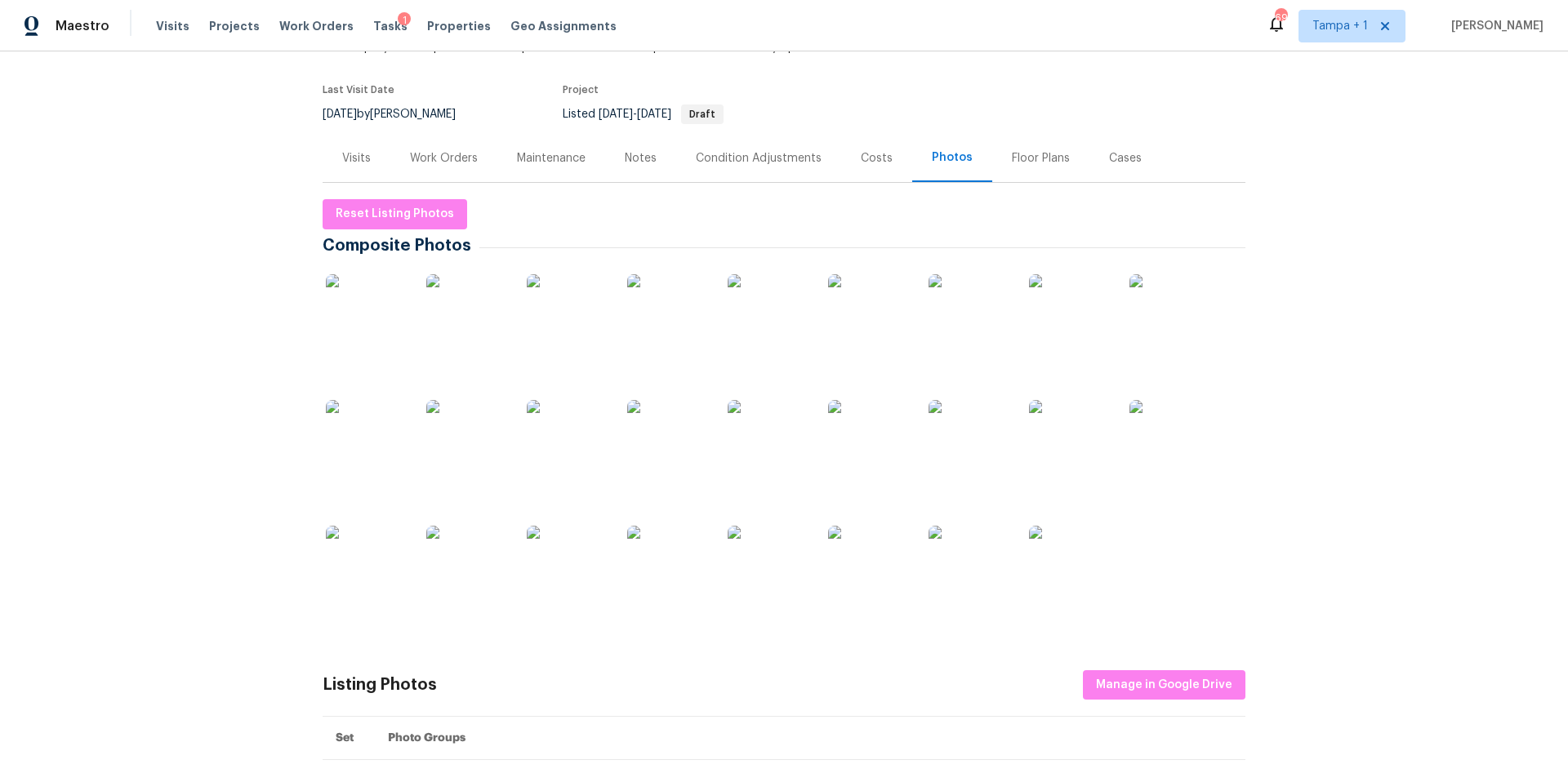
click at [575, 590] on img at bounding box center [567, 566] width 81 height 81
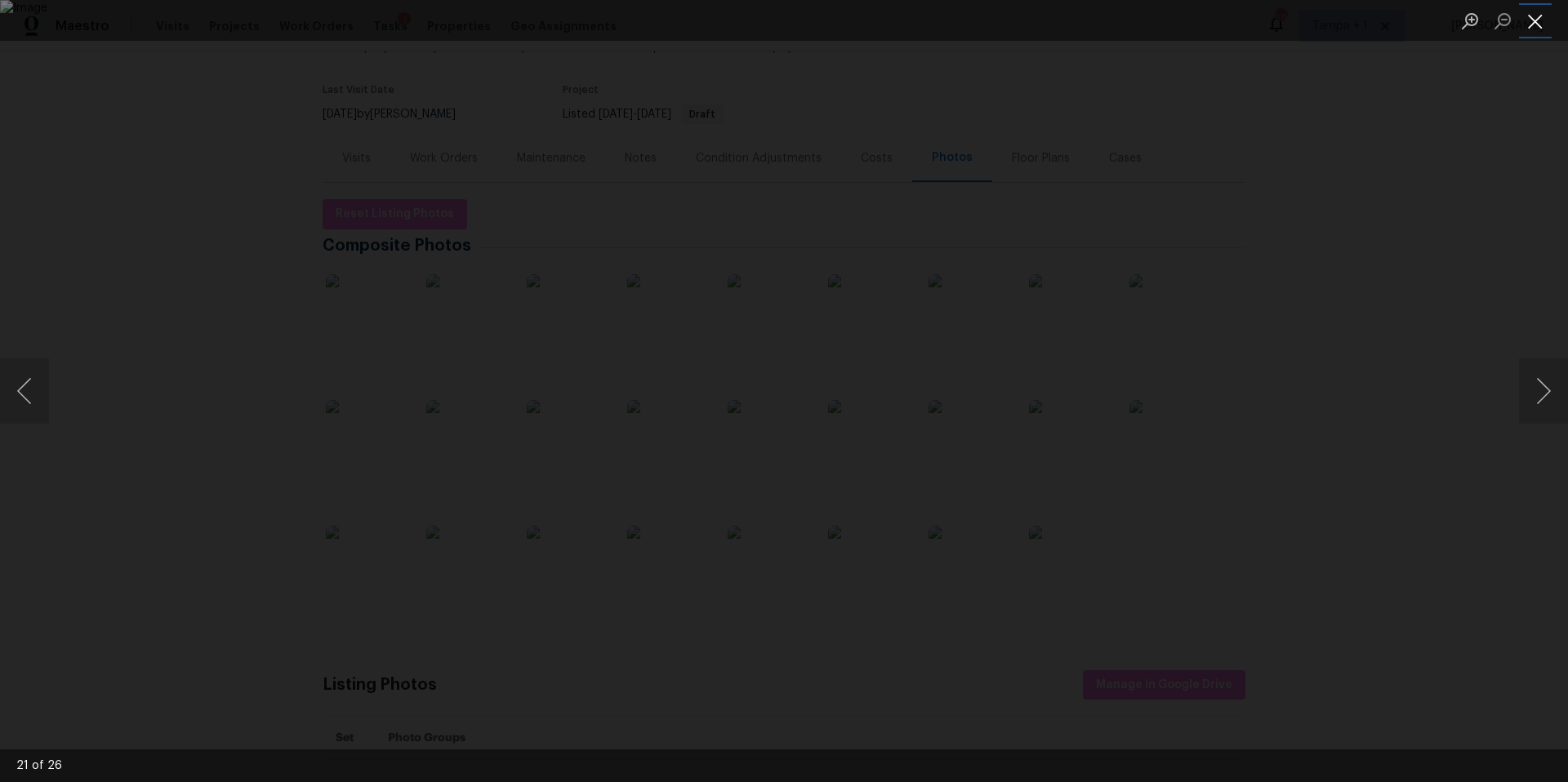
click at [1545, 10] on button "Close lightbox" at bounding box center [1535, 20] width 32 height 29
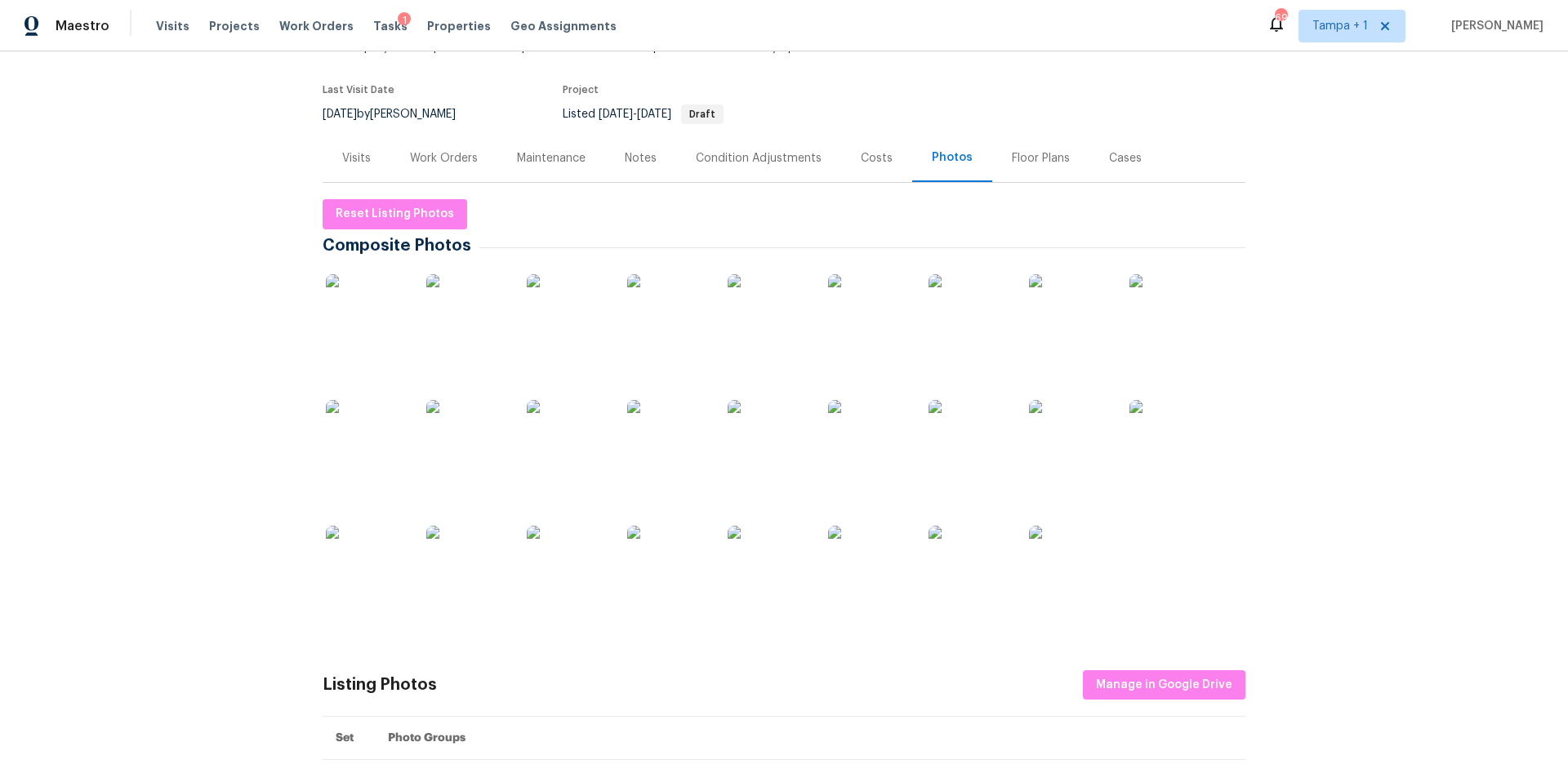
click at [433, 151] on div "Work Orders" at bounding box center [443, 158] width 67 height 17
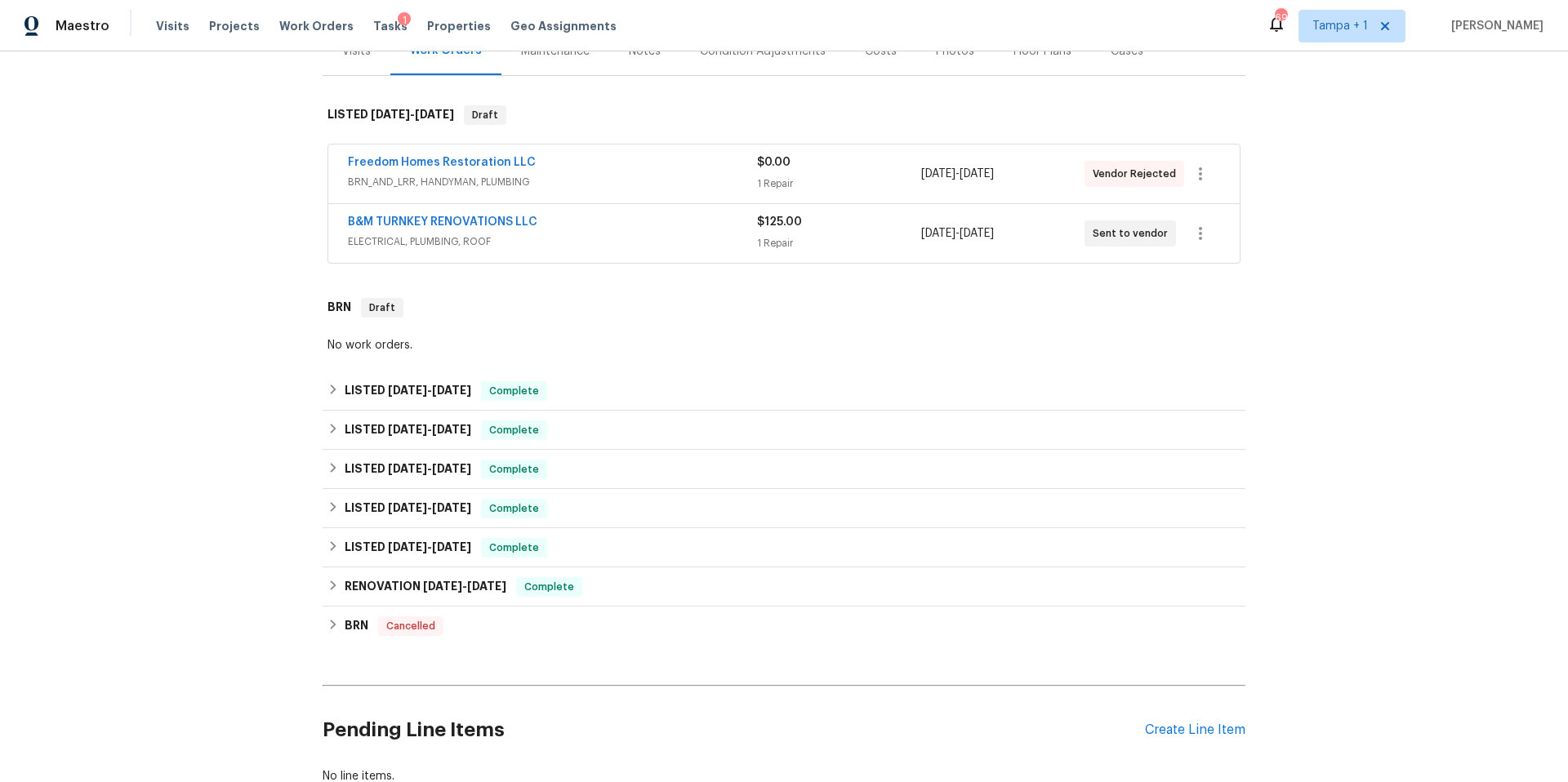
scroll to position [346, 0]
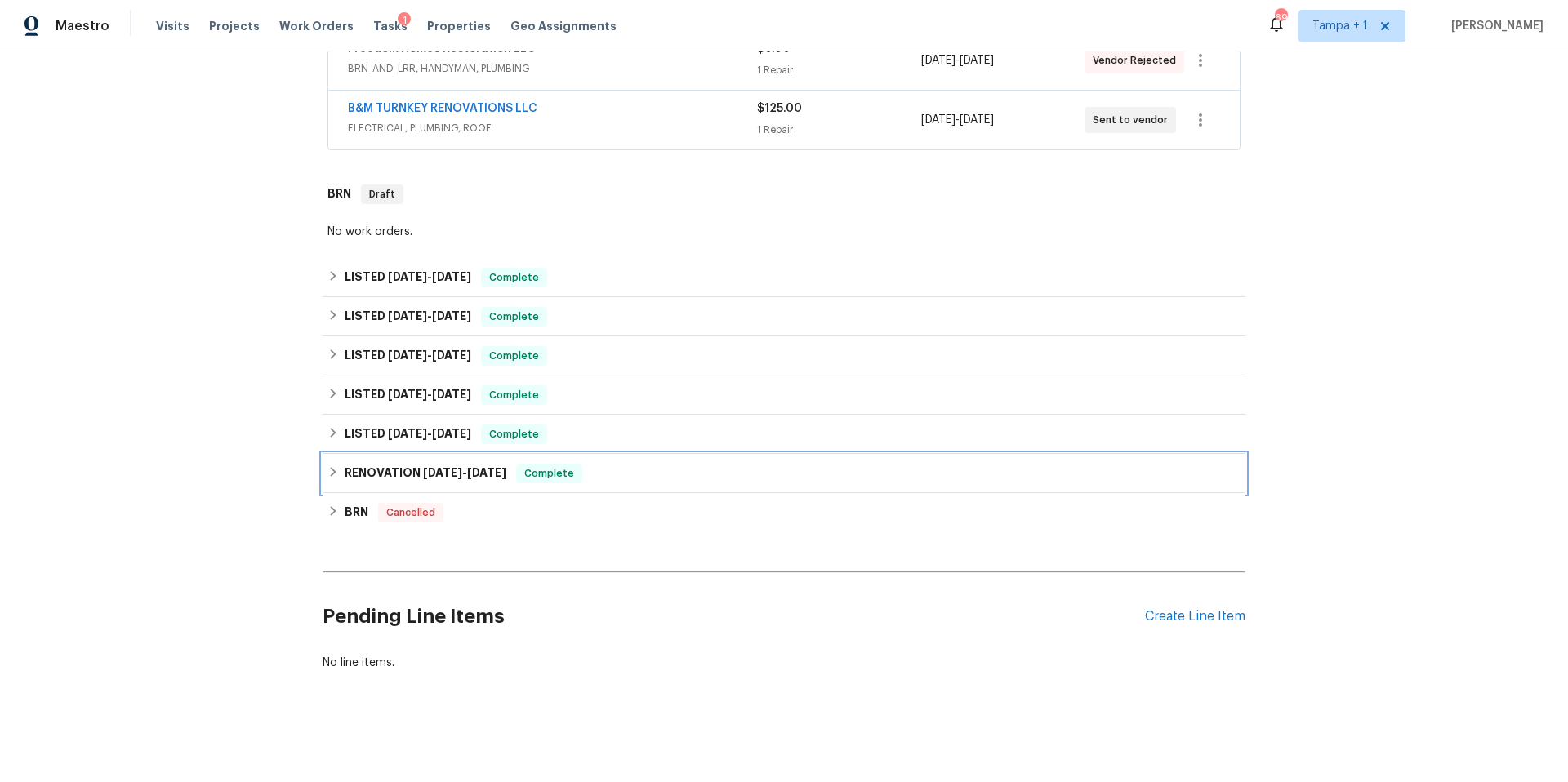
click at [423, 467] on span "[DATE]" at bounding box center [443, 472] width 39 height 11
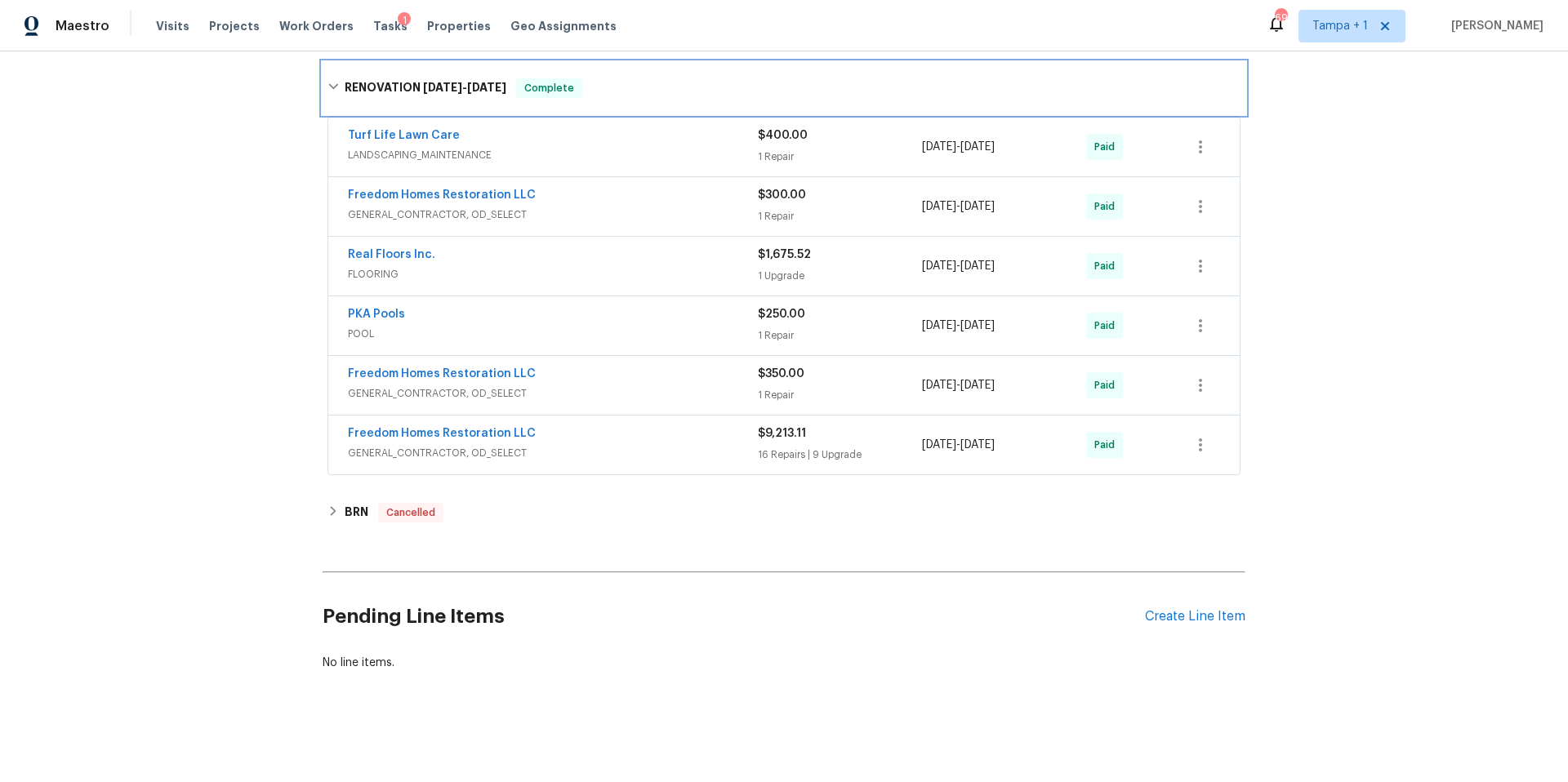
scroll to position [732, 0]
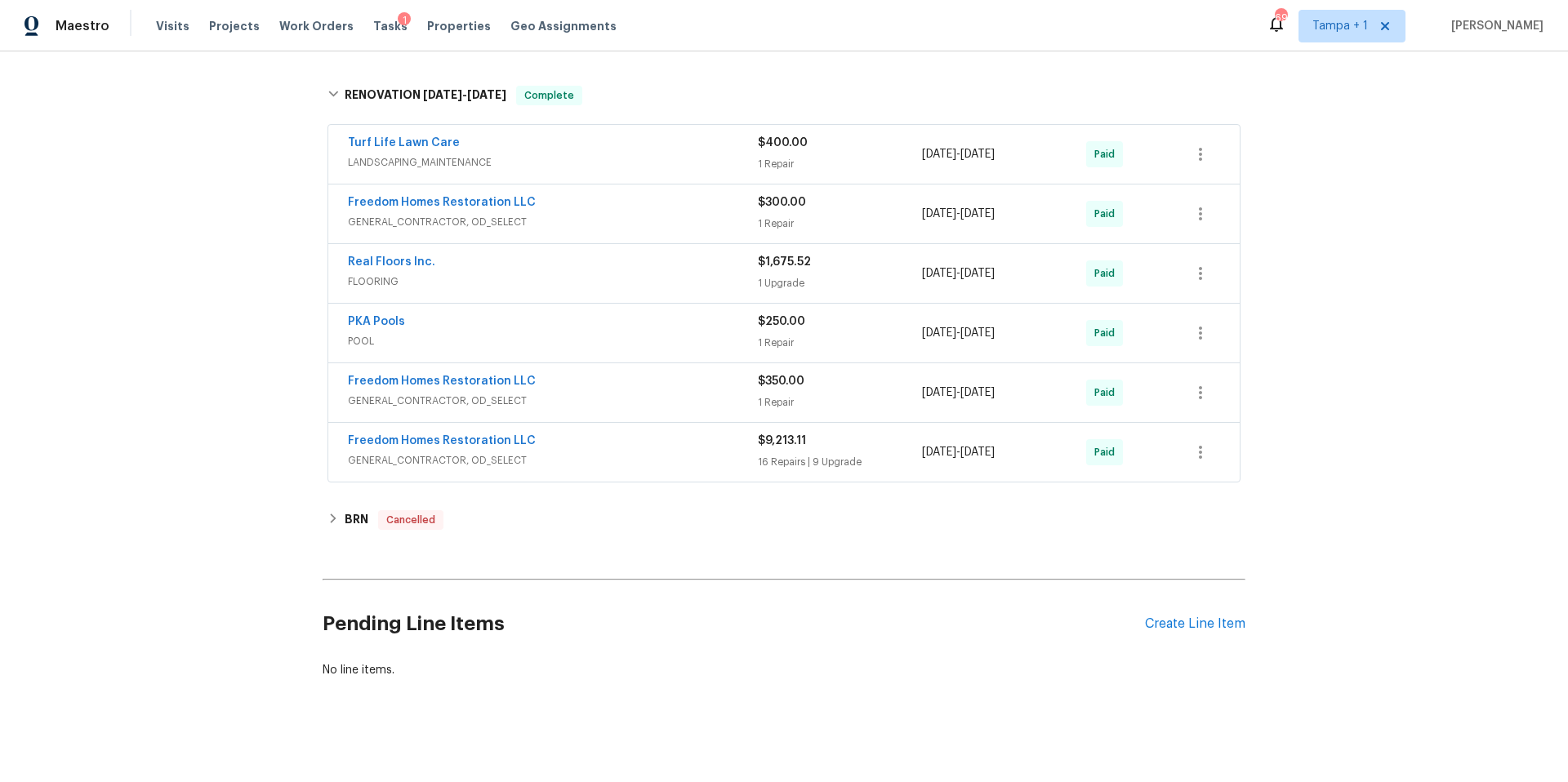
click at [577, 403] on span "GENERAL_CONTRACTOR, OD_SELECT" at bounding box center [553, 401] width 410 height 17
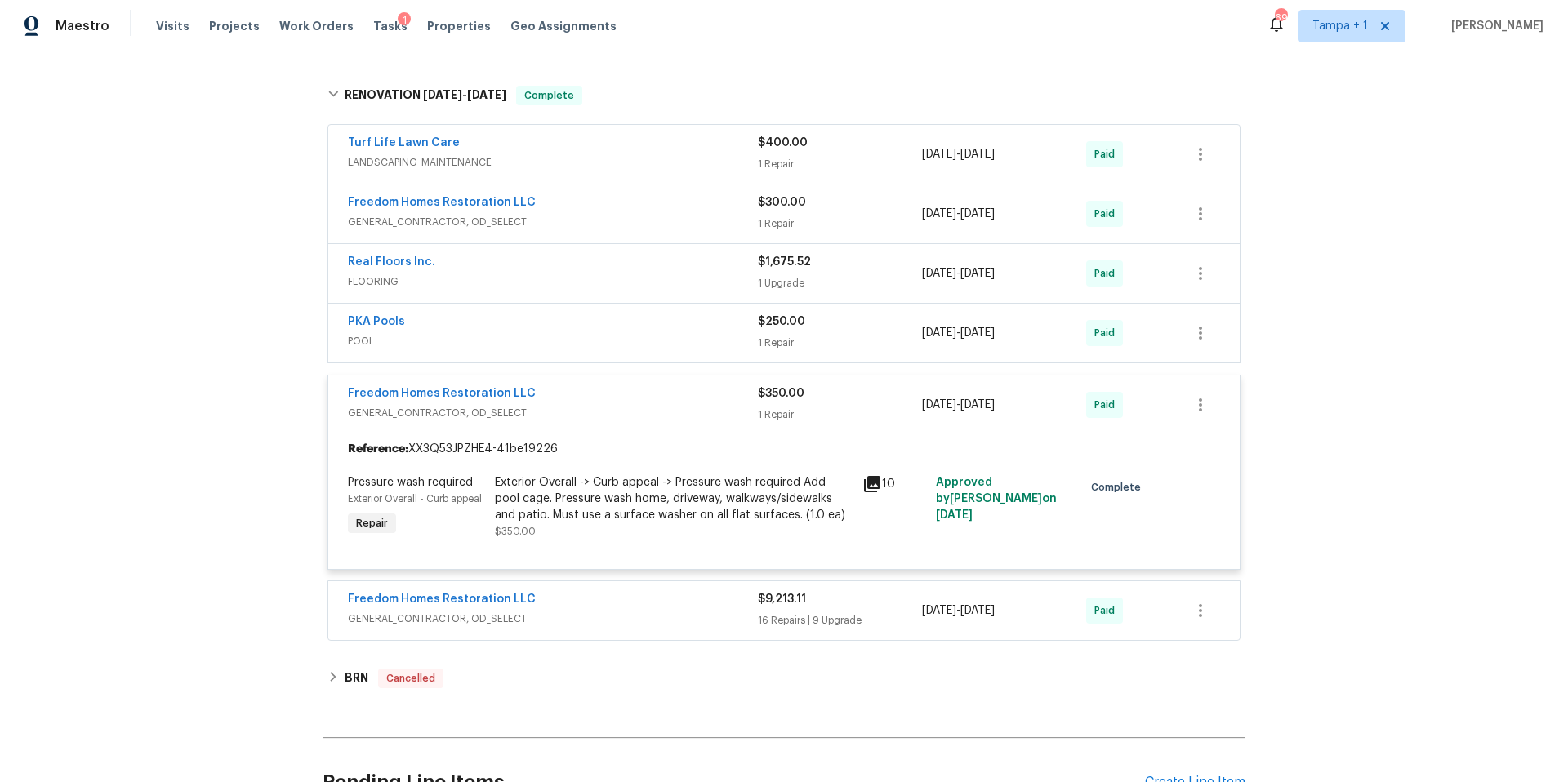
click at [568, 605] on div "Freedom Homes Restoration LLC" at bounding box center [553, 601] width 410 height 19
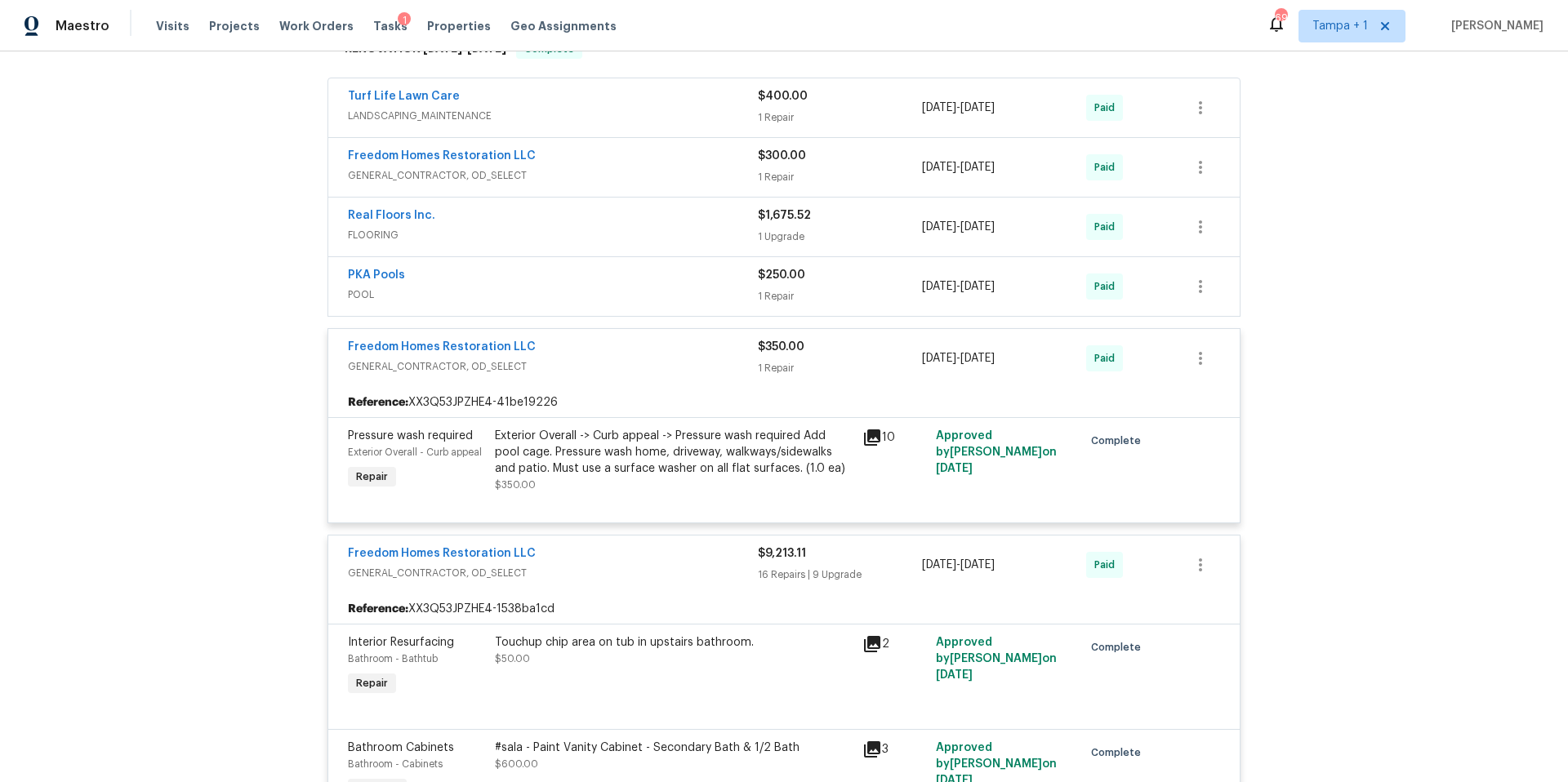
scroll to position [444, 0]
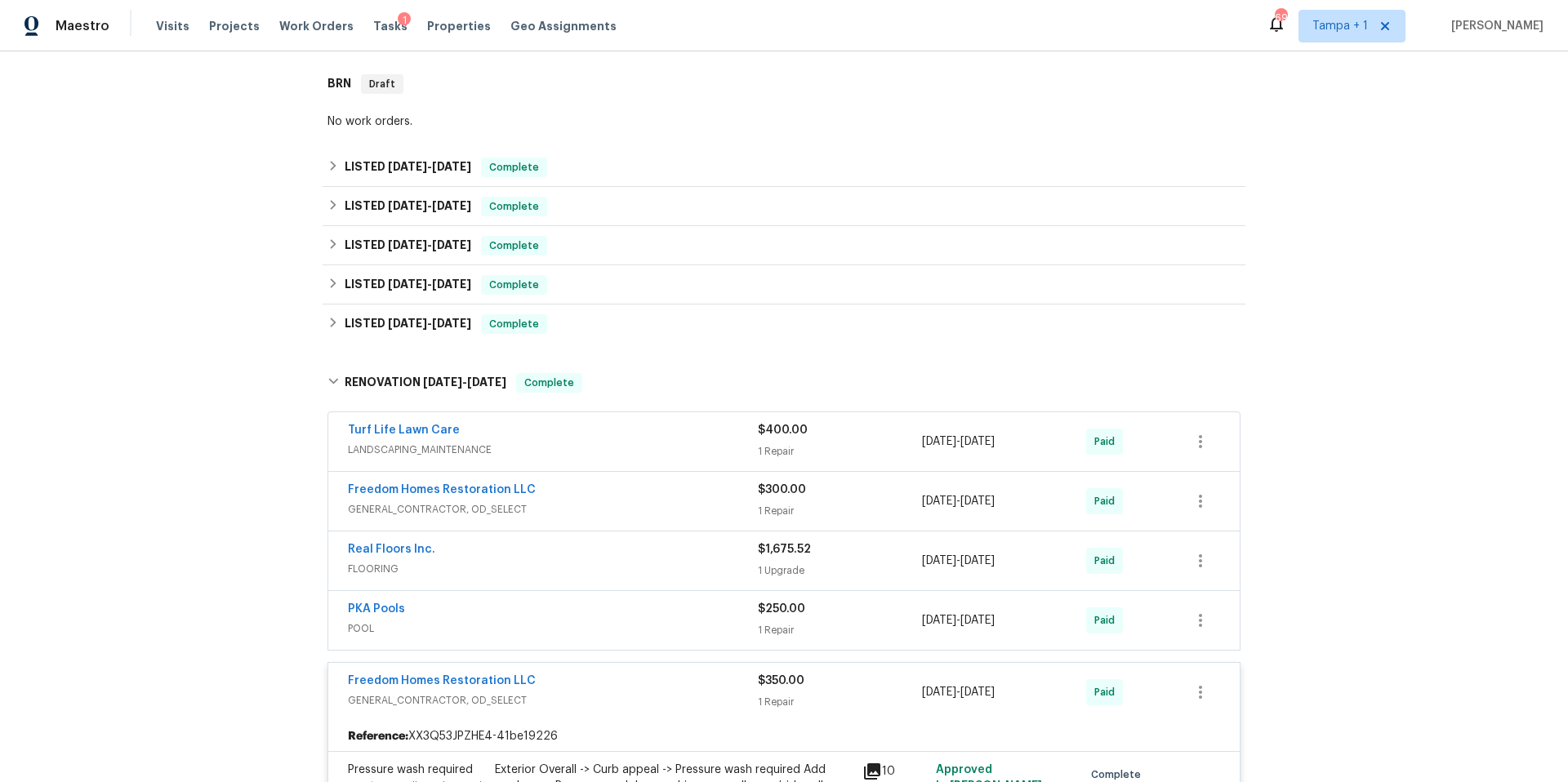
click at [597, 544] on div "Real Floors Inc." at bounding box center [553, 551] width 410 height 19
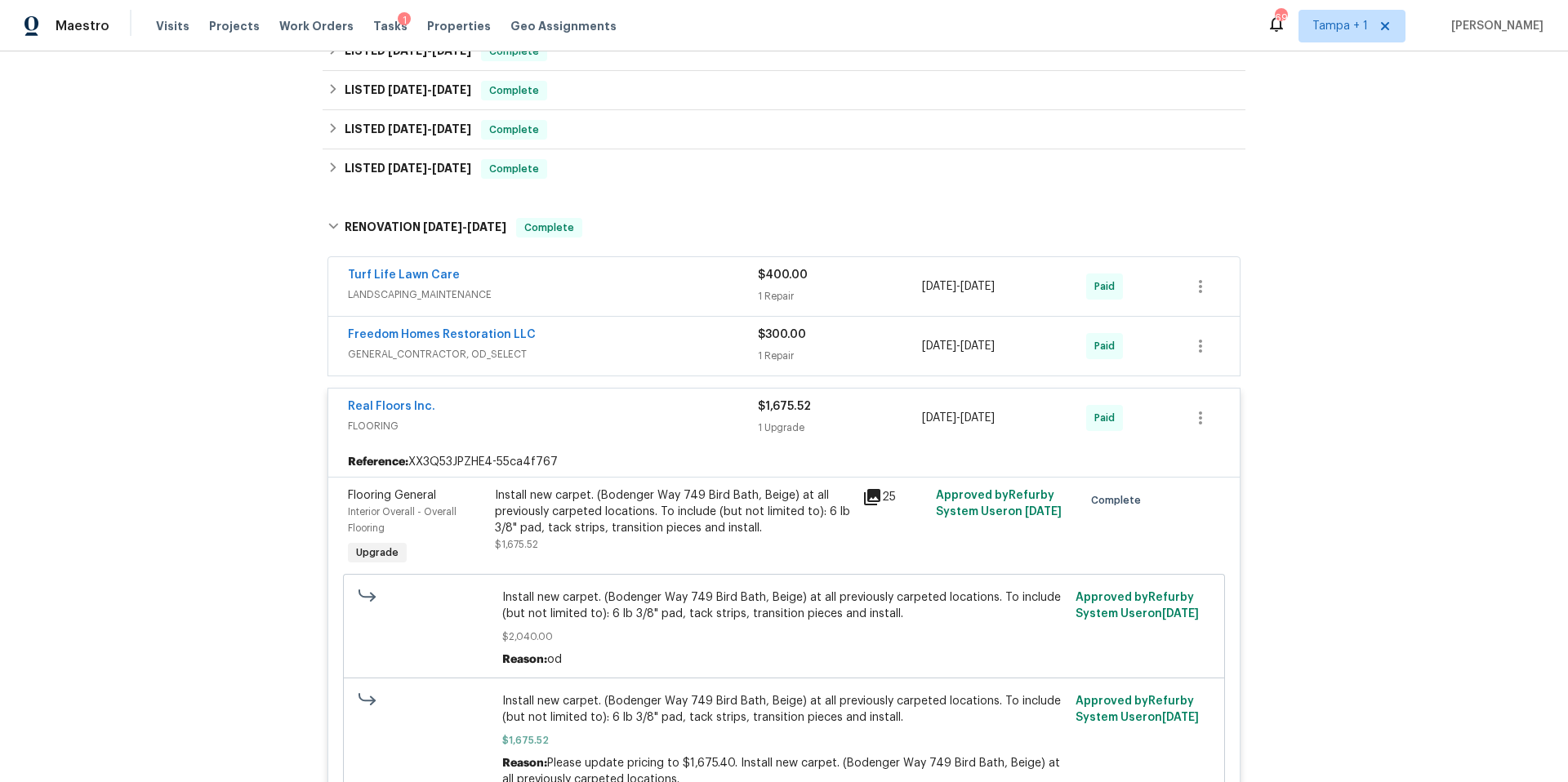
scroll to position [583, 0]
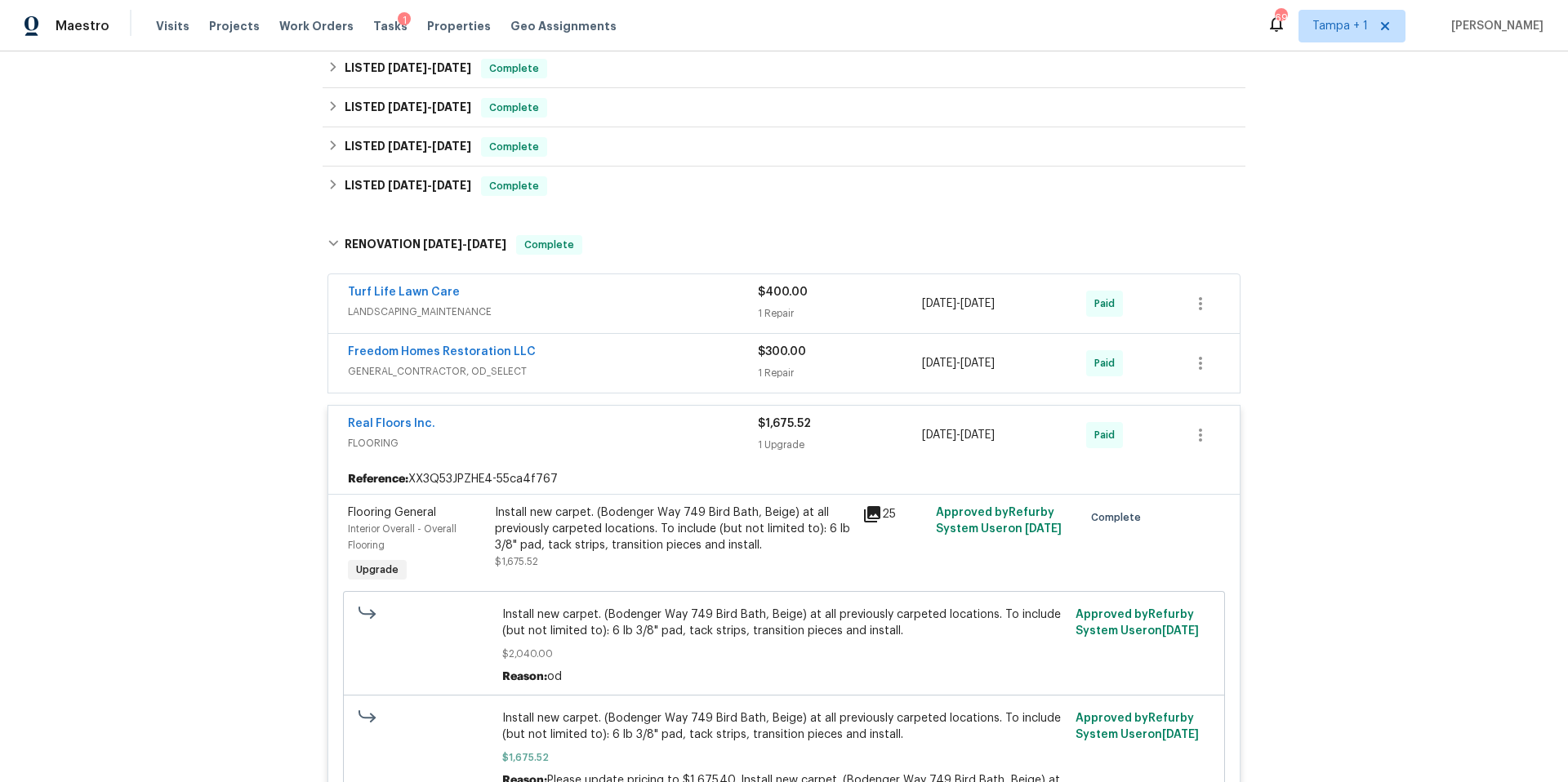
click at [615, 369] on span "GENERAL_CONTRACTOR, OD_SELECT" at bounding box center [553, 371] width 410 height 17
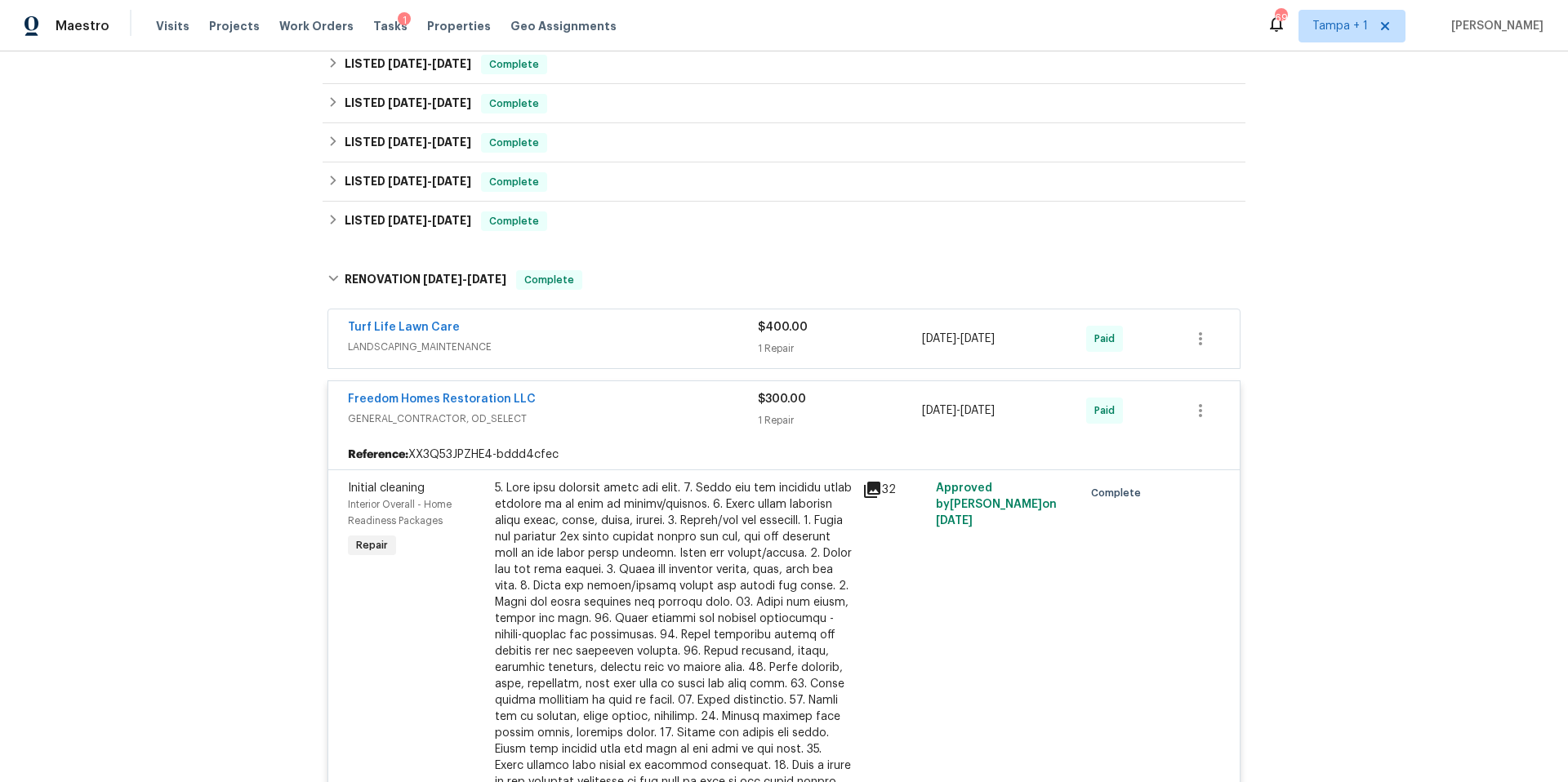
scroll to position [453, 0]
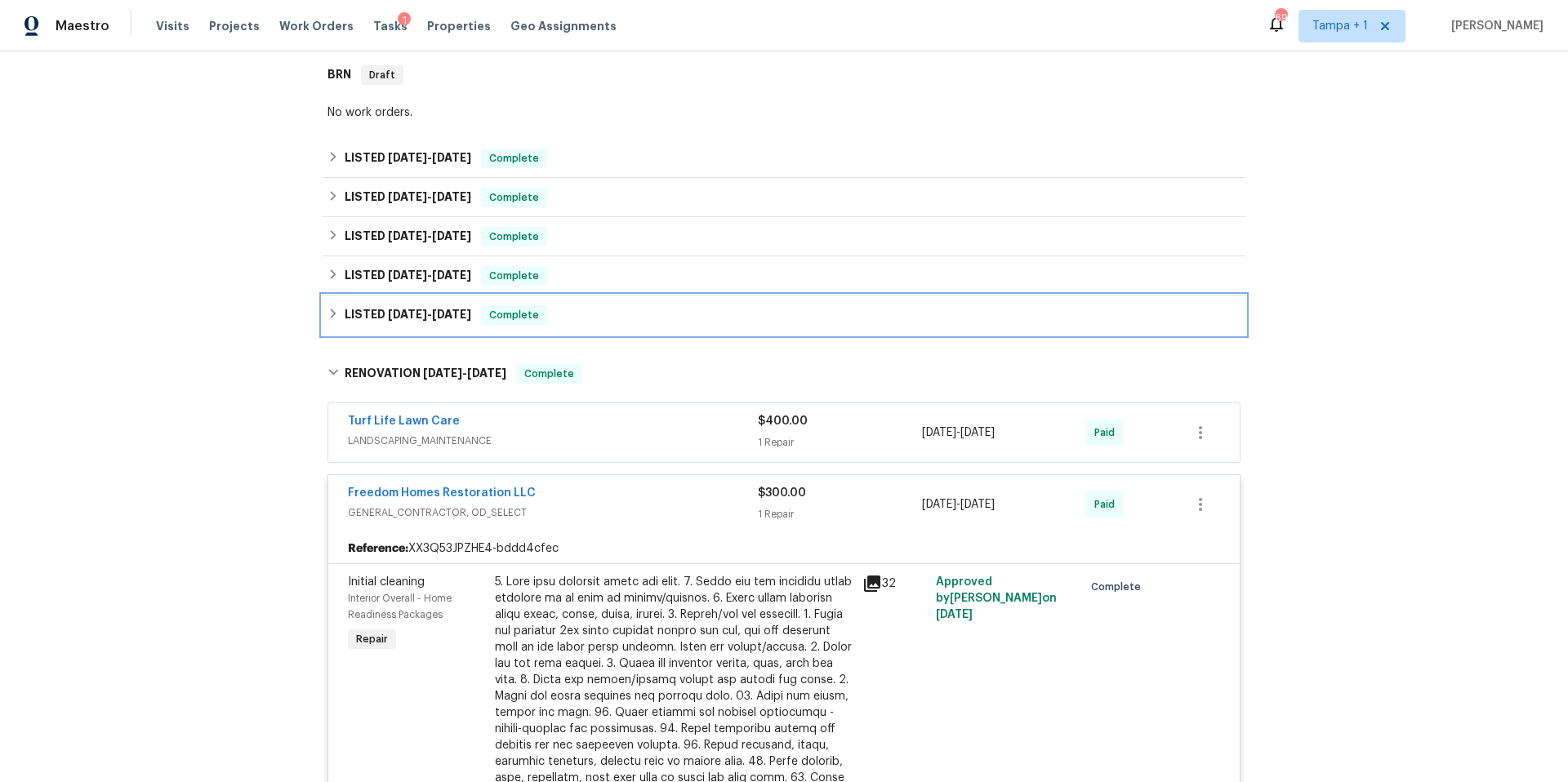
click at [611, 308] on div "LISTED 9/2/24 - 9/6/24 Complete" at bounding box center [784, 315] width 913 height 19
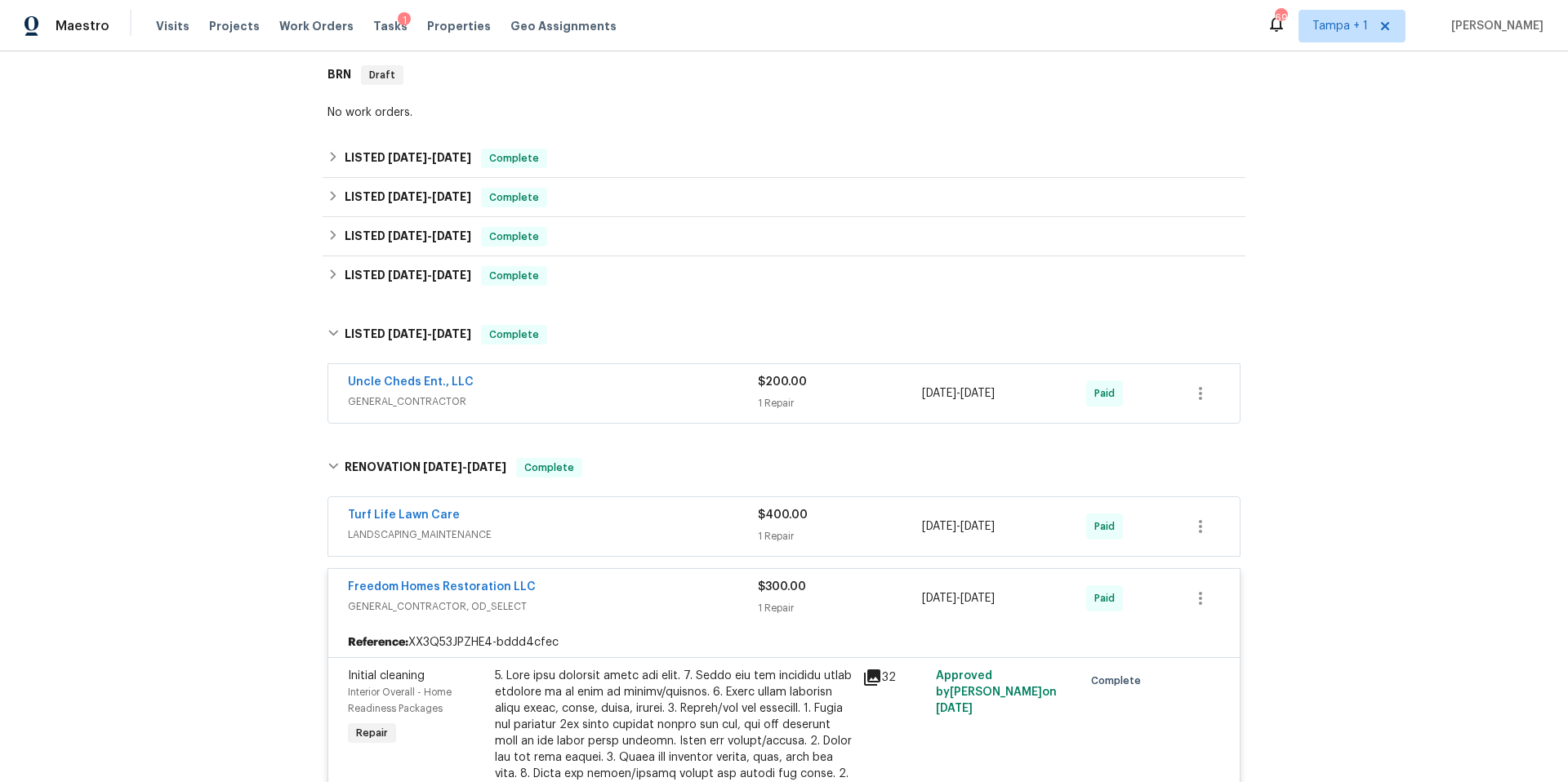
click at [694, 380] on div "Uncle Cheds Ent., LLC" at bounding box center [553, 384] width 410 height 19
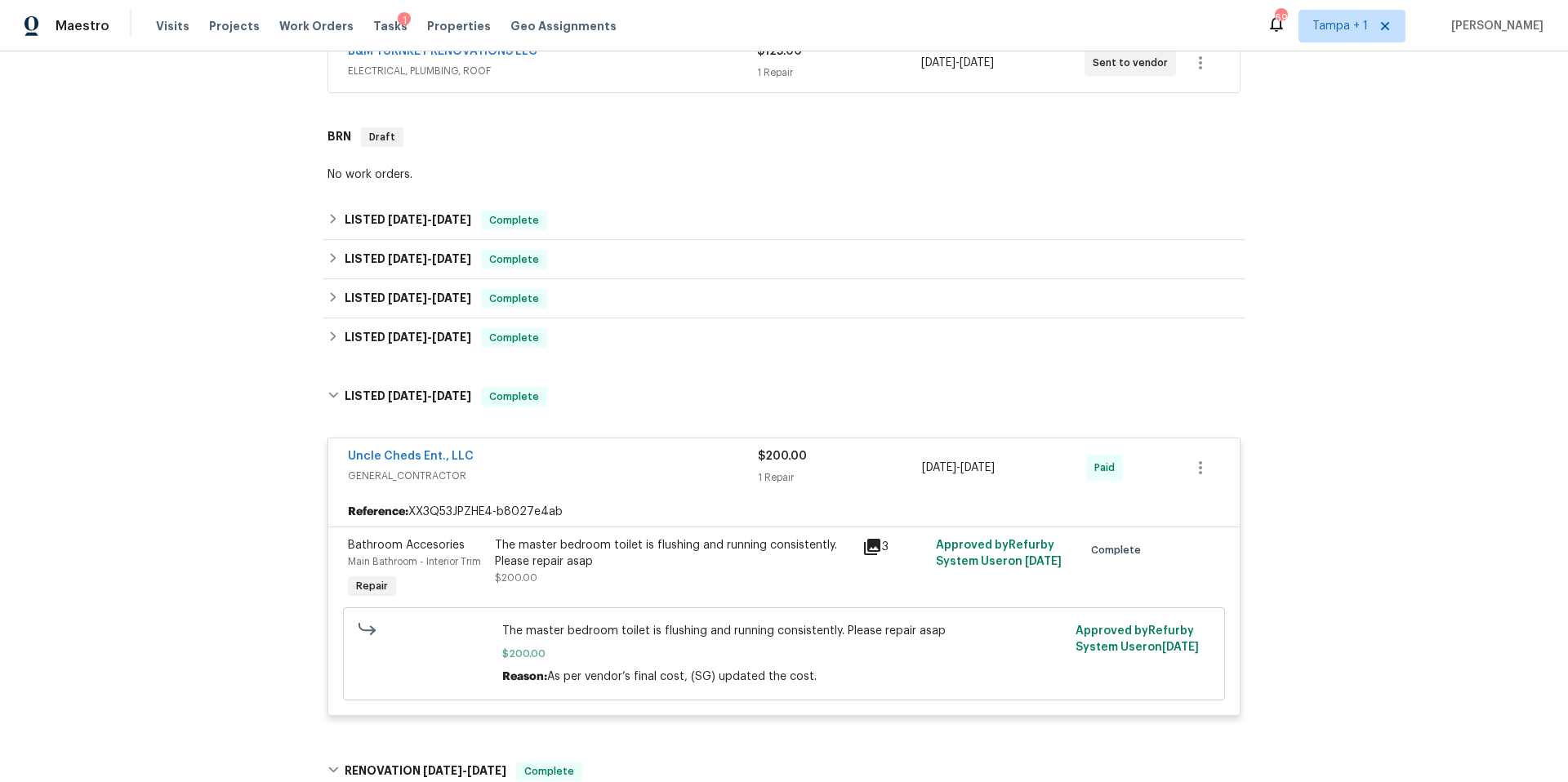
scroll to position [388, 0]
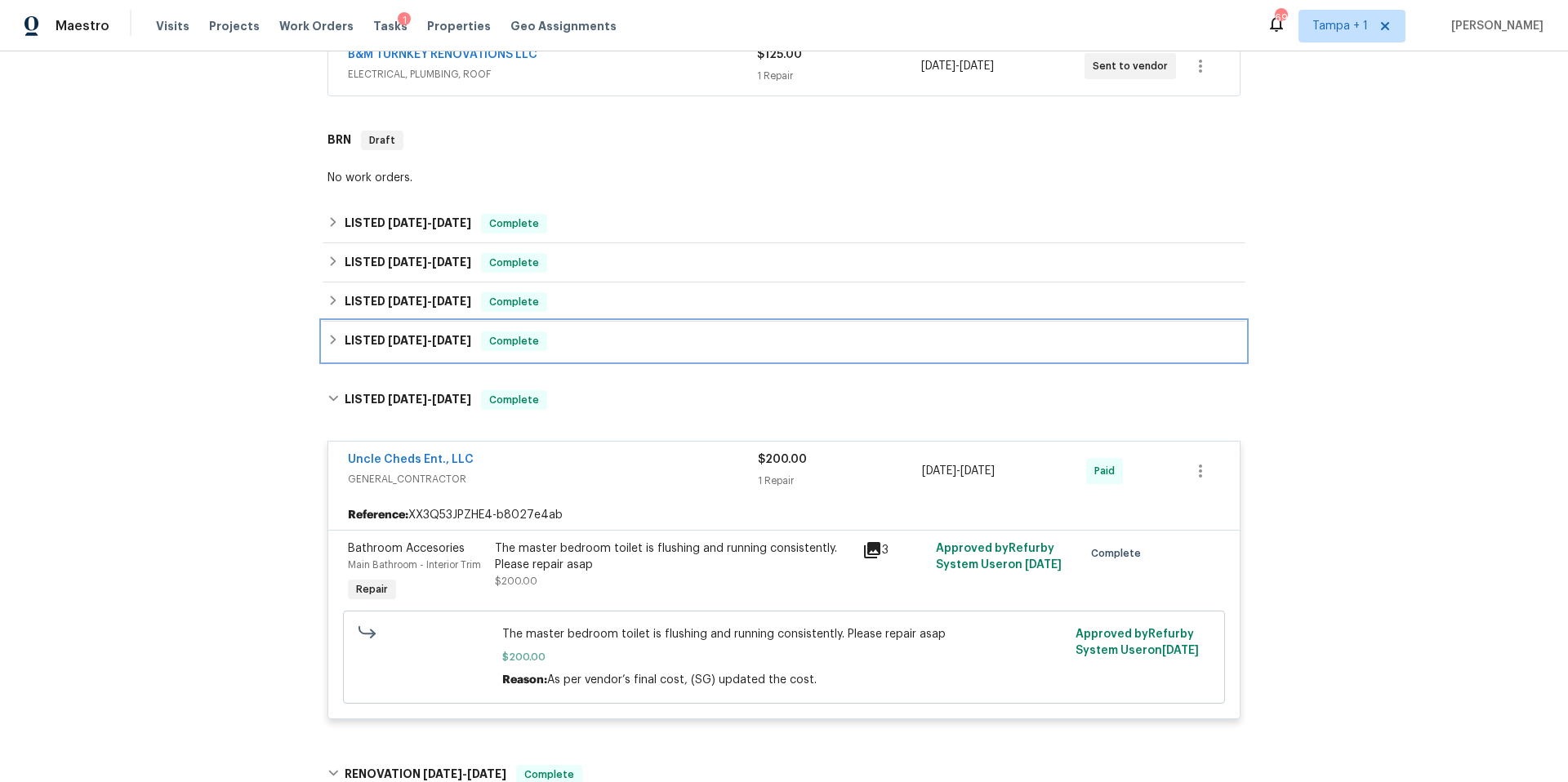
click at [648, 338] on div "LISTED 9/24/24 - 11/8/24 Complete" at bounding box center [784, 341] width 913 height 19
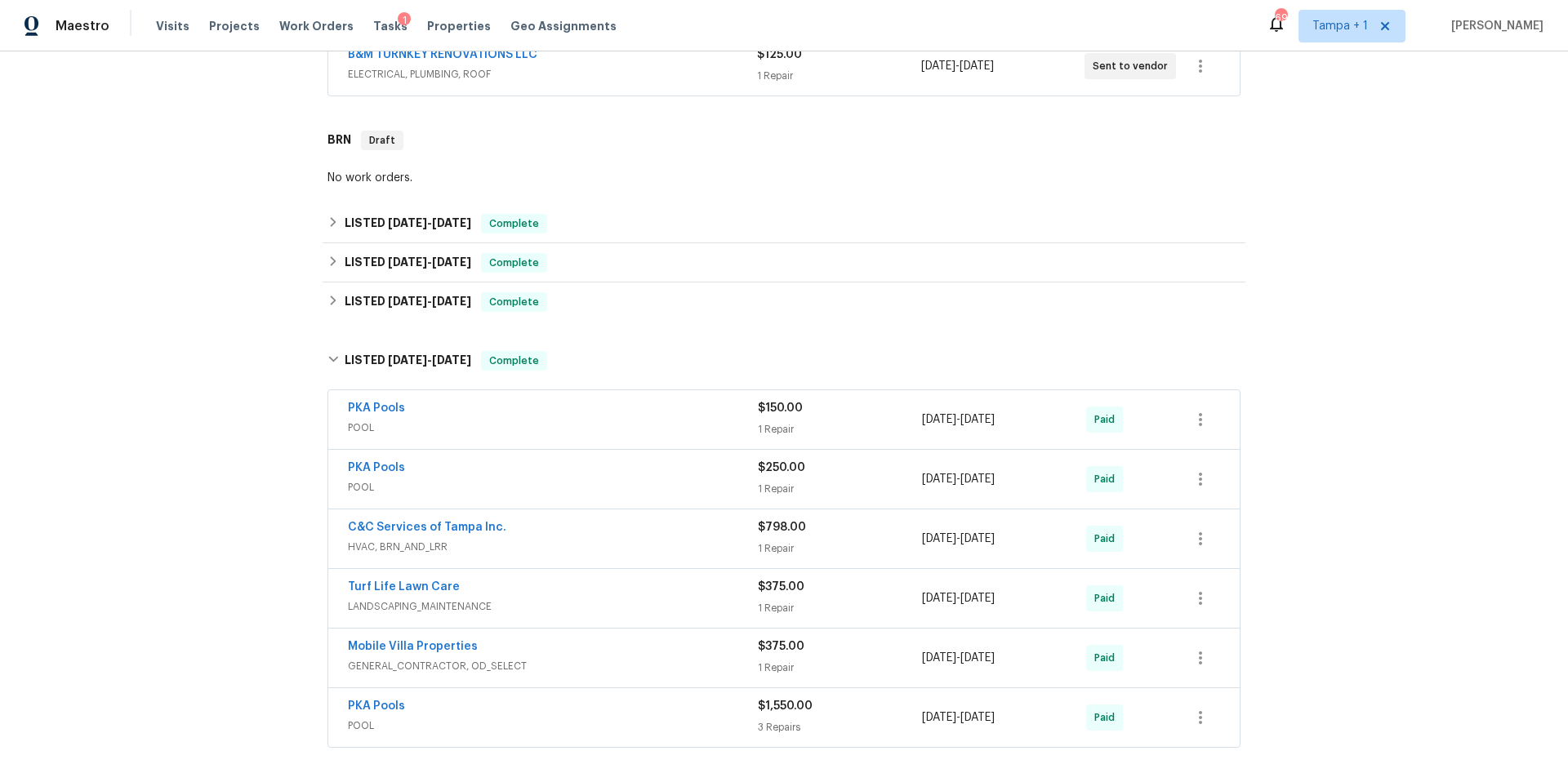
click at [593, 404] on div "PKA Pools" at bounding box center [553, 410] width 410 height 19
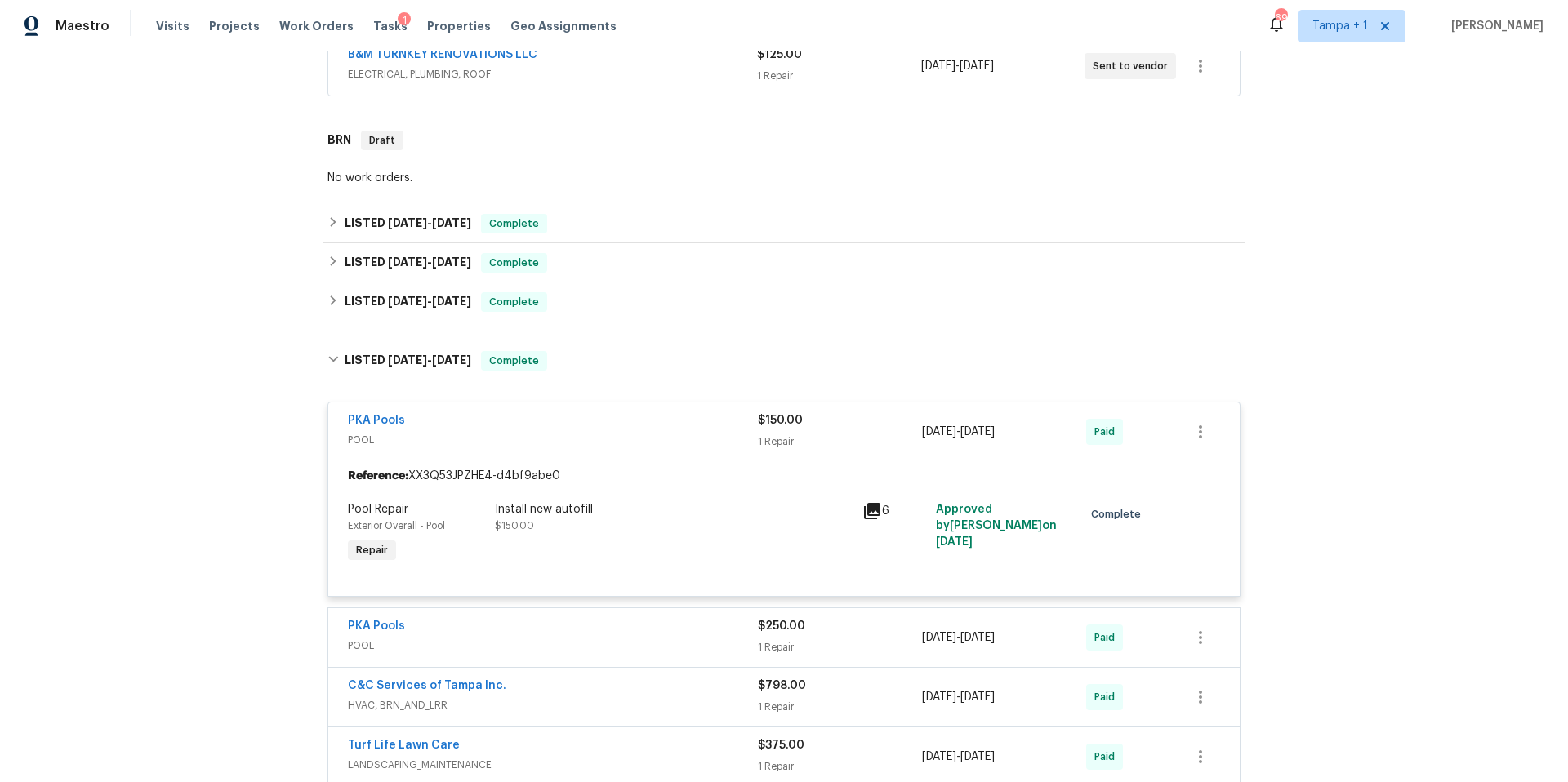
click at [625, 430] on div "PKA Pools" at bounding box center [553, 422] width 410 height 19
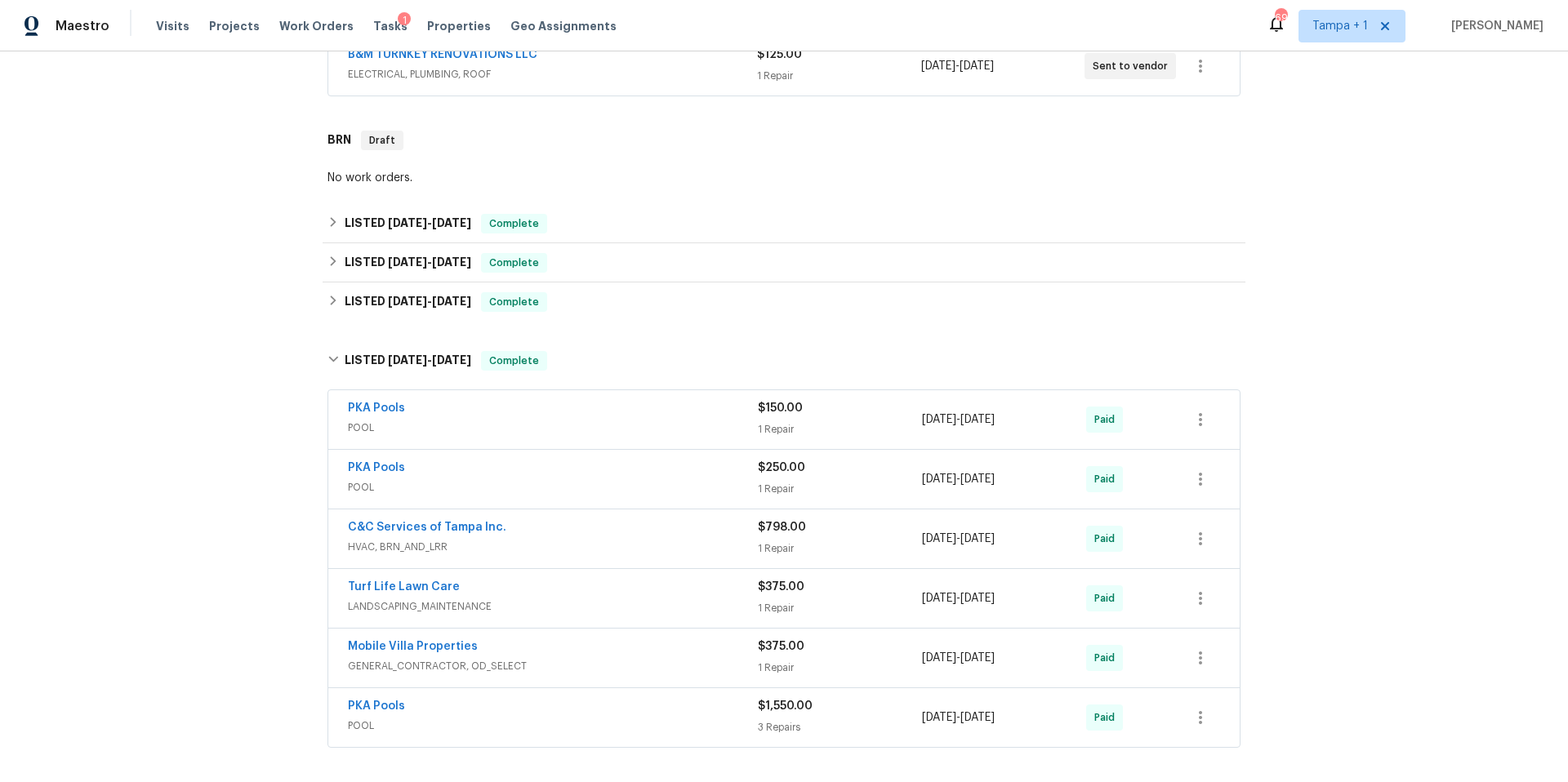
click at [625, 486] on span "POOL" at bounding box center [553, 487] width 410 height 17
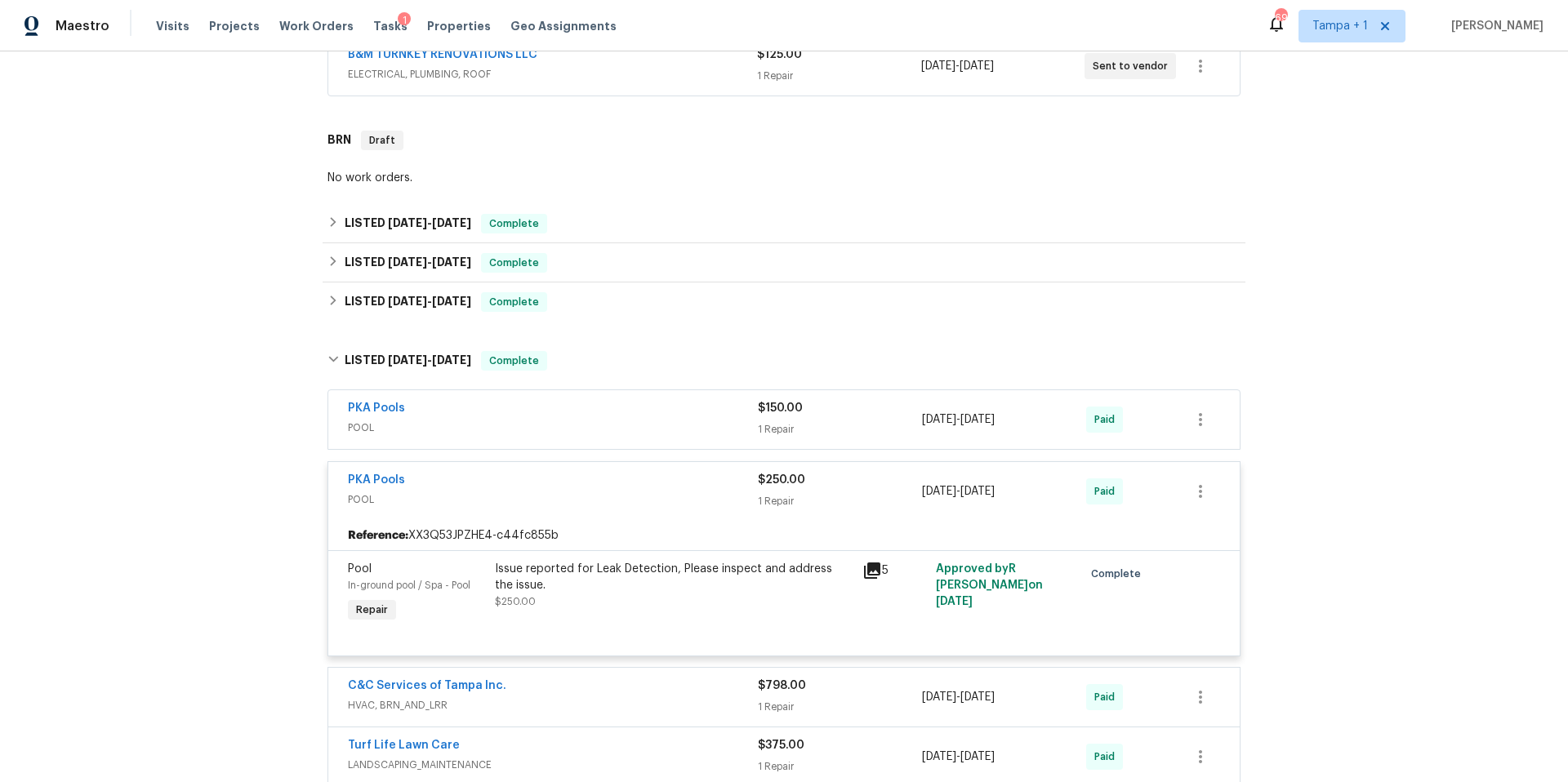
click at [625, 486] on div "PKA Pools" at bounding box center [553, 482] width 410 height 19
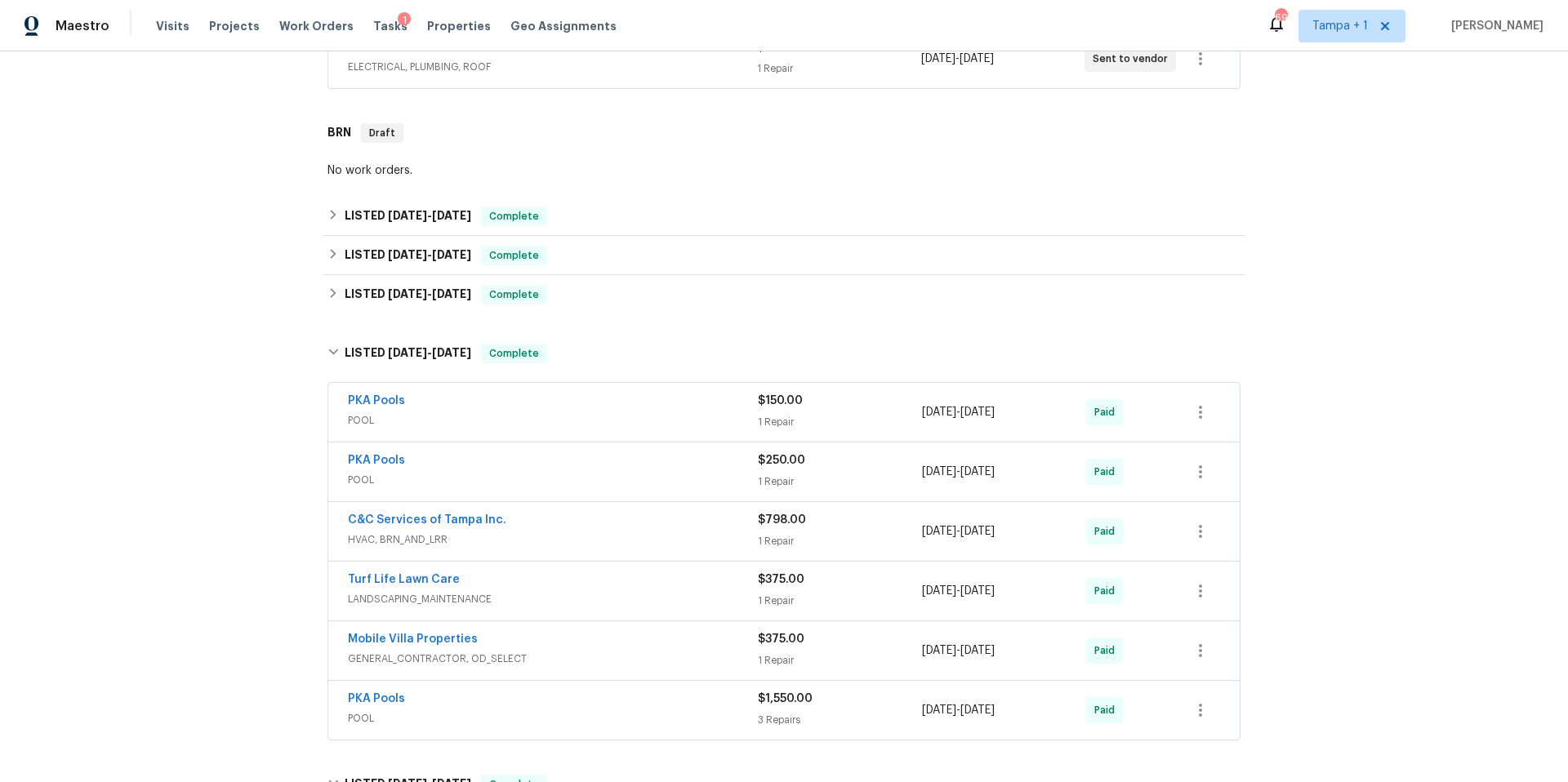
scroll to position [396, 0]
click at [616, 531] on span "HVAC, BRN_AND_LRR" at bounding box center [553, 539] width 410 height 17
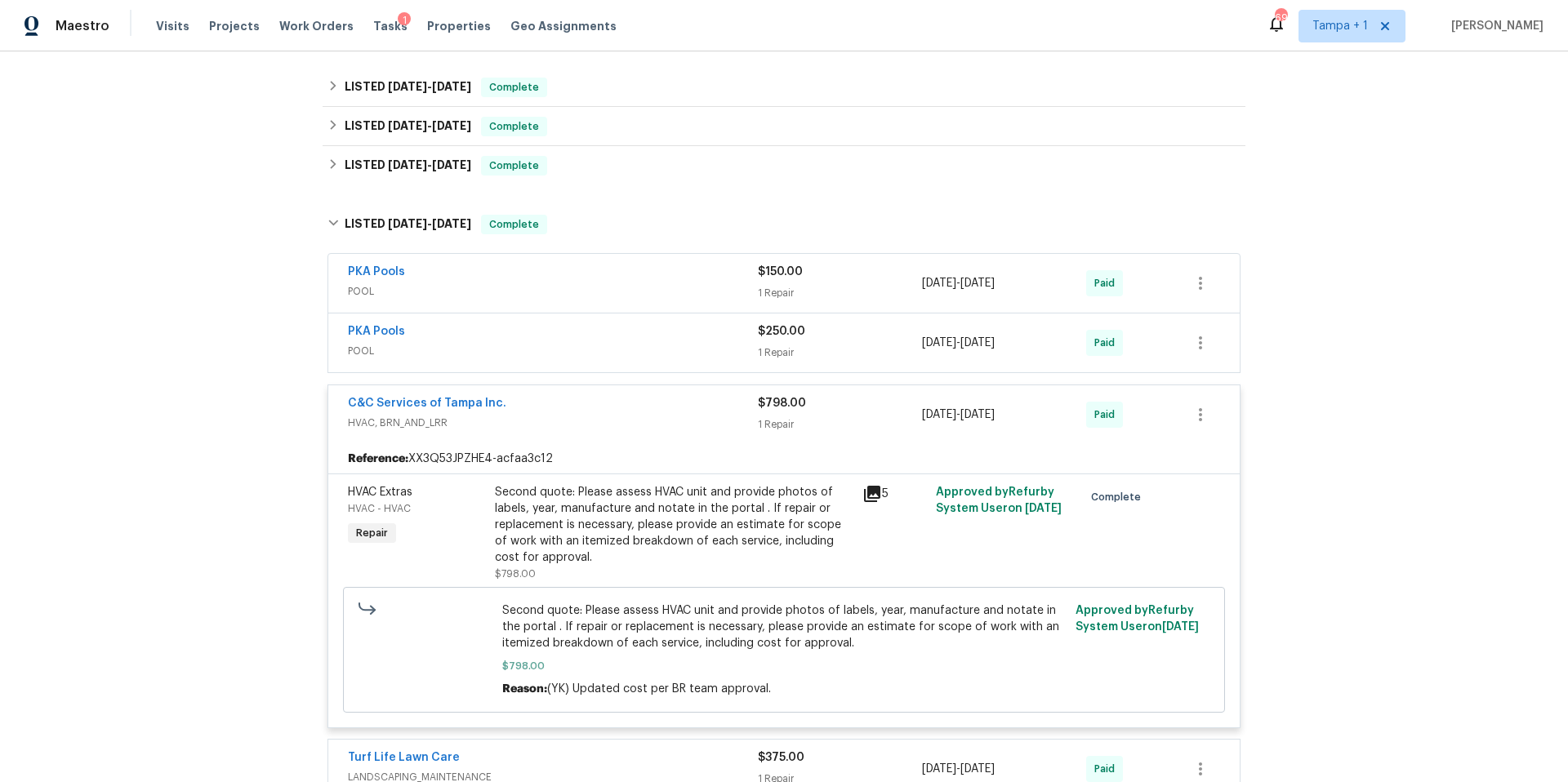
scroll to position [545, 0]
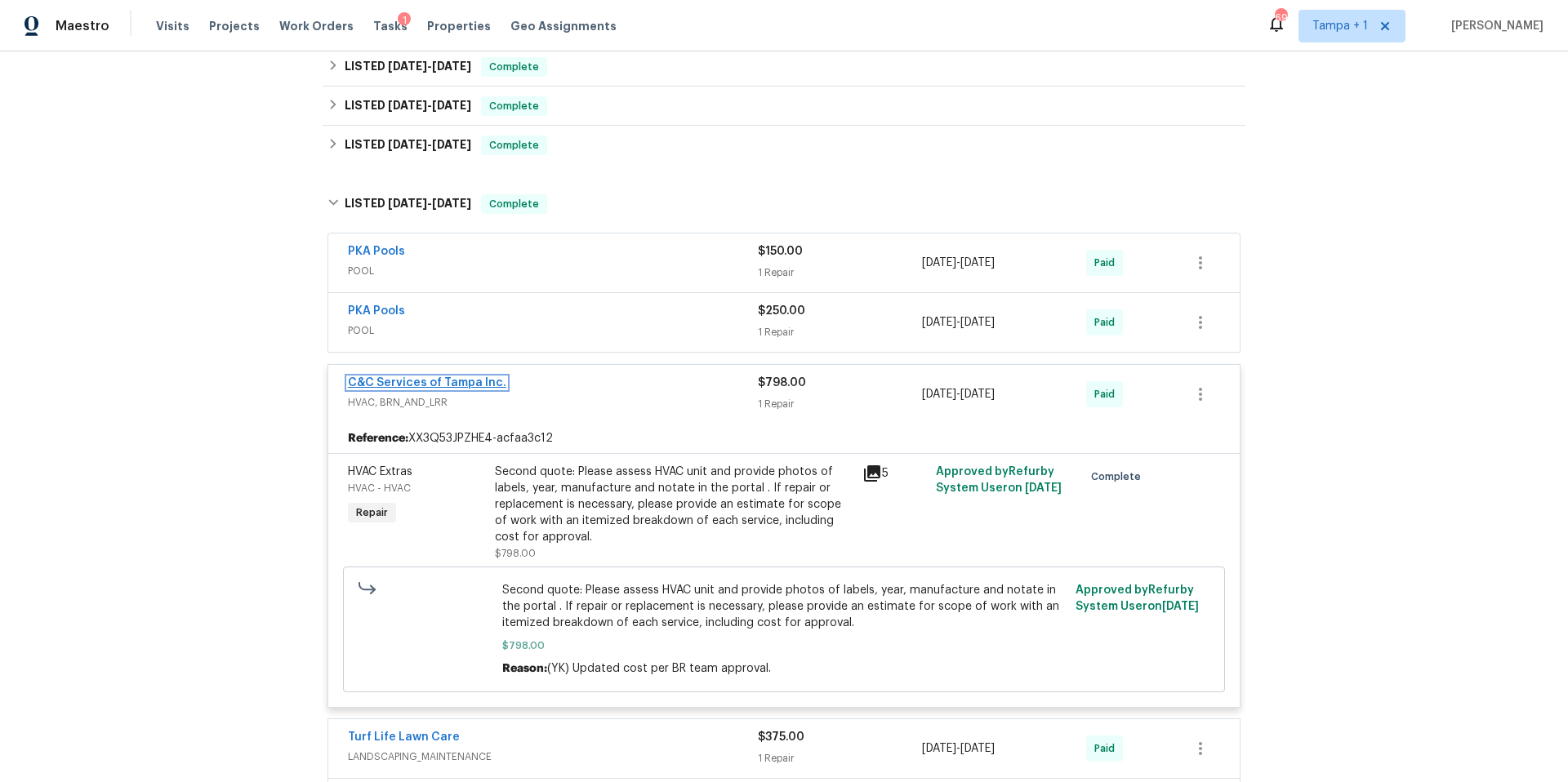
click at [409, 383] on link "C&C Services of Tampa Inc." at bounding box center [427, 382] width 158 height 11
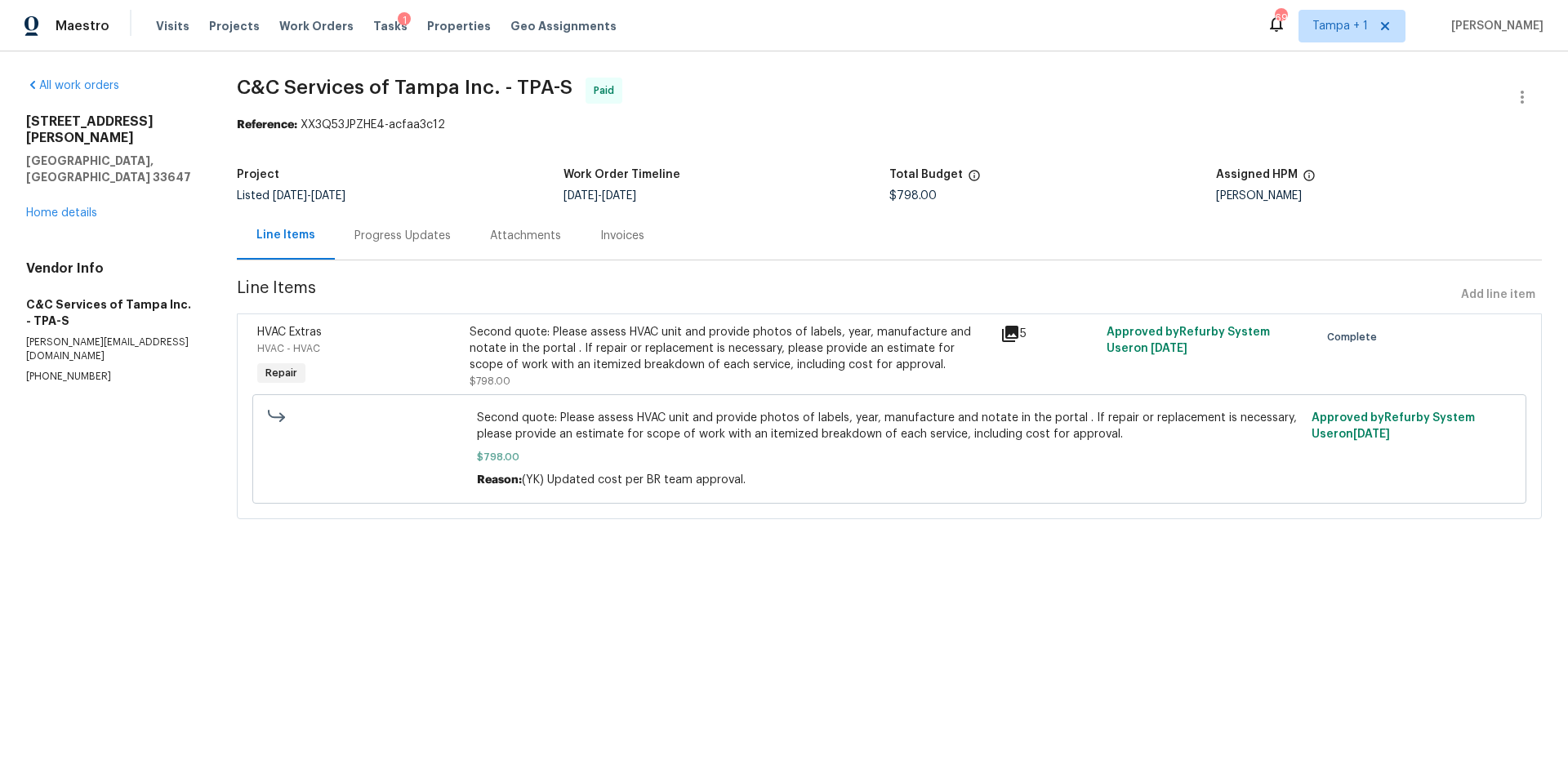
click at [433, 243] on div "Progress Updates" at bounding box center [402, 236] width 96 height 17
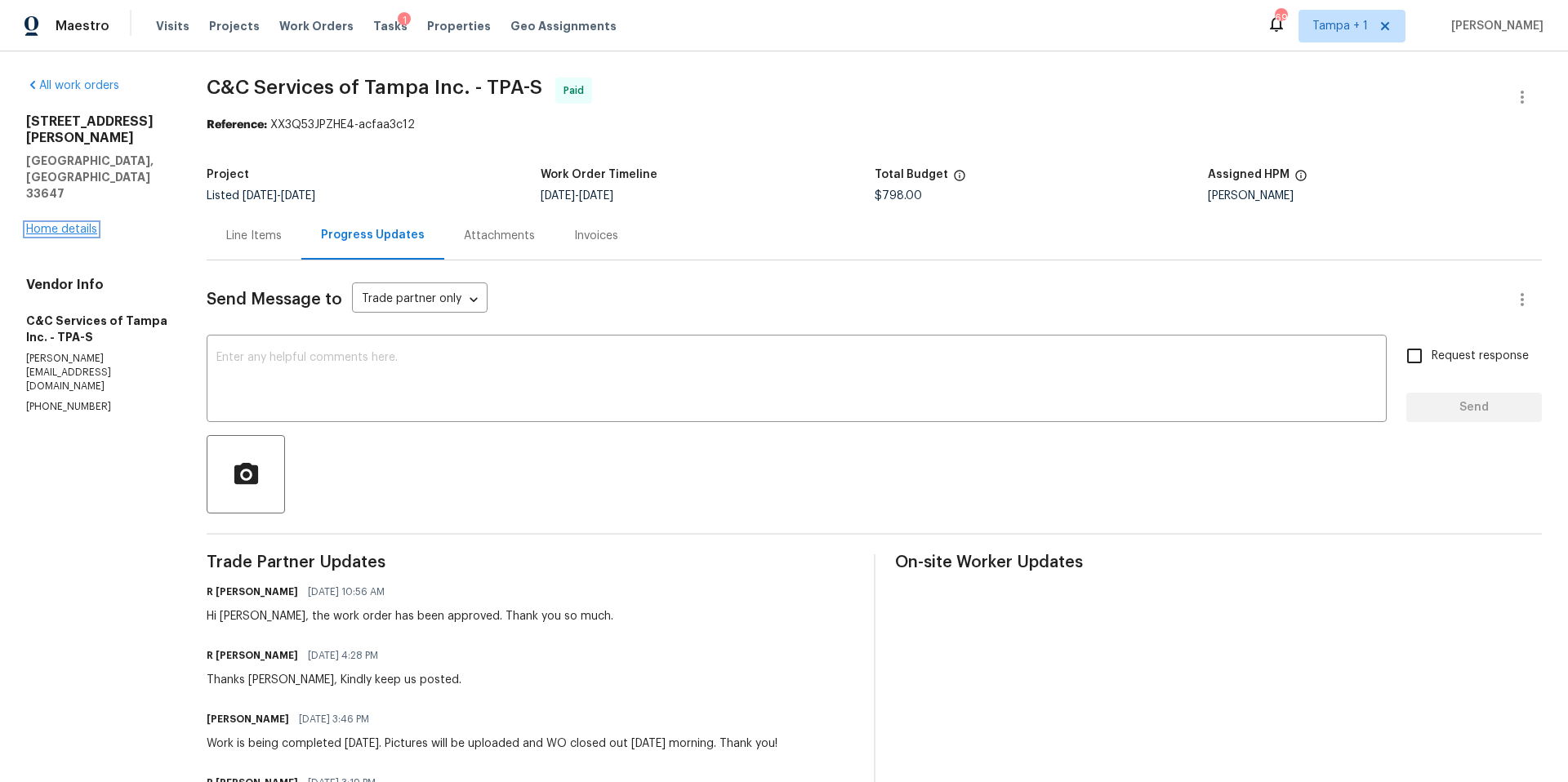
click at [93, 224] on link "Home details" at bounding box center [61, 229] width 71 height 11
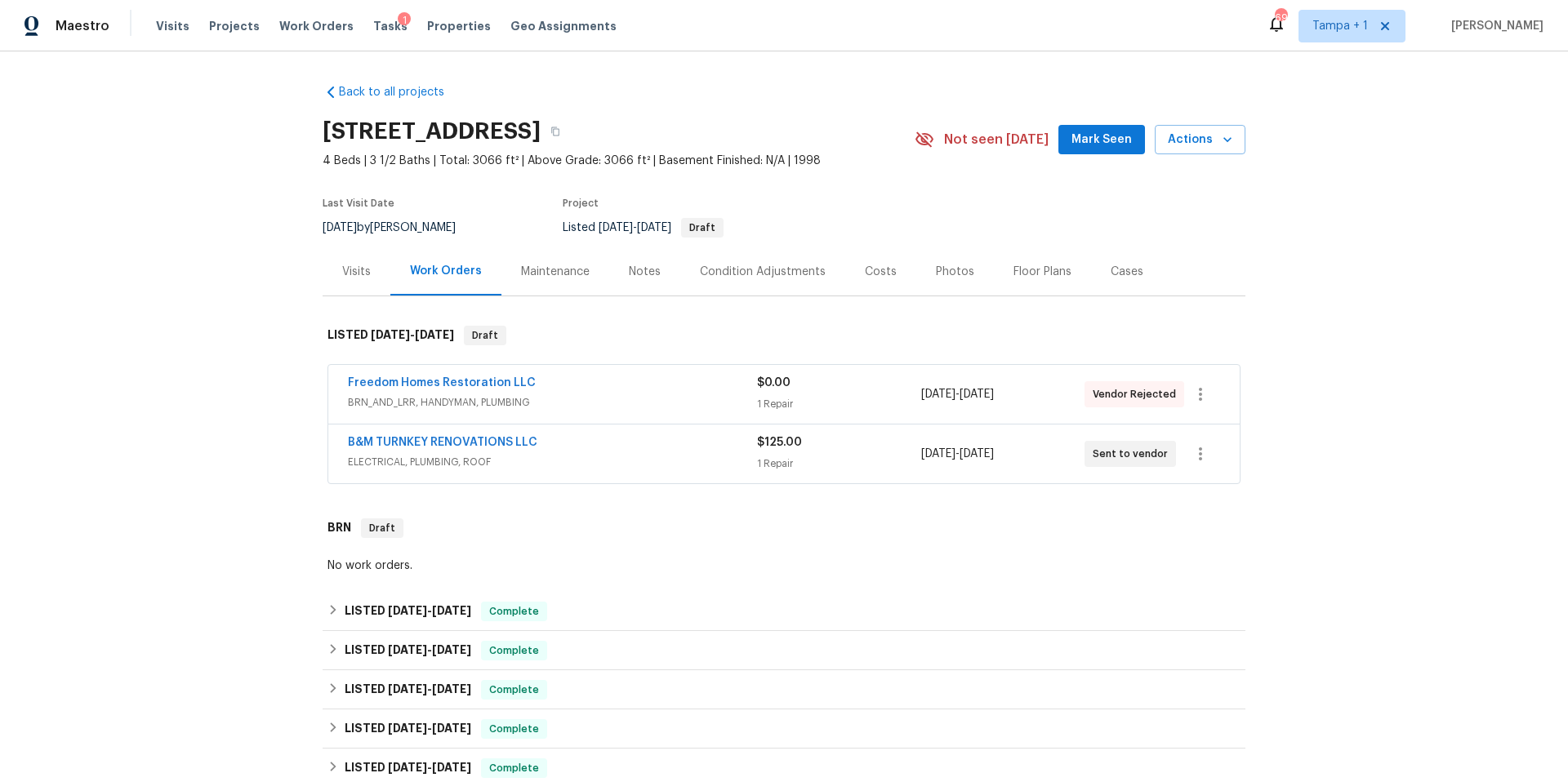
scroll to position [164, 0]
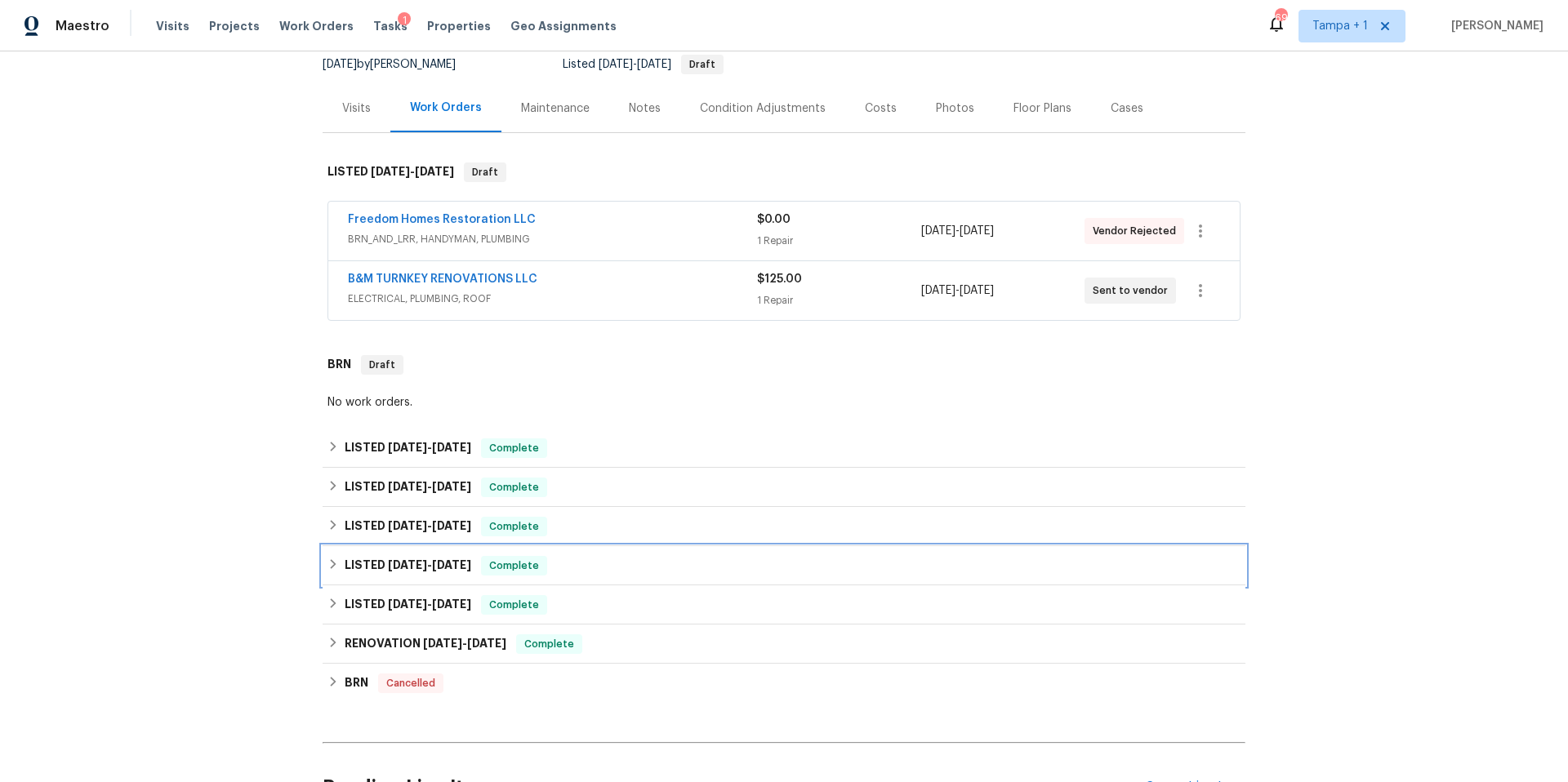
click at [399, 562] on span "[DATE]" at bounding box center [408, 565] width 39 height 11
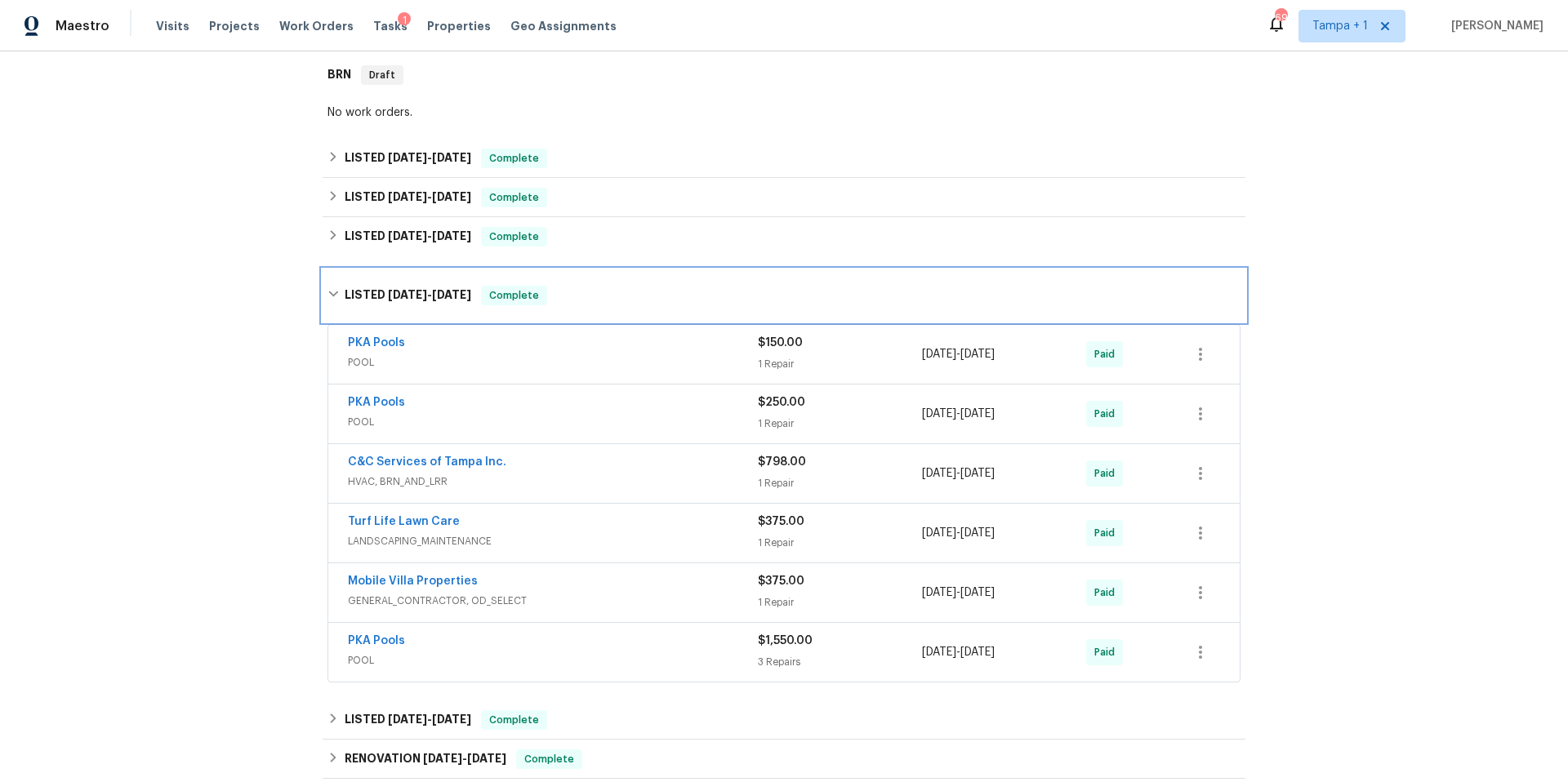
scroll to position [454, 0]
click at [540, 606] on span "GENERAL_CONTRACTOR, OD_SELECT" at bounding box center [553, 600] width 410 height 17
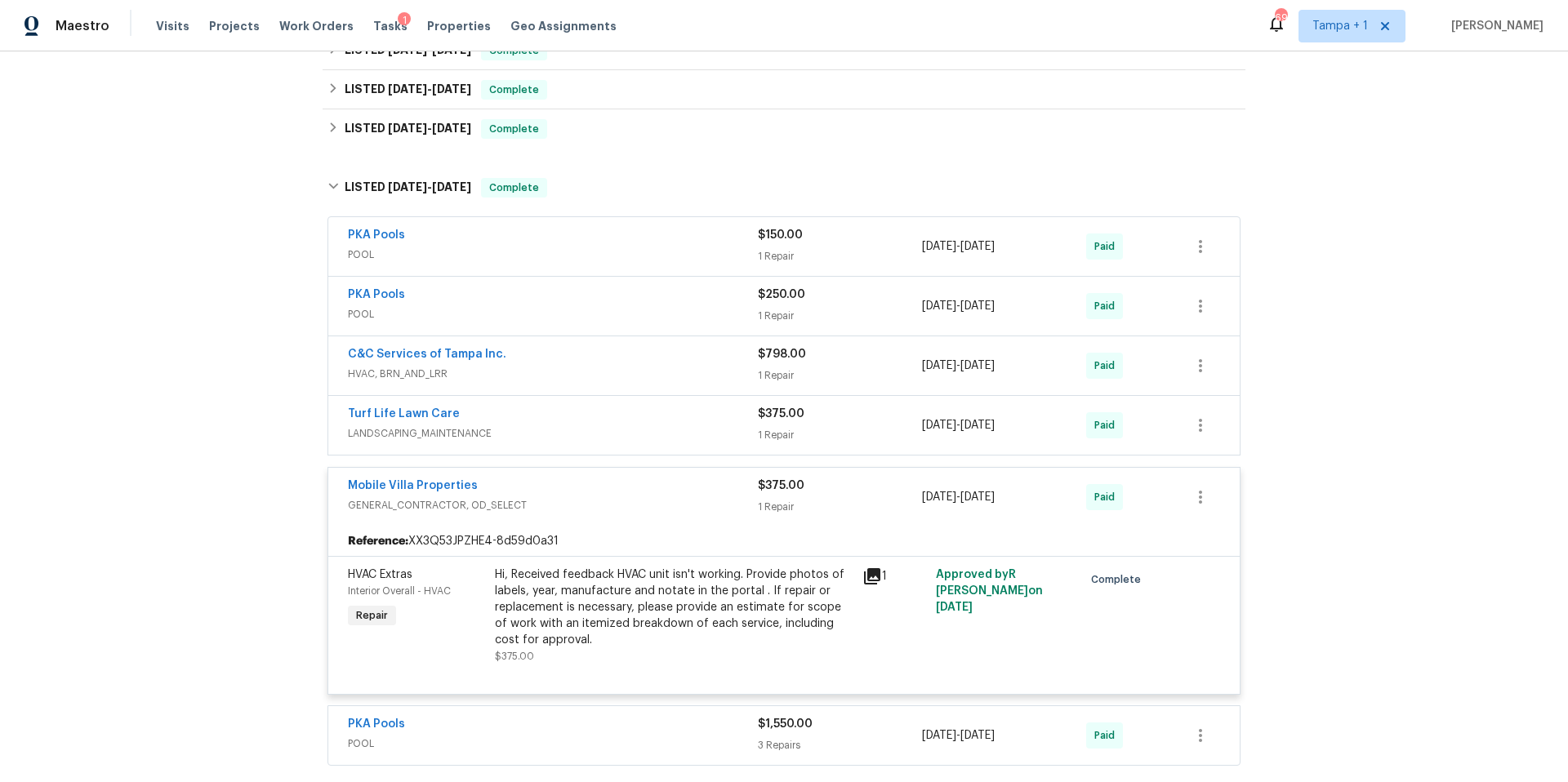
scroll to position [572, 0]
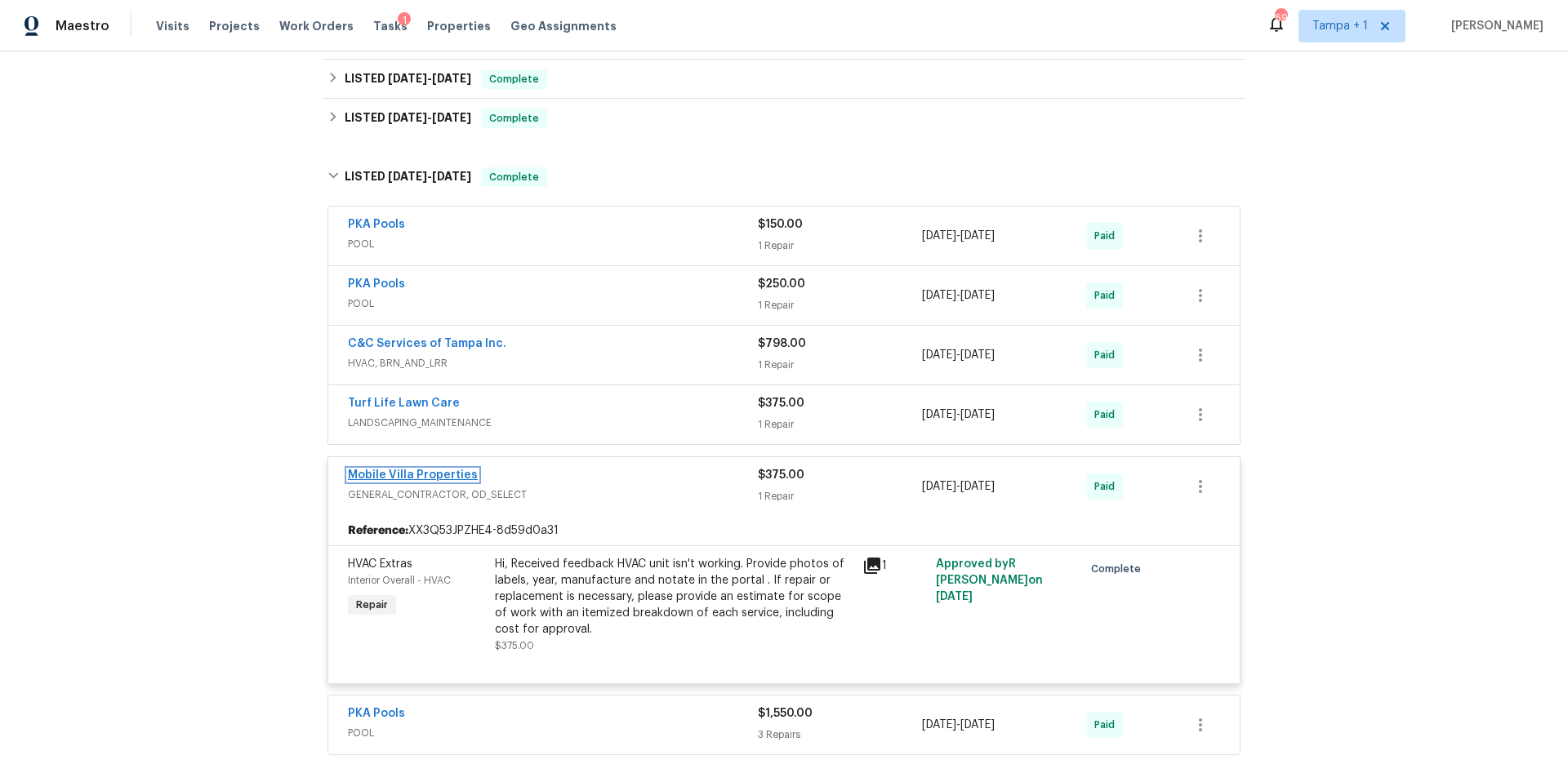
click at [390, 470] on link "Mobile Villa Properties" at bounding box center [413, 475] width 129 height 11
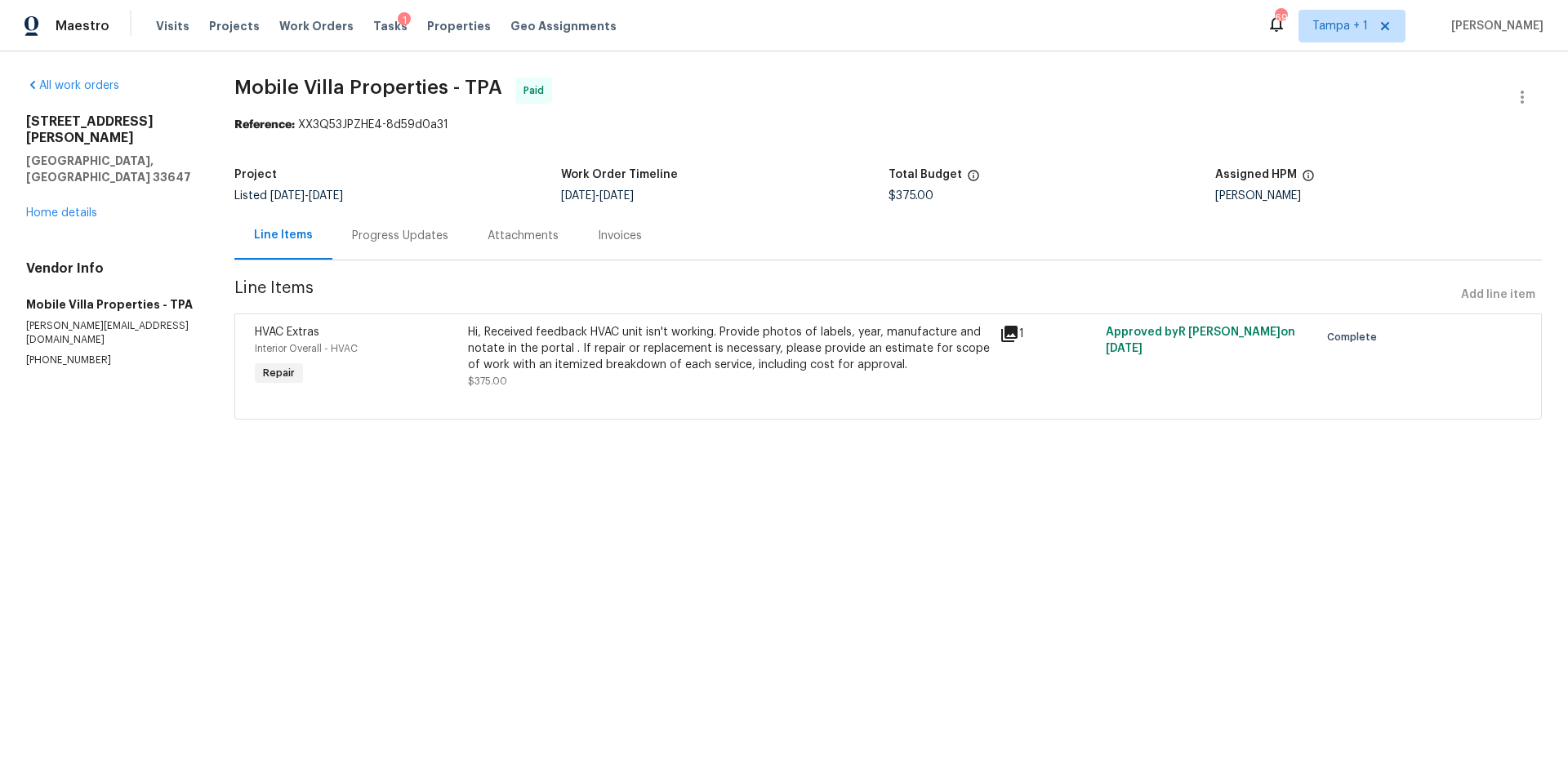
click at [383, 249] on div "Progress Updates" at bounding box center [400, 235] width 136 height 48
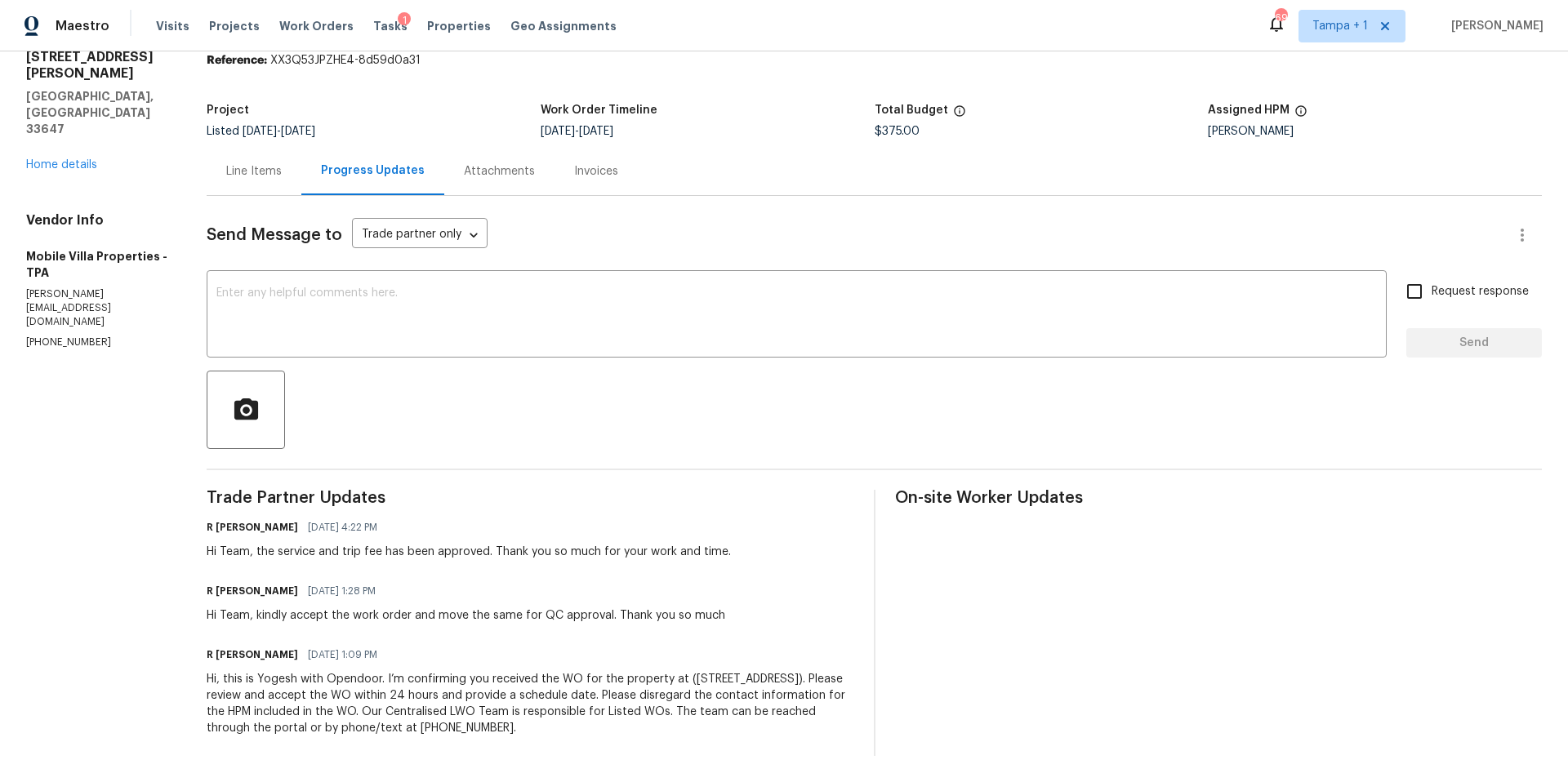
scroll to position [78, 0]
click at [74, 159] on link "Home details" at bounding box center [61, 164] width 71 height 11
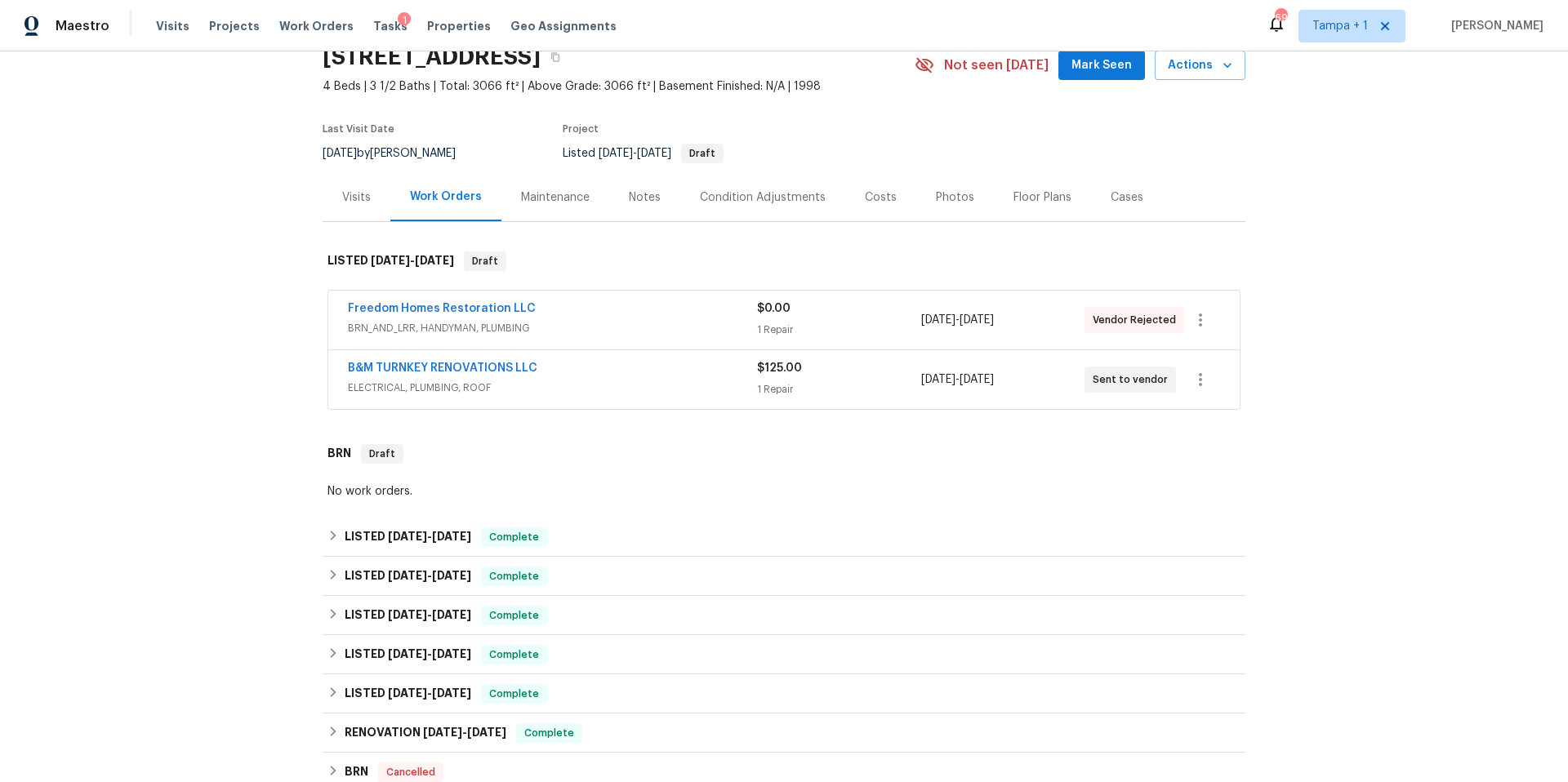
scroll to position [346, 0]
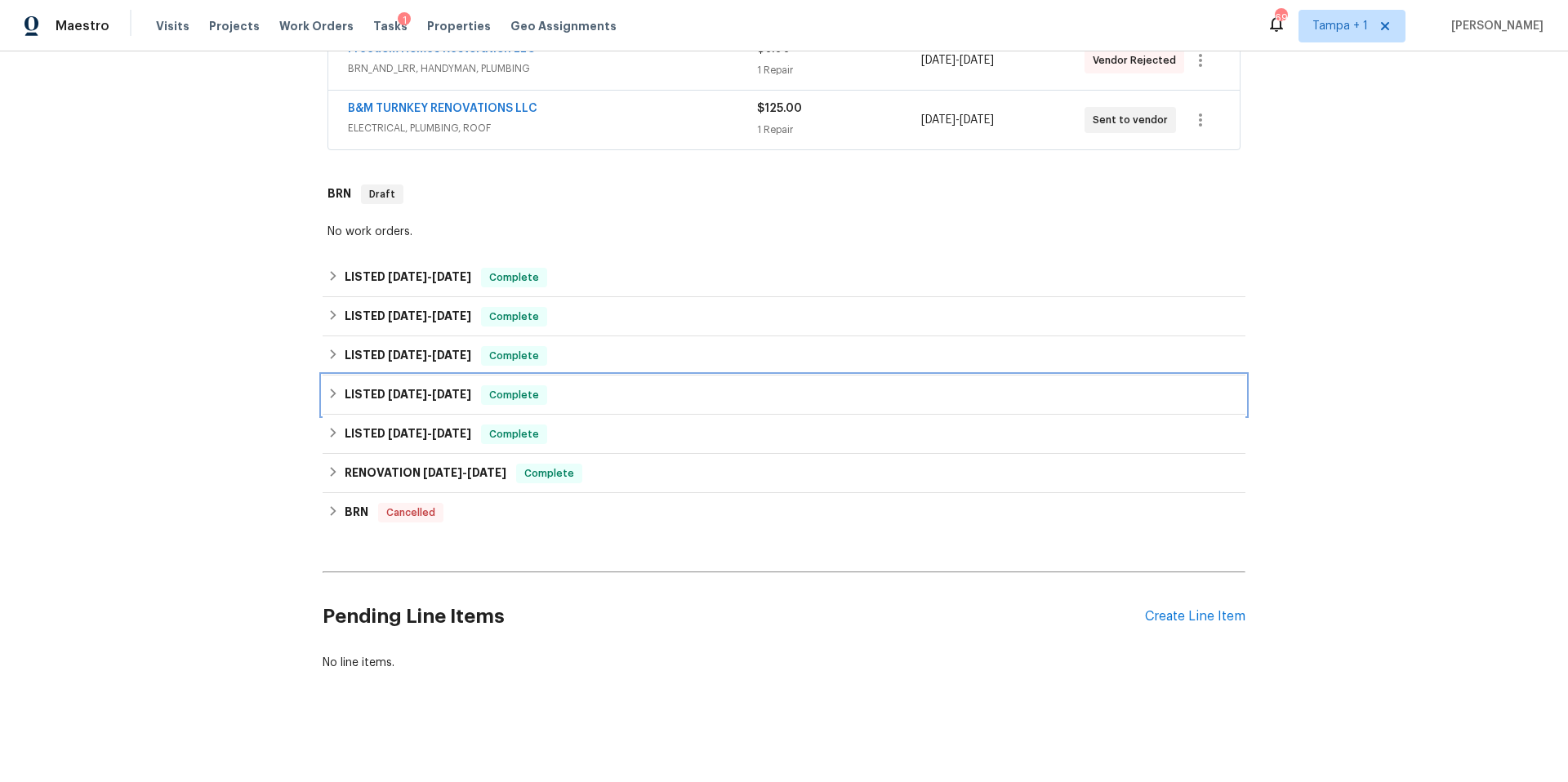
click at [447, 388] on span "[DATE]" at bounding box center [451, 394] width 39 height 11
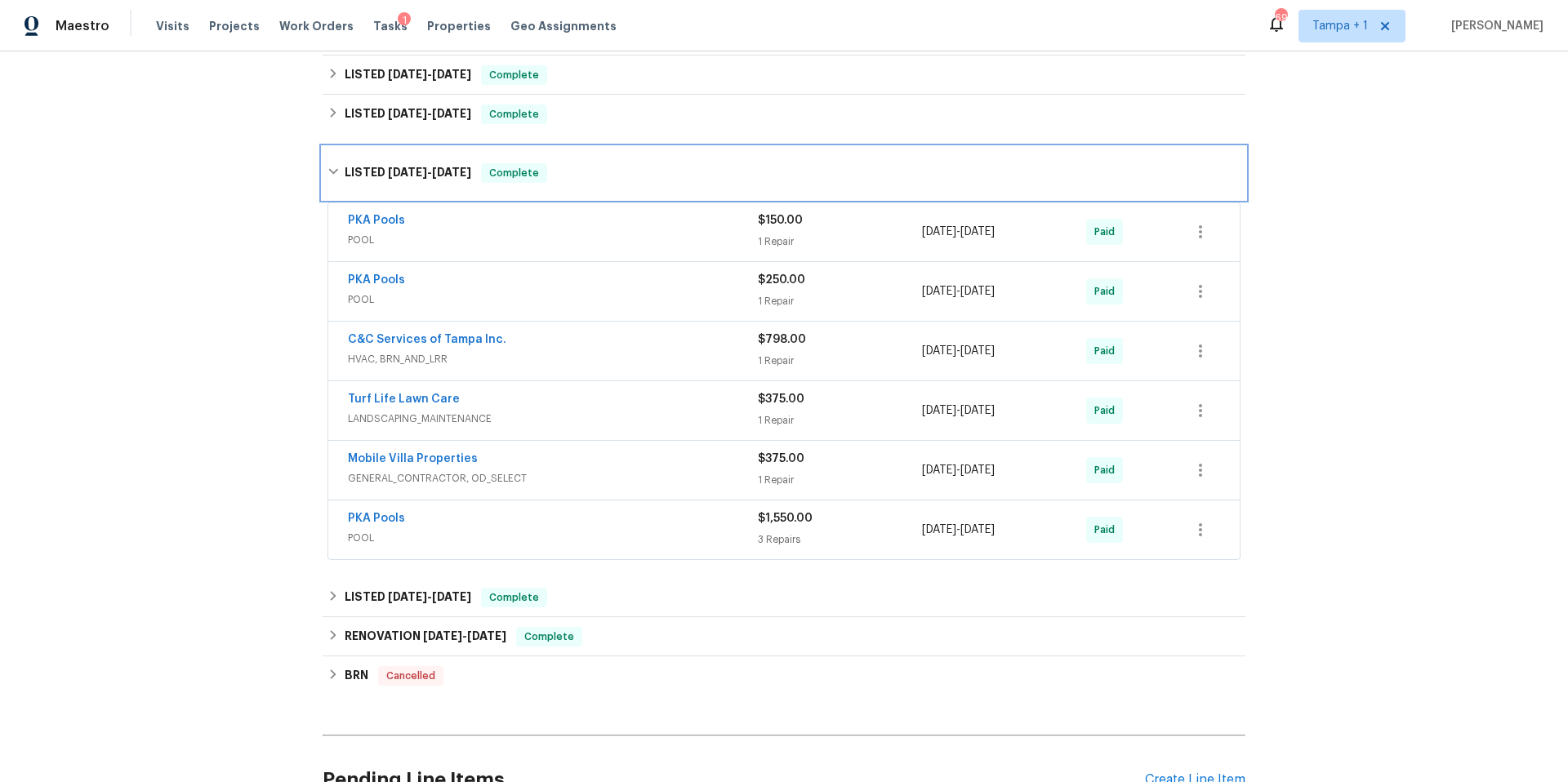
scroll to position [751, 0]
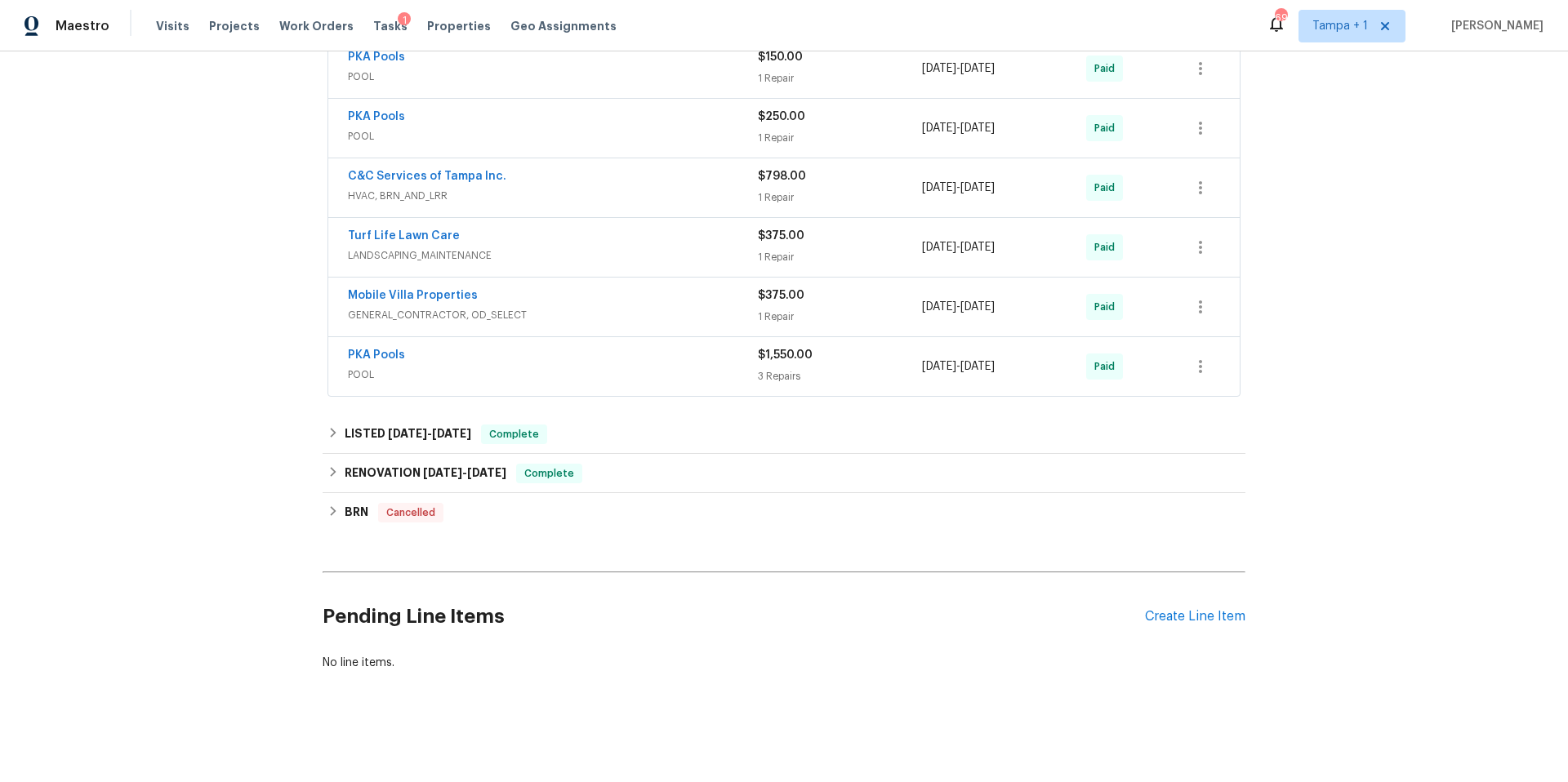
click at [561, 293] on div "Mobile Villa Properties" at bounding box center [553, 297] width 410 height 19
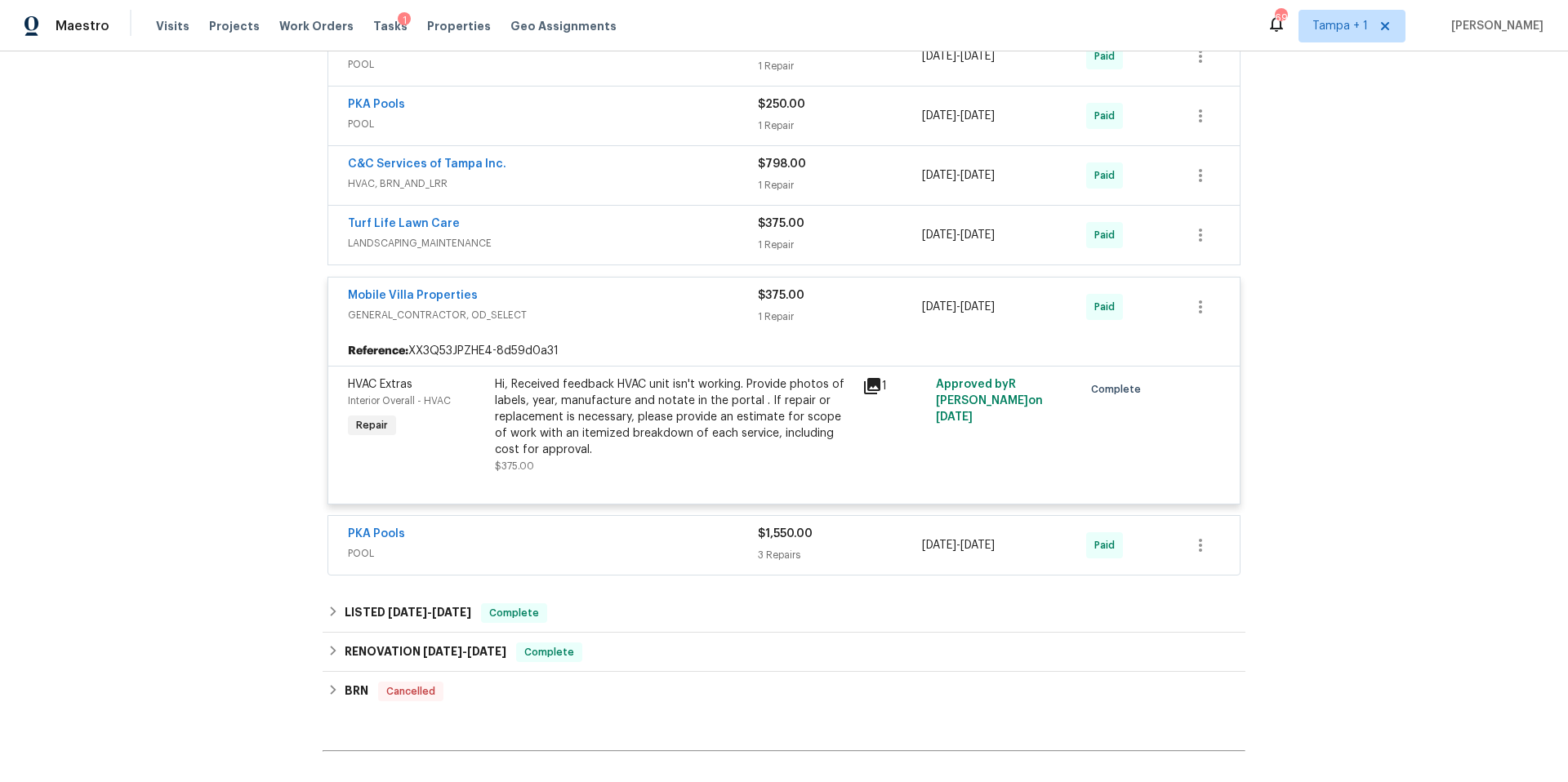
click at [868, 388] on icon at bounding box center [872, 386] width 19 height 19
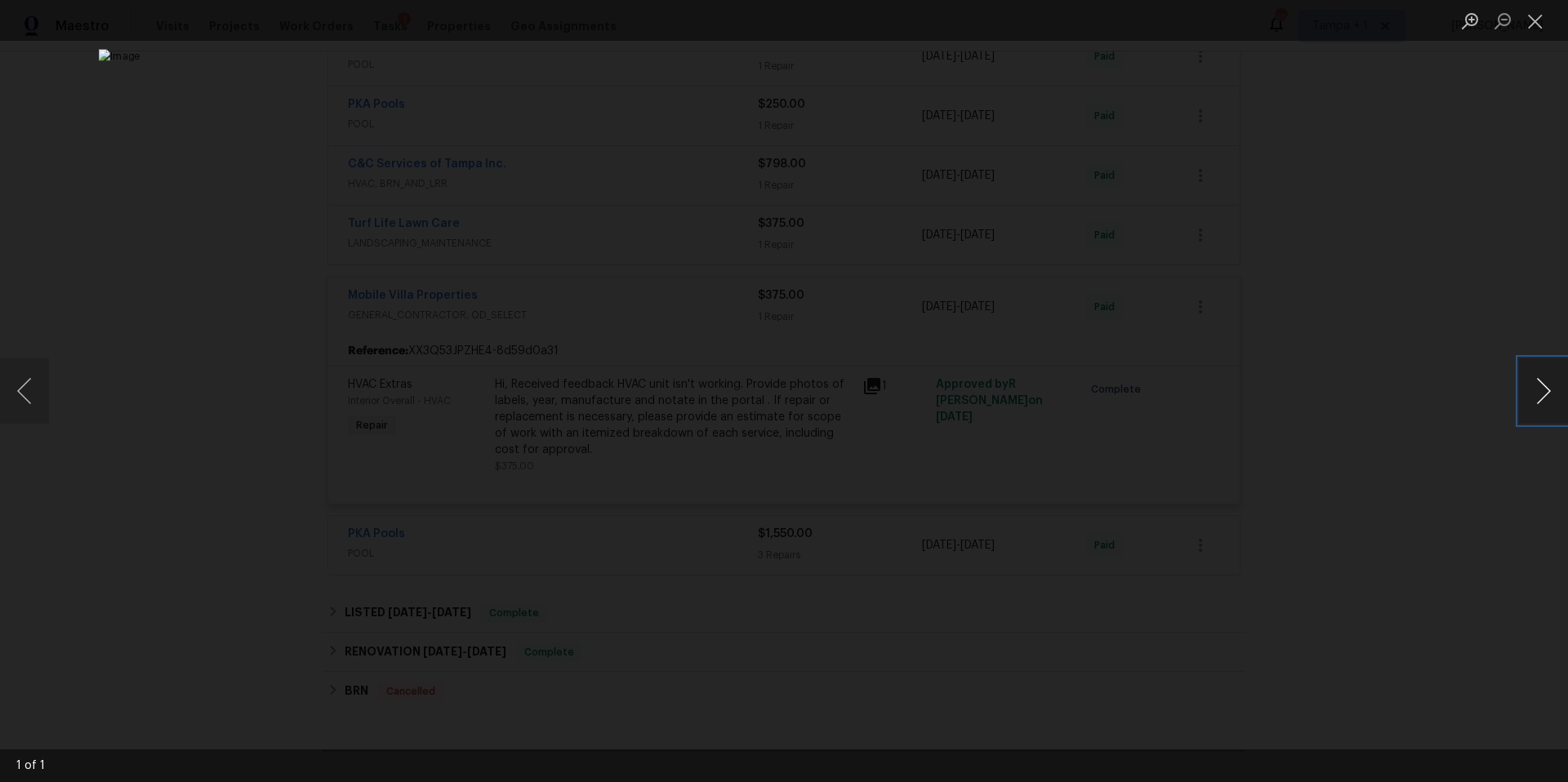
click at [1551, 396] on button "Next image" at bounding box center [1544, 391] width 49 height 66
click at [1538, 12] on button "Close lightbox" at bounding box center [1535, 20] width 32 height 29
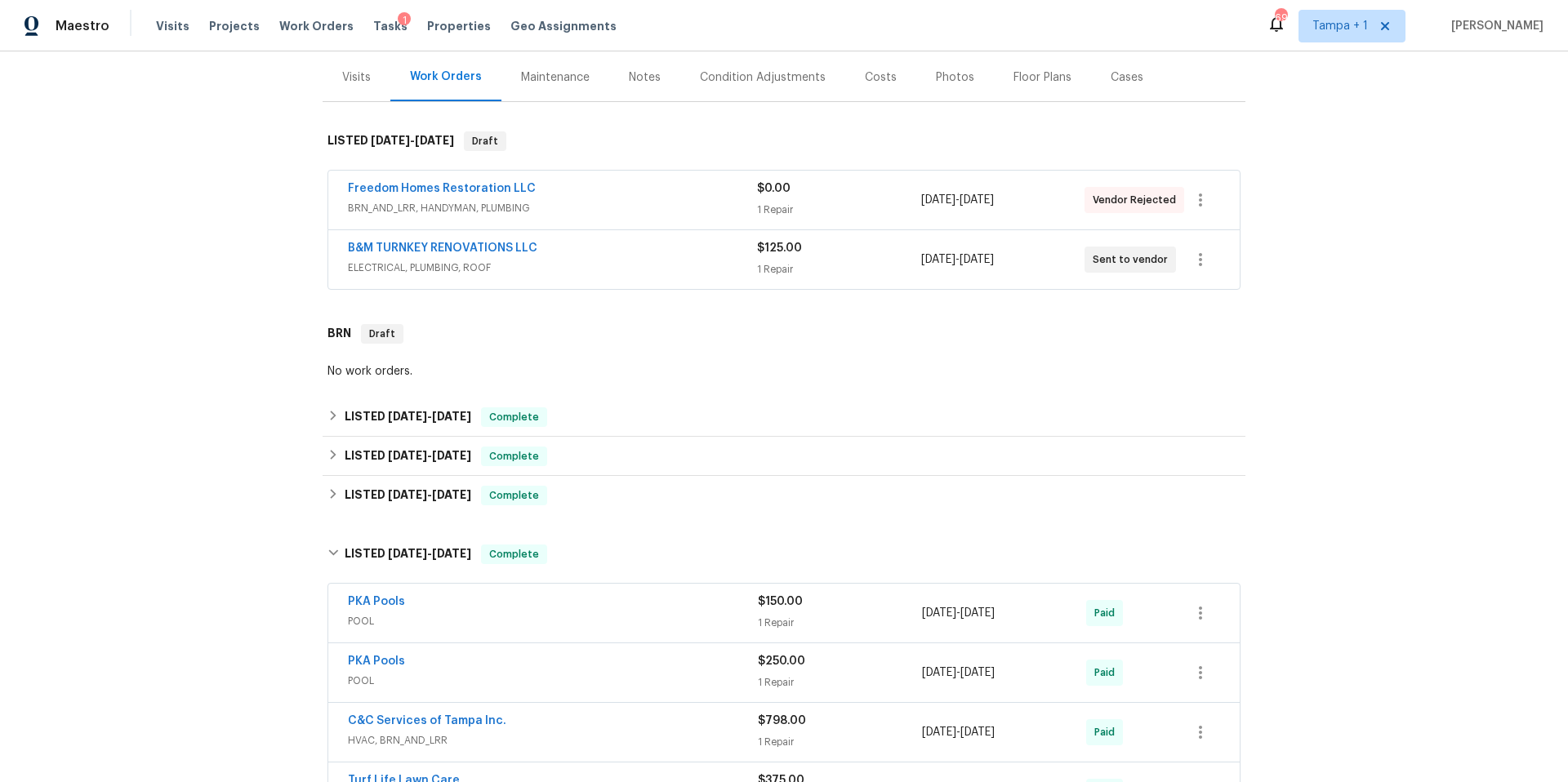
scroll to position [175, 0]
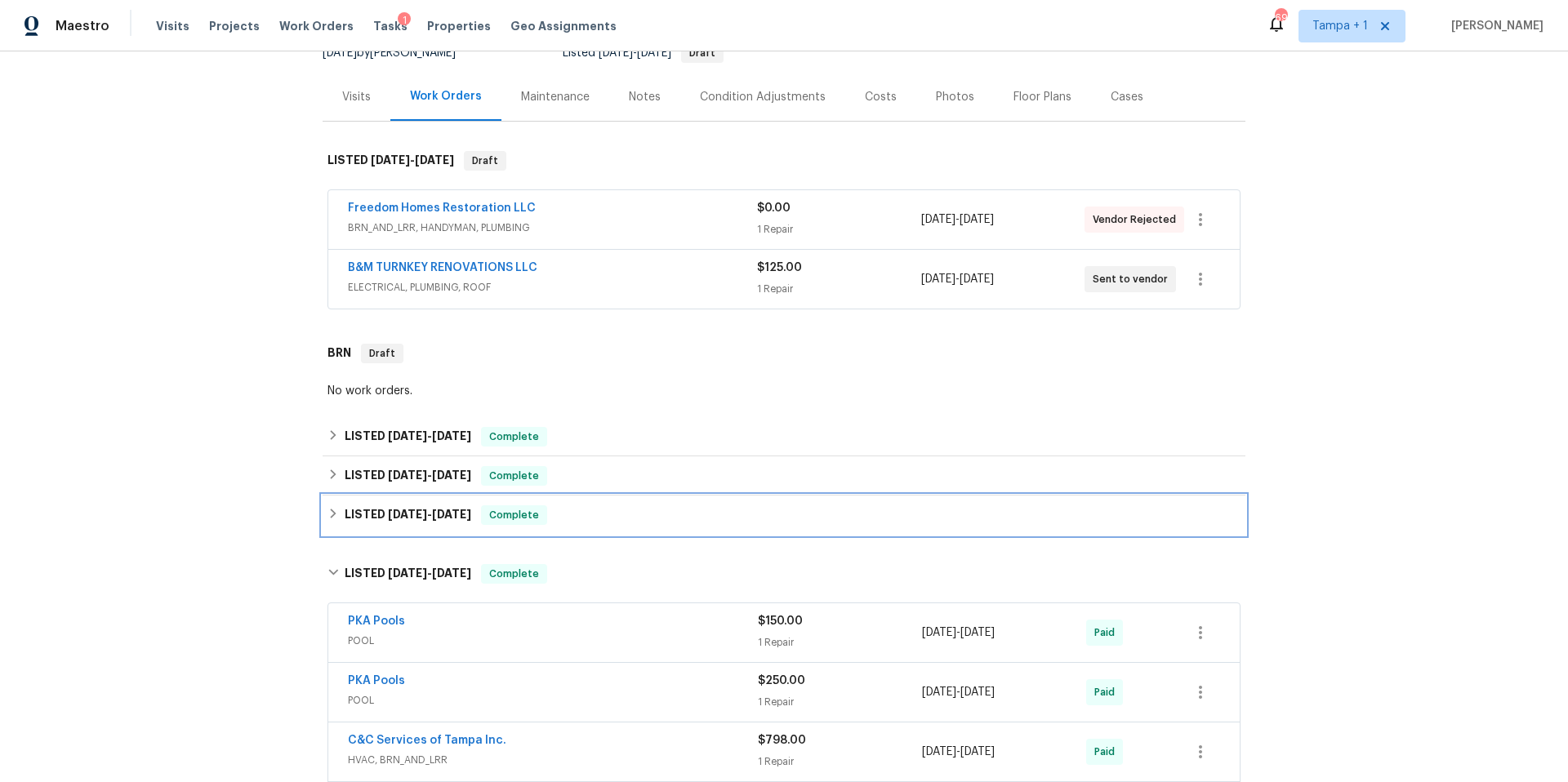
click at [407, 509] on h6 "LISTED 11/20/24 - 3/14/25" at bounding box center [408, 515] width 127 height 19
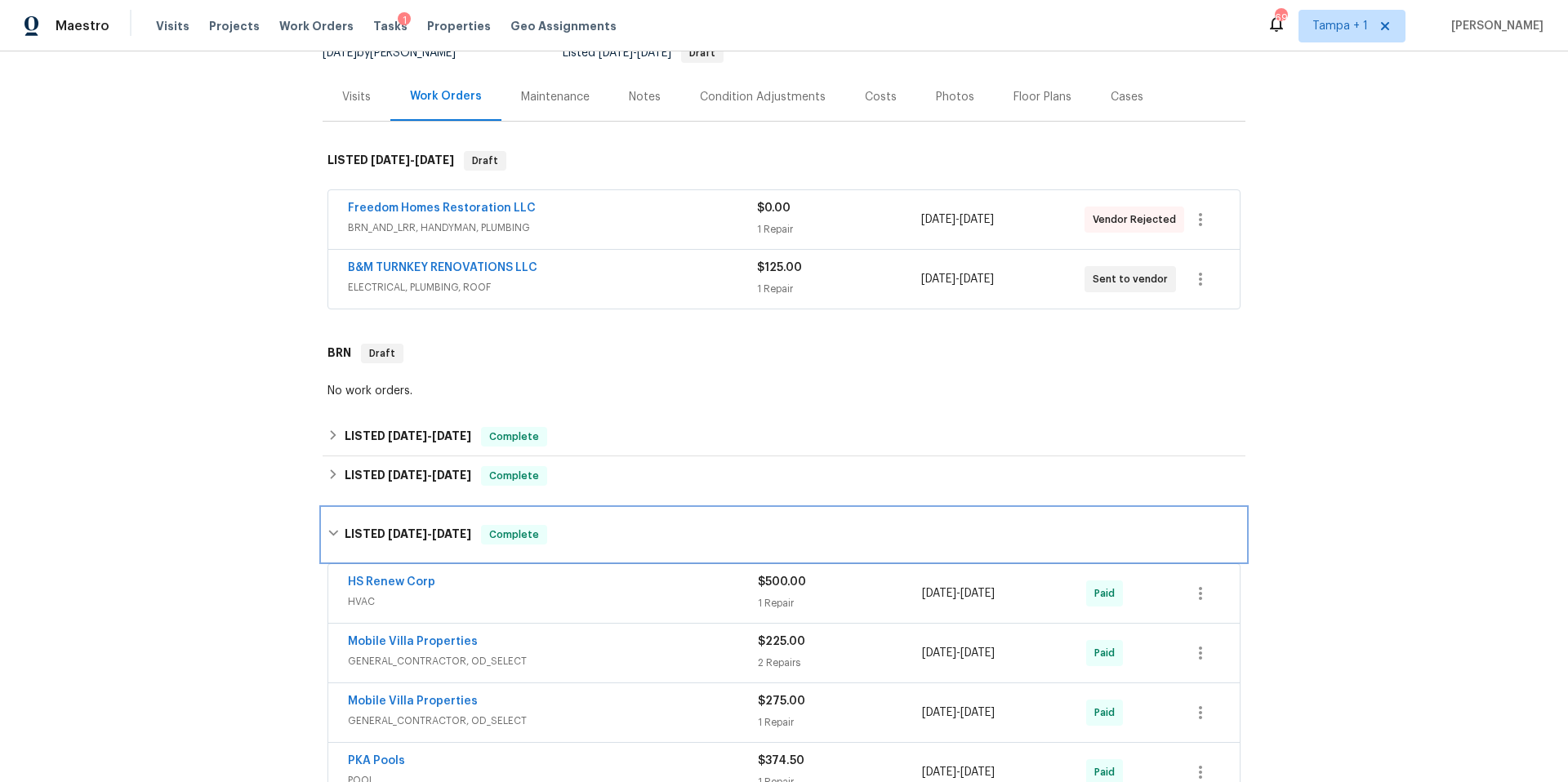
scroll to position [495, 0]
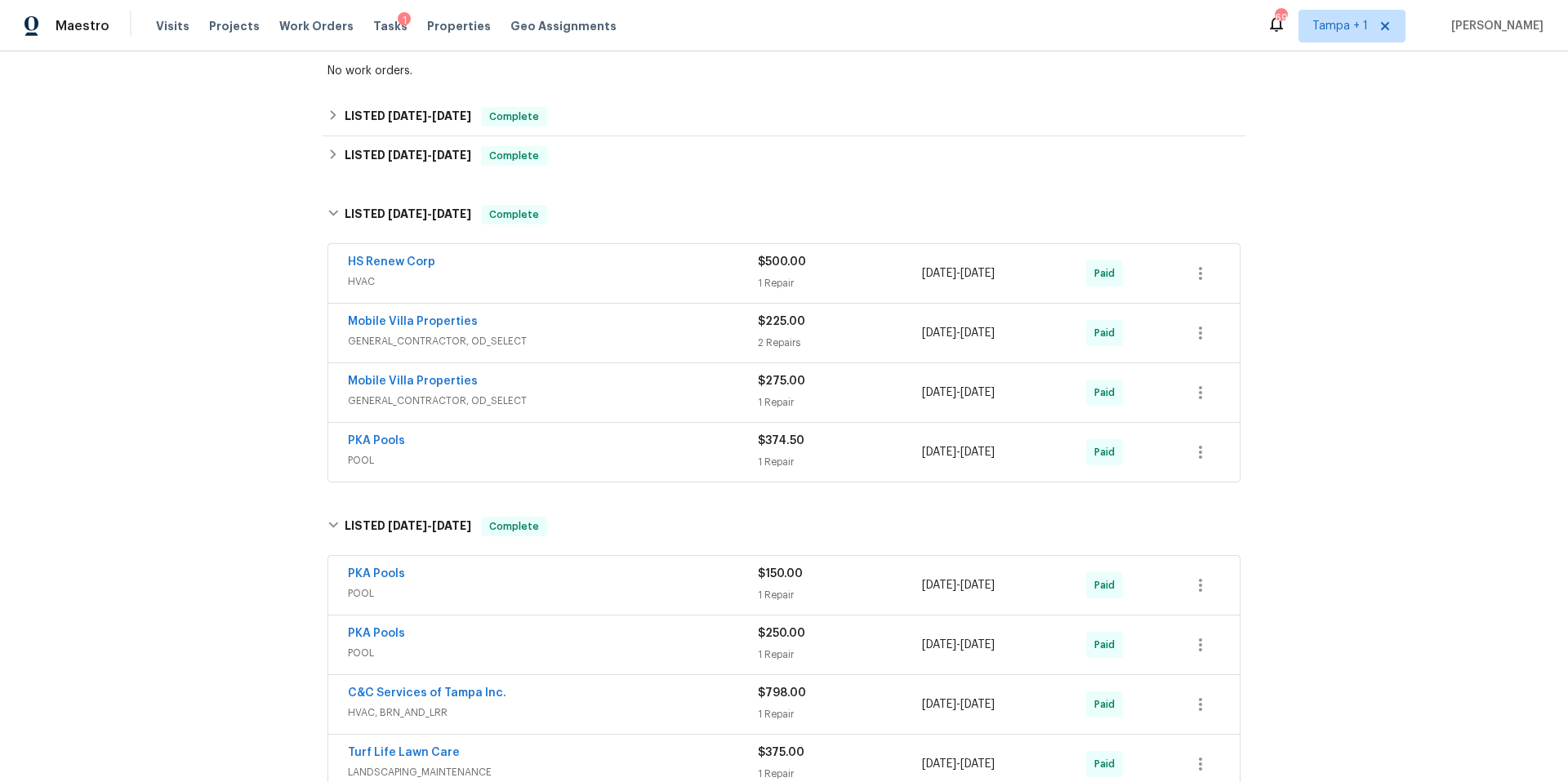
click at [588, 379] on div "Mobile Villa Properties" at bounding box center [553, 383] width 410 height 19
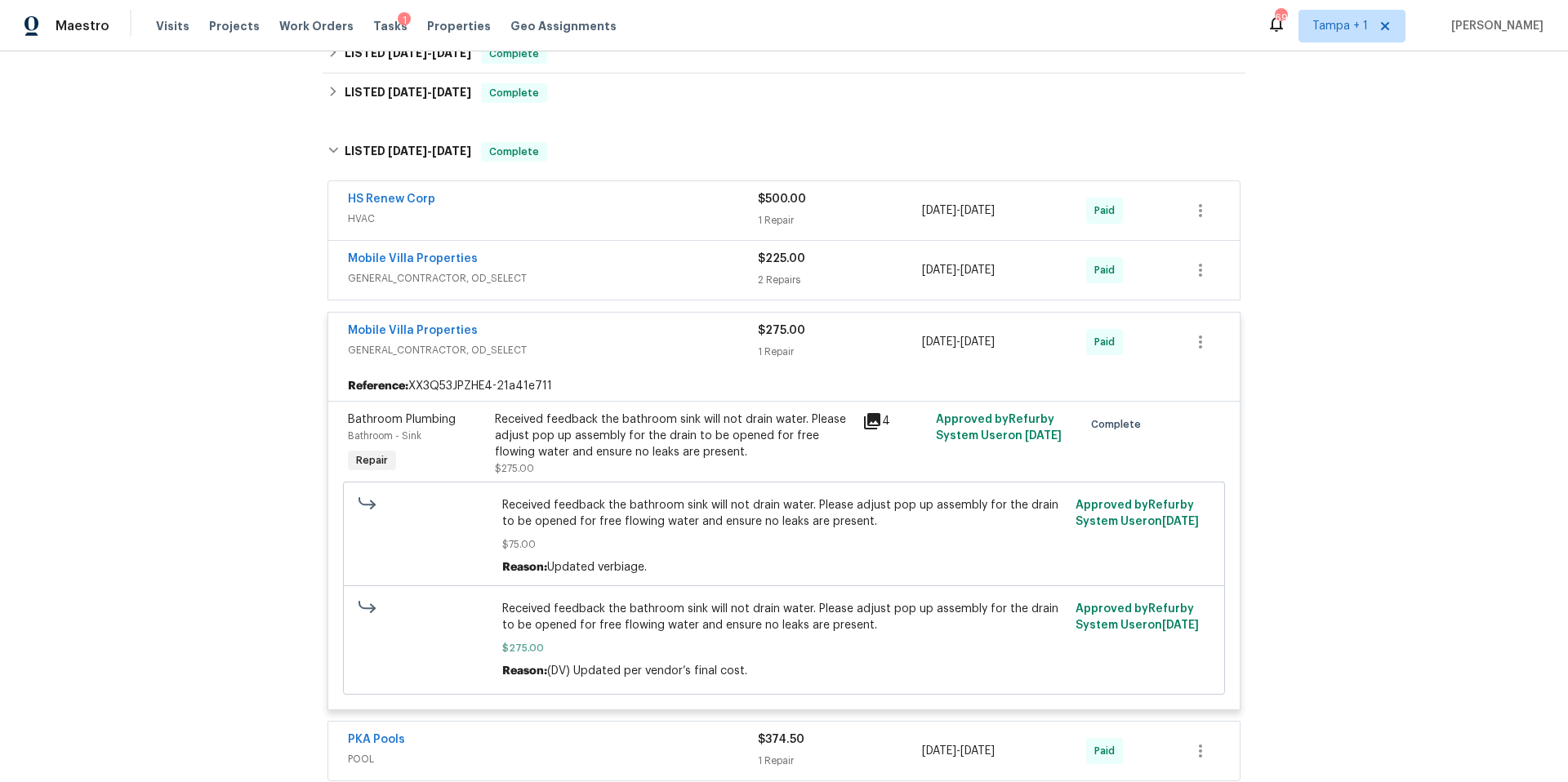
scroll to position [538, 0]
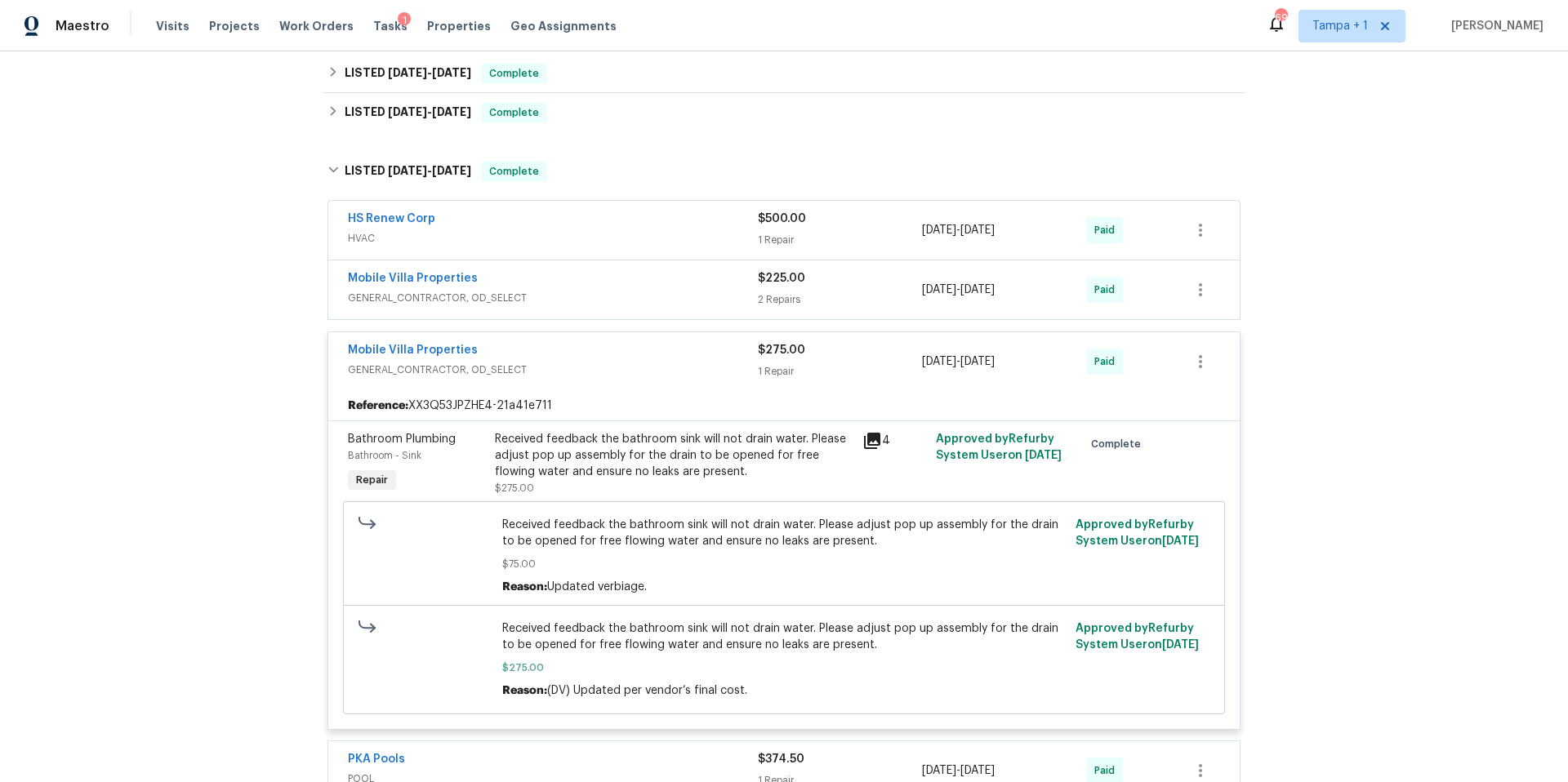
click at [642, 282] on div "Mobile Villa Properties" at bounding box center [553, 280] width 410 height 19
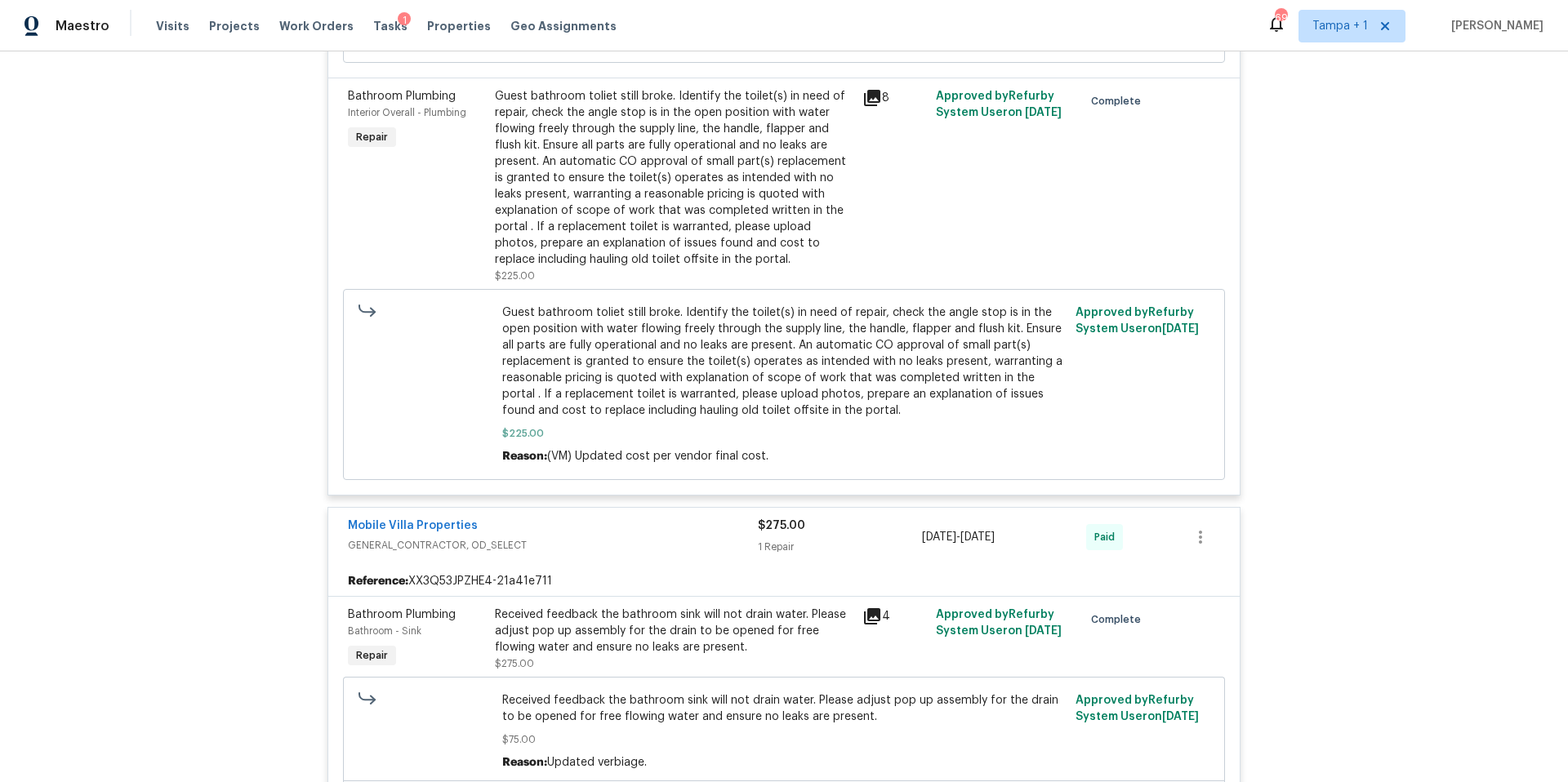
scroll to position [449, 0]
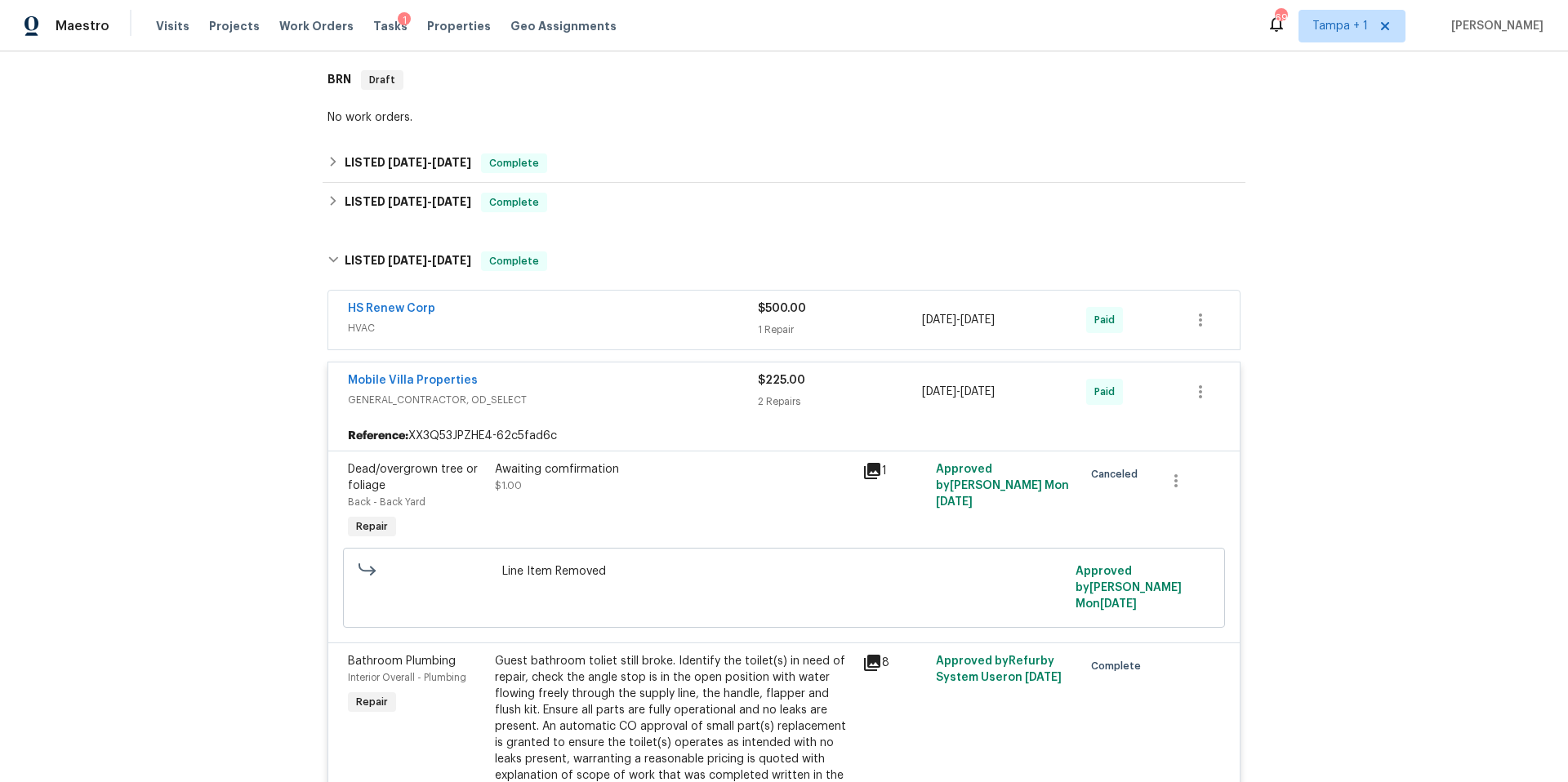
click at [622, 328] on span "HVAC" at bounding box center [553, 328] width 410 height 17
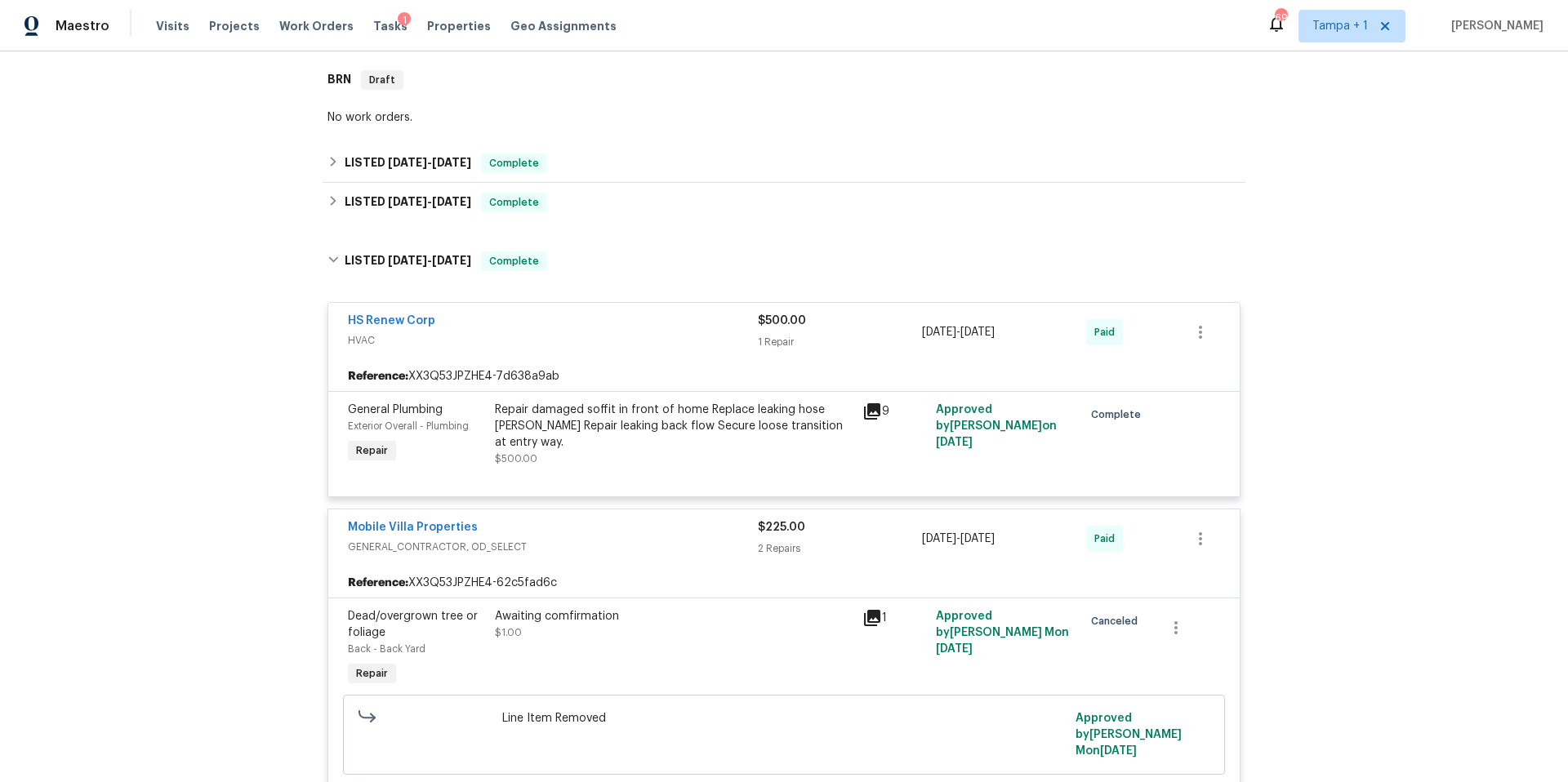
scroll to position [445, 0]
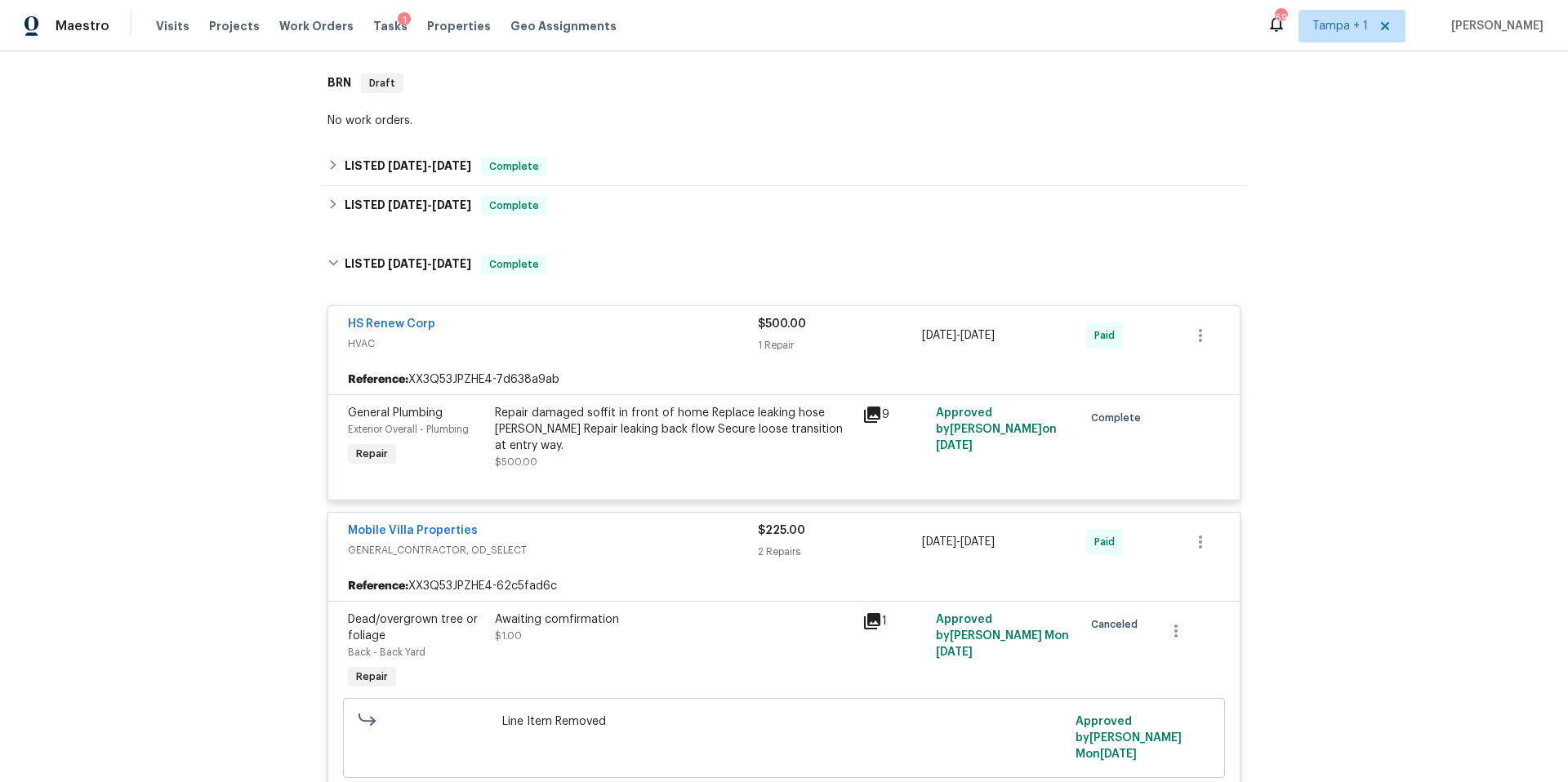
click at [862, 413] on icon at bounding box center [872, 415] width 19 height 19
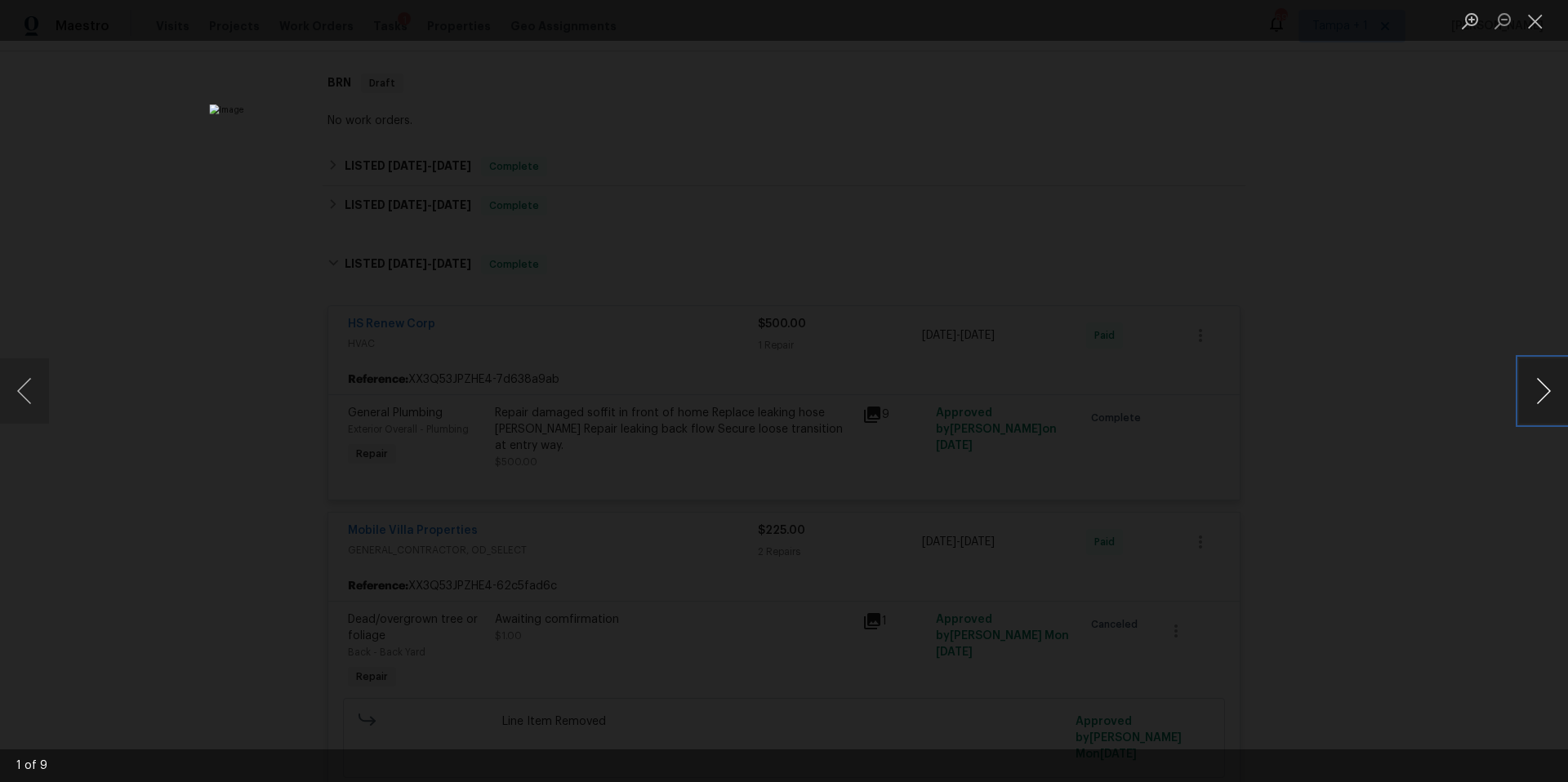
click at [1536, 388] on button "Next image" at bounding box center [1544, 391] width 49 height 66
click at [1533, 388] on button "Next image" at bounding box center [1544, 391] width 49 height 66
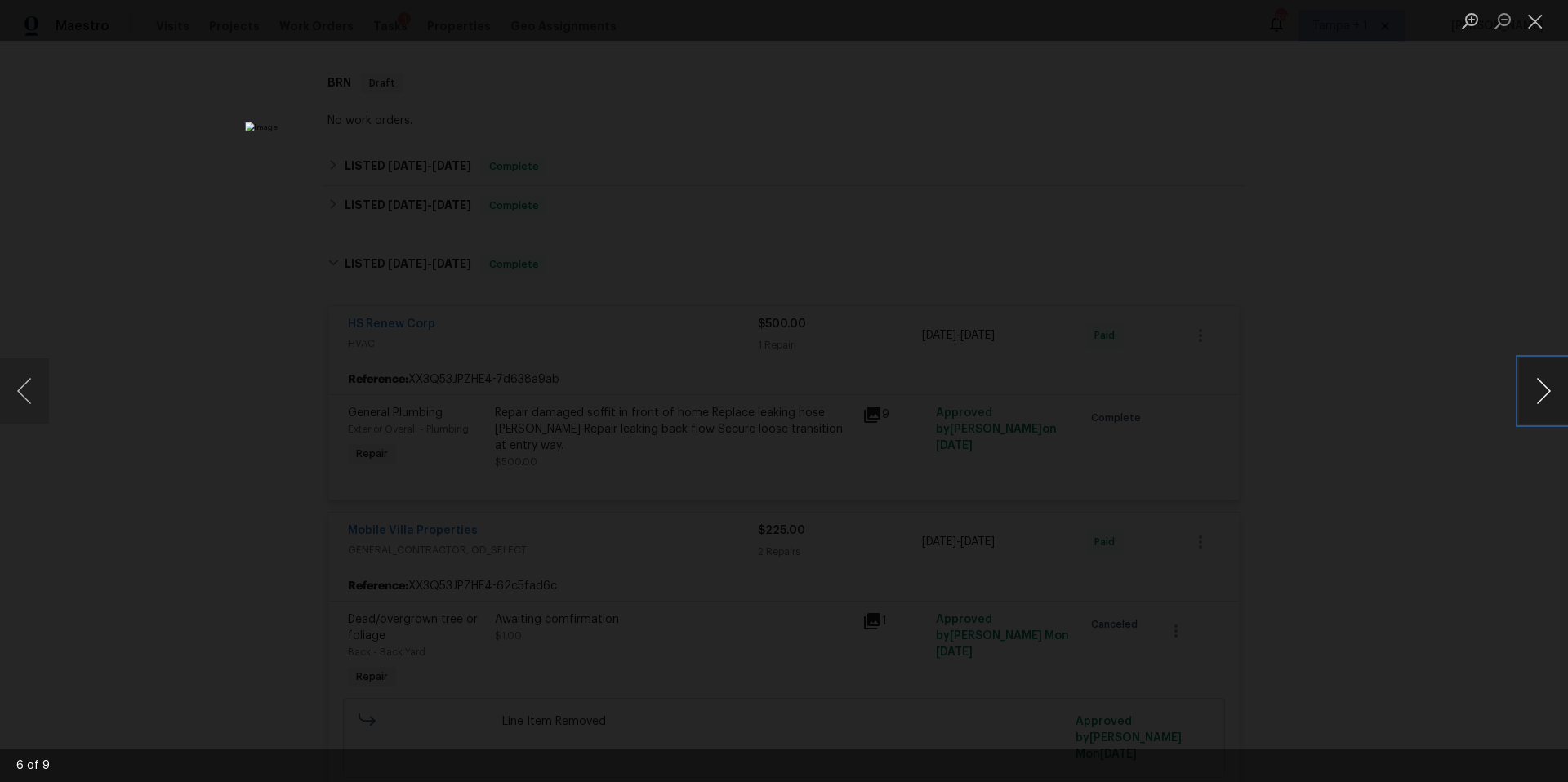
click at [1533, 388] on button "Next image" at bounding box center [1544, 391] width 49 height 66
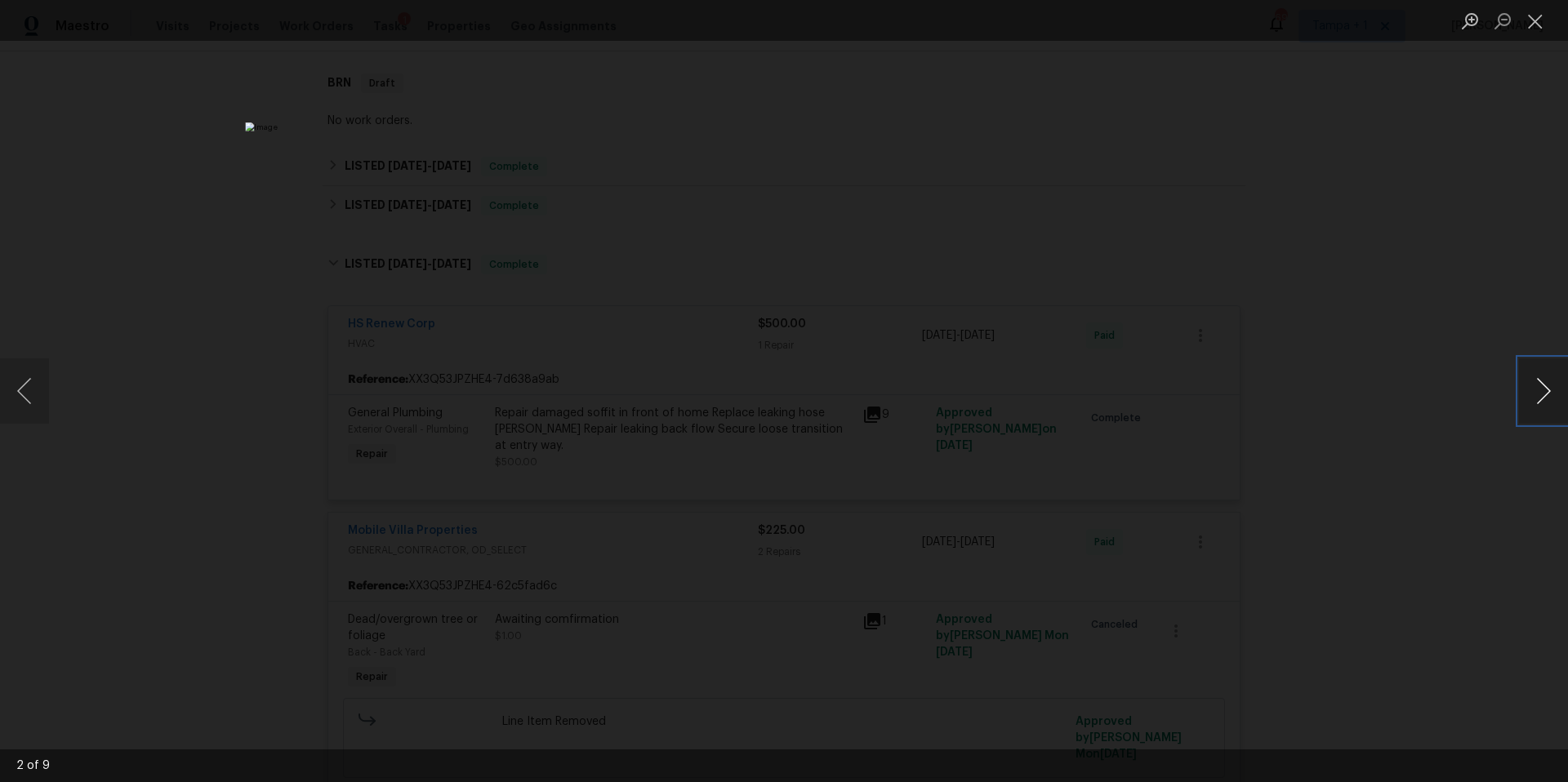
click at [1533, 388] on button "Next image" at bounding box center [1544, 391] width 49 height 66
click at [1536, 23] on button "Close lightbox" at bounding box center [1535, 20] width 32 height 29
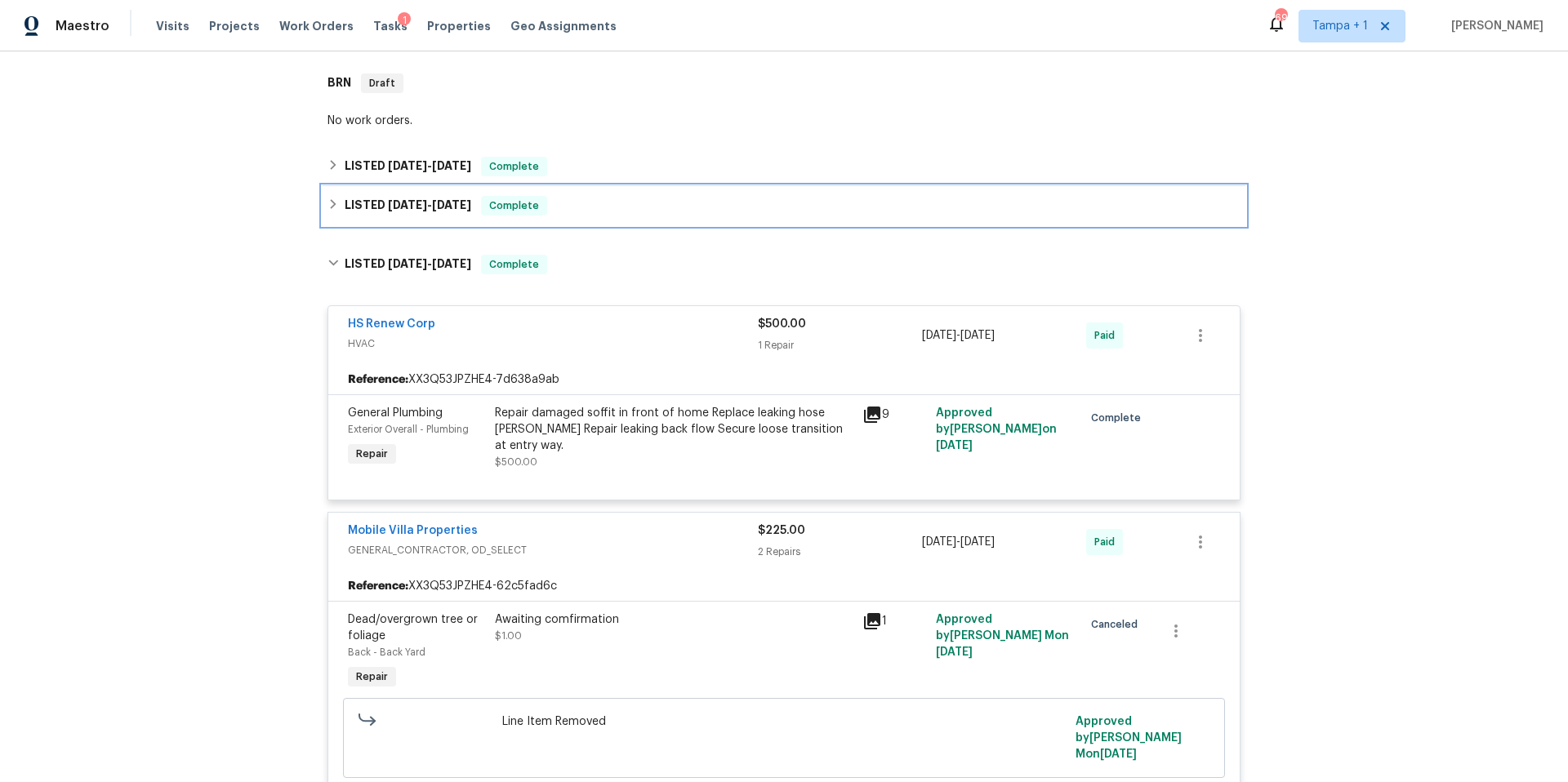
click at [457, 207] on span "[DATE]" at bounding box center [451, 205] width 39 height 11
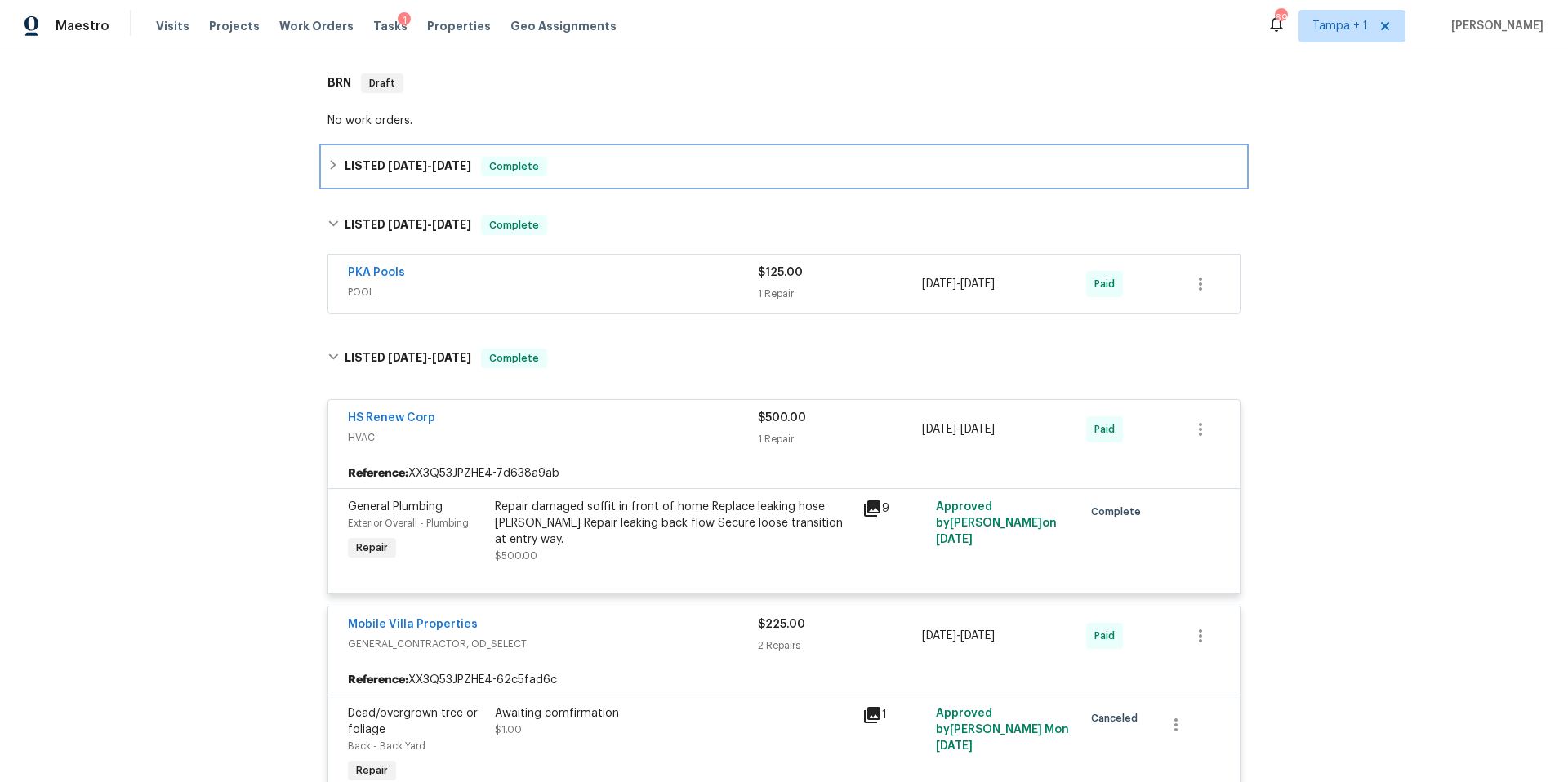
click at [455, 171] on span "[DATE]" at bounding box center [451, 165] width 39 height 11
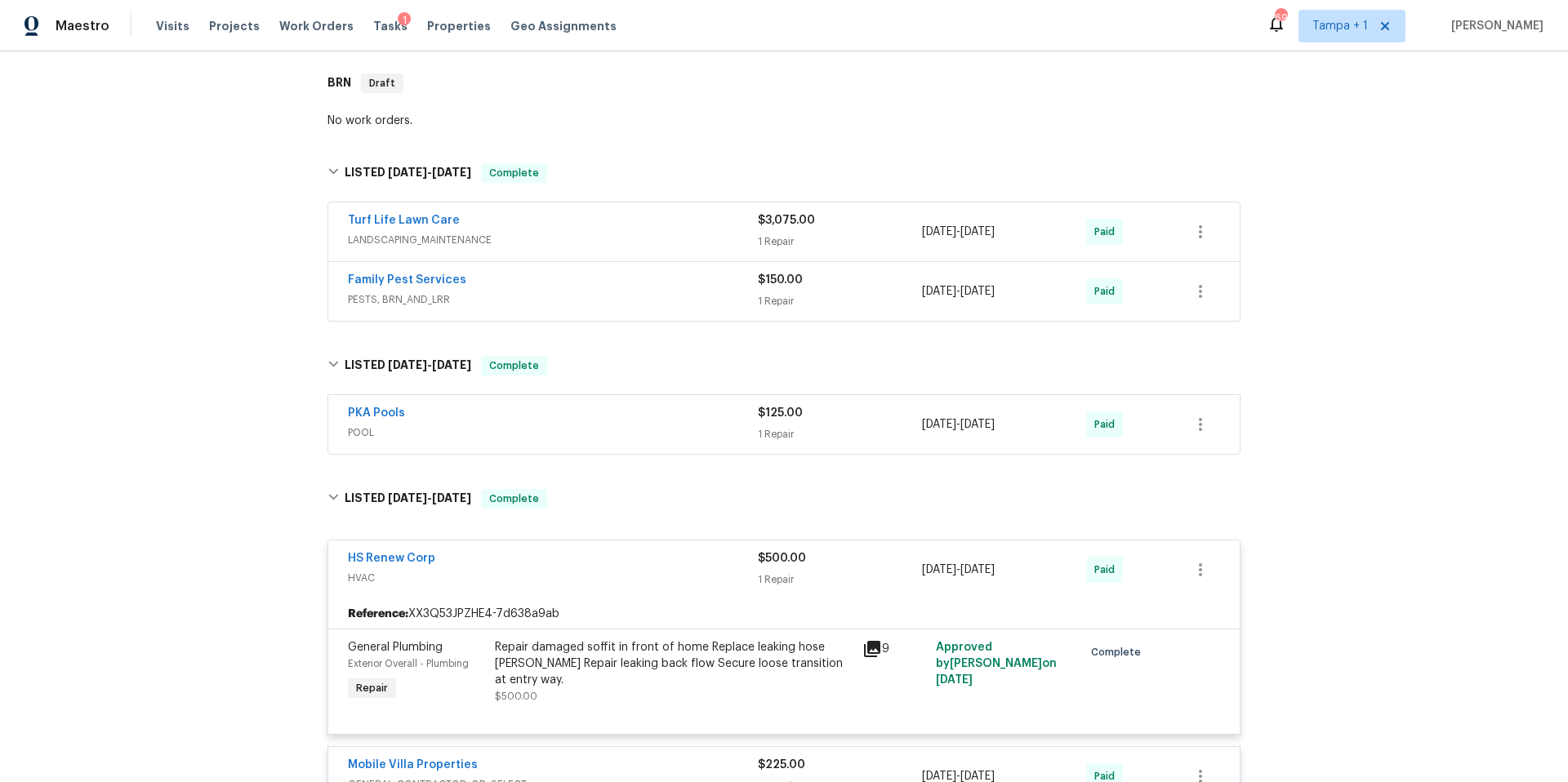
click at [603, 227] on div "Turf Life Lawn Care" at bounding box center [553, 222] width 410 height 19
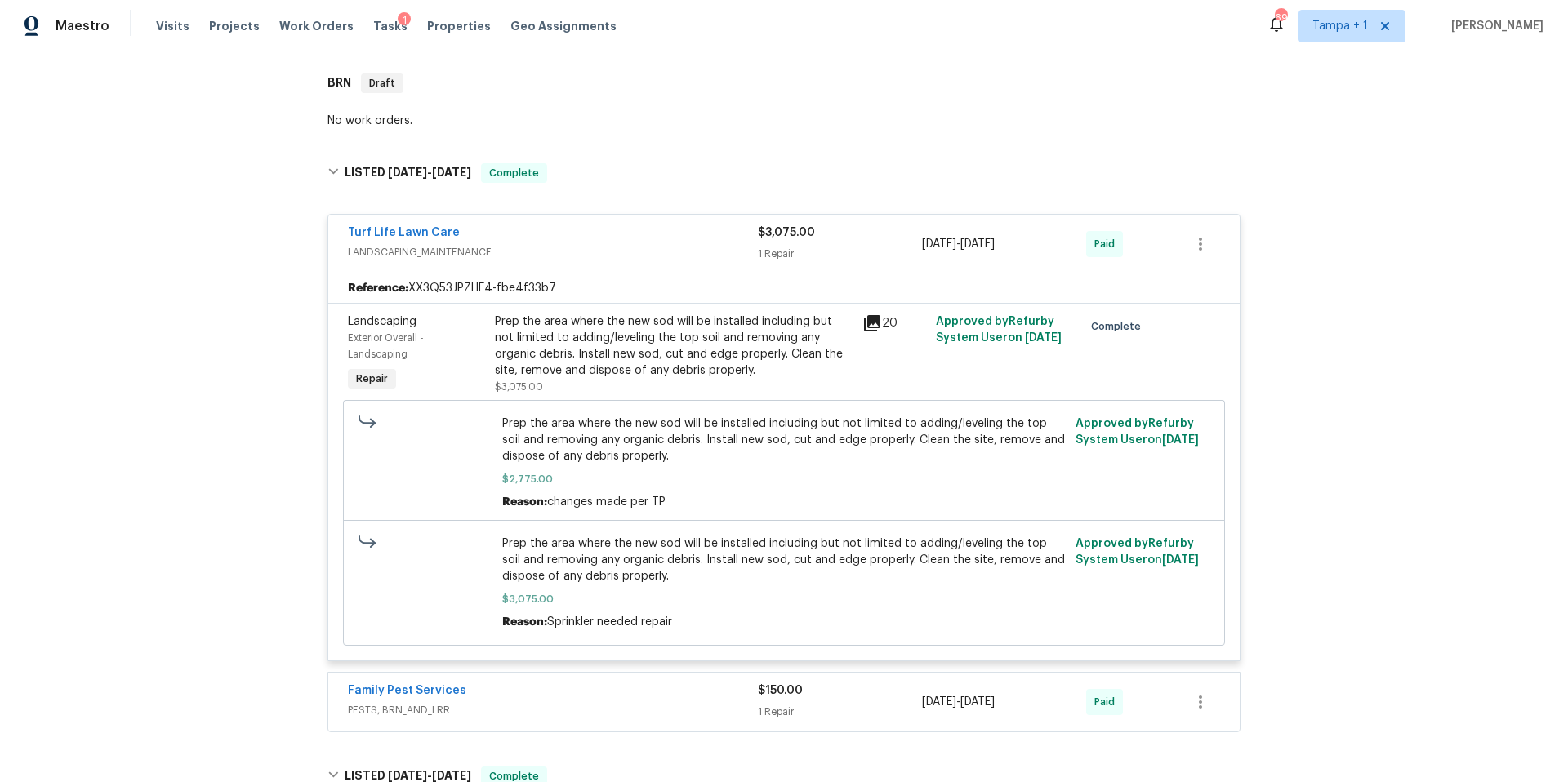
click at [680, 348] on div "Prep the area where the new sod will be installed including but not limited to …" at bounding box center [673, 346] width 358 height 66
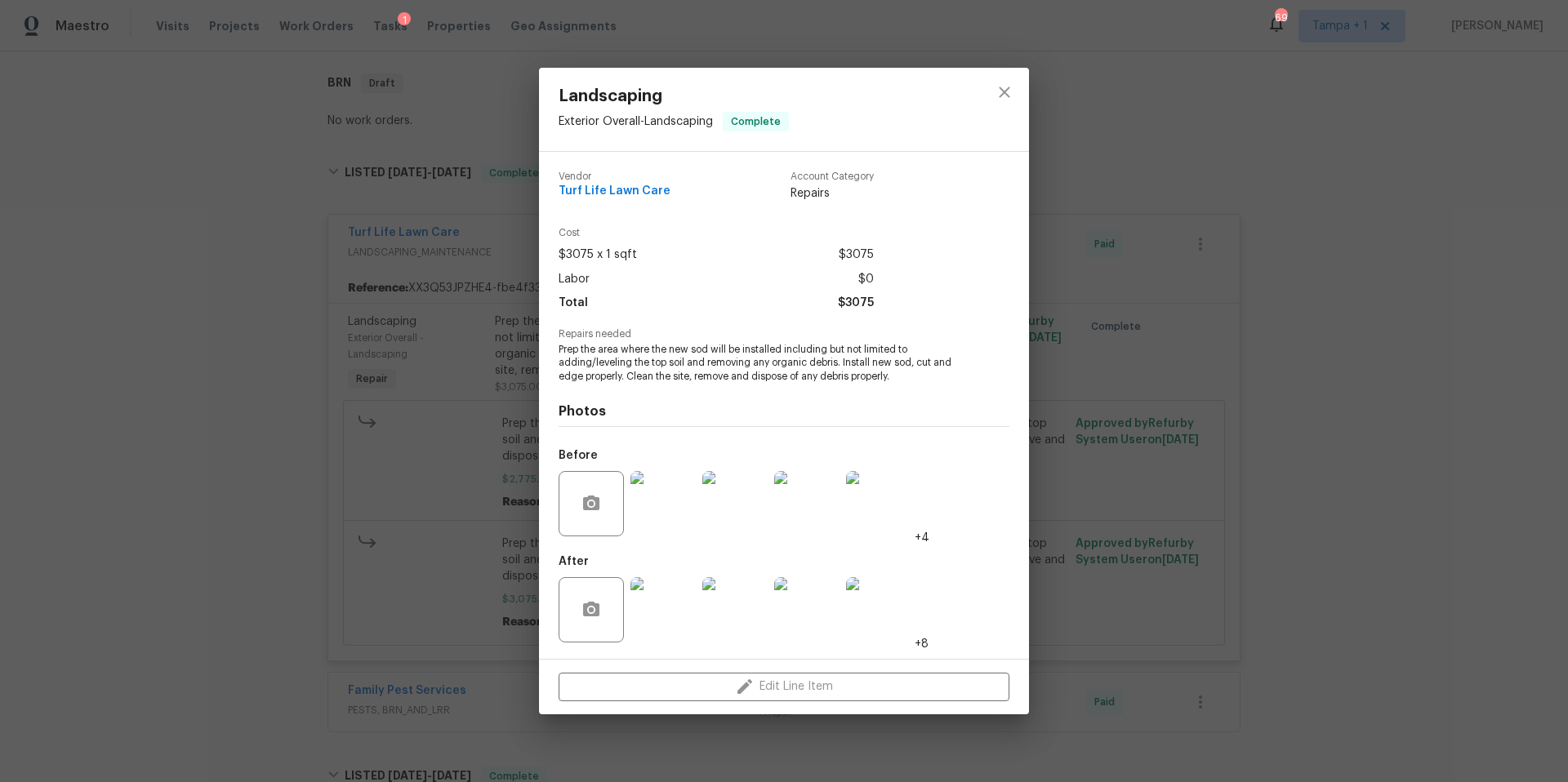
click at [672, 526] on img at bounding box center [663, 504] width 66 height 66
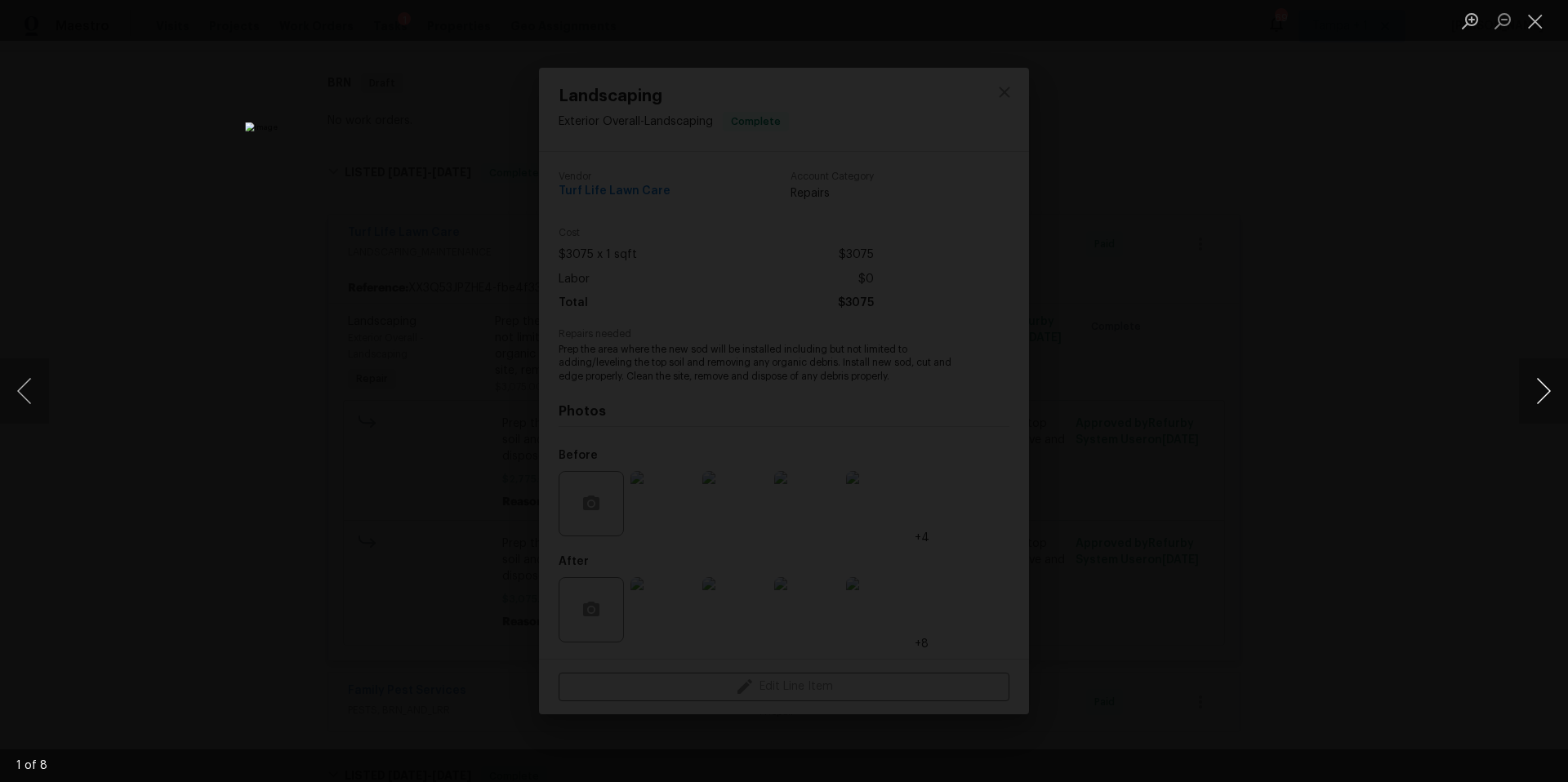
click at [1537, 398] on button "Next image" at bounding box center [1544, 391] width 49 height 66
click at [1538, 398] on button "Next image" at bounding box center [1544, 391] width 49 height 66
click at [1537, 398] on button "Next image" at bounding box center [1544, 391] width 49 height 66
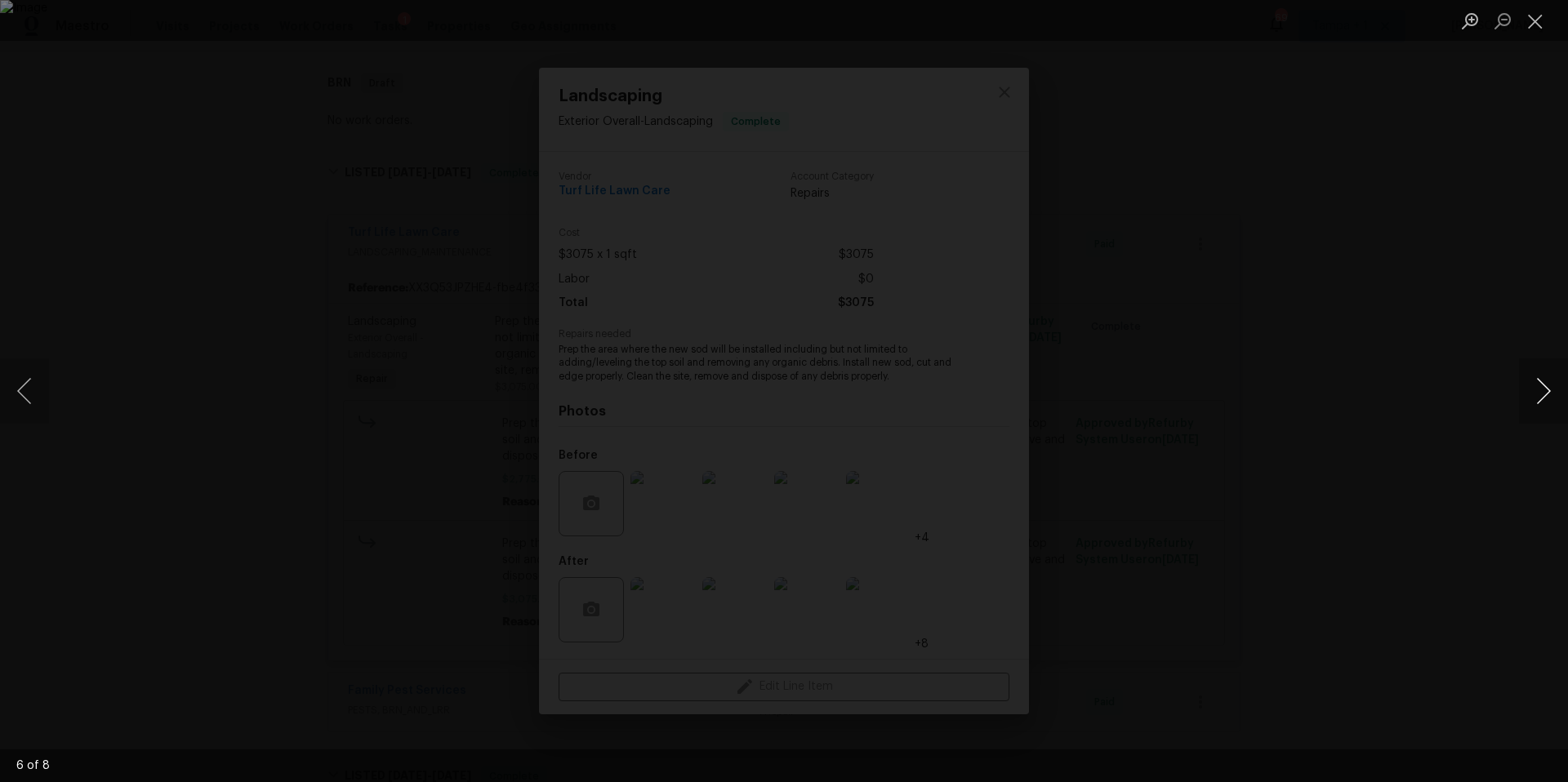
click at [1537, 398] on button "Next image" at bounding box center [1544, 391] width 49 height 66
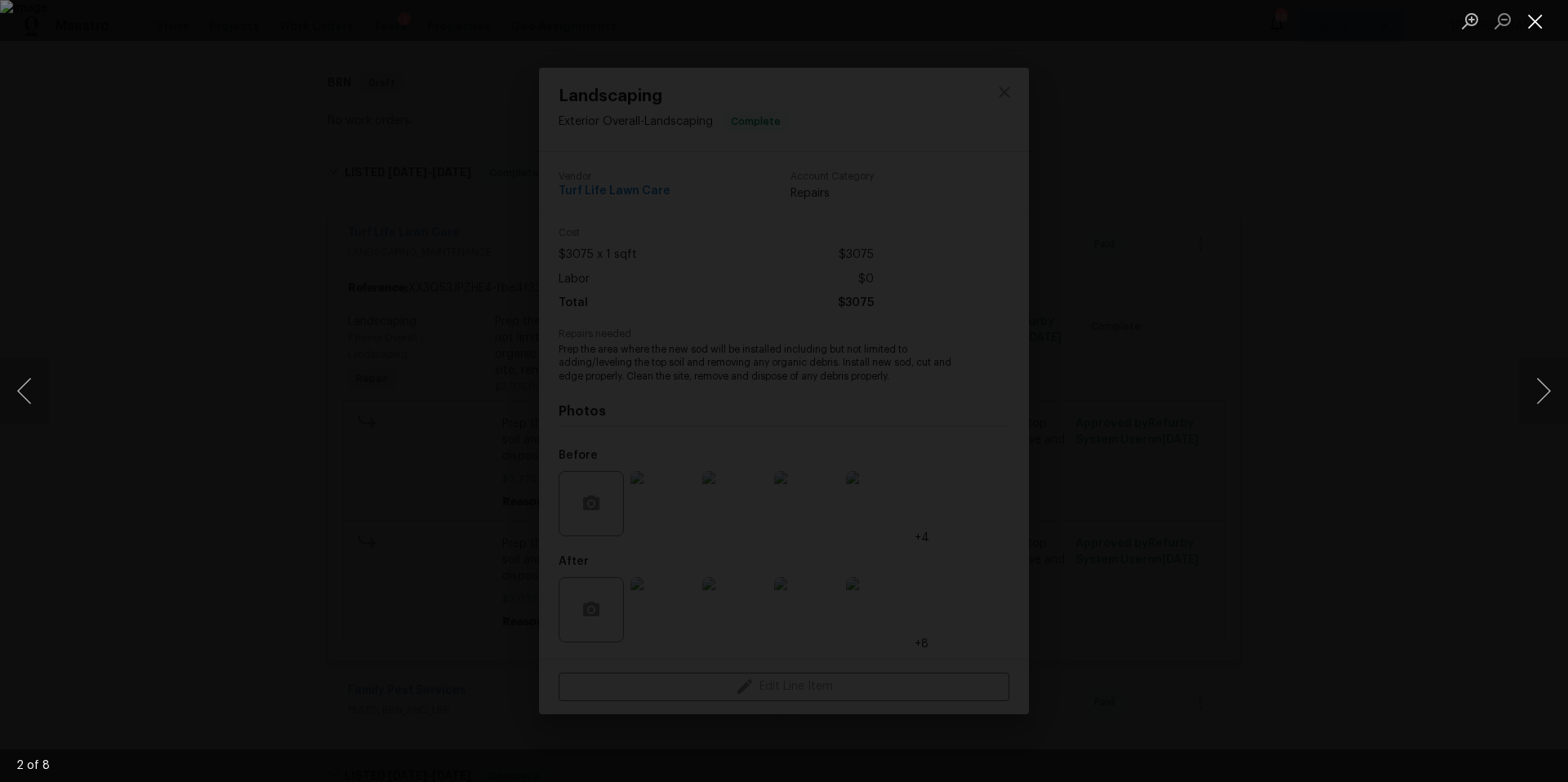
click at [1545, 21] on button "Close lightbox" at bounding box center [1535, 20] width 32 height 29
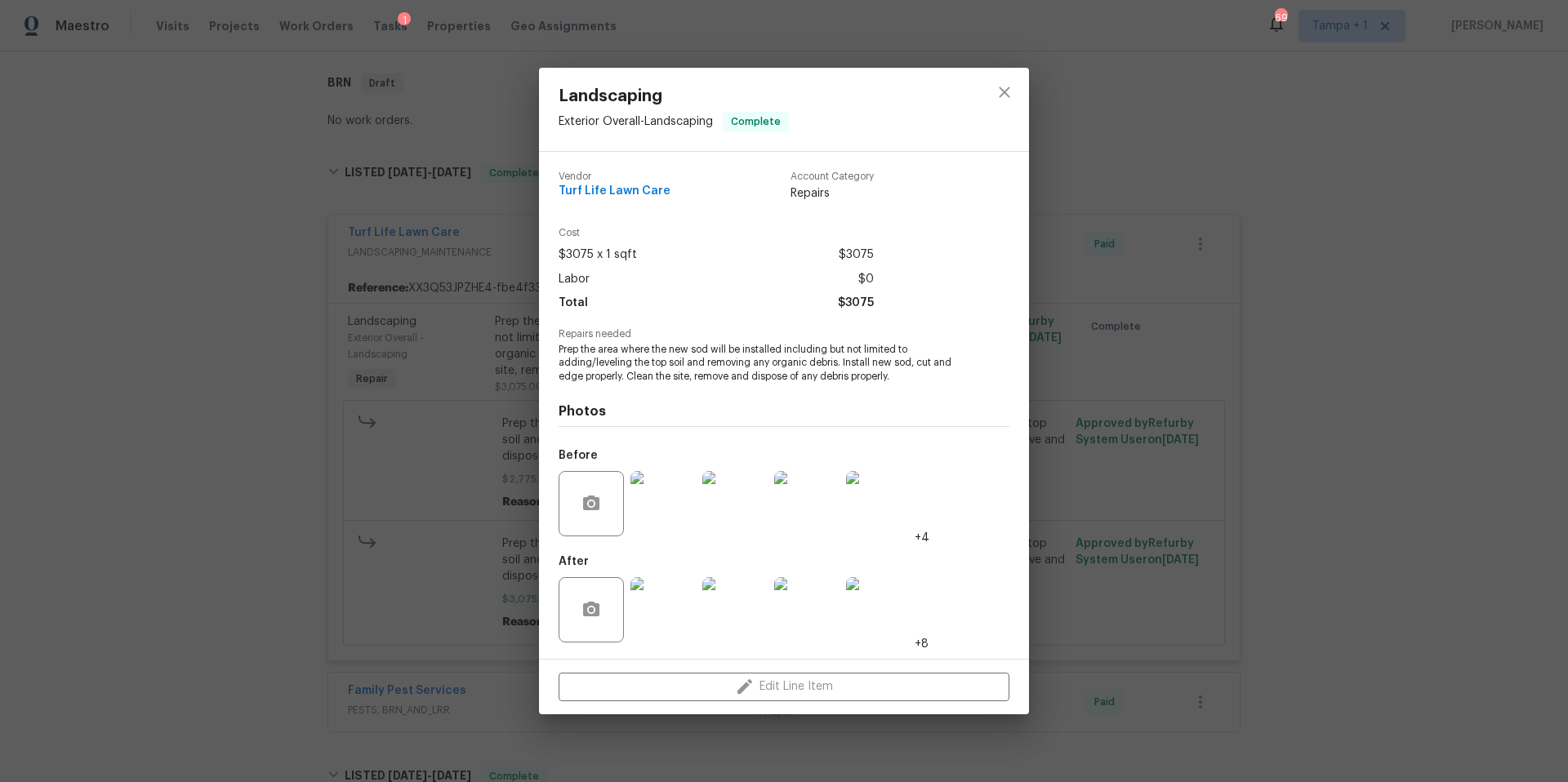
click at [667, 590] on img at bounding box center [663, 610] width 66 height 66
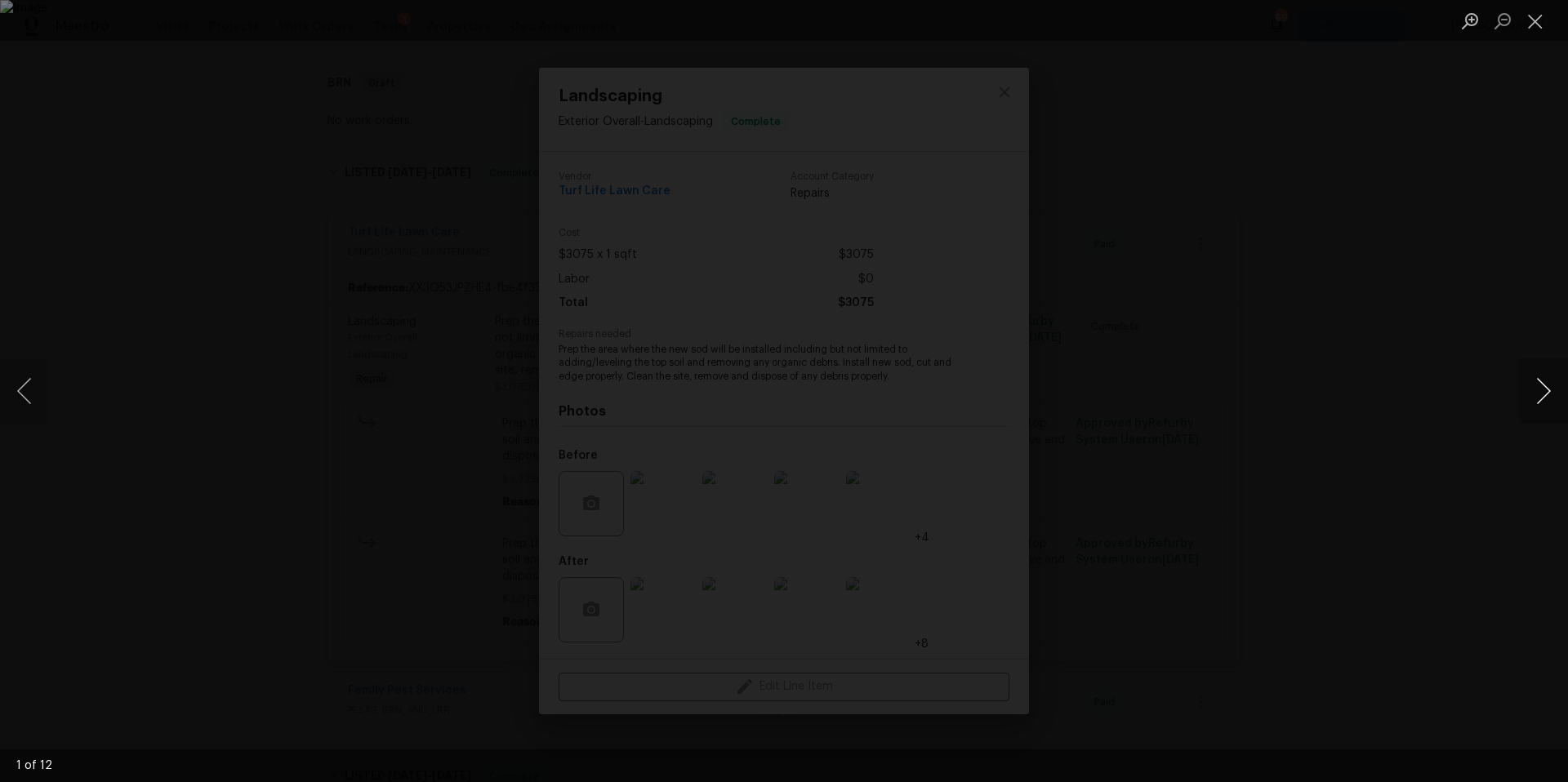
click at [1548, 386] on button "Next image" at bounding box center [1544, 391] width 49 height 66
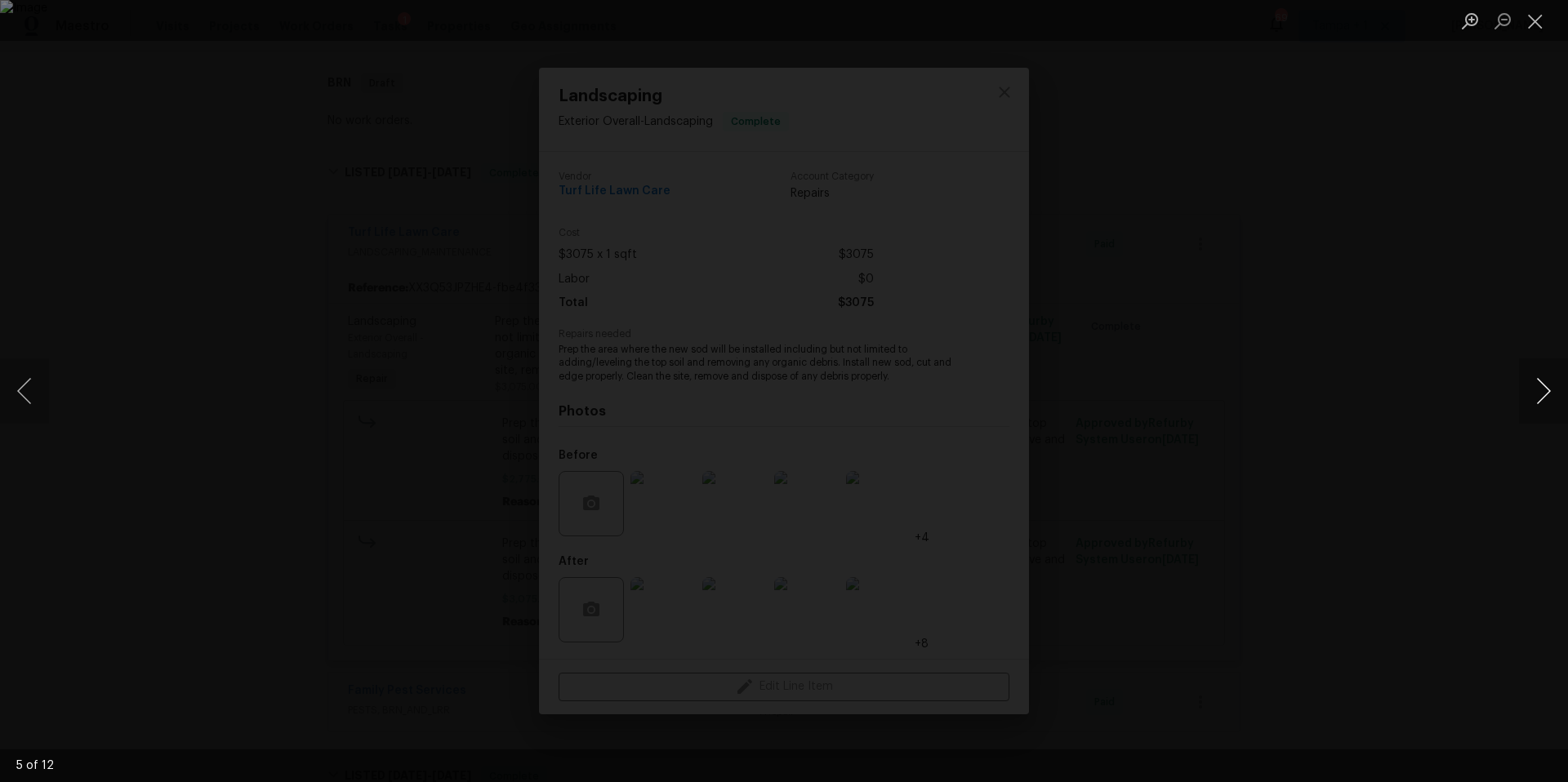
click at [1548, 386] on button "Next image" at bounding box center [1544, 391] width 49 height 66
click at [1542, 27] on button "Close lightbox" at bounding box center [1535, 20] width 32 height 29
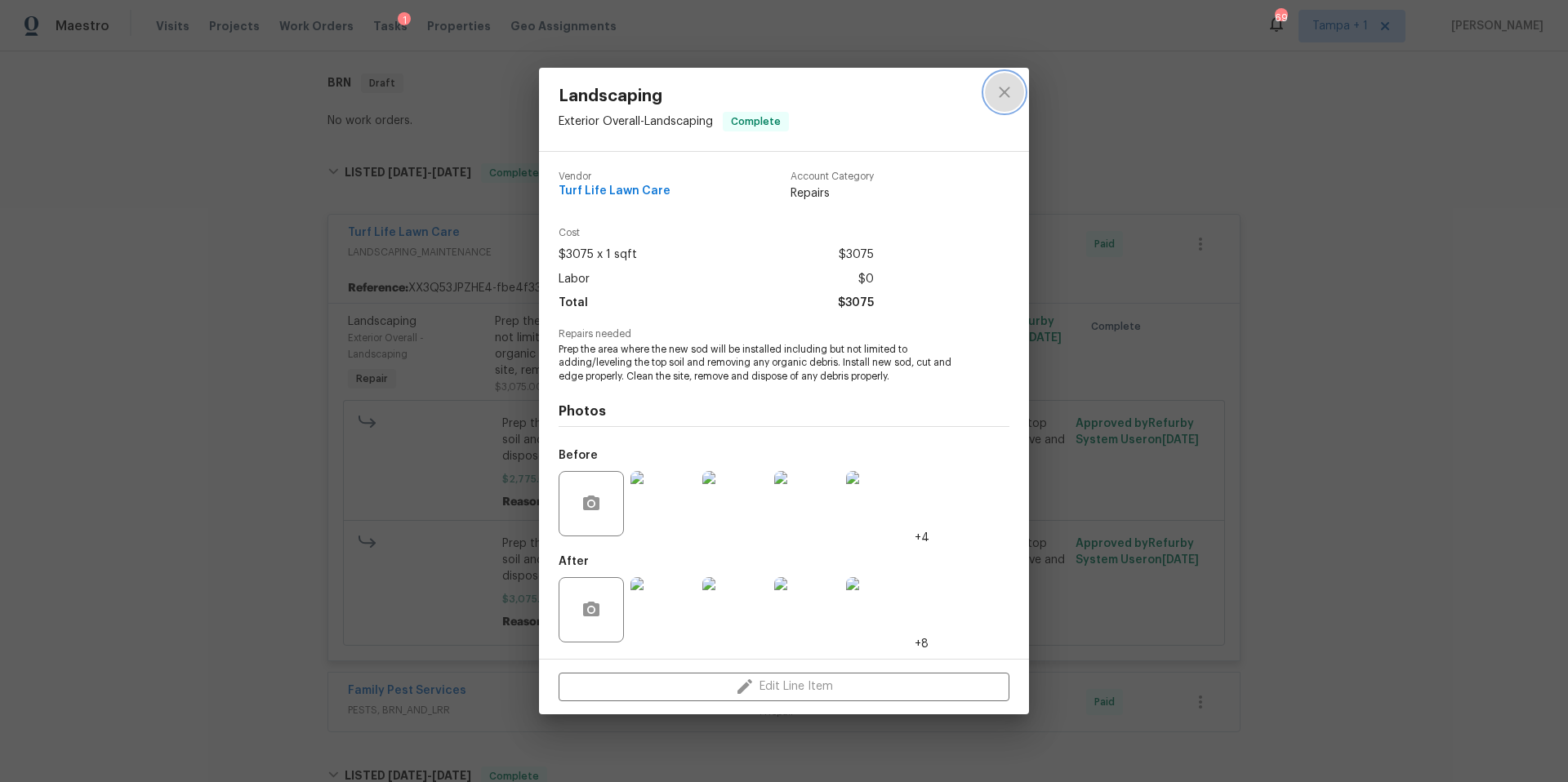
drag, startPoint x: 1014, startPoint y: 90, endPoint x: 993, endPoint y: 95, distance: 21.6
click at [1014, 90] on button "close" at bounding box center [1004, 92] width 39 height 39
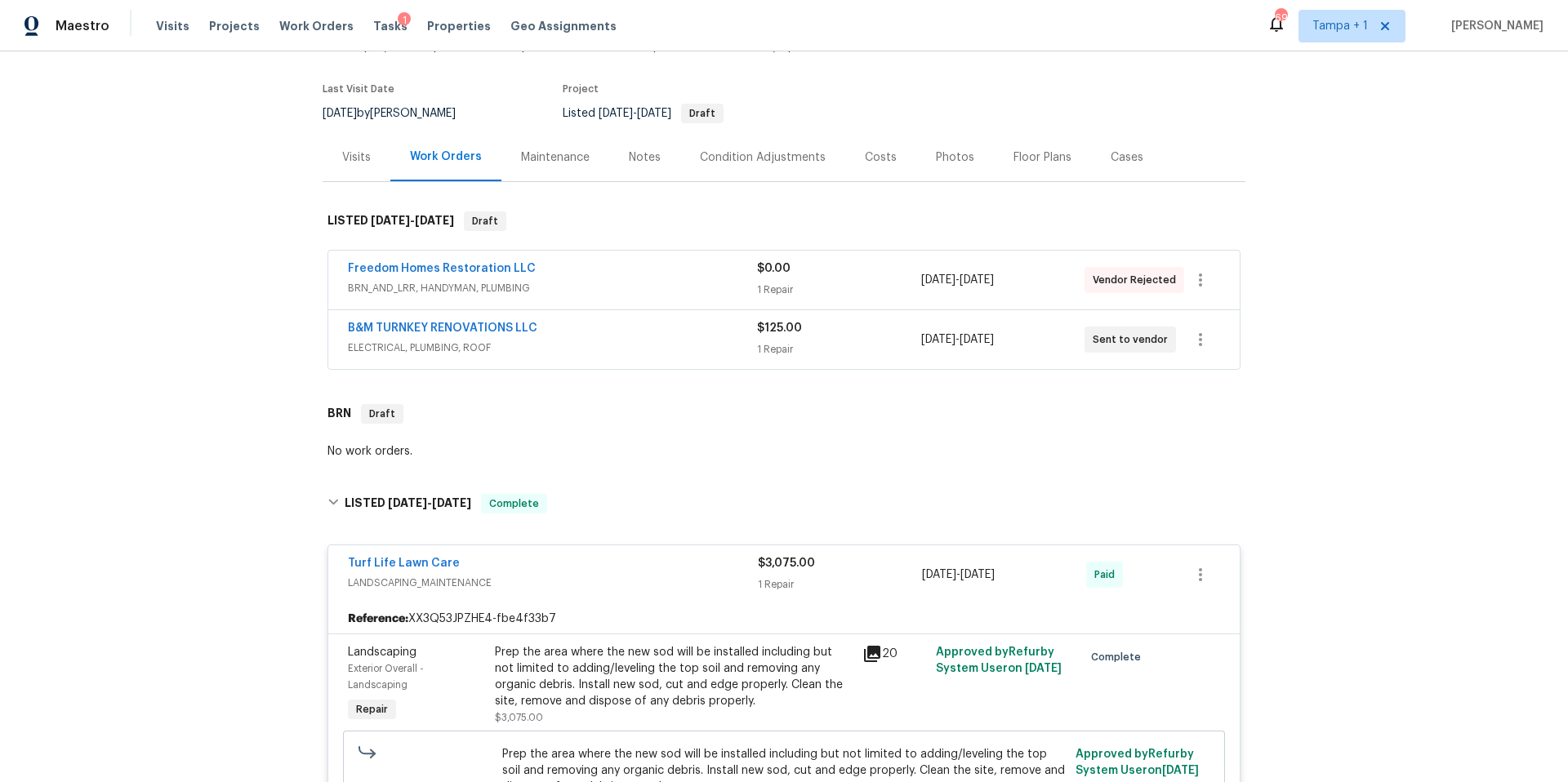
scroll to position [0, 0]
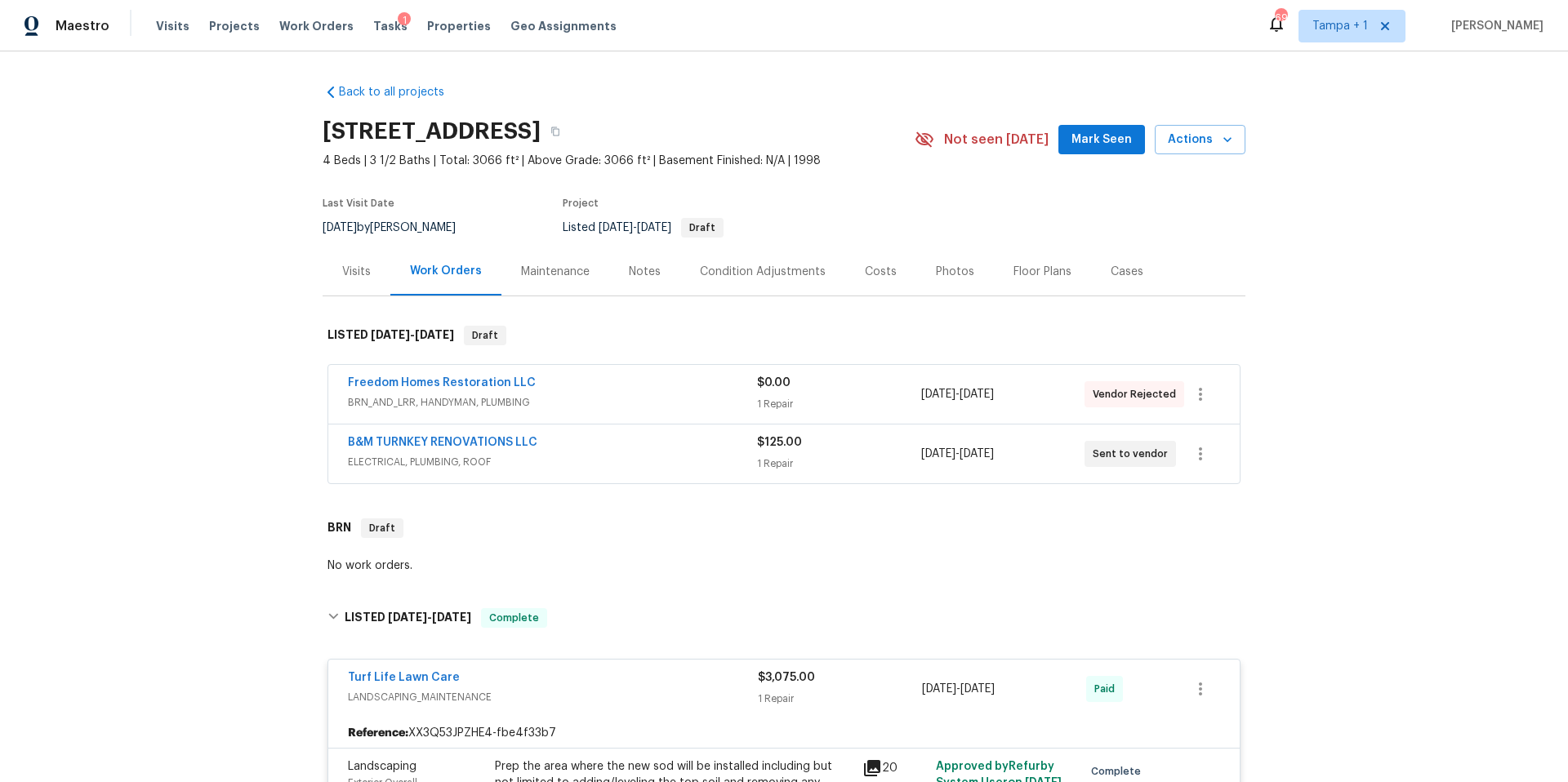
click at [357, 277] on div "Visits" at bounding box center [356, 272] width 29 height 17
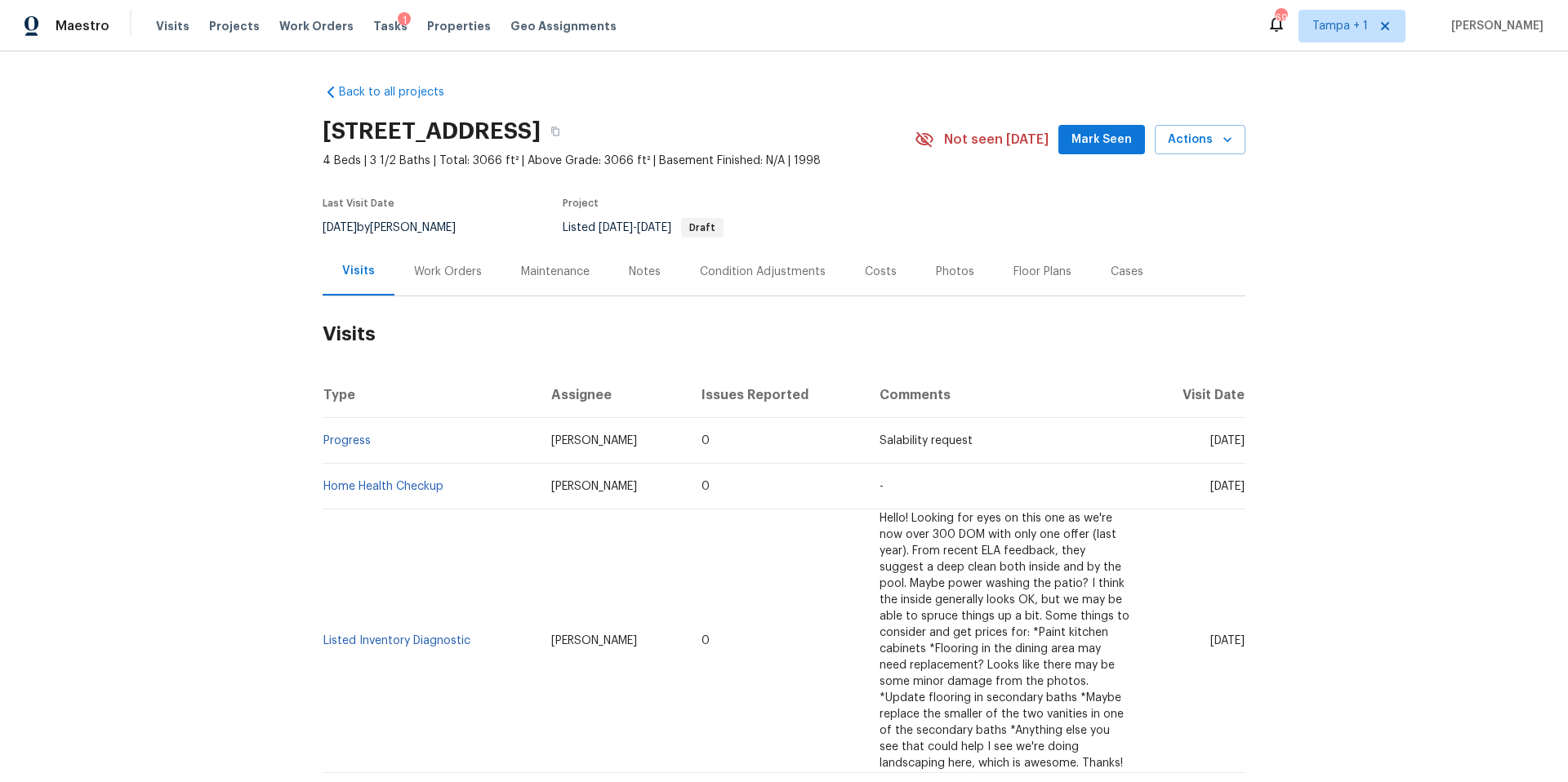
click at [432, 274] on div "Work Orders" at bounding box center [447, 272] width 67 height 17
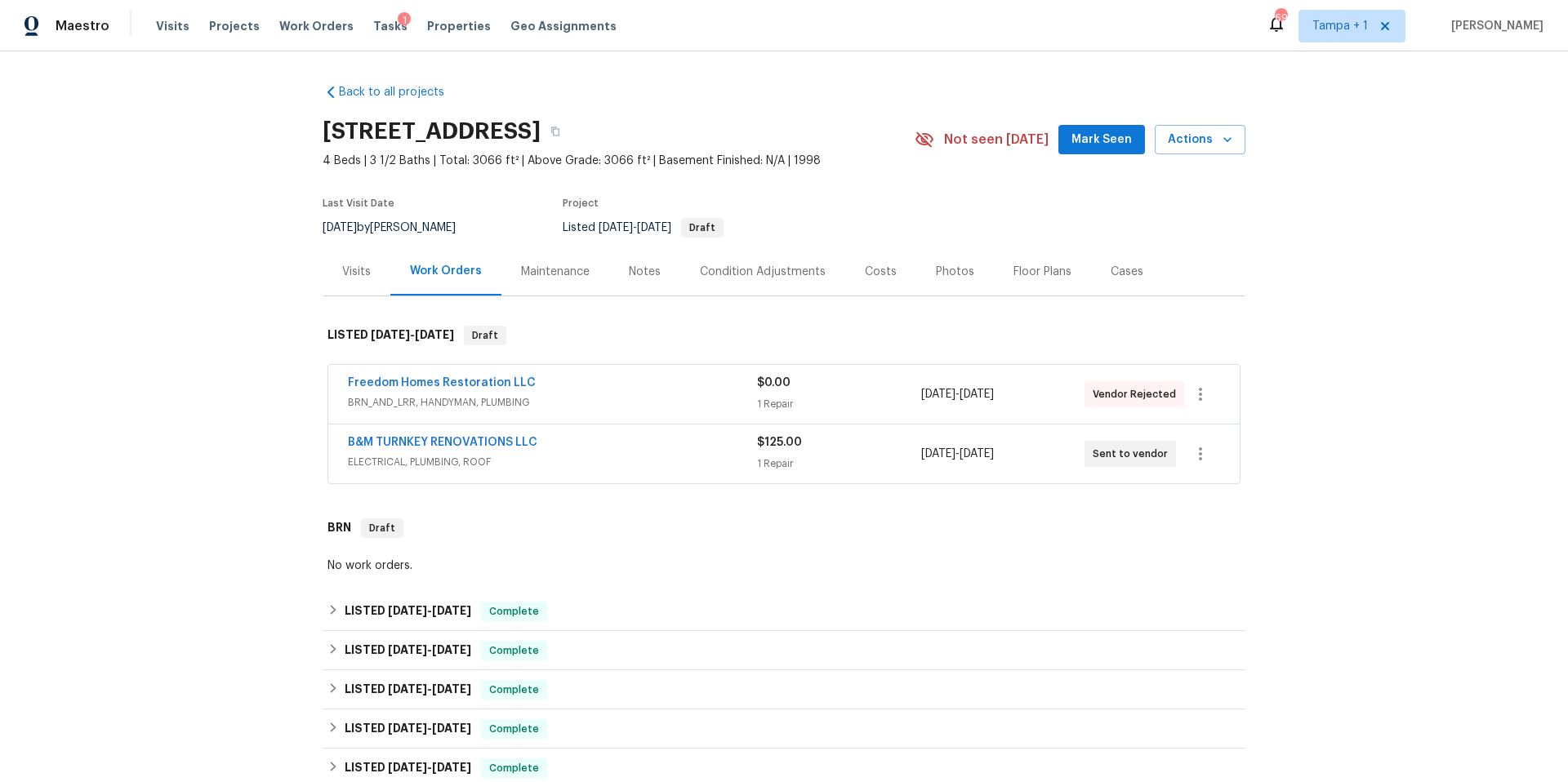
scroll to position [3, 0]
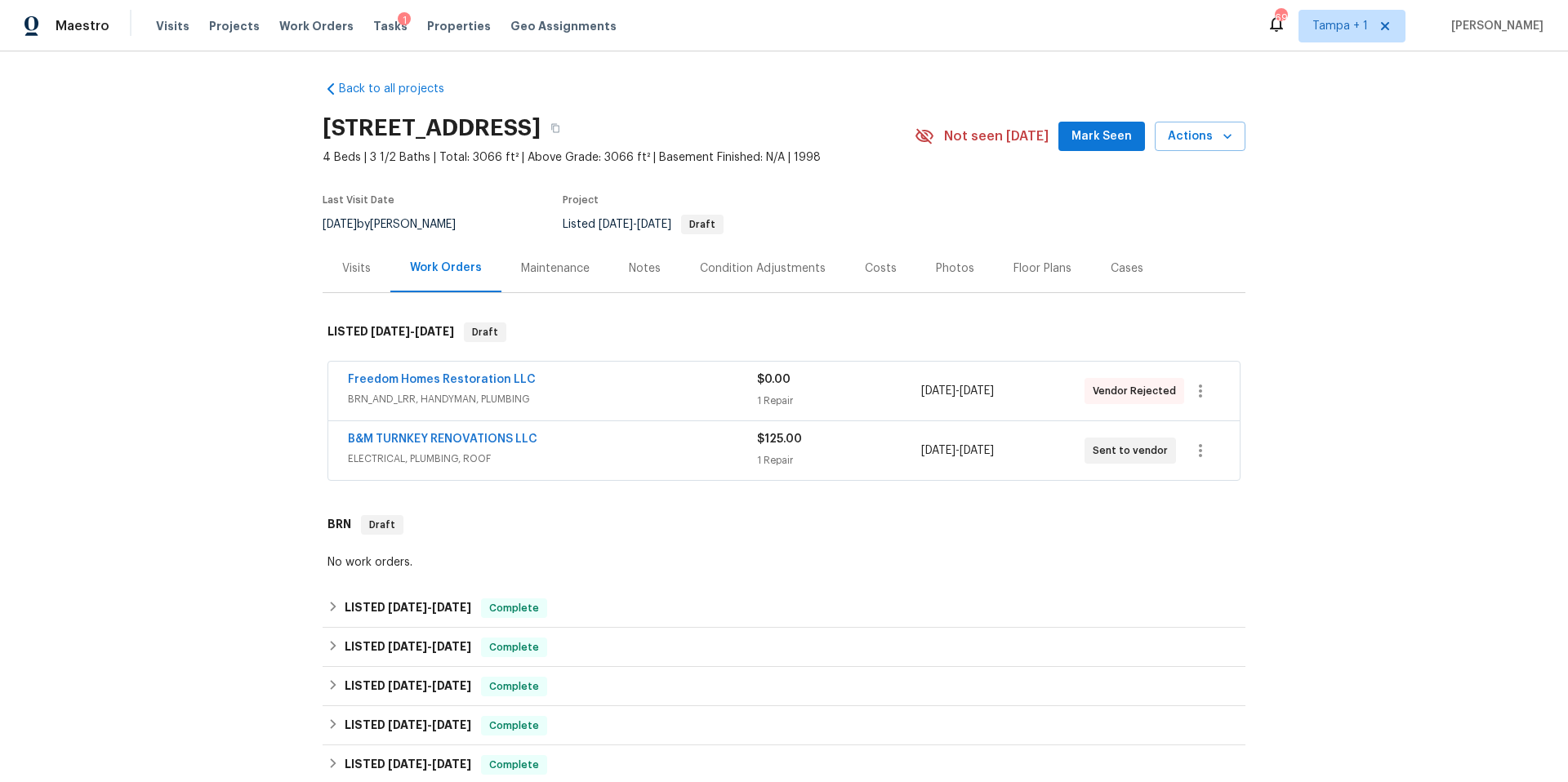
click at [593, 435] on div "B&M TURNKEY RENOVATIONS LLC" at bounding box center [553, 441] width 409 height 19
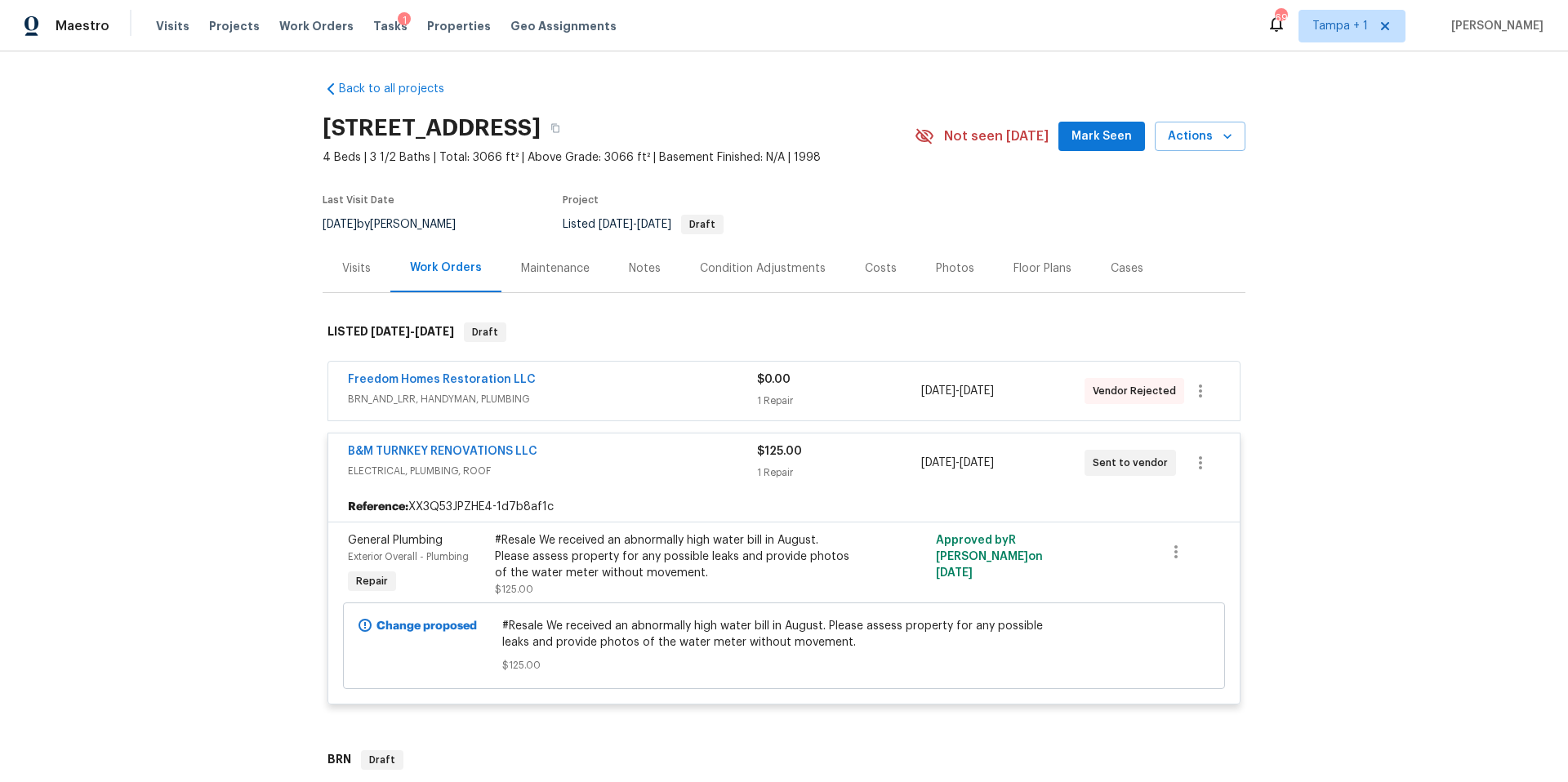
click at [643, 389] on div "Freedom Homes Restoration LLC" at bounding box center [553, 381] width 409 height 19
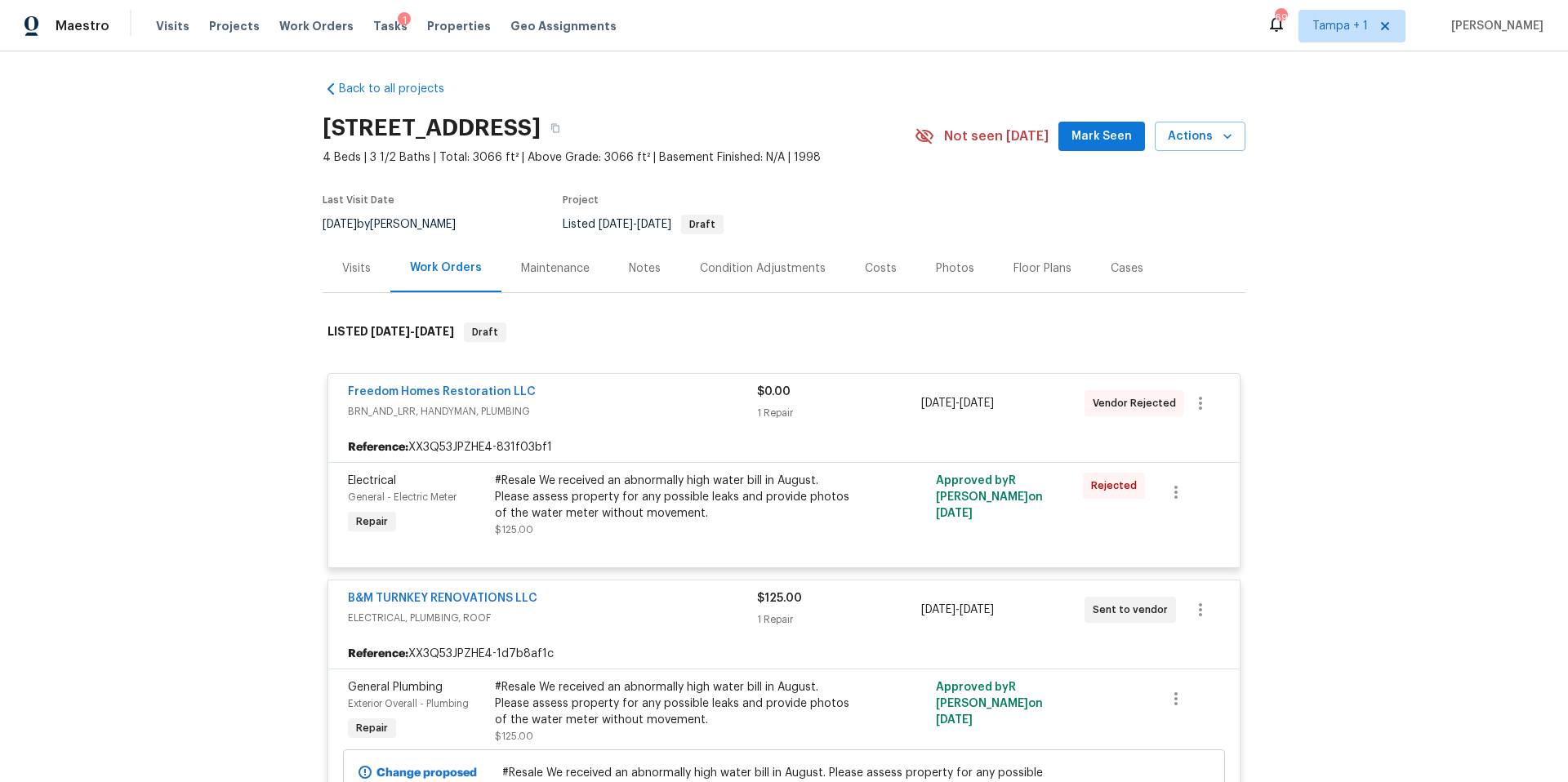
click at [642, 389] on div "Freedom Homes Restoration LLC" at bounding box center [553, 394] width 409 height 19
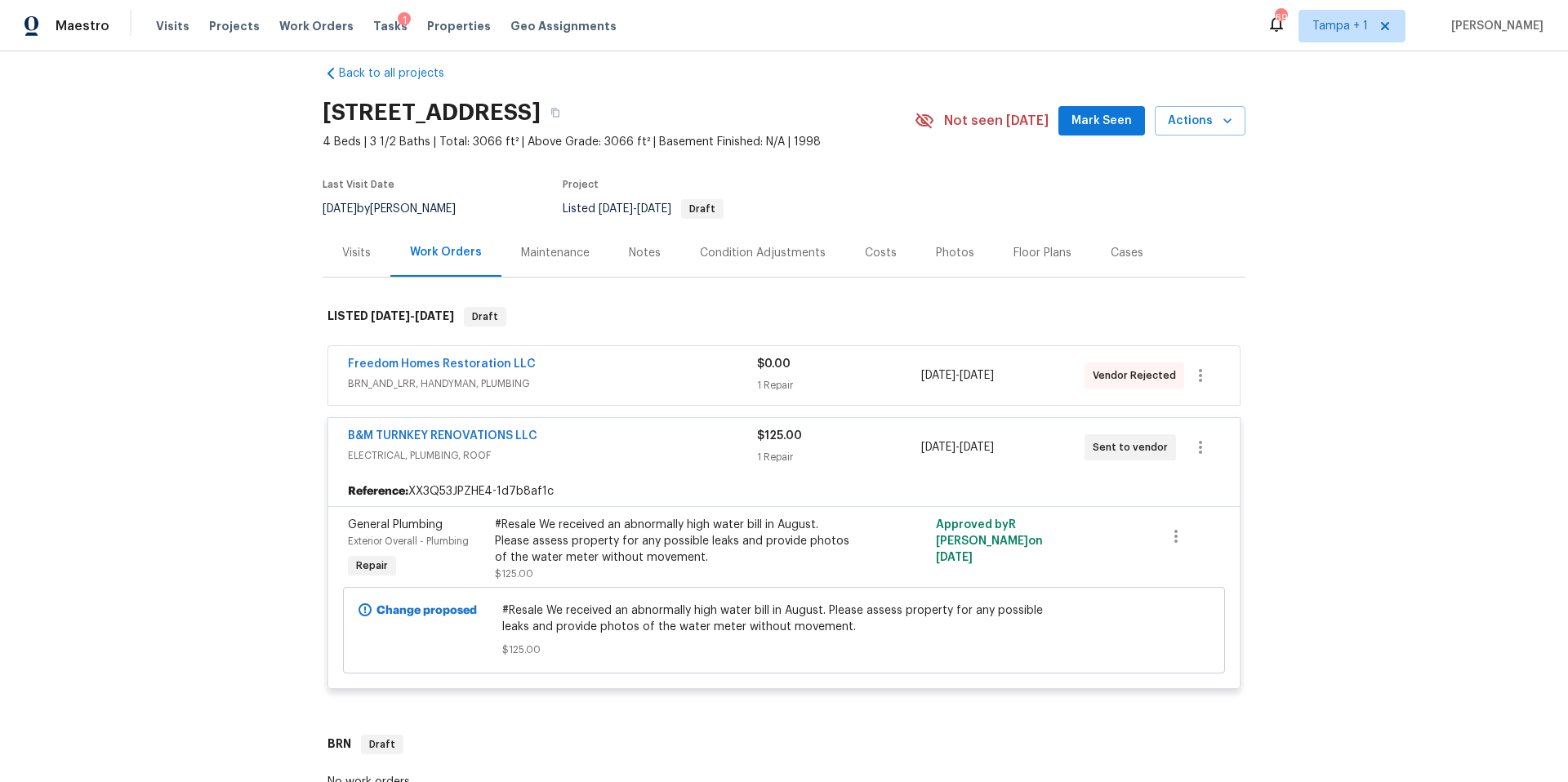
scroll to position [0, 0]
